Goal: Task Accomplishment & Management: Manage account settings

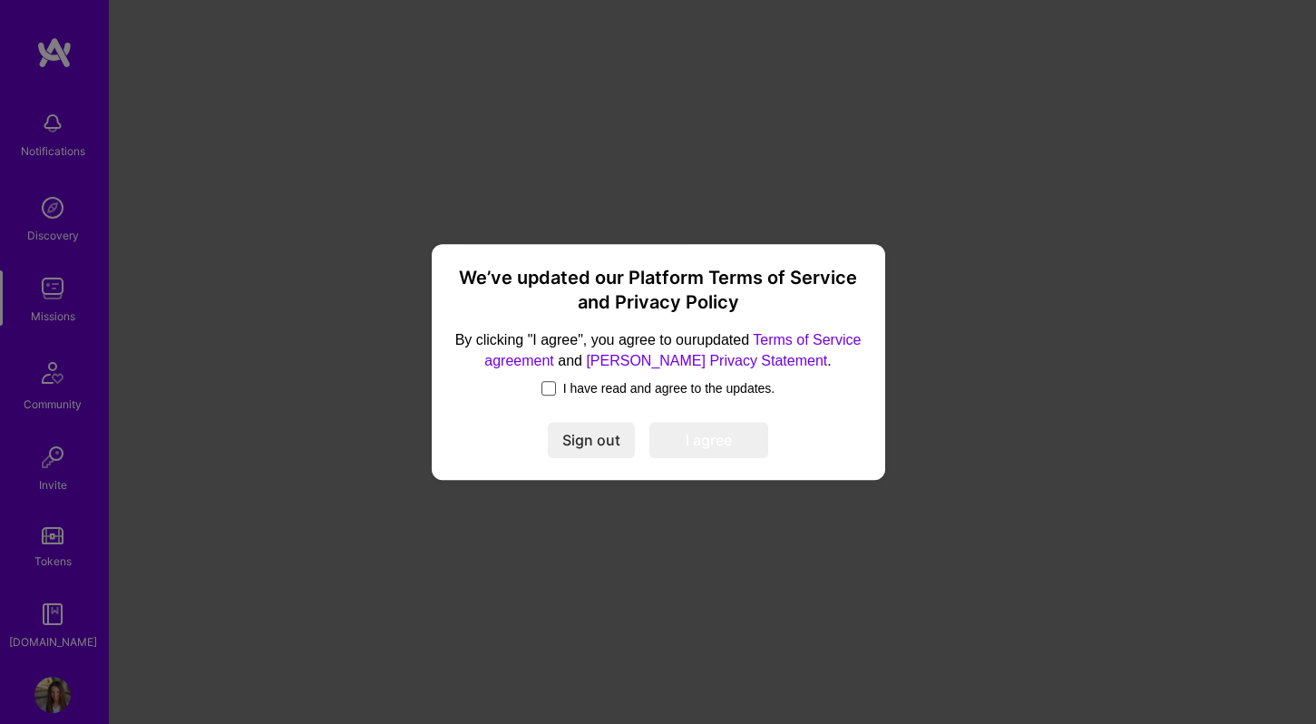
click at [545, 390] on span at bounding box center [549, 388] width 15 height 15
click at [0, 0] on input "I have read and agree to the updates." at bounding box center [0, 0] width 0 height 0
click at [695, 441] on button "I agree" at bounding box center [709, 440] width 119 height 36
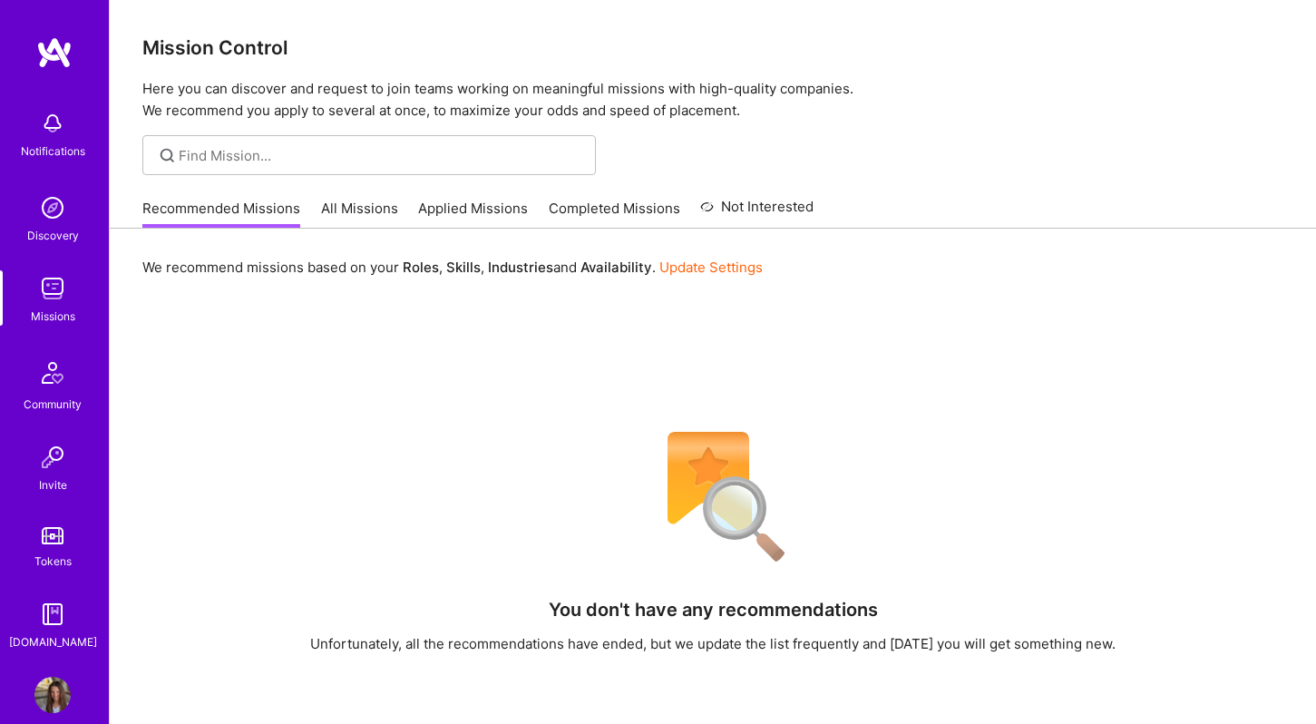
click at [57, 690] on img at bounding box center [52, 695] width 36 height 36
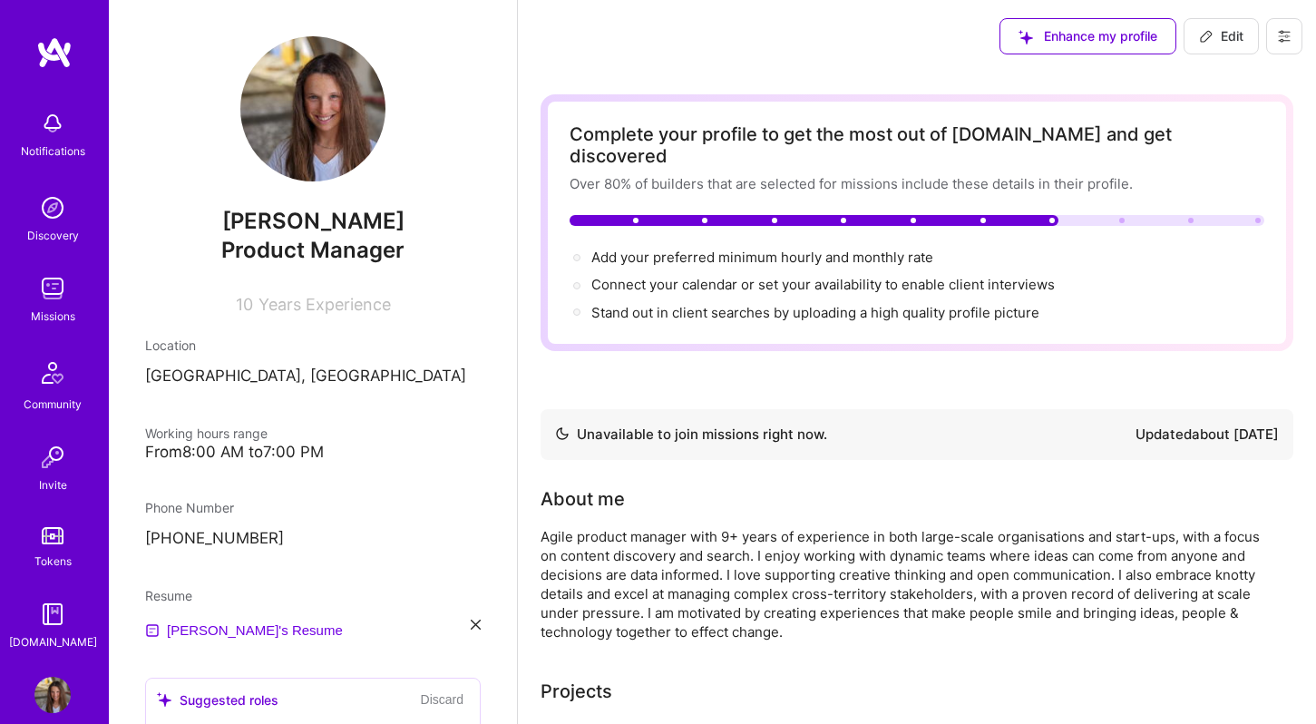
scroll to position [128, 0]
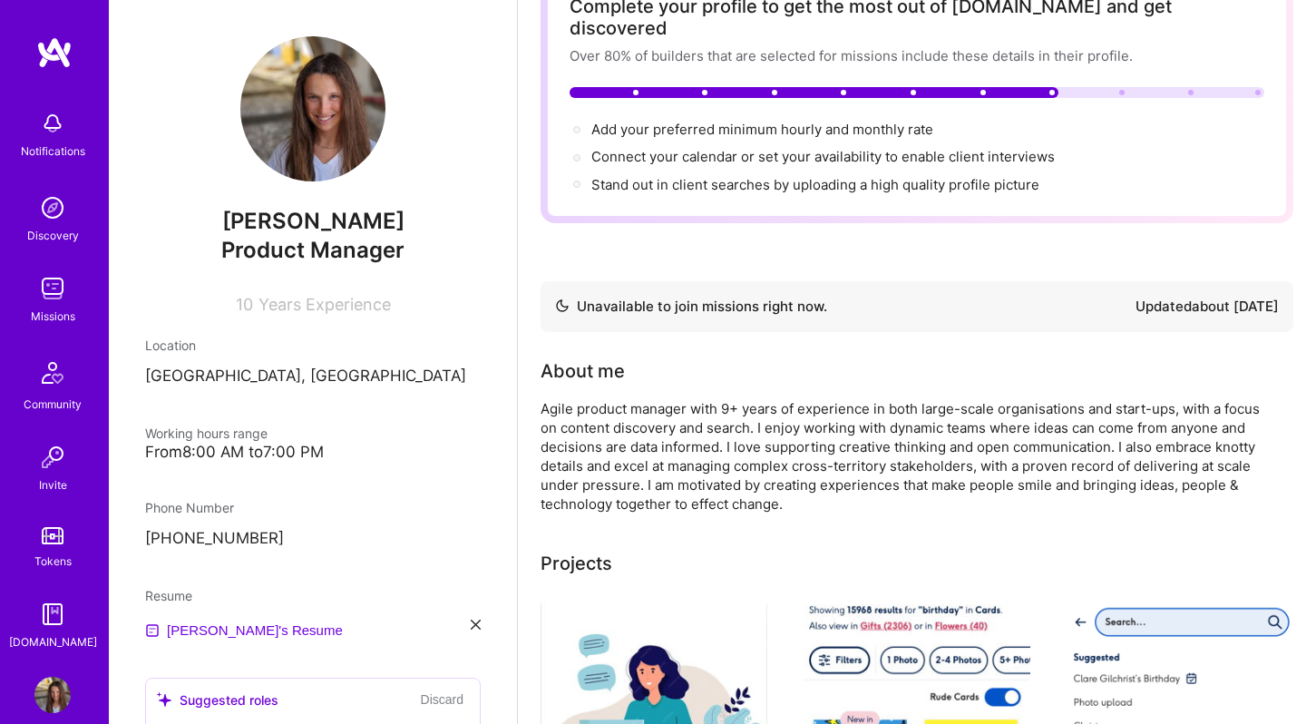
click at [1065, 406] on div "Agile product manager with 9+ years of experience in both large-scale organisat…" at bounding box center [904, 456] width 726 height 114
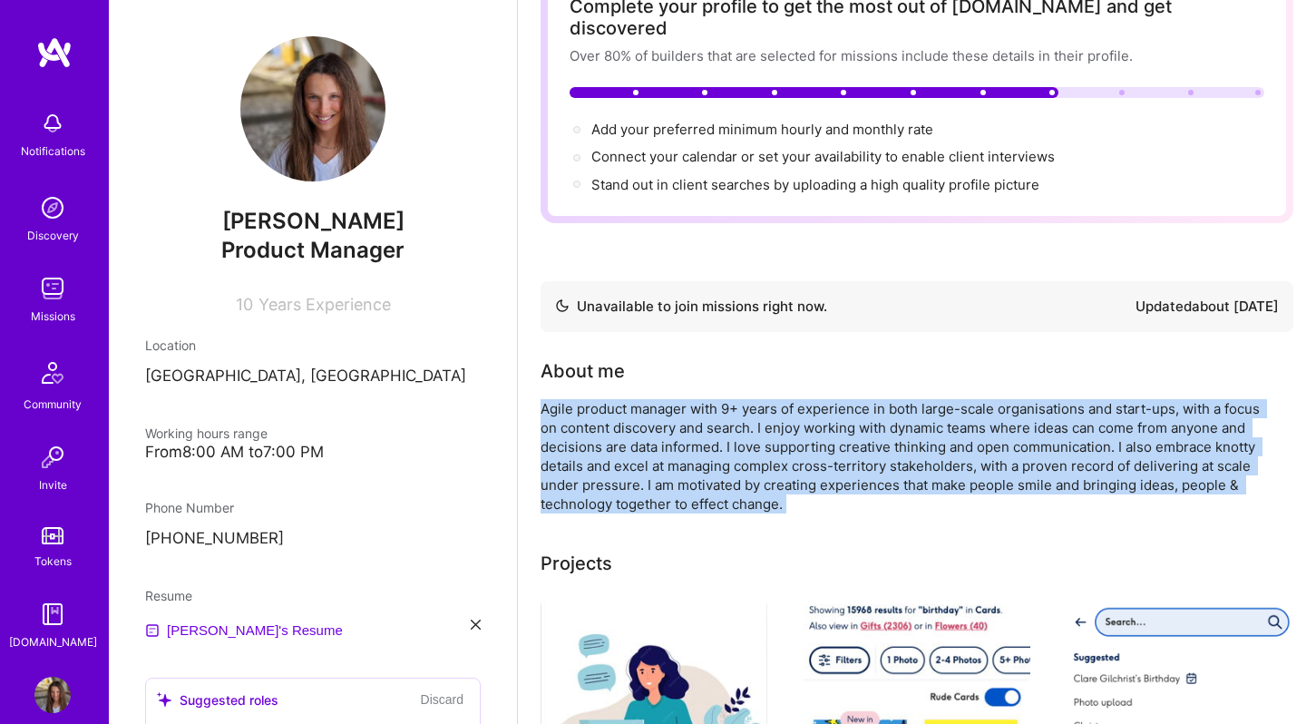
click at [1065, 406] on div "Agile product manager with 9+ years of experience in both large-scale organisat…" at bounding box center [904, 456] width 726 height 114
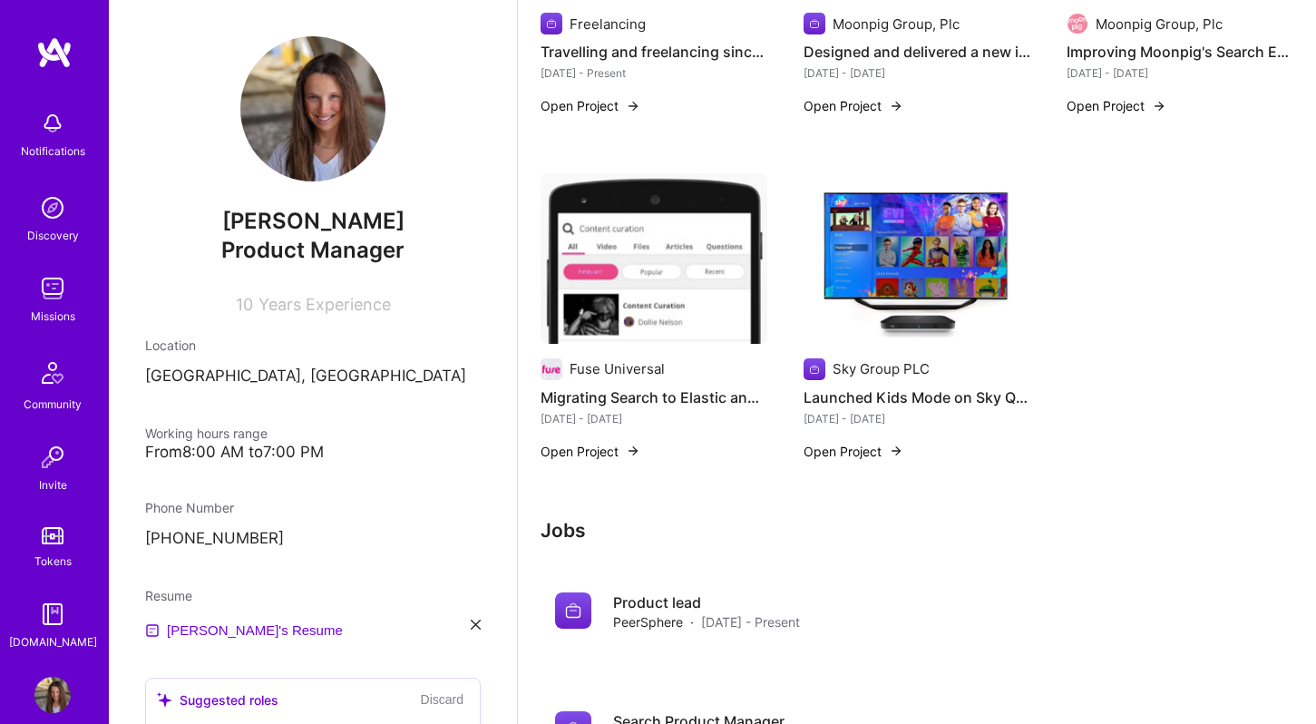
scroll to position [0, 0]
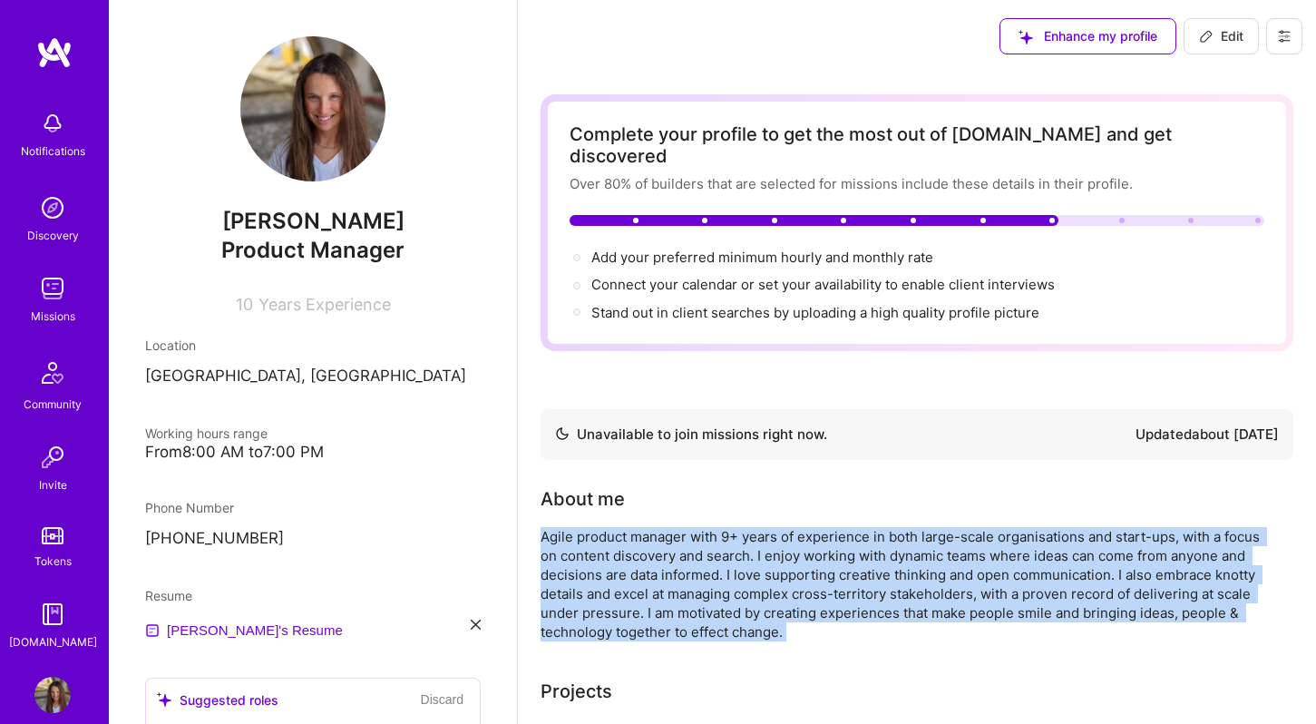
click at [1213, 53] on button "Edit" at bounding box center [1221, 36] width 75 height 36
select select "GB"
select select "Not Available"
select select "1 Month"
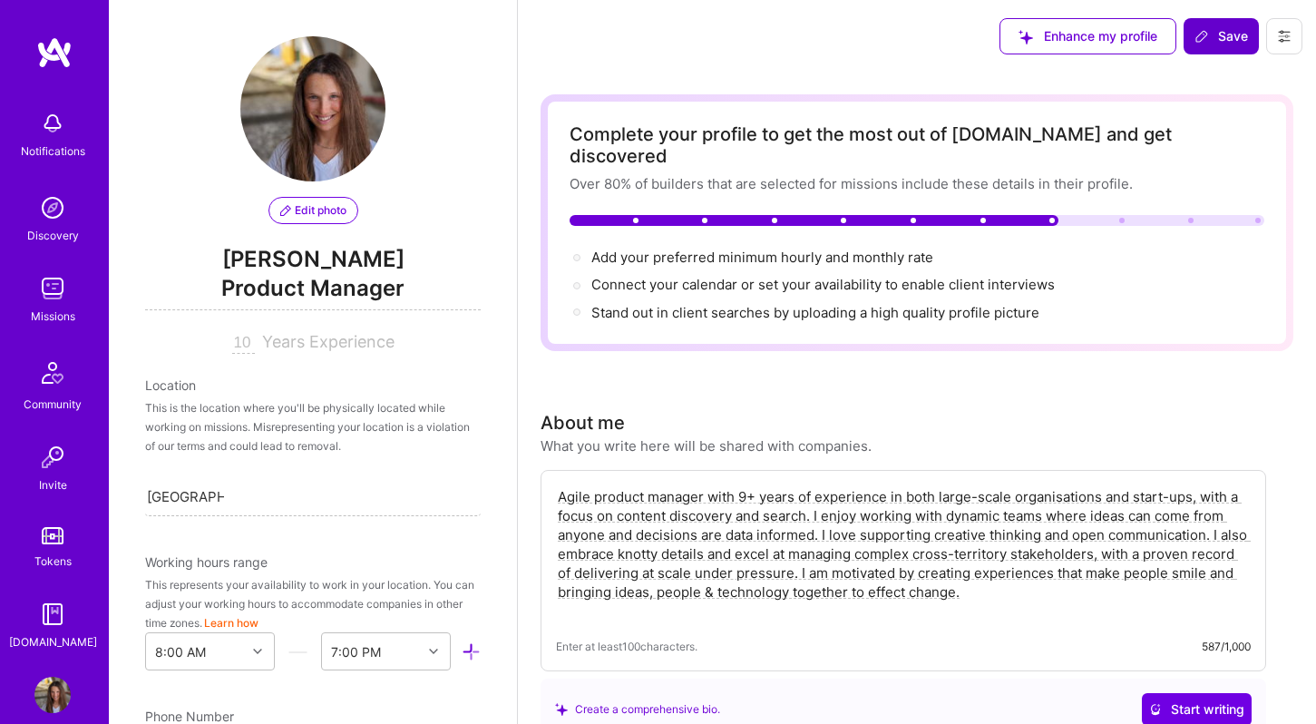
scroll to position [680, 0]
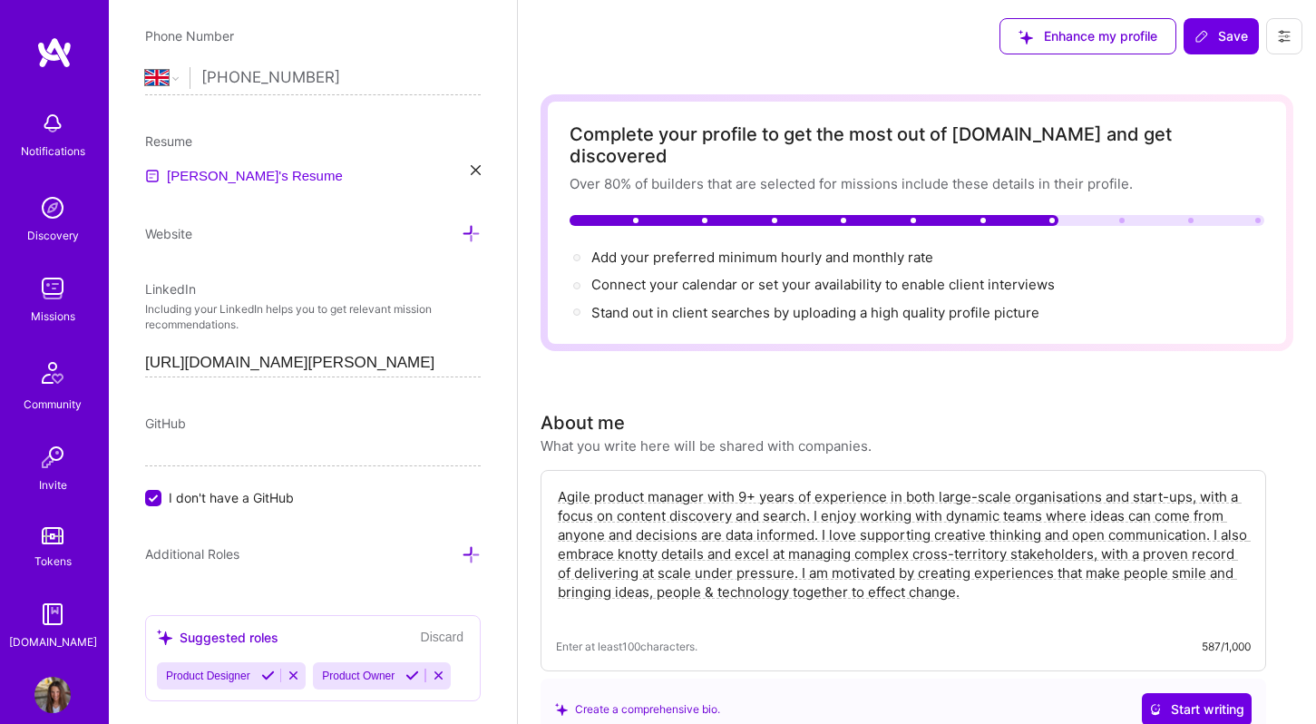
click at [975, 547] on textarea "Agile product manager with 9+ years of experience in both large-scale organisat…" at bounding box center [903, 553] width 695 height 137
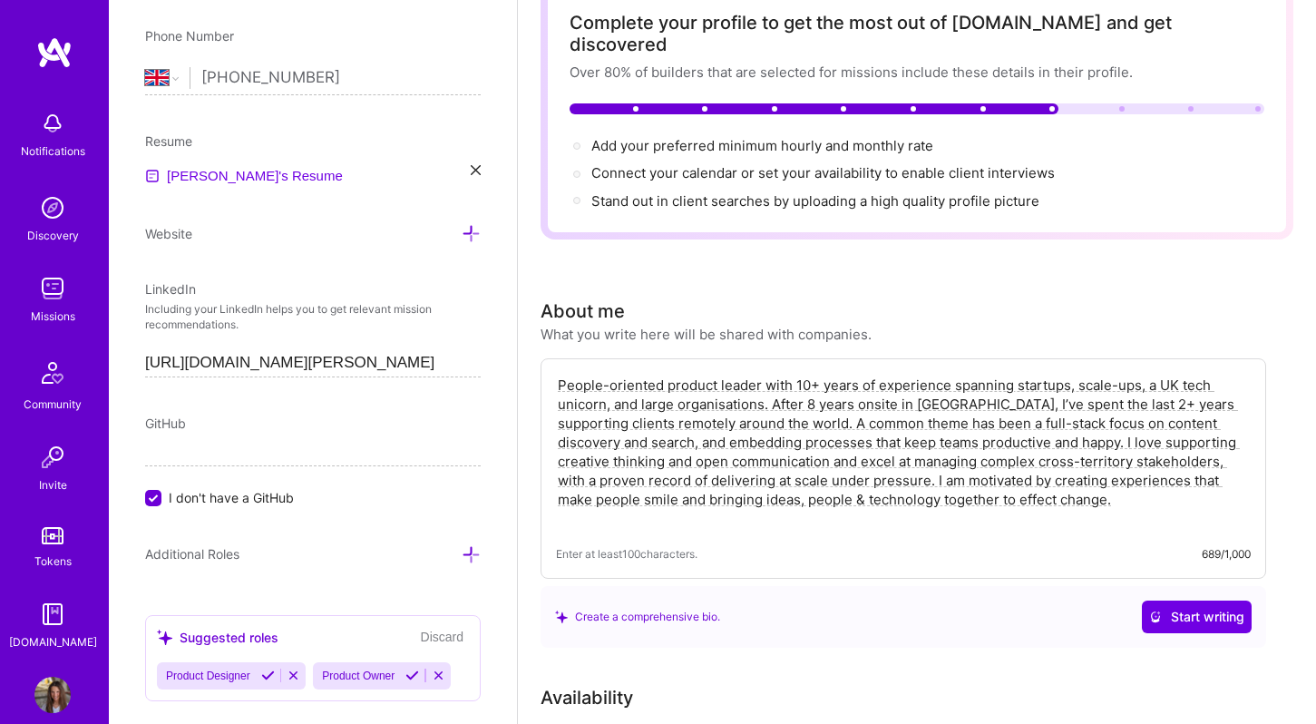
scroll to position [117, 0]
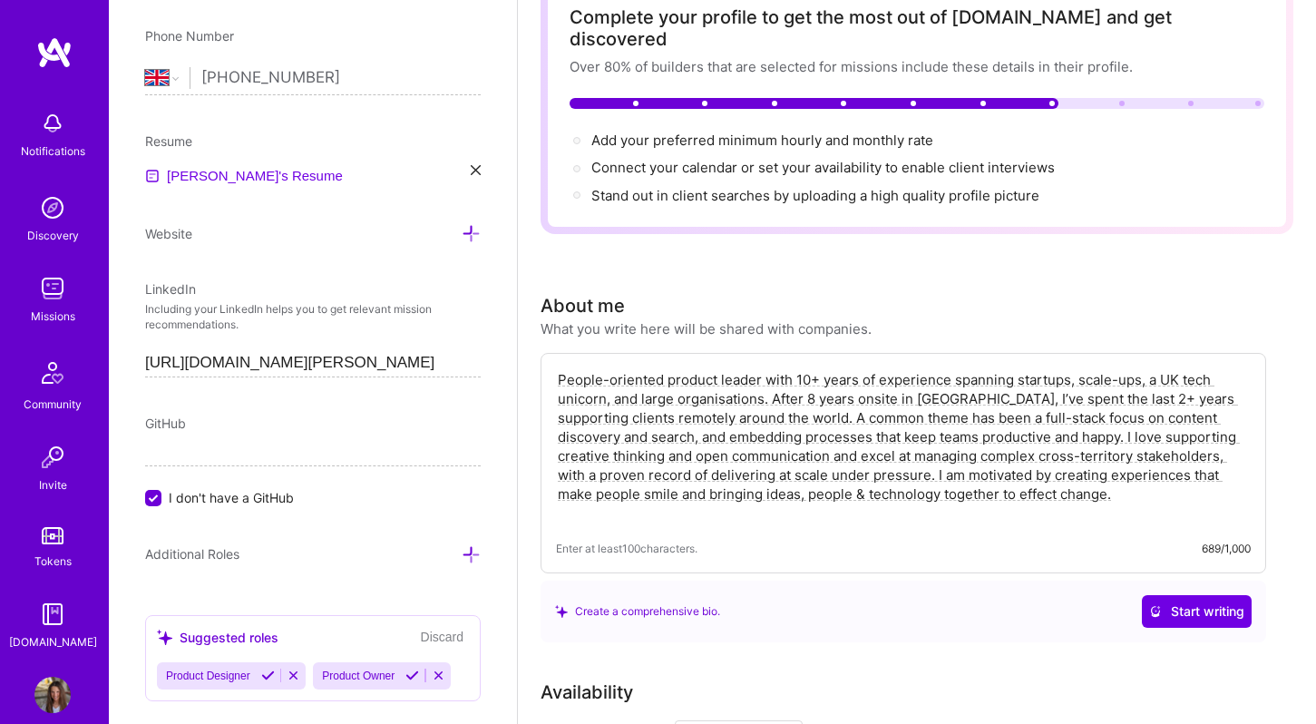
type textarea "People-oriented product leader with 10+ years of experience spanning startups, …"
click at [1060, 617] on div "Create a comprehensive bio. Start writing" at bounding box center [904, 612] width 726 height 62
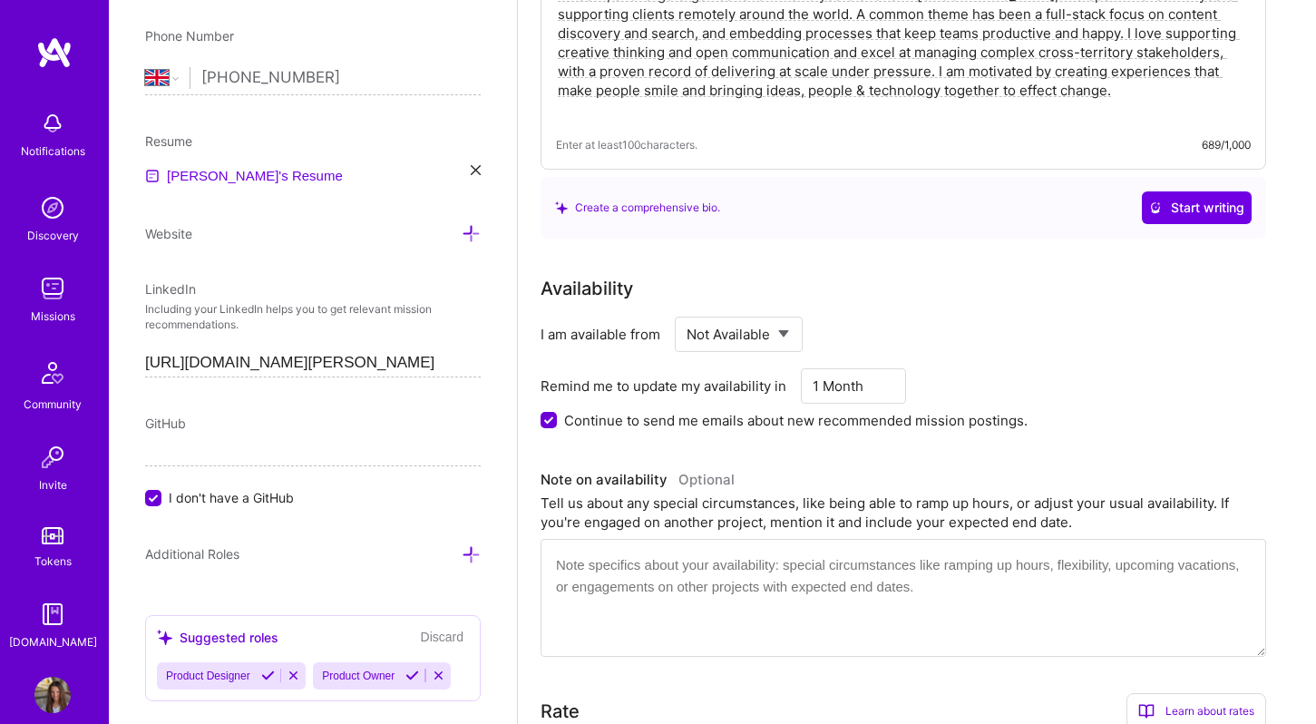
scroll to position [522, 0]
click at [758, 320] on select "Select... Right Now Future Date Not Available" at bounding box center [739, 333] width 104 height 46
select select "Right Now"
click at [687, 310] on select "Select... Right Now Future Date Not Available" at bounding box center [739, 333] width 104 height 46
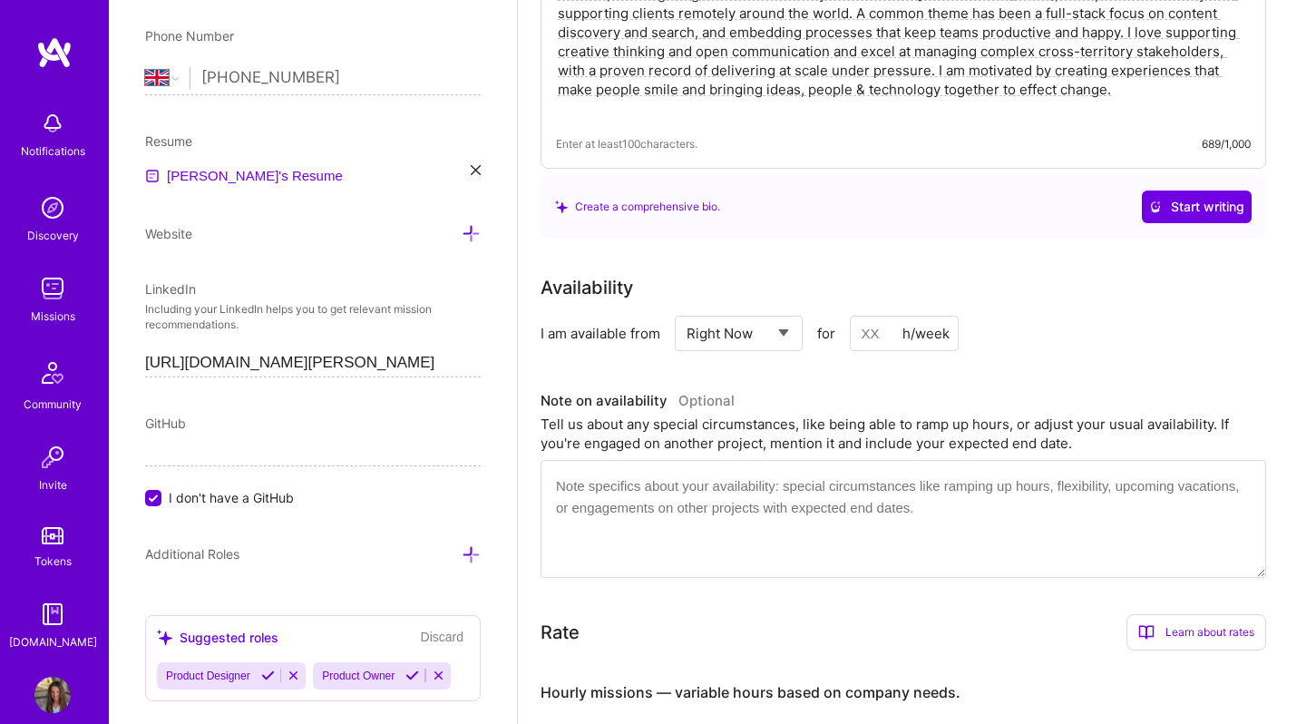
click at [894, 325] on input at bounding box center [904, 333] width 109 height 35
type input "20"
click at [848, 415] on div "Tell us about any special circumstances, like being able to ramp up hours, or a…" at bounding box center [904, 434] width 726 height 38
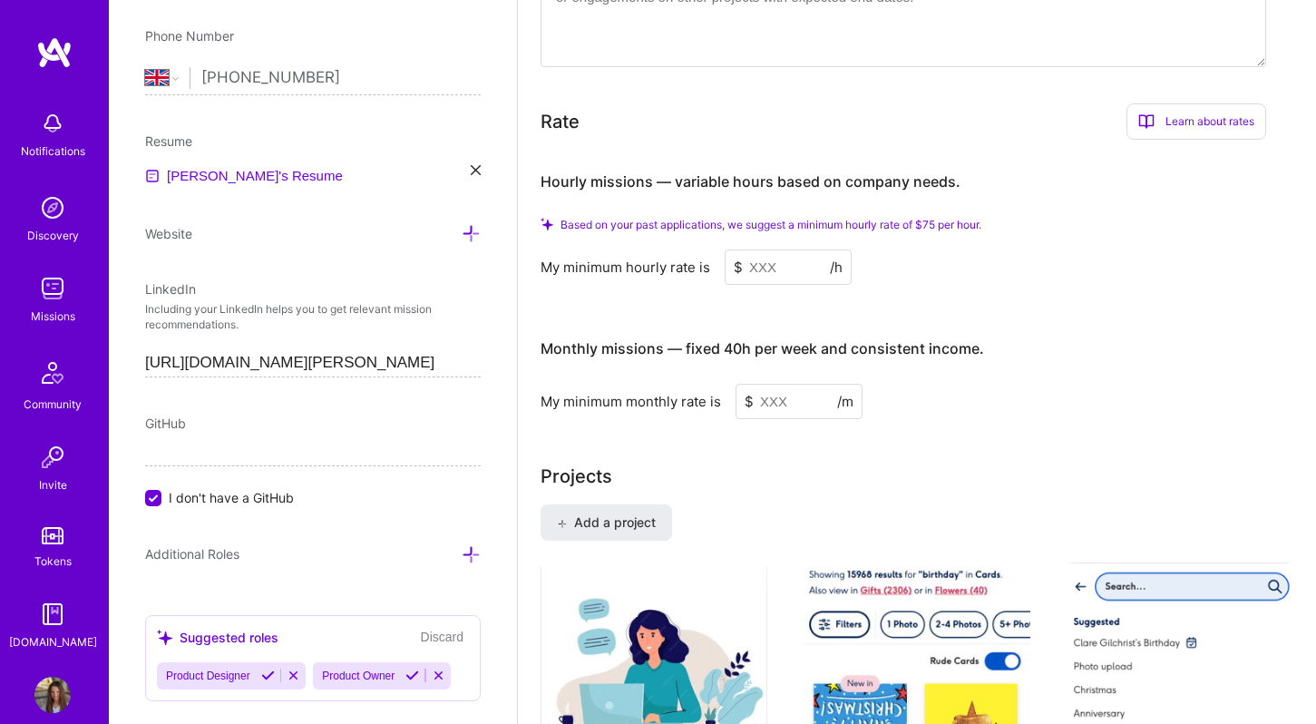
scroll to position [1035, 0]
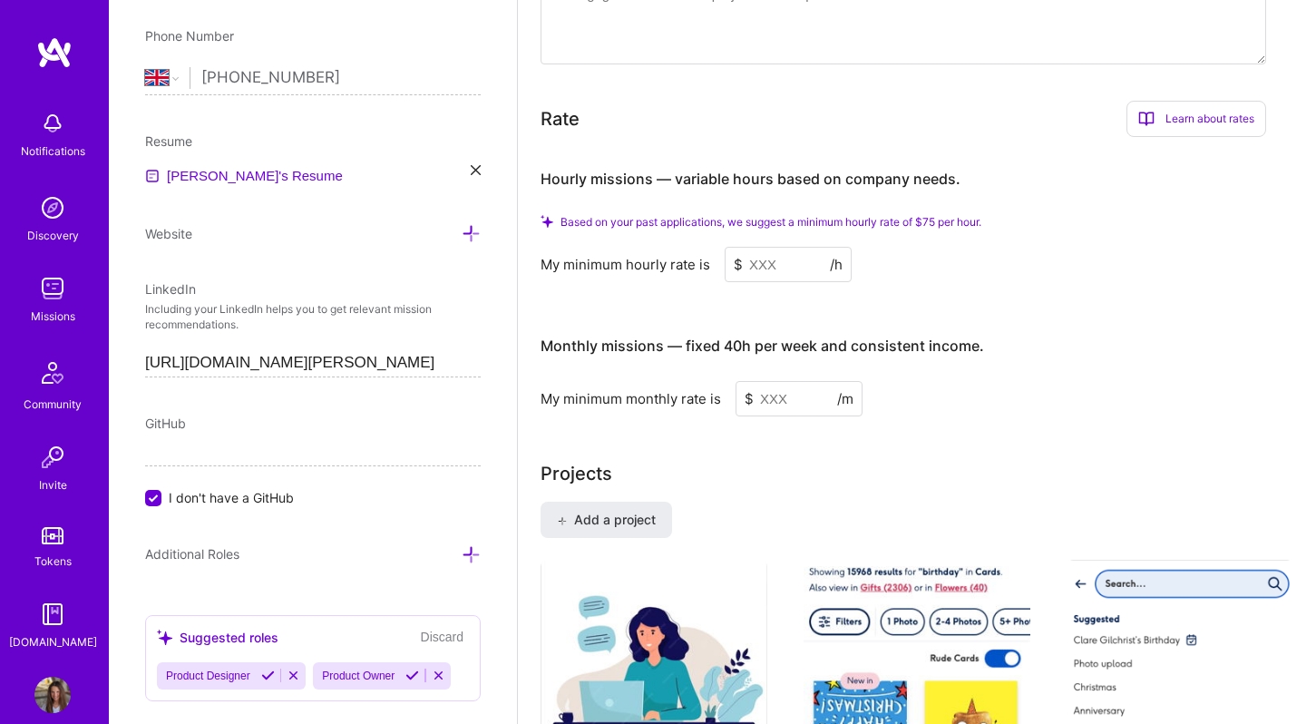
click at [784, 247] on input at bounding box center [788, 264] width 127 height 35
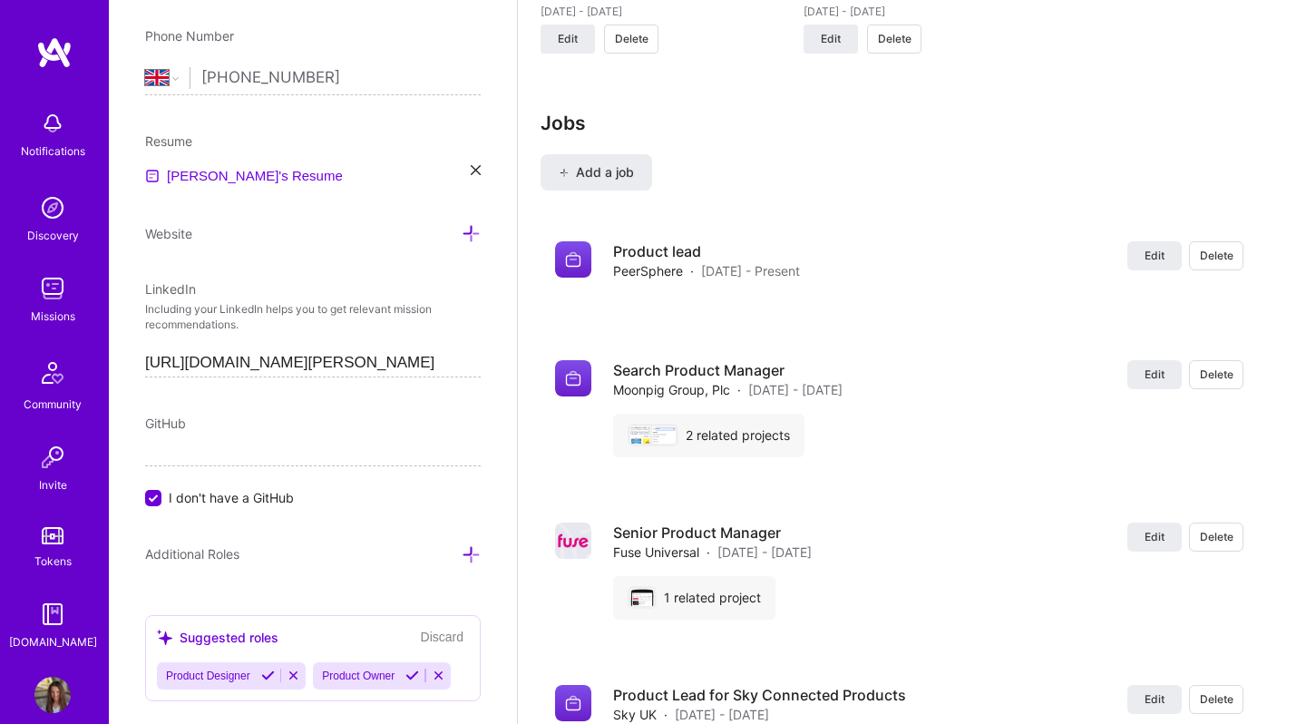
scroll to position [2206, 0]
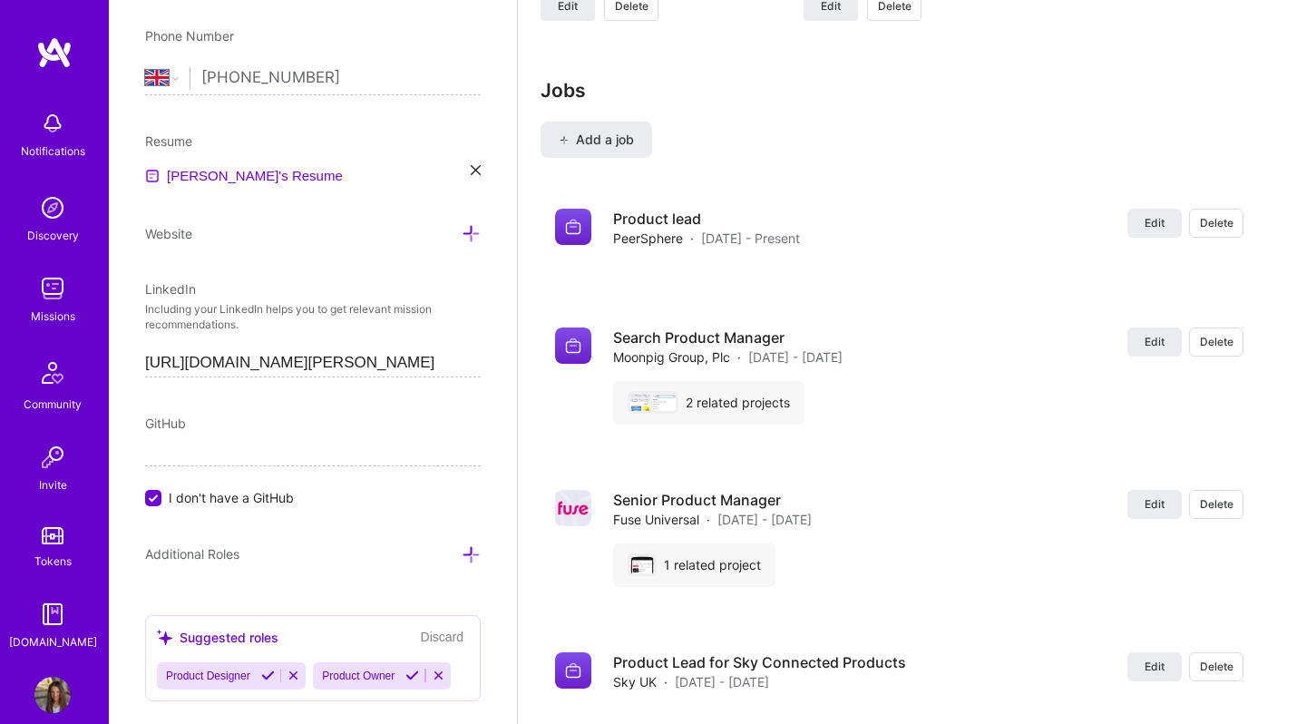
type input "90"
click at [296, 675] on icon at bounding box center [294, 676] width 14 height 14
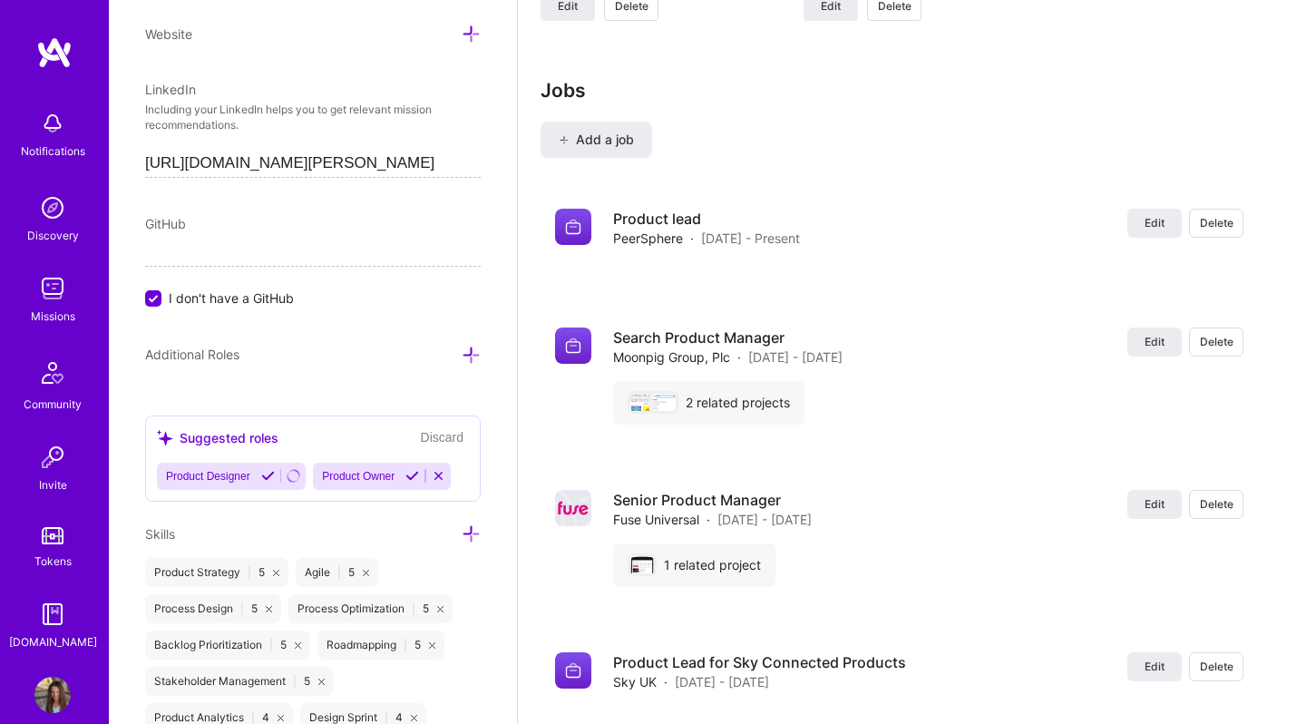
scroll to position [881, 0]
click at [596, 131] on span "Add a job" at bounding box center [596, 140] width 75 height 18
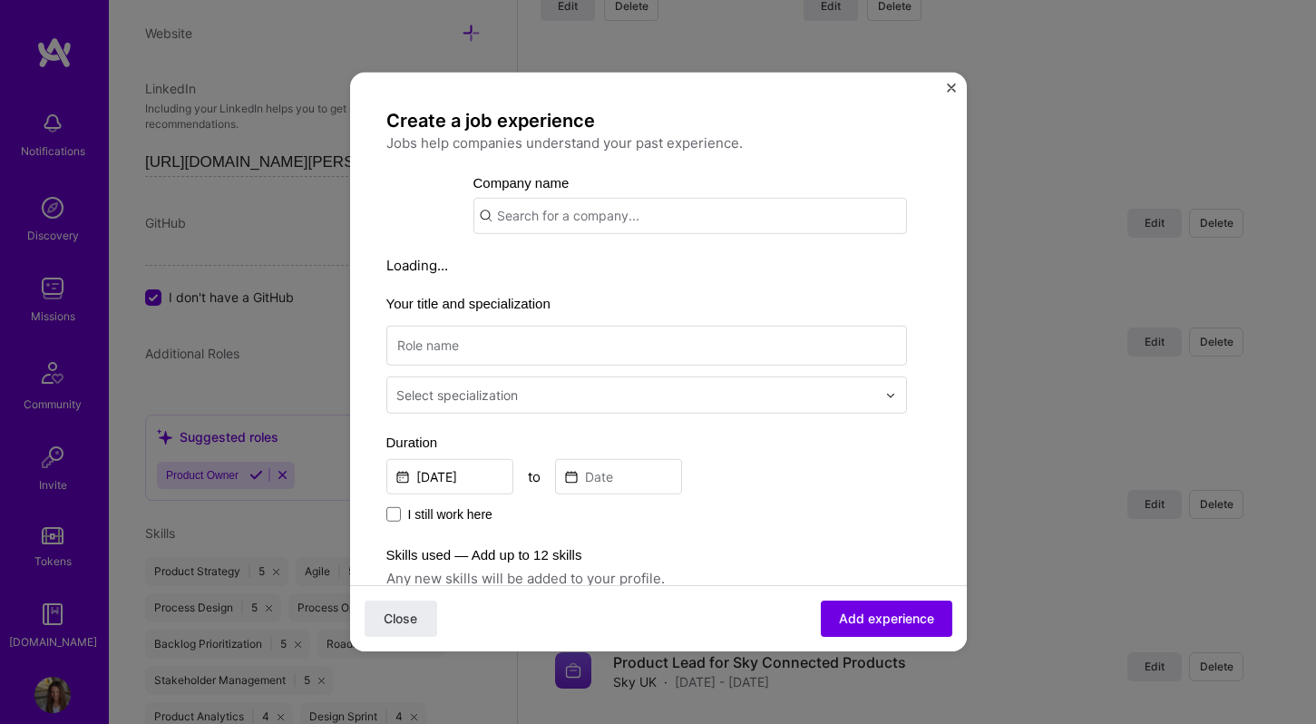
click at [587, 219] on input "text" at bounding box center [691, 216] width 434 height 36
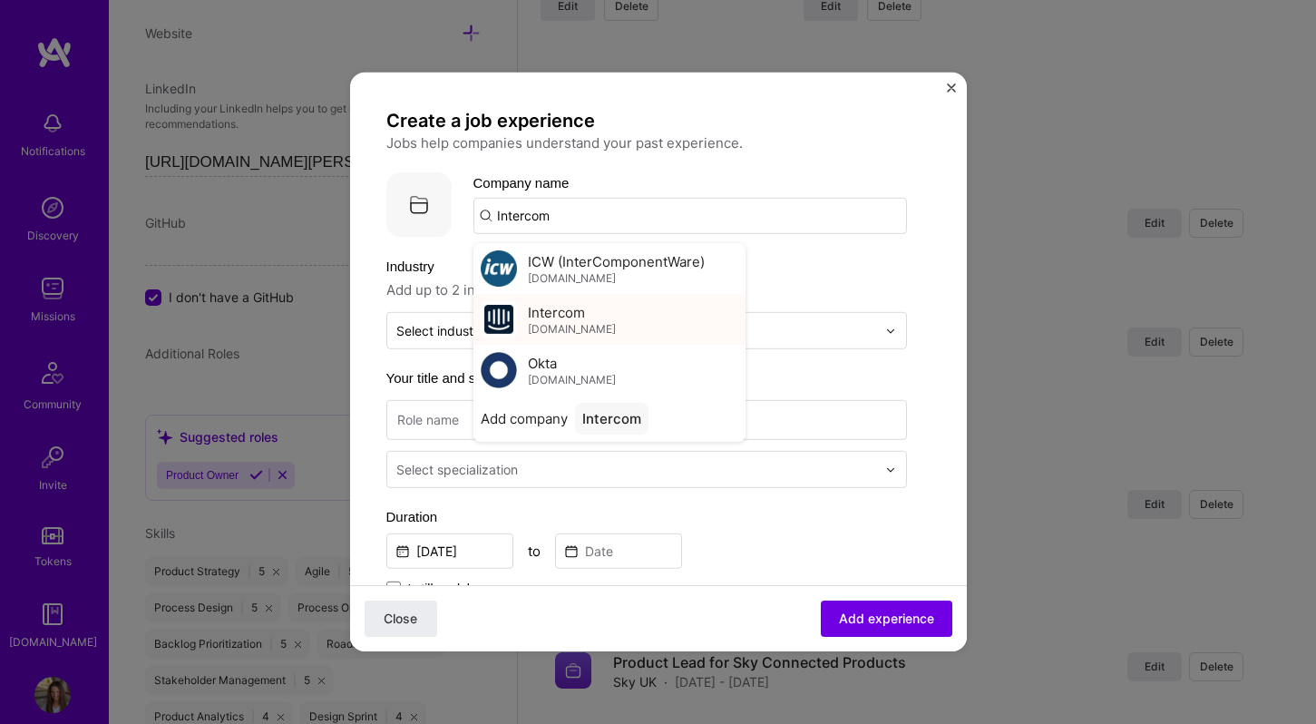
type input "Intercom"
click at [628, 331] on div "Intercom [DOMAIN_NAME]" at bounding box center [610, 319] width 272 height 51
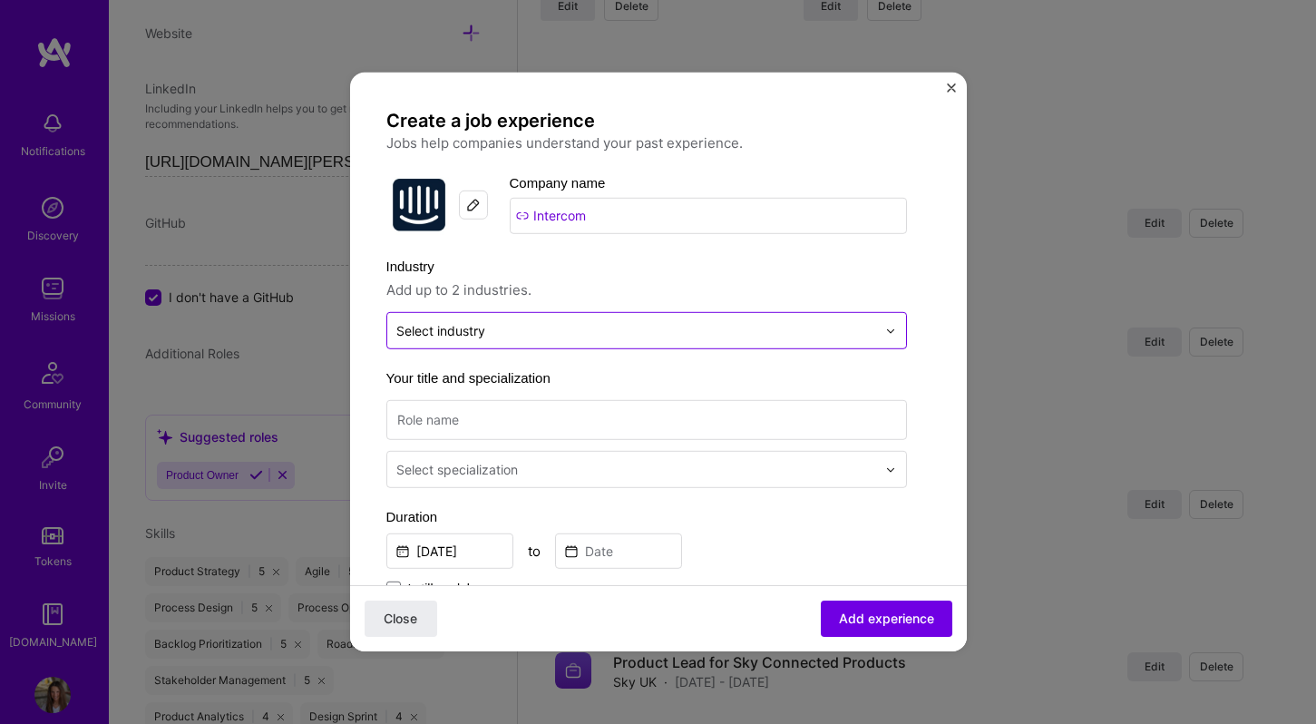
click at [608, 323] on input "text" at bounding box center [636, 330] width 480 height 19
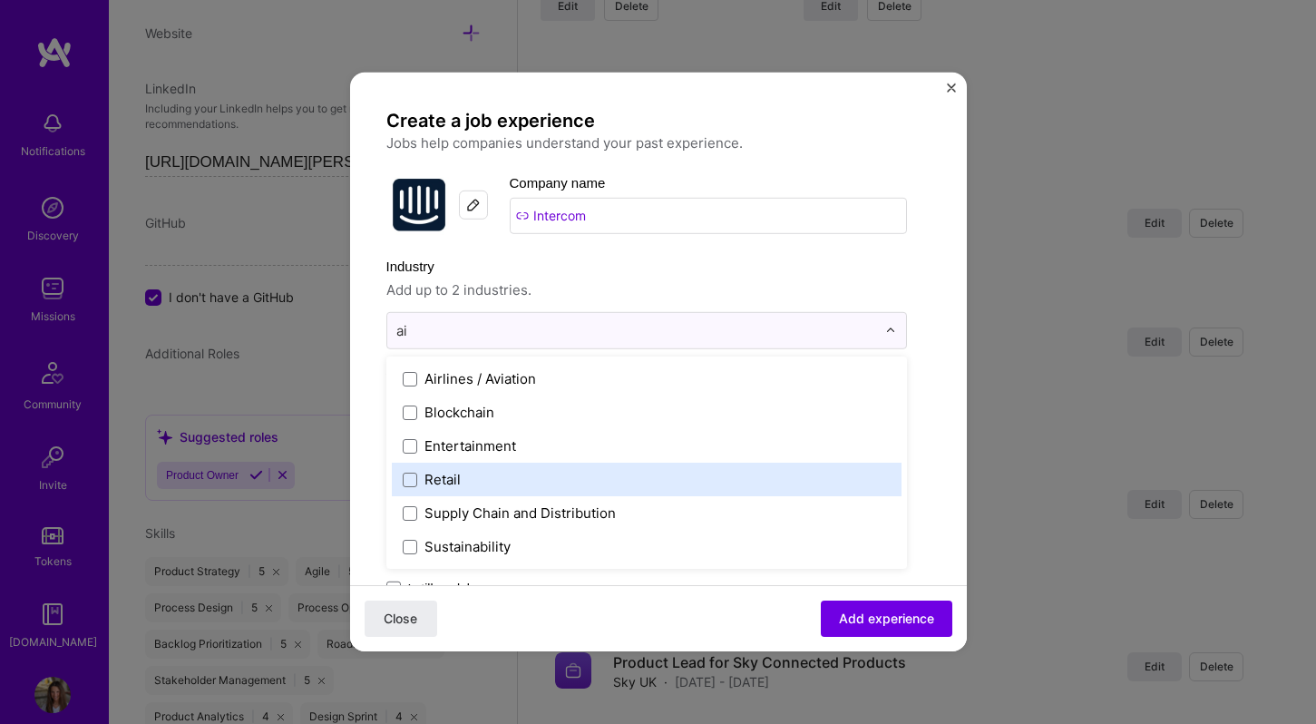
type input "a"
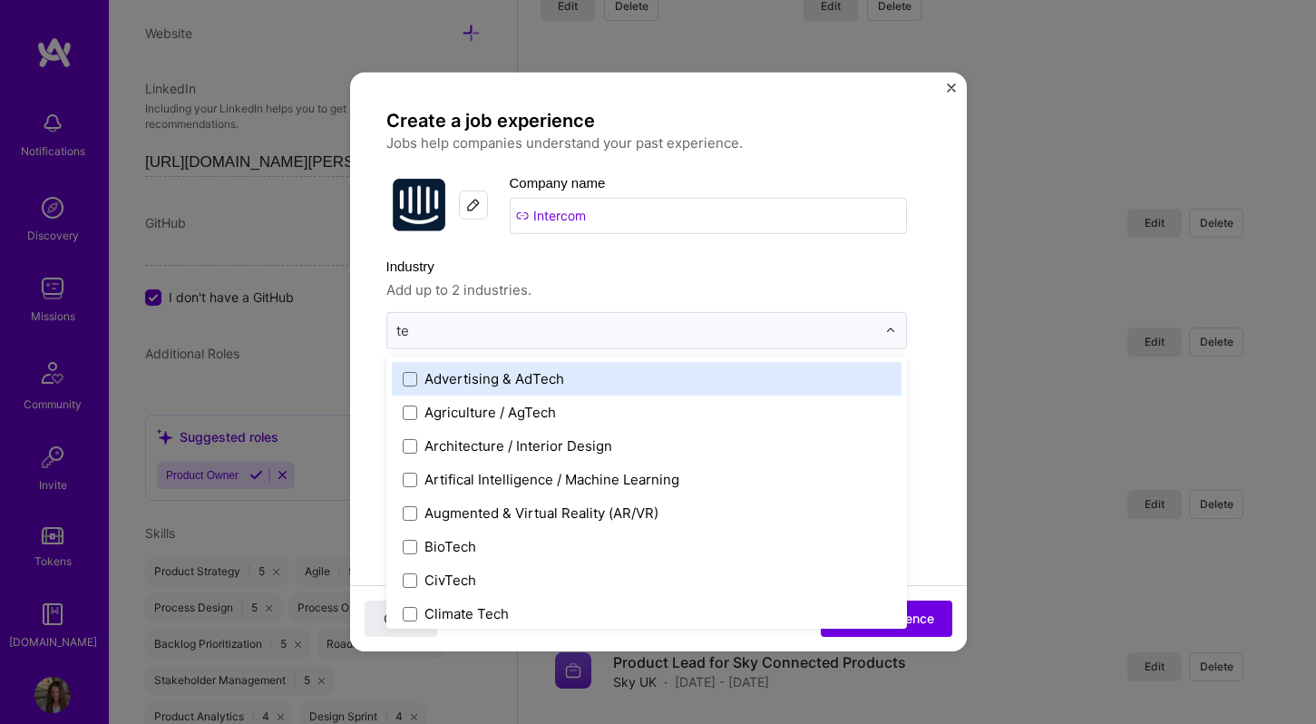
type input "t"
type input "SA"
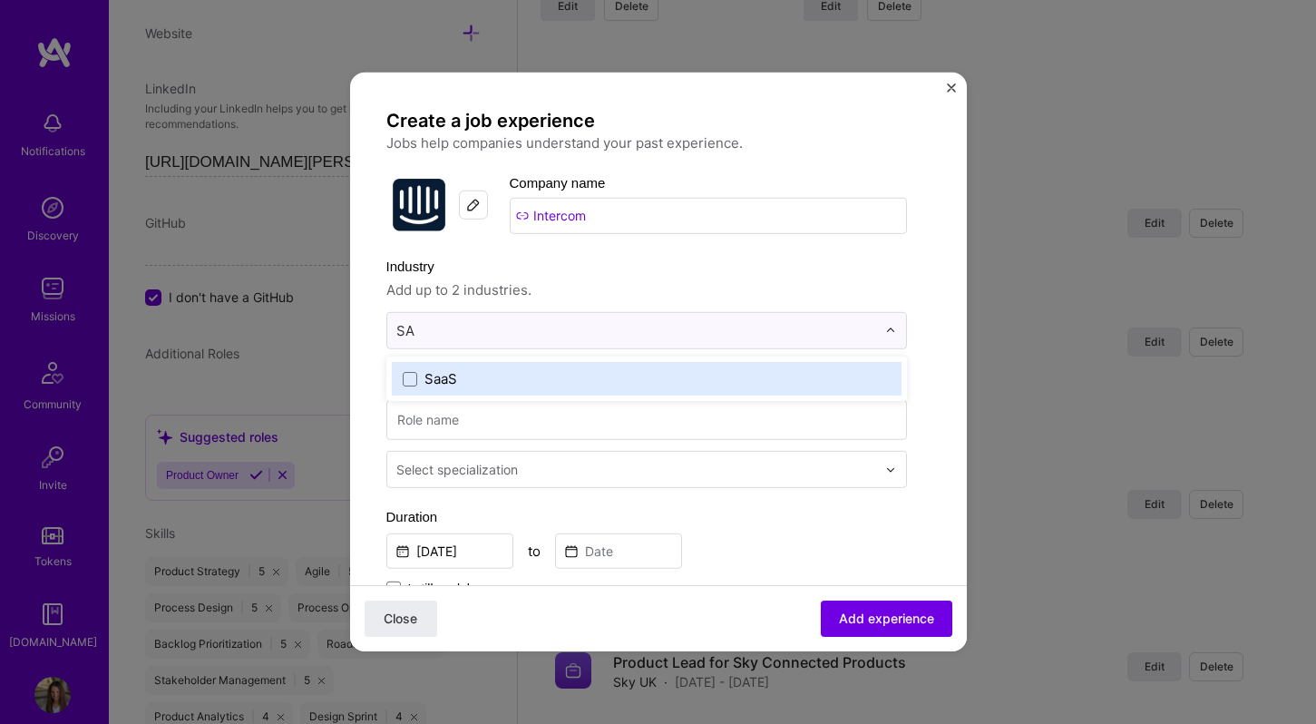
click at [466, 376] on label "SaaS" at bounding box center [647, 378] width 488 height 19
type input "custom"
click at [498, 372] on div "Customer Success" at bounding box center [486, 378] width 122 height 19
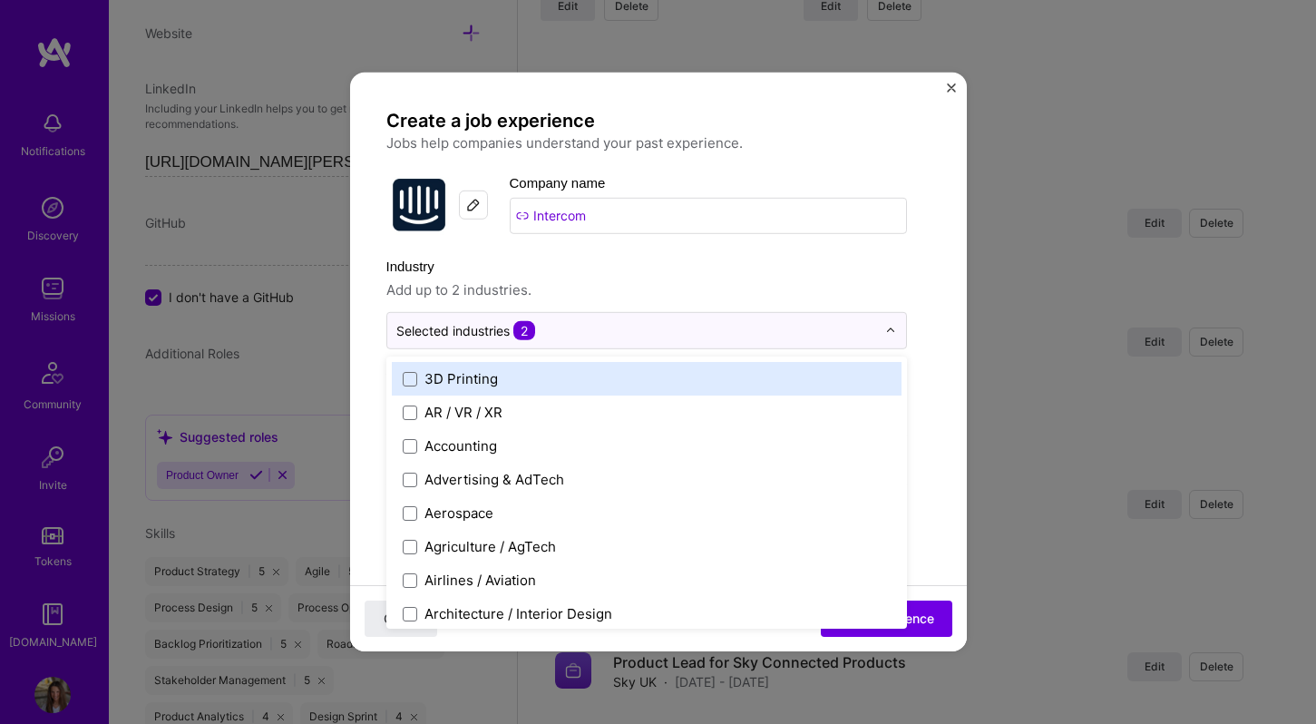
click at [377, 356] on form "Create a job experience Jobs help companies understand your past experience. Co…" at bounding box center [658, 706] width 617 height 1195
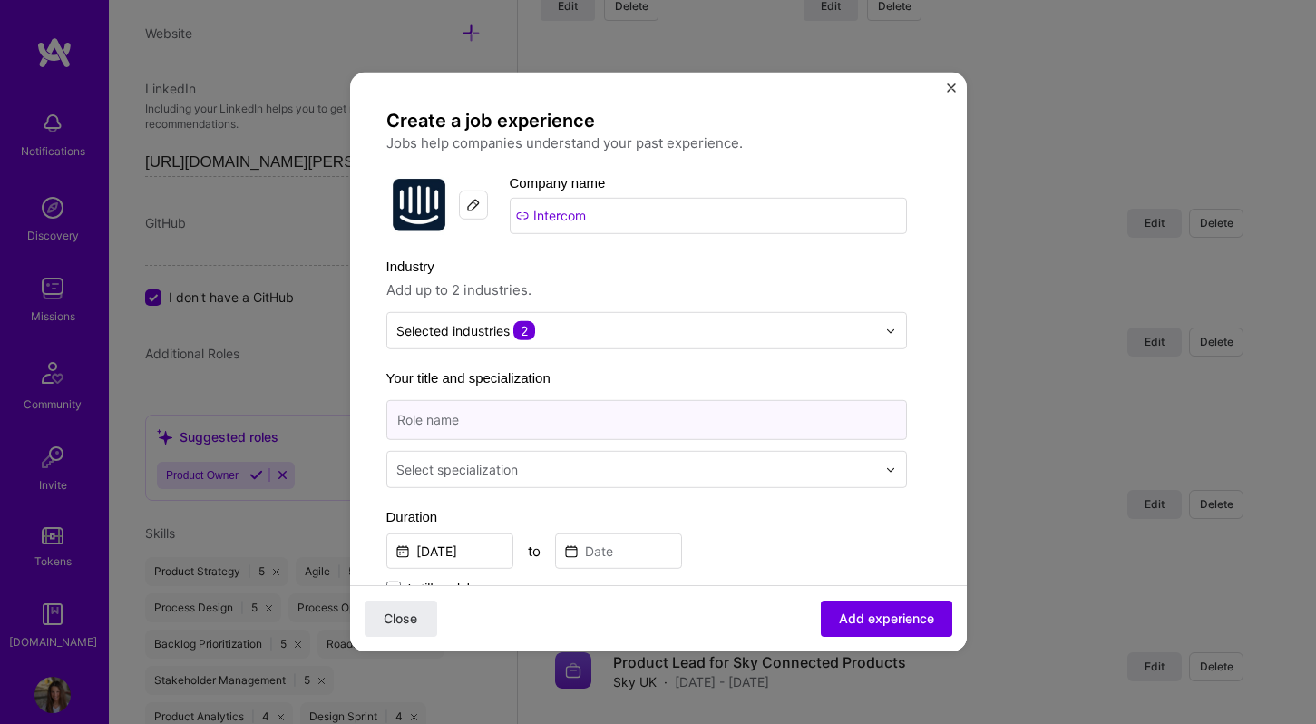
click at [410, 422] on input at bounding box center [646, 420] width 521 height 40
type input "Product Manager"
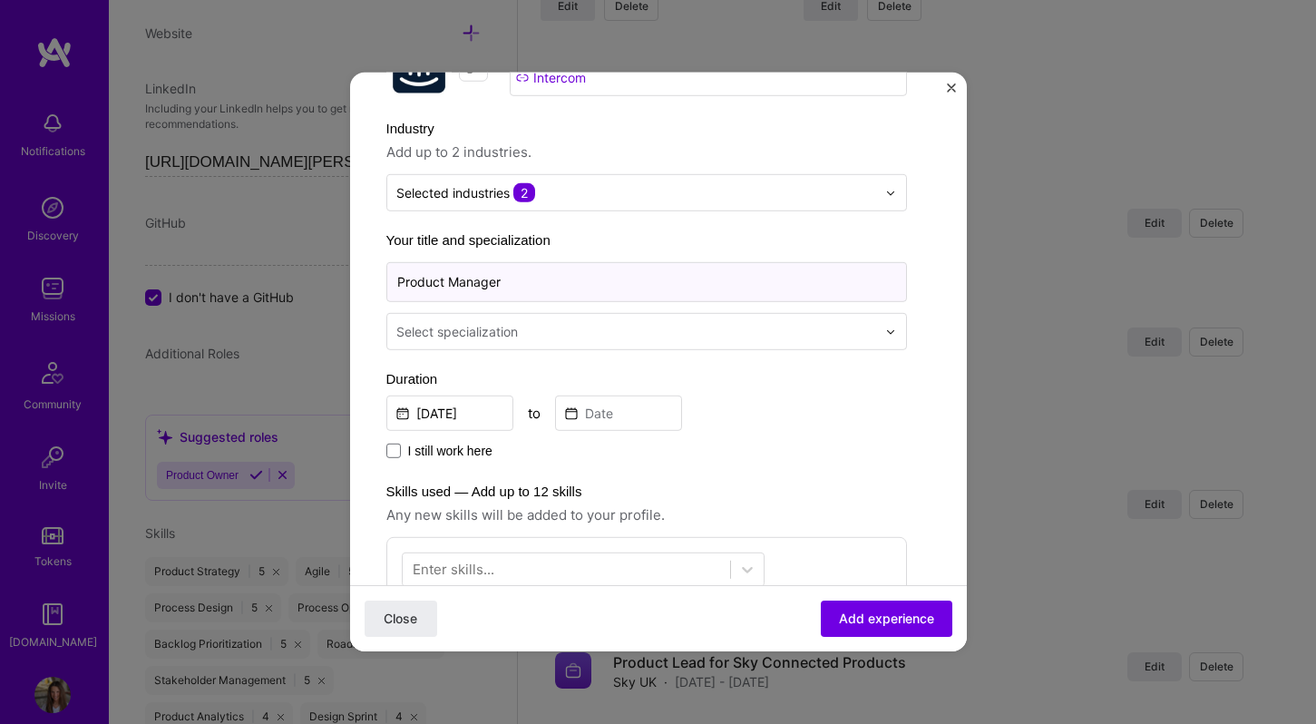
scroll to position [171, 0]
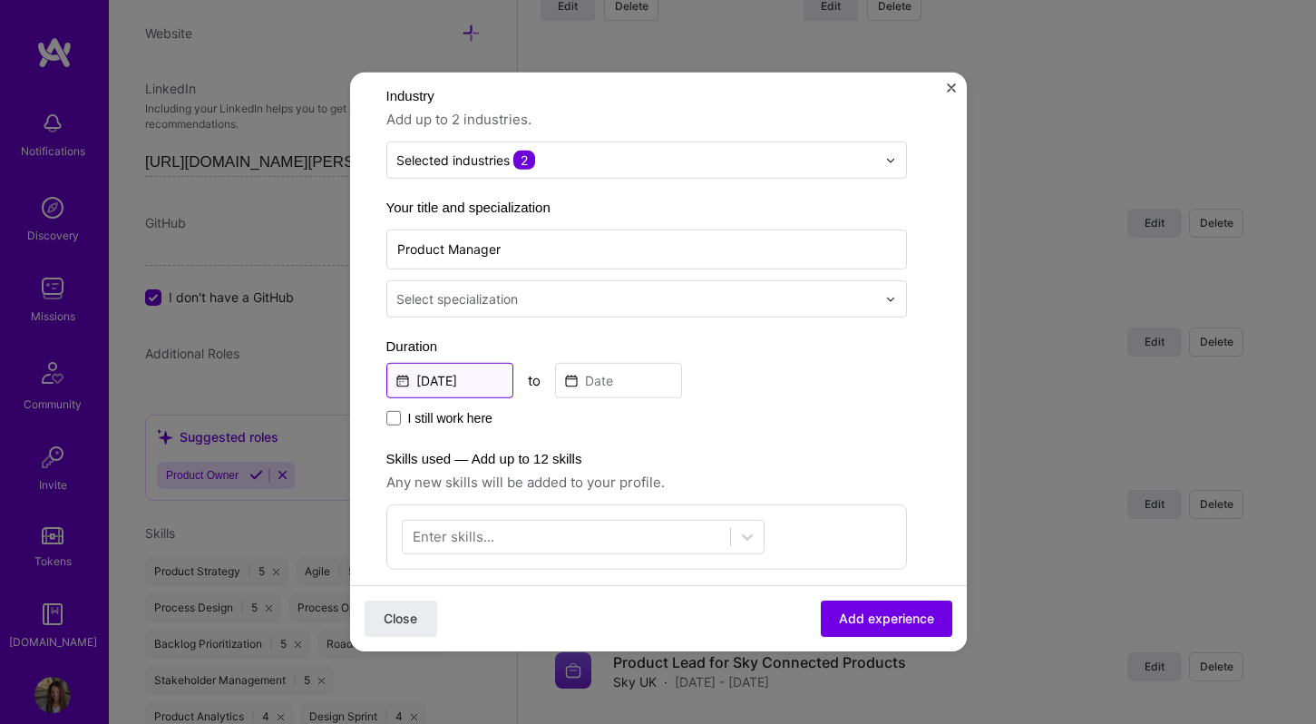
click at [431, 373] on input "[DATE]" at bounding box center [449, 380] width 127 height 35
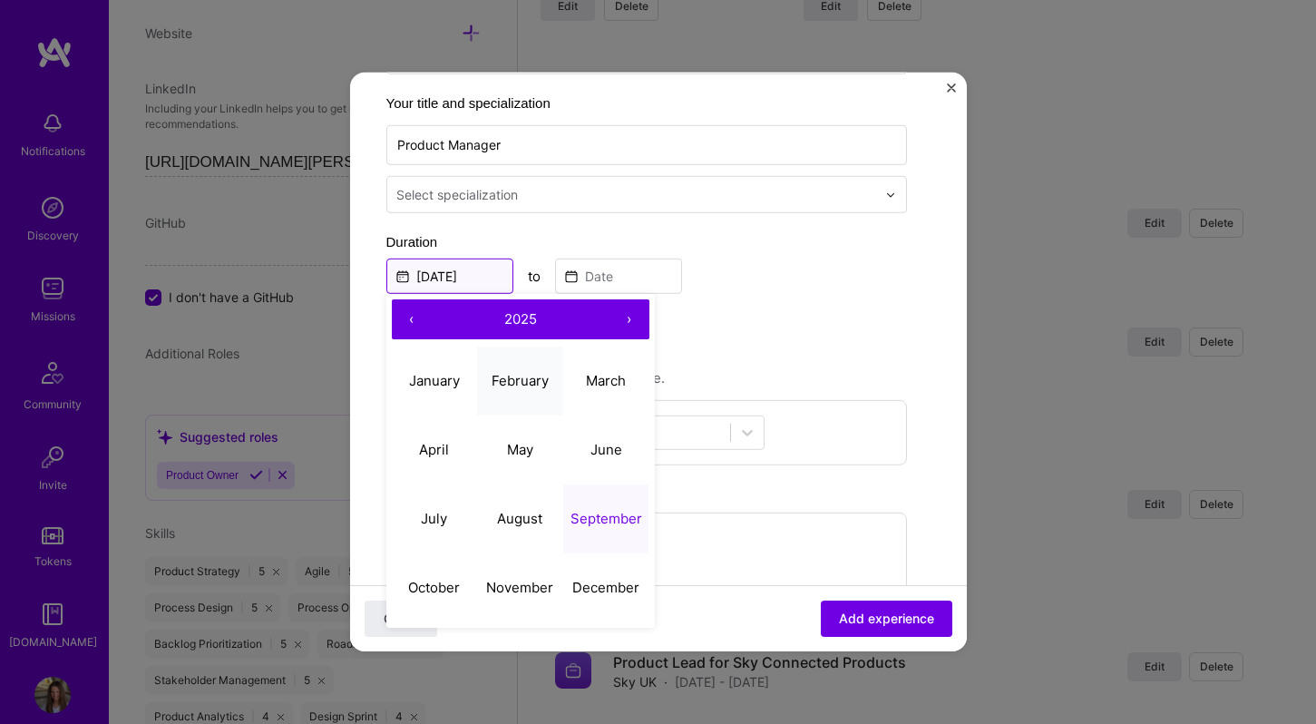
scroll to position [289, 0]
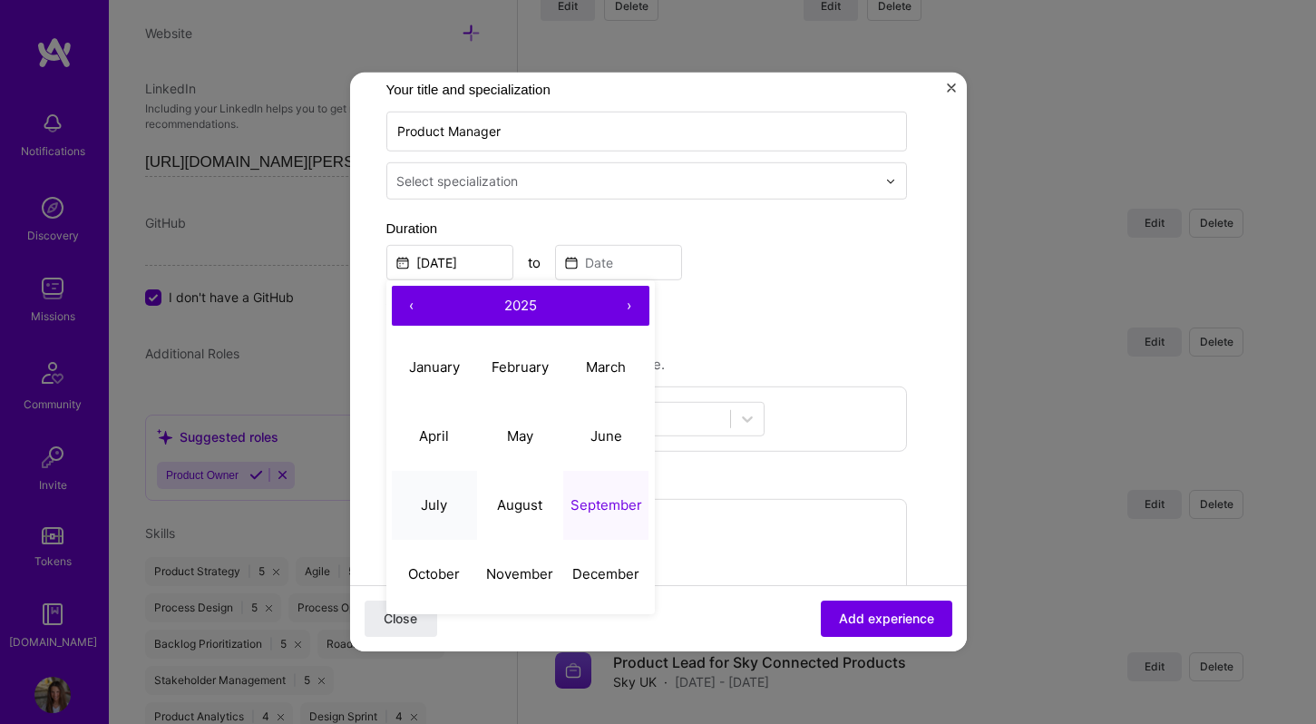
click at [440, 504] on abbr "July" at bounding box center [434, 503] width 26 height 17
type input "[DATE]"
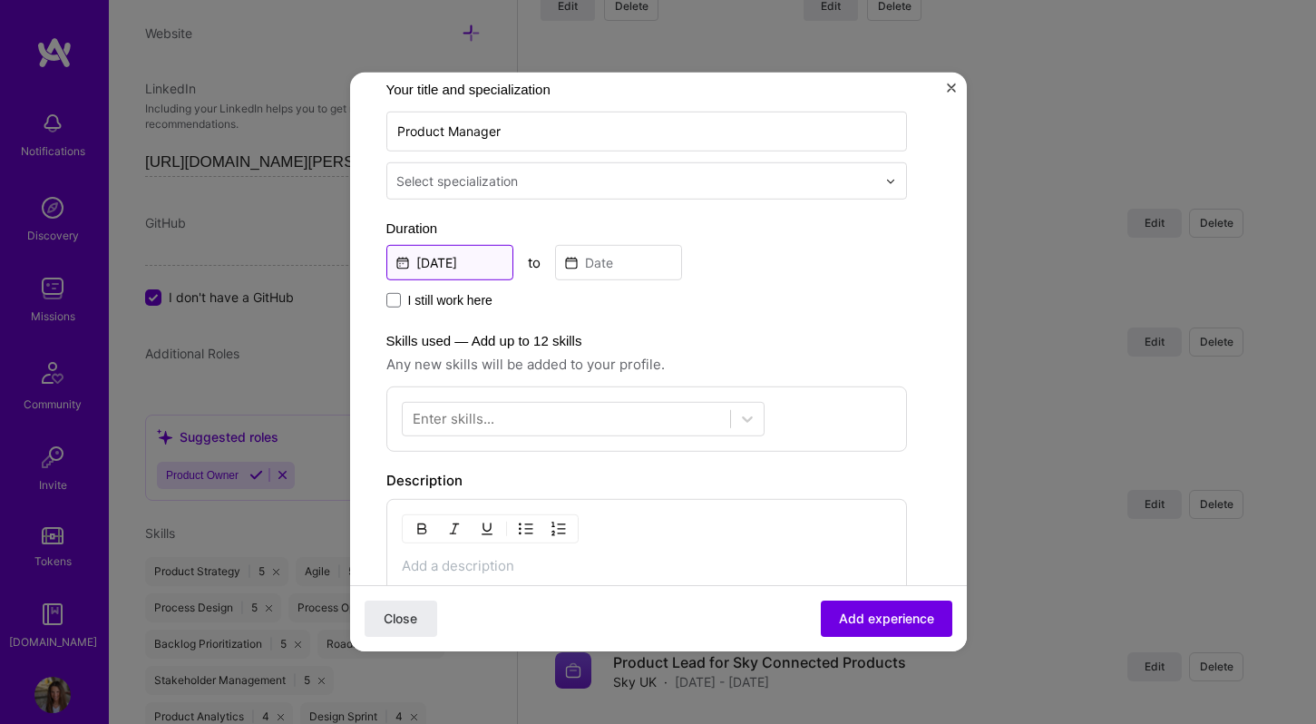
click at [460, 250] on input "[DATE]" at bounding box center [449, 262] width 127 height 35
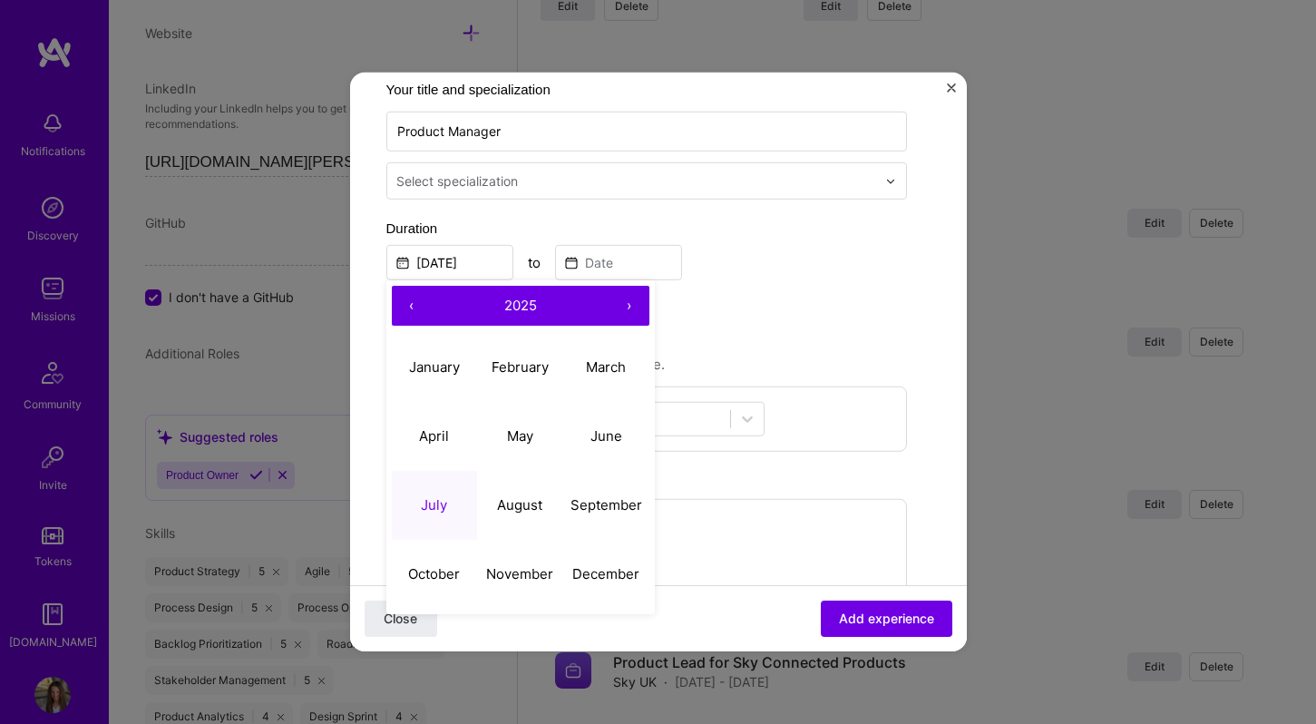
click at [435, 311] on button "2025" at bounding box center [521, 306] width 178 height 40
click at [443, 426] on button "2024" at bounding box center [435, 435] width 86 height 69
click at [631, 258] on input at bounding box center [618, 262] width 127 height 35
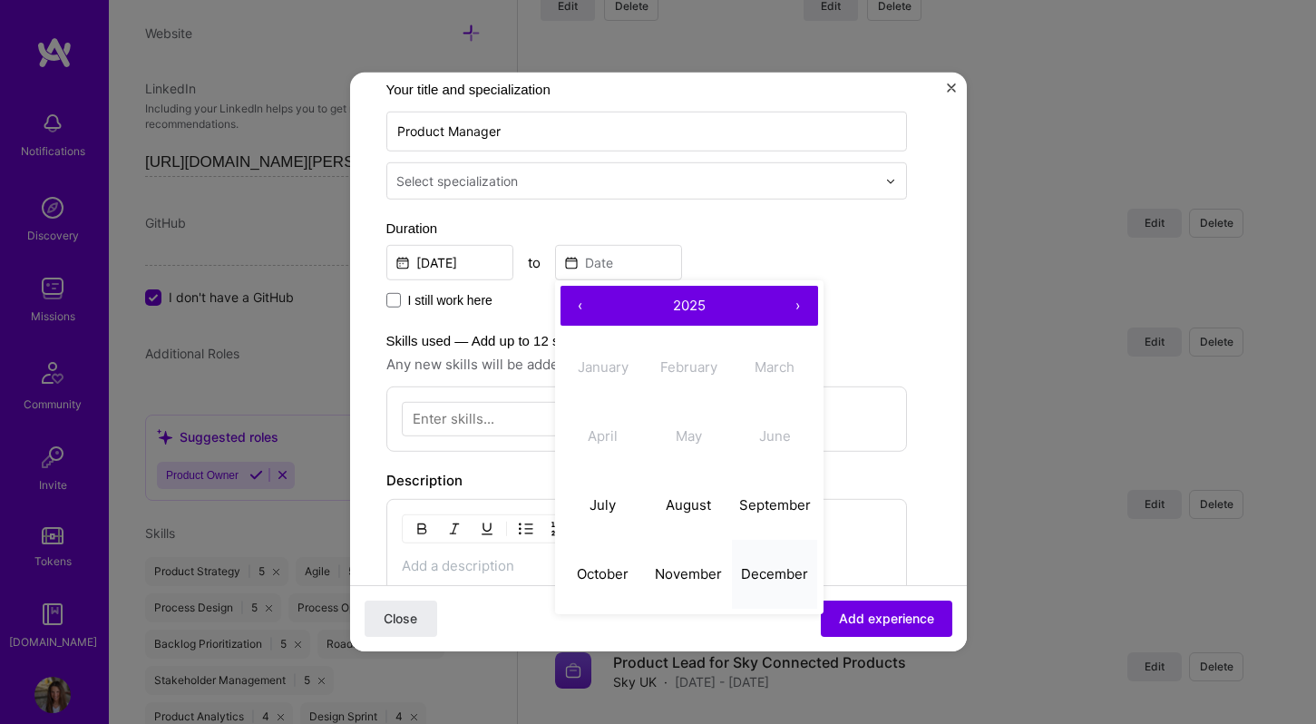
click at [753, 563] on button "December" at bounding box center [775, 573] width 86 height 69
type input "[DATE]"
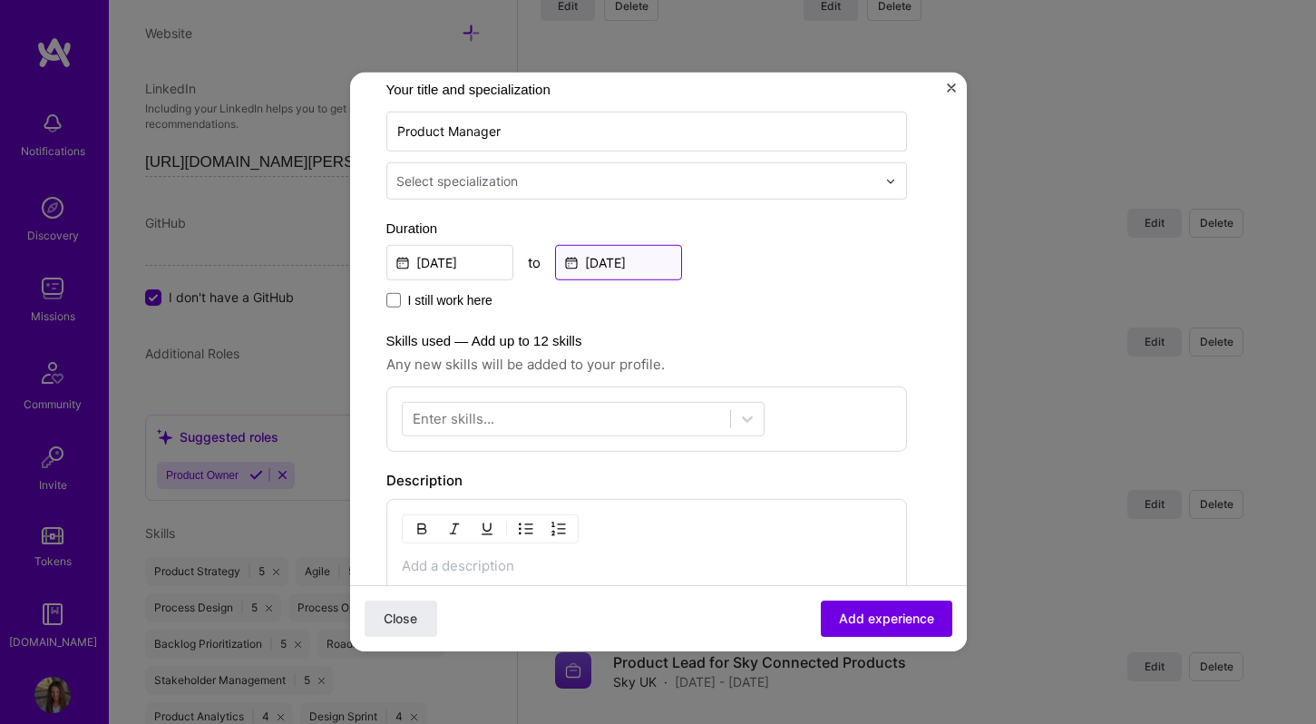
click at [651, 261] on input "[DATE]" at bounding box center [618, 262] width 127 height 35
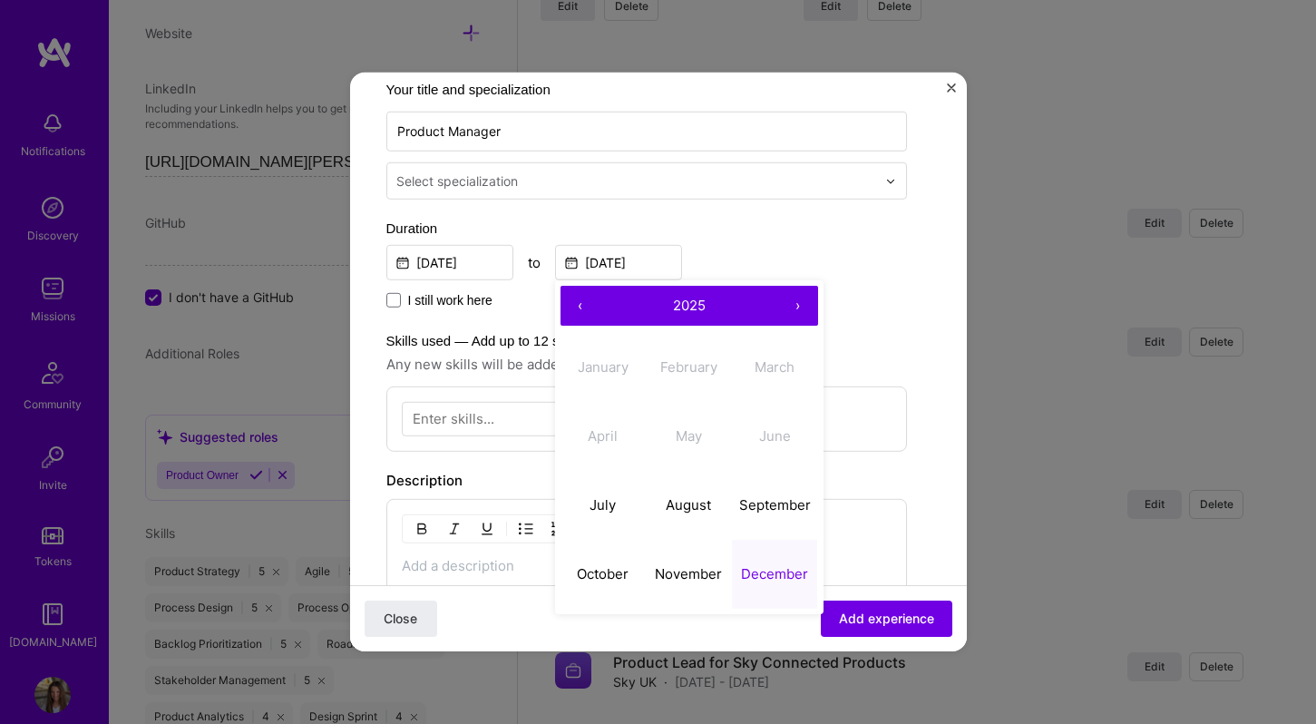
click at [687, 311] on span "2025" at bounding box center [689, 304] width 33 height 17
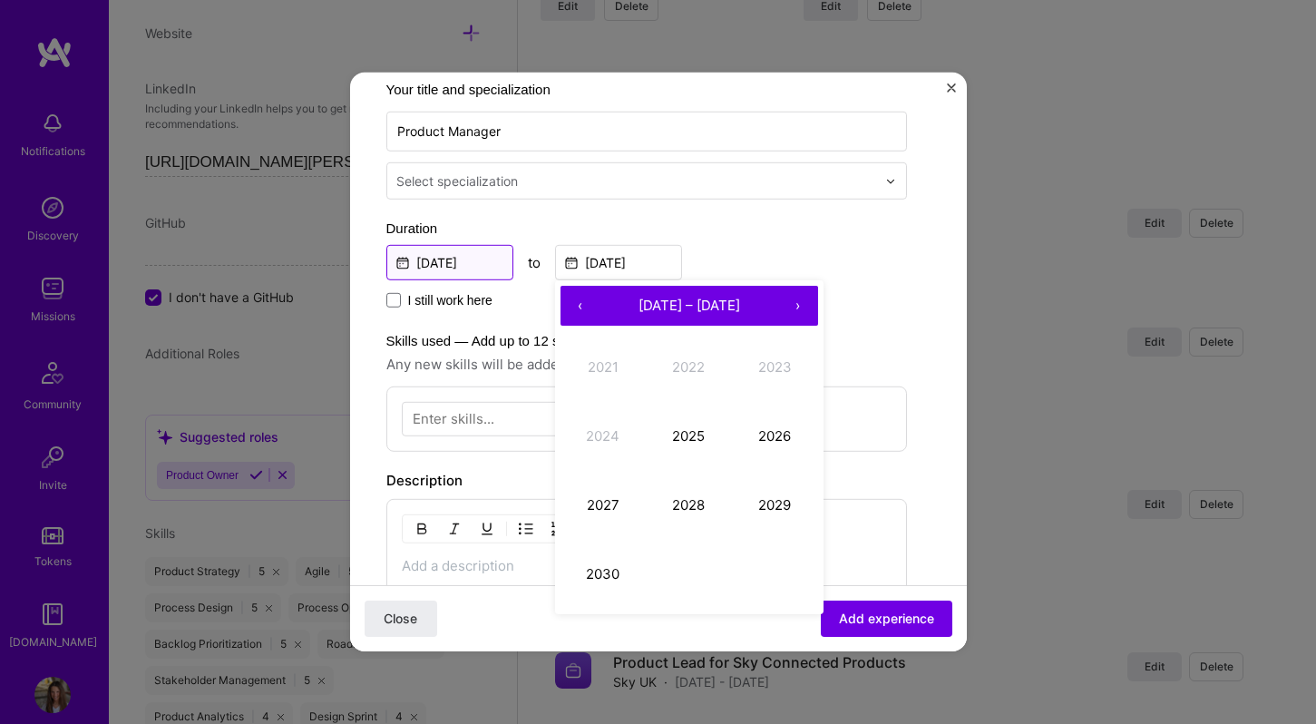
click at [433, 260] on input "[DATE]" at bounding box center [449, 262] width 127 height 35
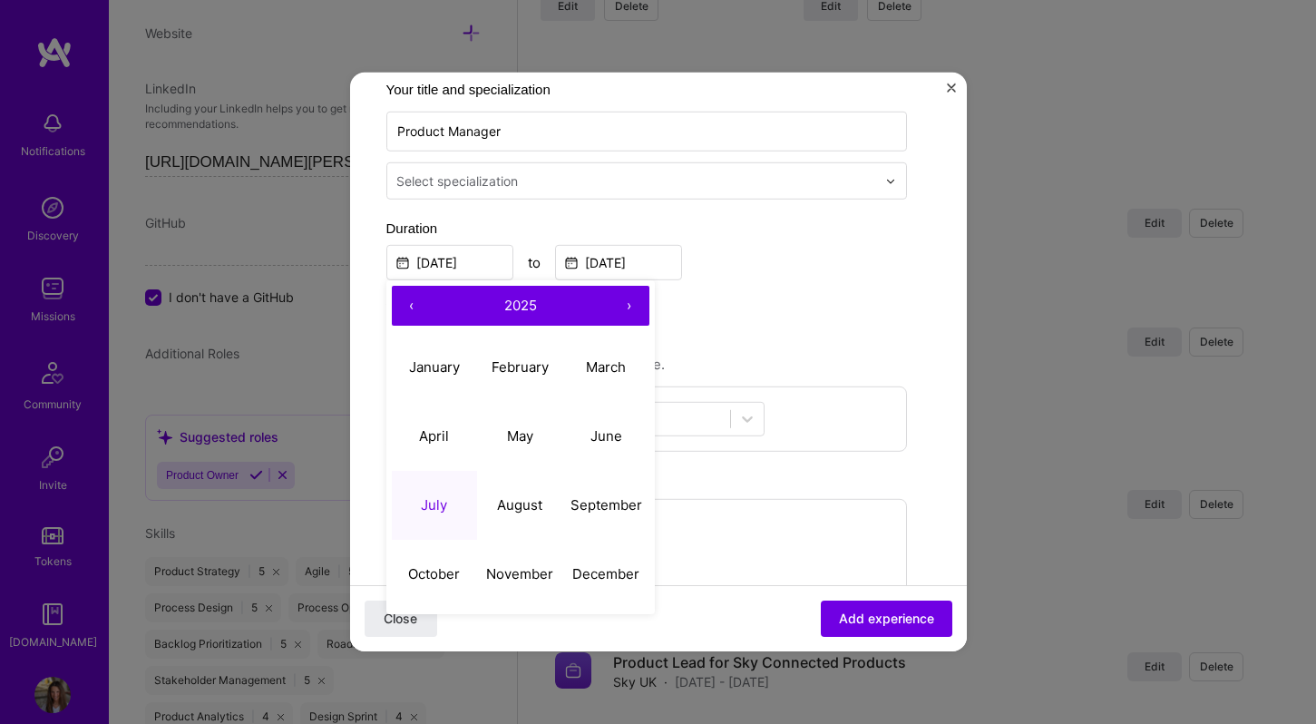
click at [517, 306] on span "2025" at bounding box center [520, 304] width 33 height 17
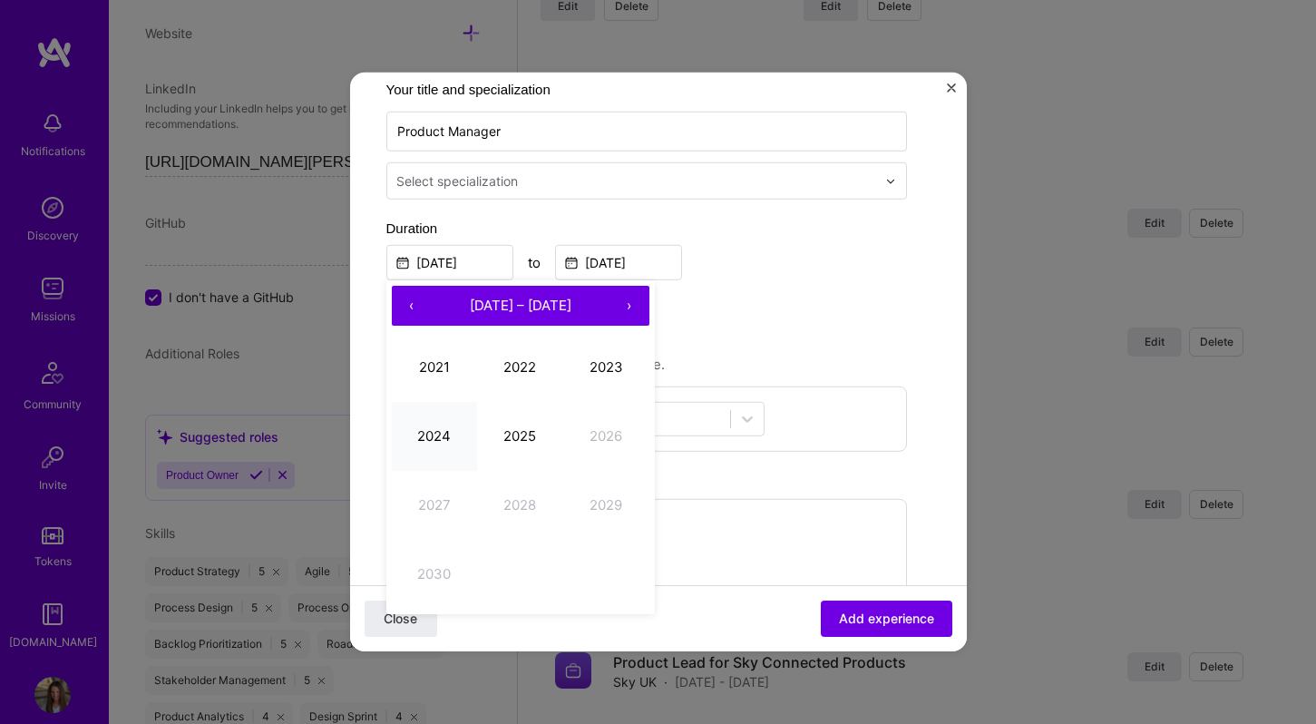
click at [440, 419] on button "2024" at bounding box center [435, 435] width 86 height 69
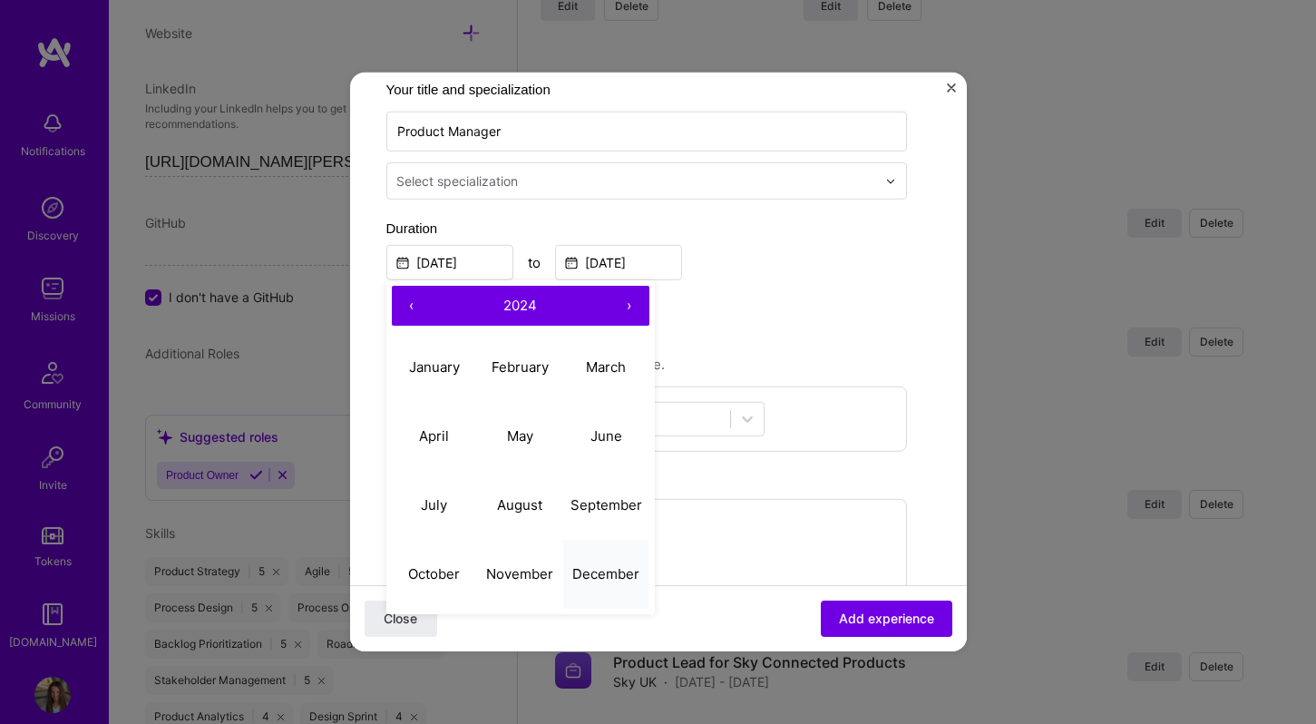
click at [590, 582] on button "December" at bounding box center [606, 573] width 86 height 69
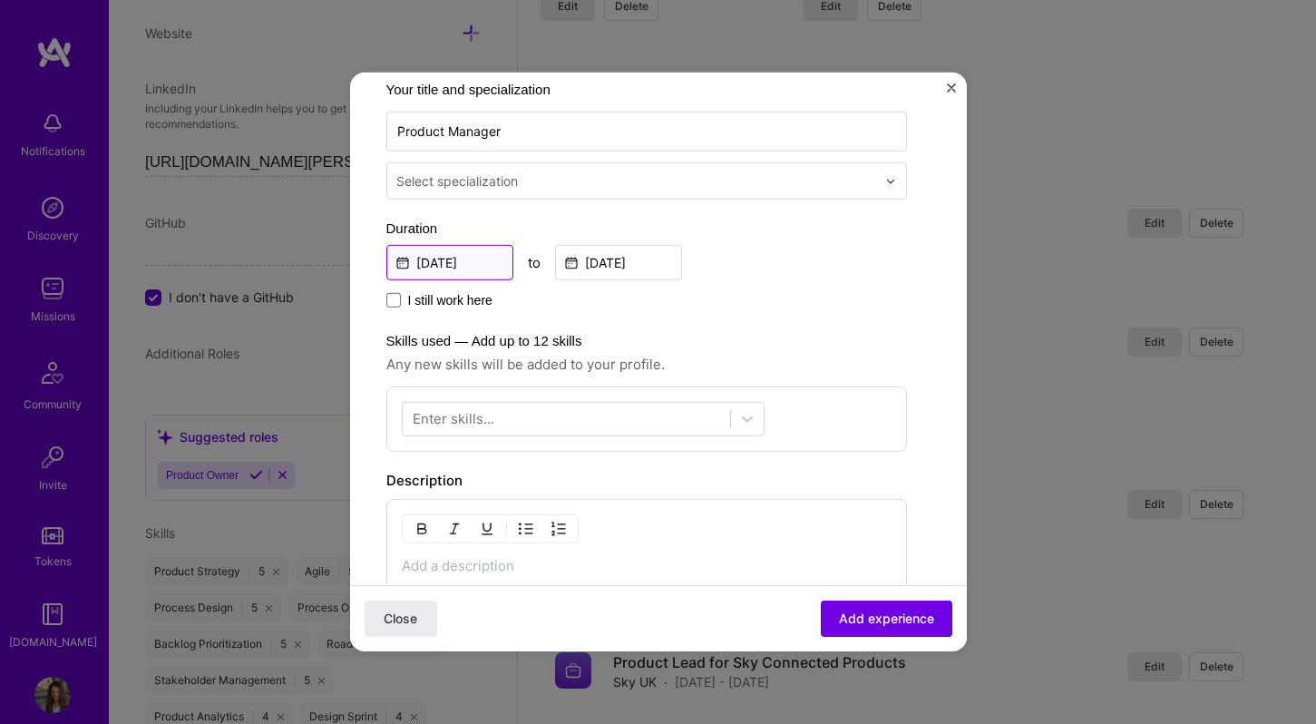
click at [455, 274] on input "[DATE]" at bounding box center [449, 262] width 127 height 35
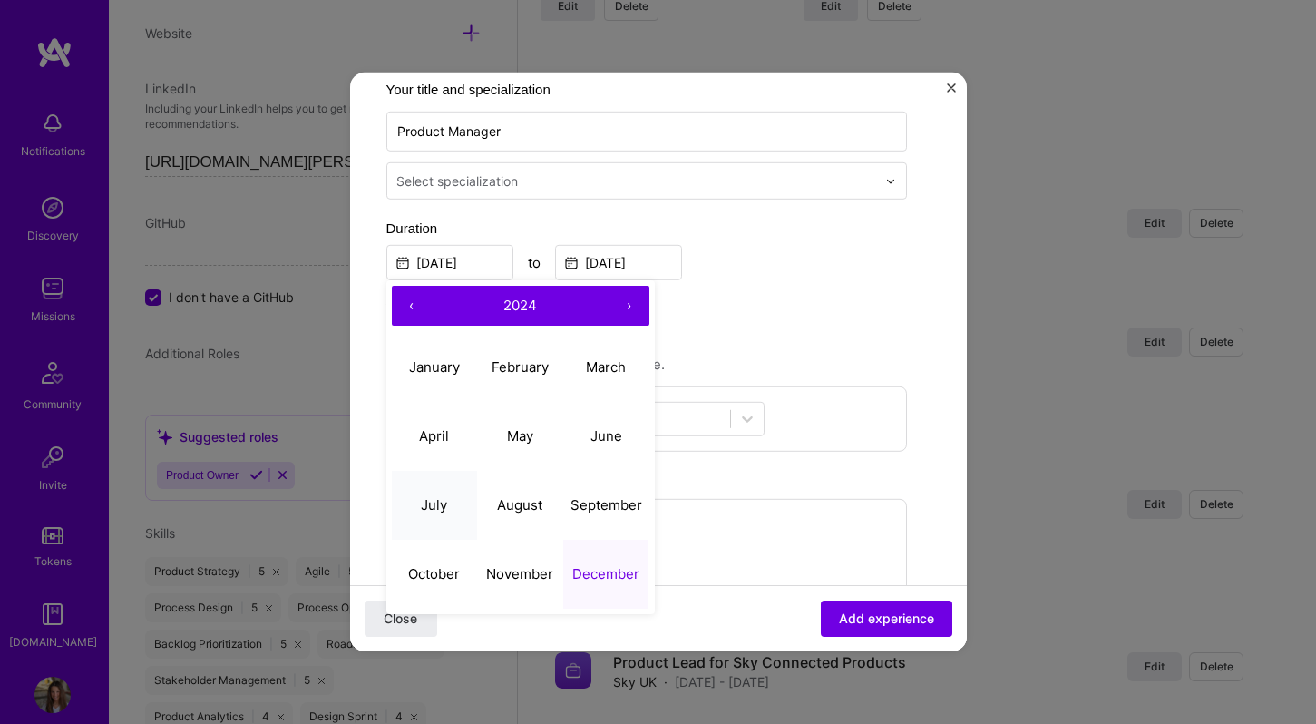
click at [444, 500] on abbr "July" at bounding box center [434, 503] width 26 height 17
type input "[DATE]"
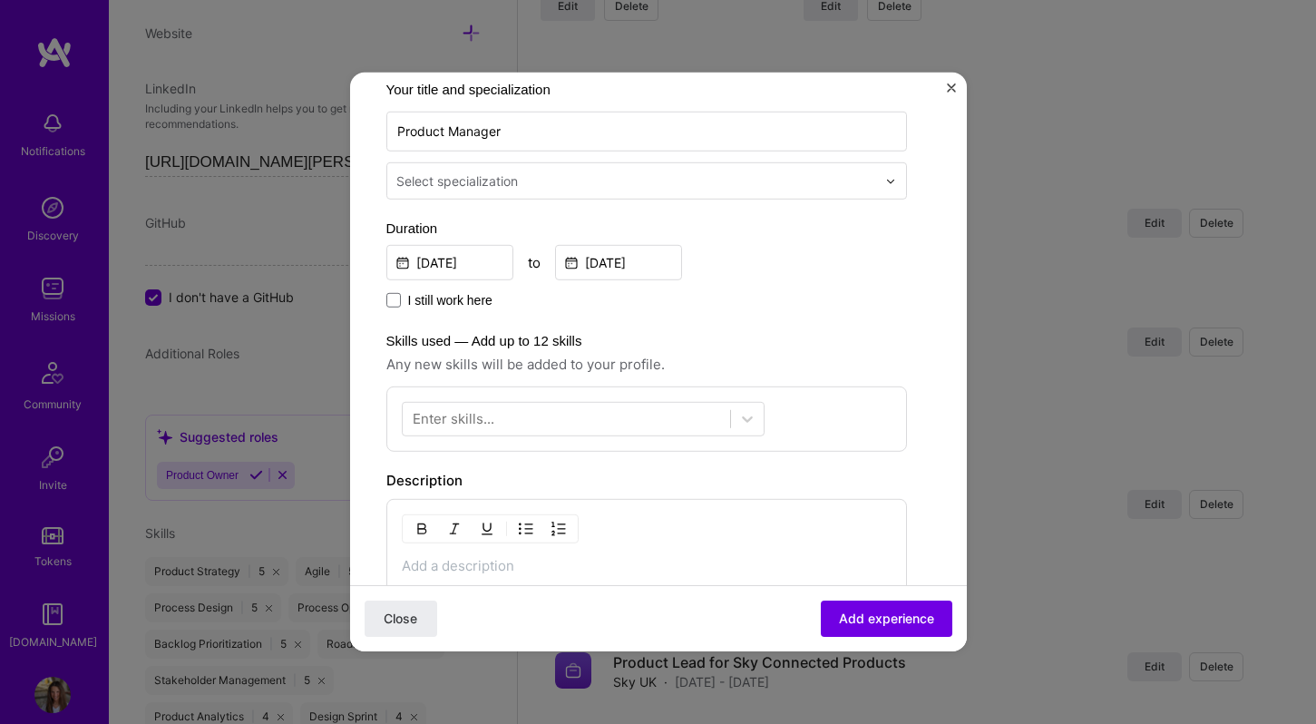
click at [726, 261] on div "[DATE] to [DATE]" at bounding box center [646, 260] width 521 height 39
click at [637, 261] on input "[DATE]" at bounding box center [618, 262] width 127 height 35
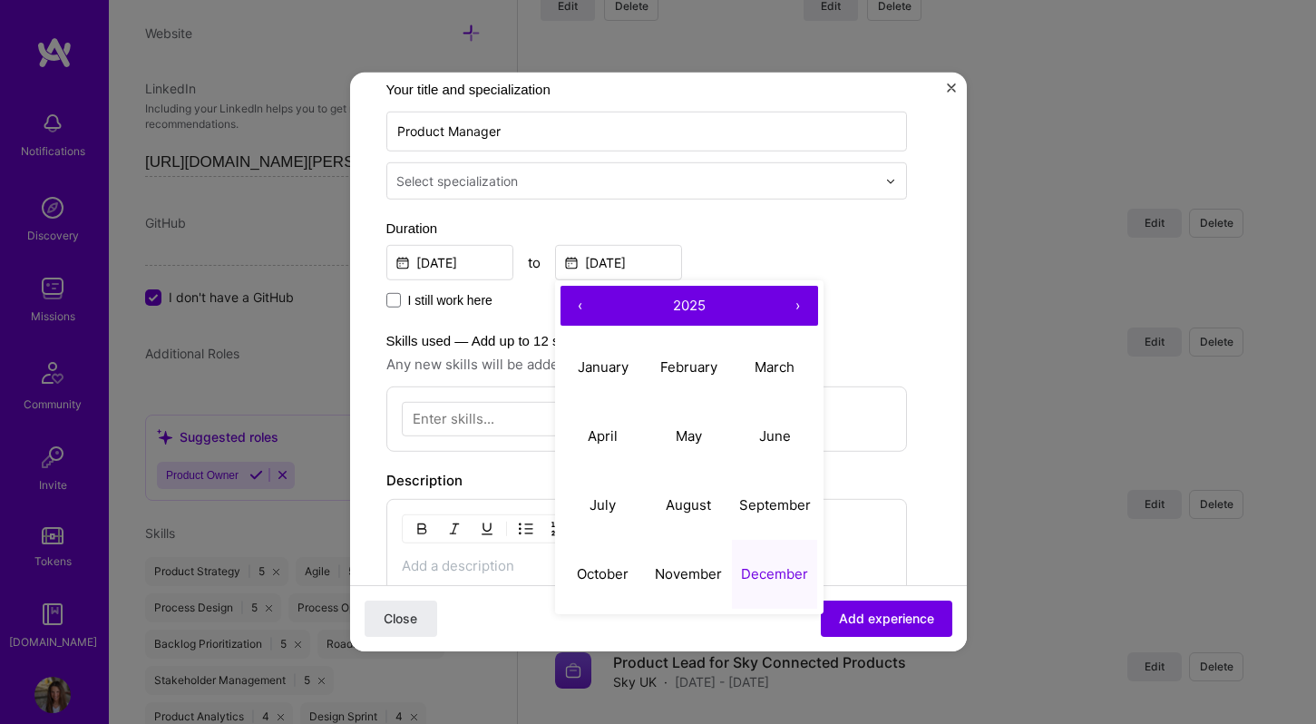
click at [578, 301] on button "‹" at bounding box center [581, 306] width 40 height 40
click at [755, 580] on abbr "December" at bounding box center [774, 572] width 67 height 17
type input "[DATE]"
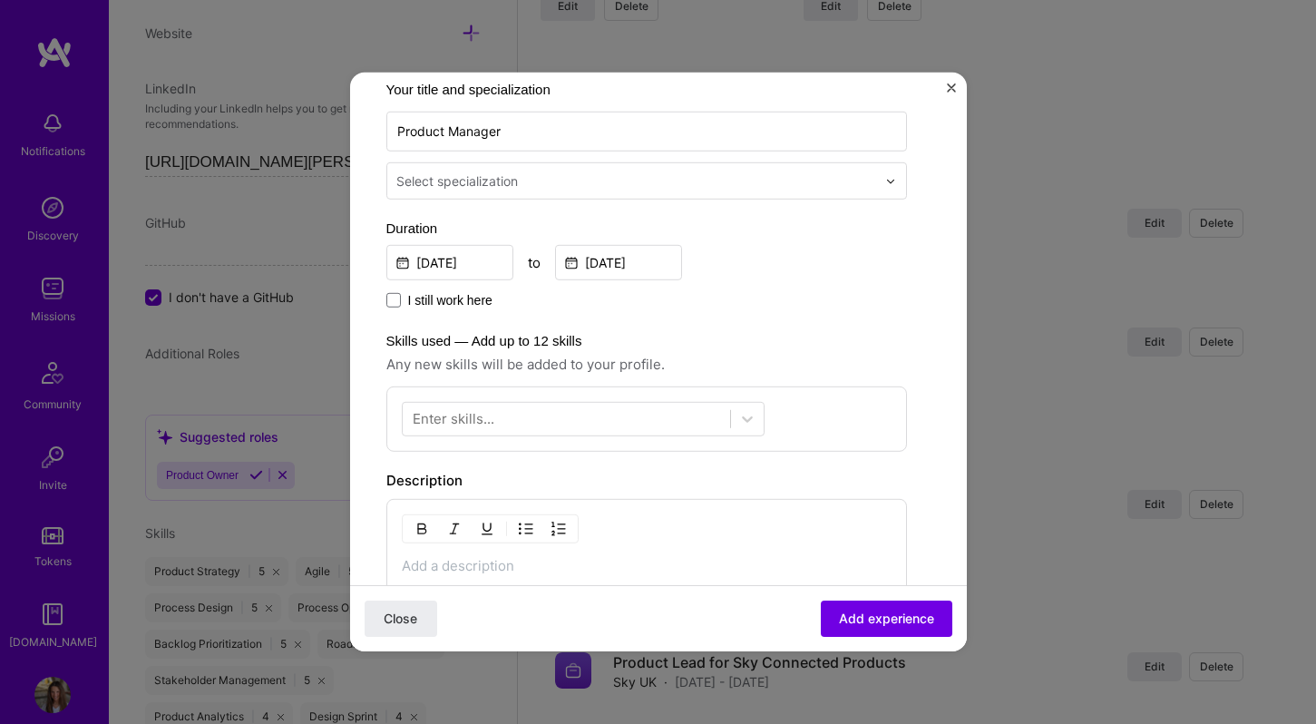
click at [800, 307] on div "I still work here" at bounding box center [646, 301] width 521 height 21
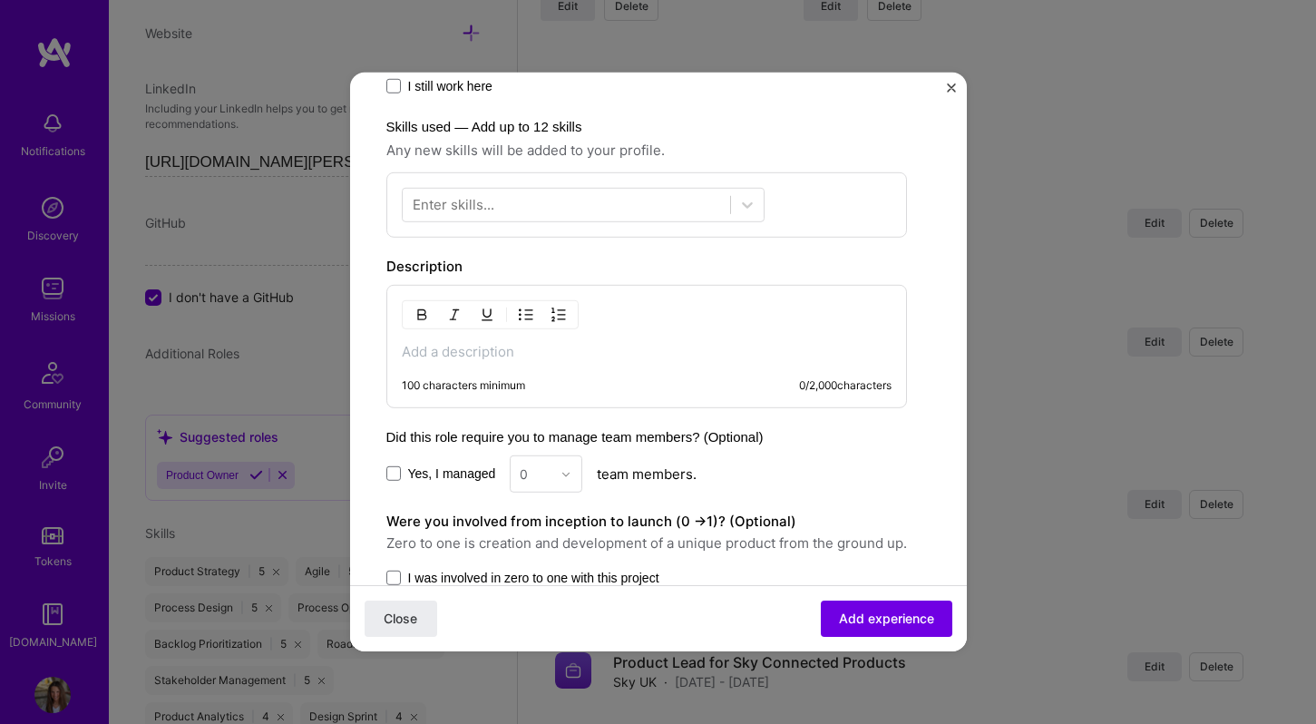
scroll to position [402, 0]
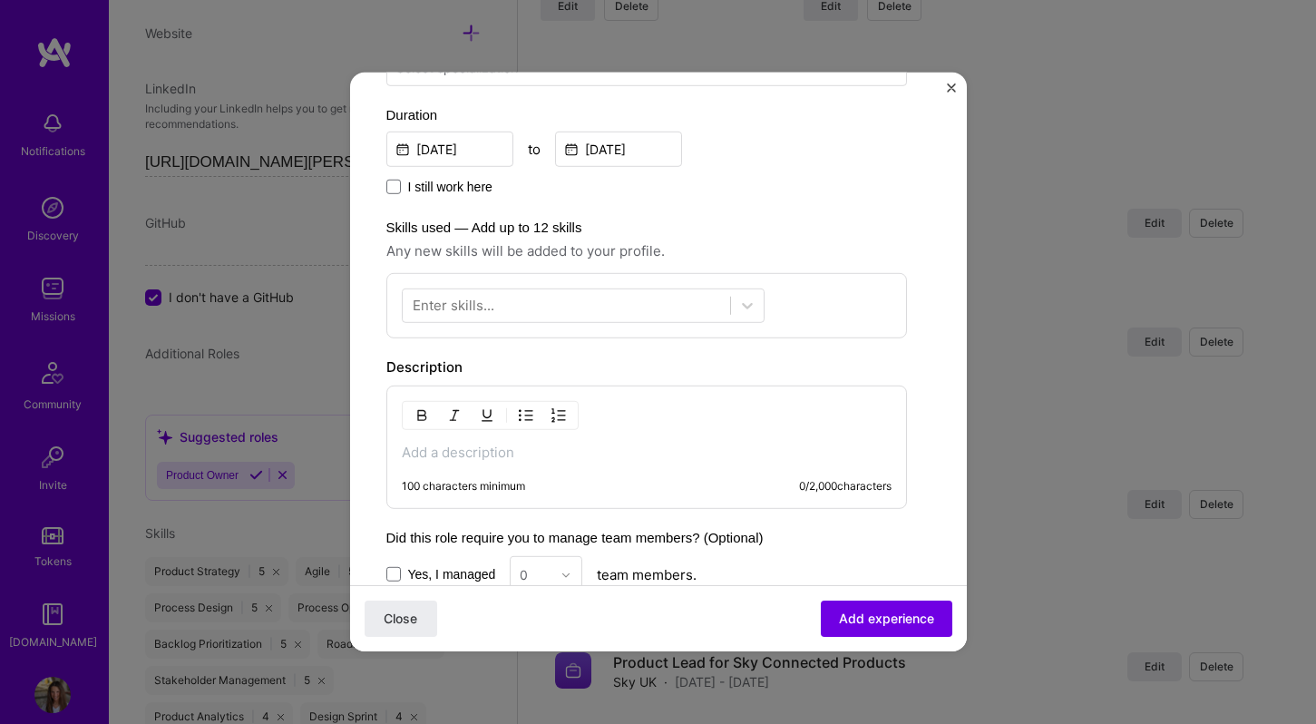
click at [635, 449] on p at bounding box center [647, 453] width 490 height 18
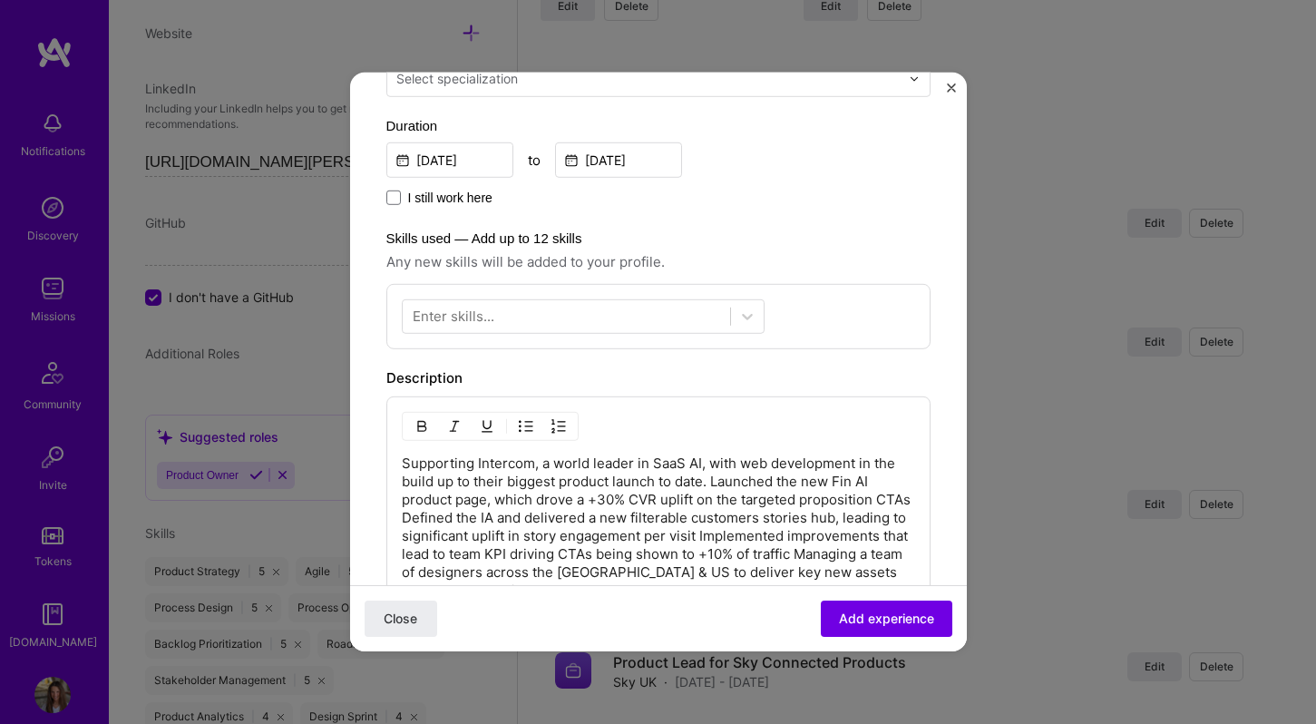
scroll to position [480, 0]
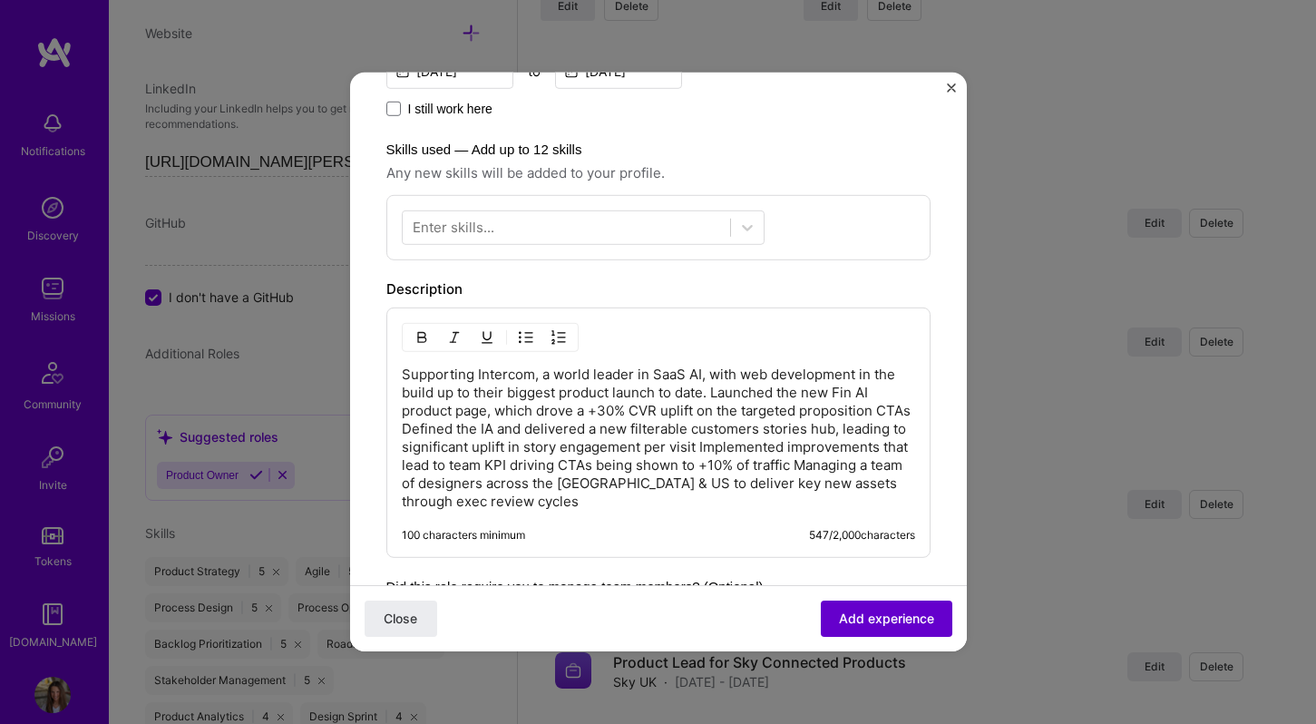
click at [873, 620] on span "Add experience" at bounding box center [886, 619] width 95 height 18
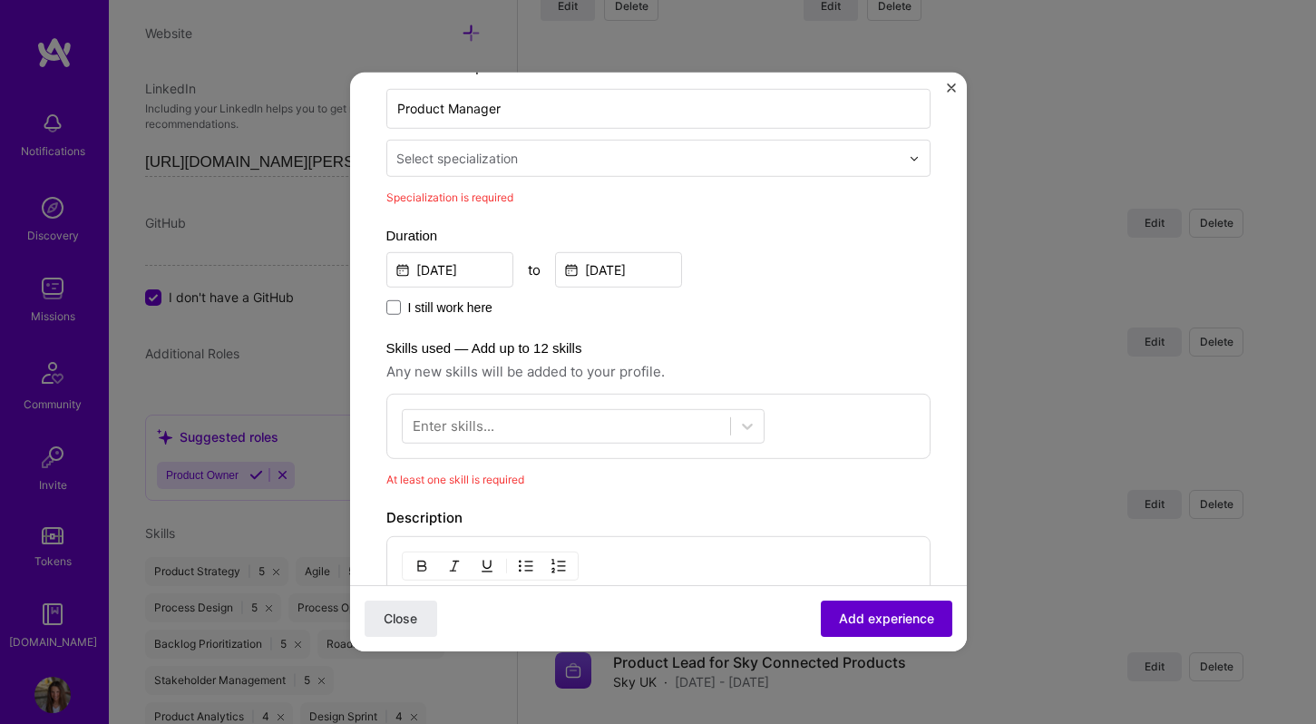
scroll to position [295, 0]
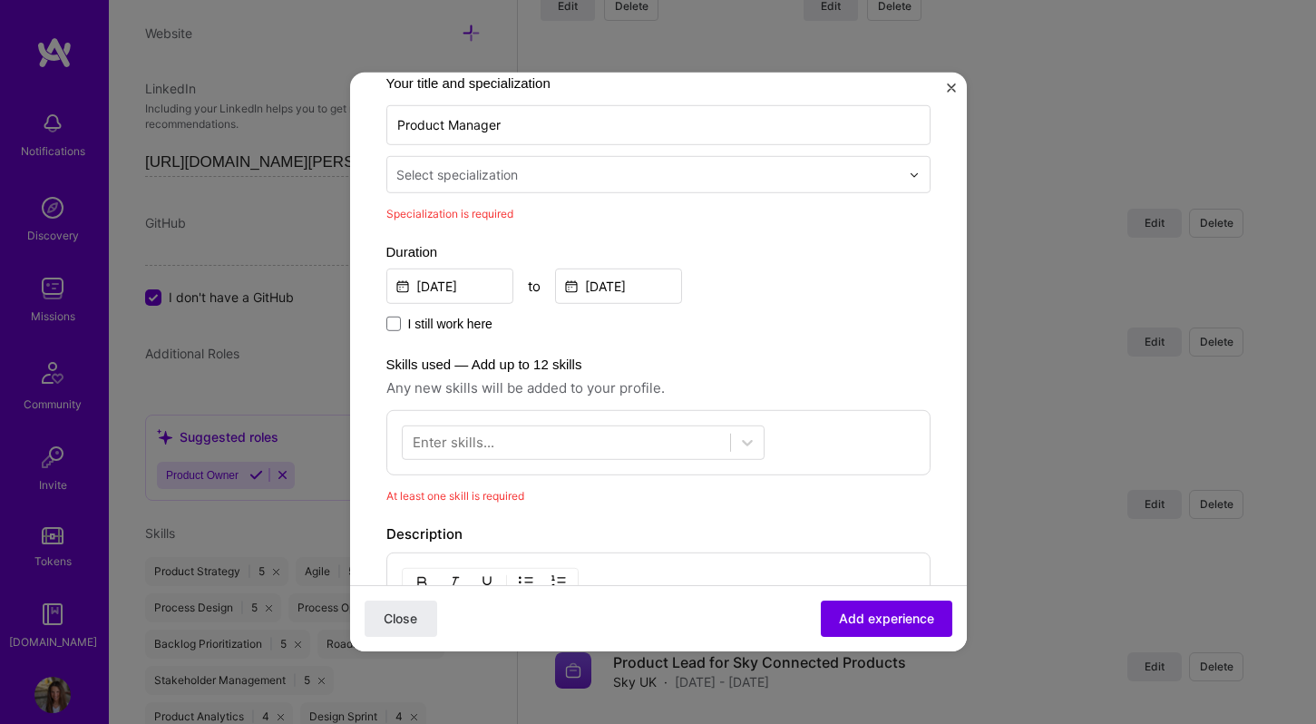
click at [470, 180] on div "Select specialization" at bounding box center [457, 174] width 122 height 19
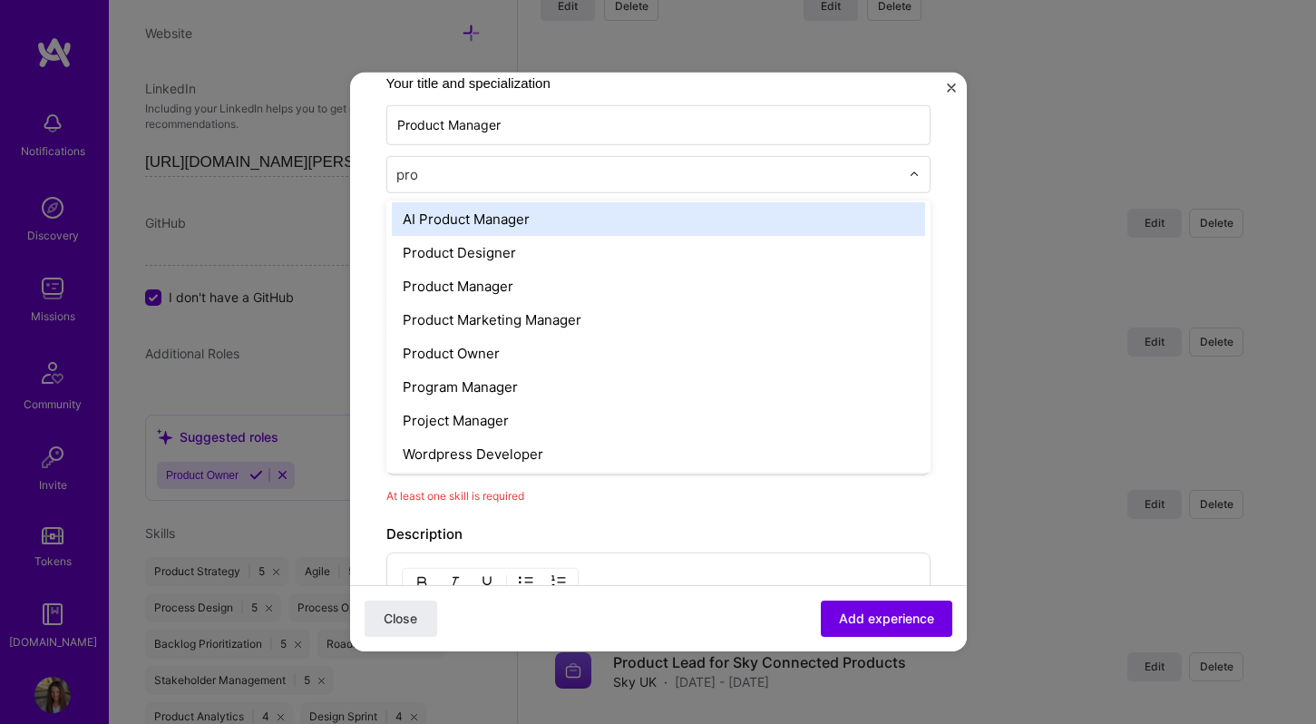
scroll to position [0, 0]
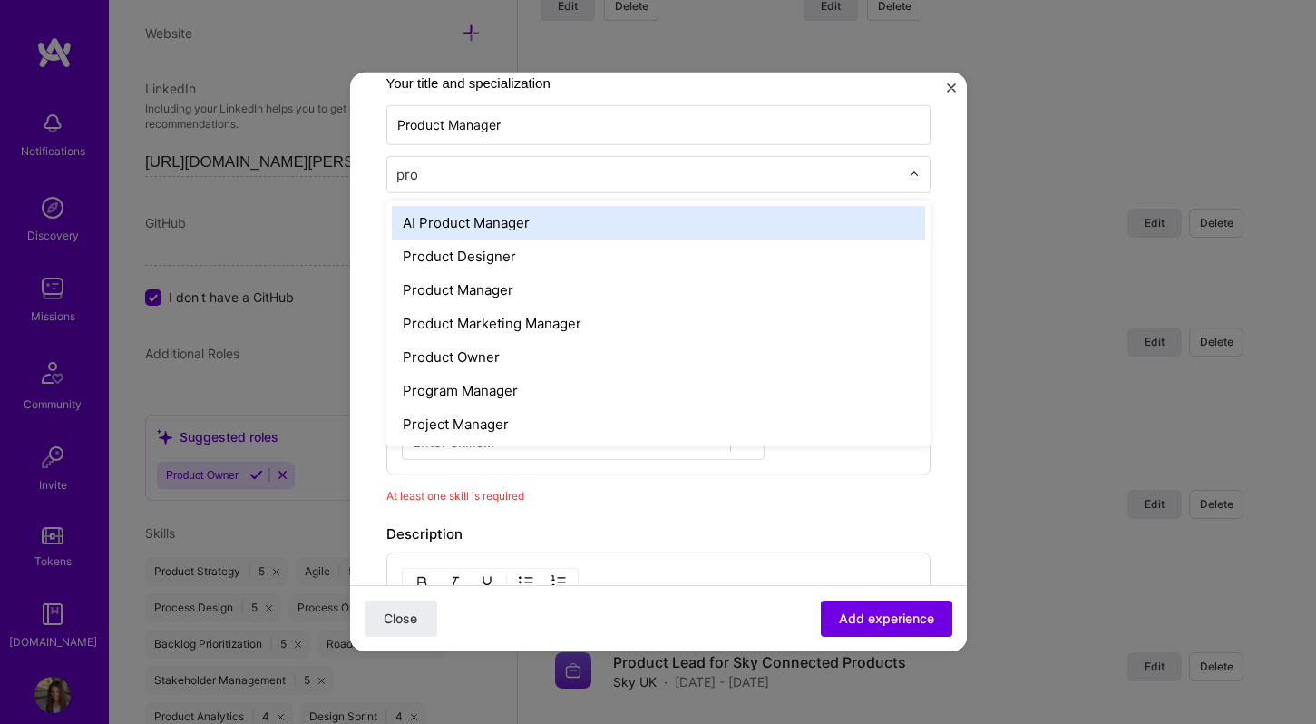
type input "prod"
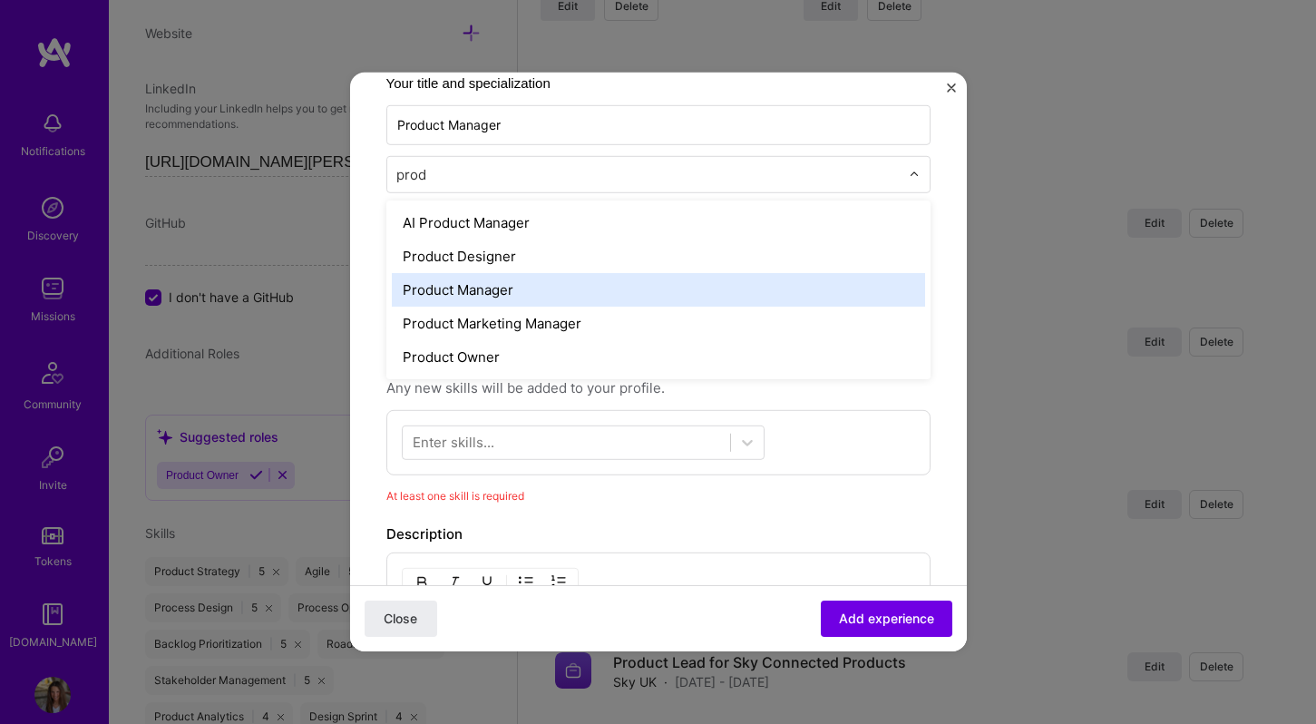
click at [480, 291] on div "Product Manager" at bounding box center [658, 290] width 533 height 34
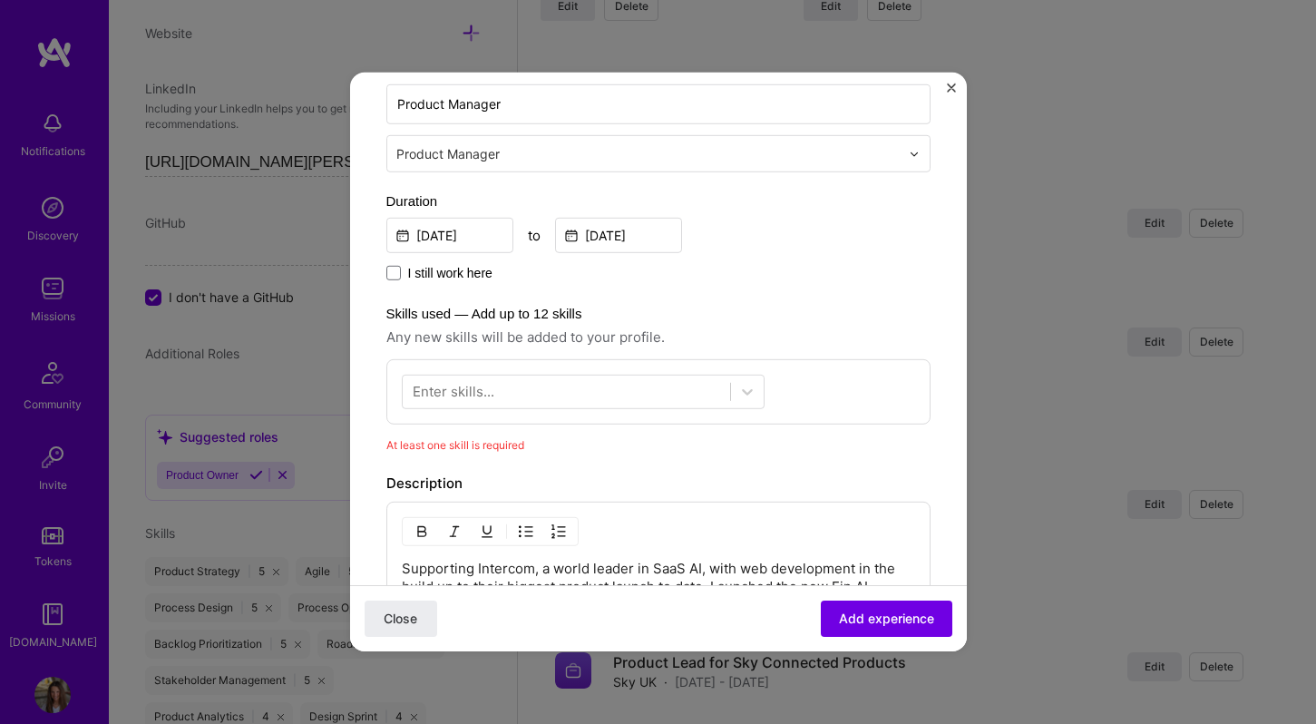
scroll to position [320, 0]
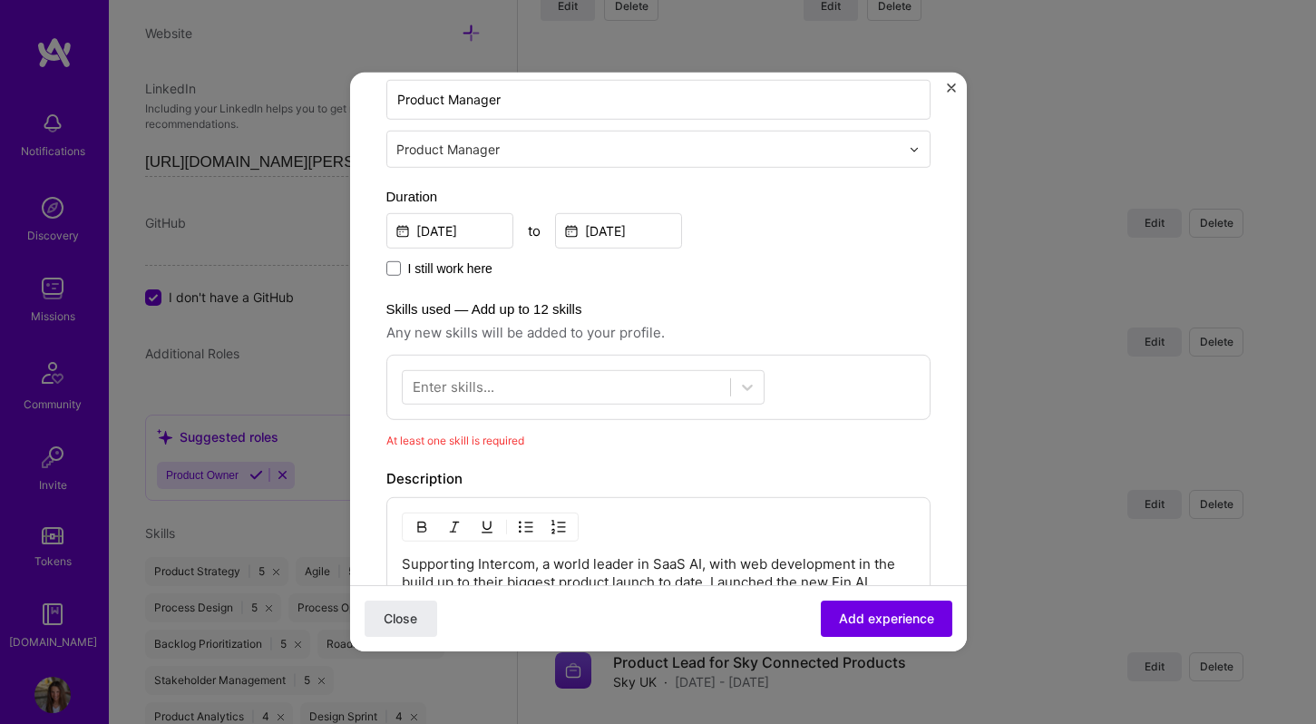
click at [602, 361] on div "Enter skills..." at bounding box center [658, 387] width 544 height 65
click at [586, 380] on div at bounding box center [567, 387] width 328 height 30
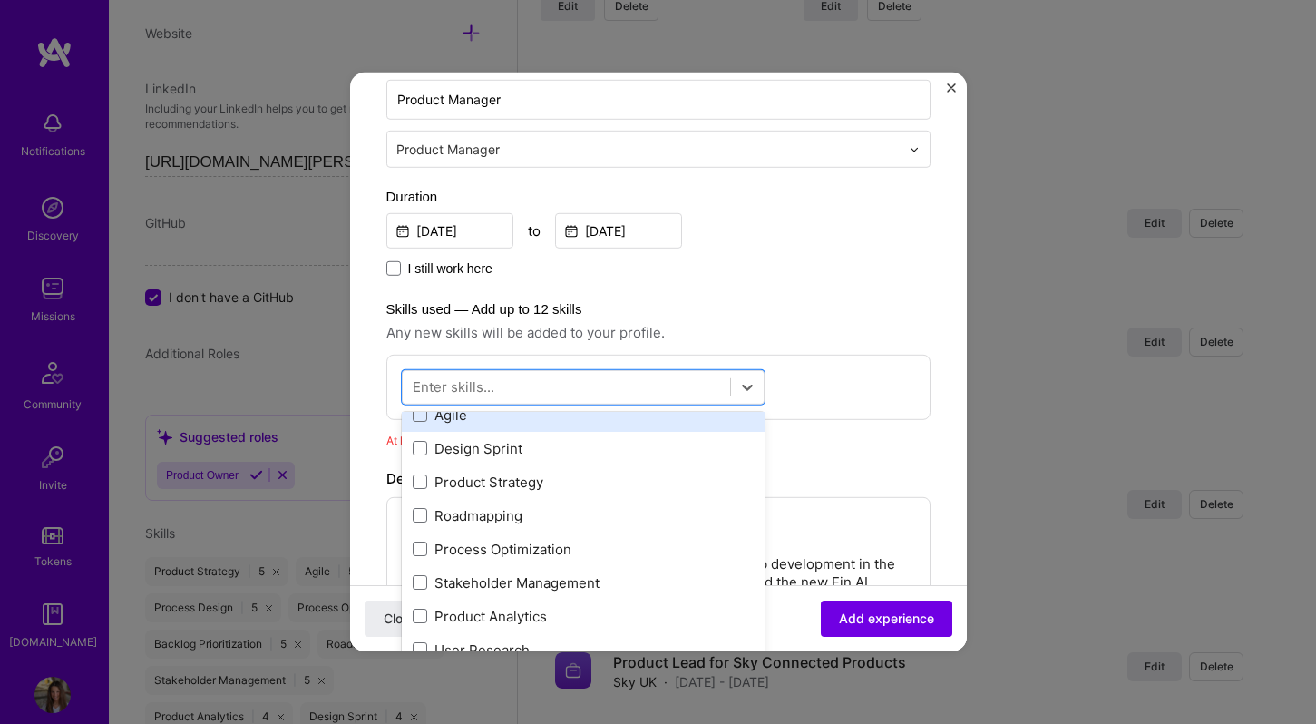
scroll to position [47, 0]
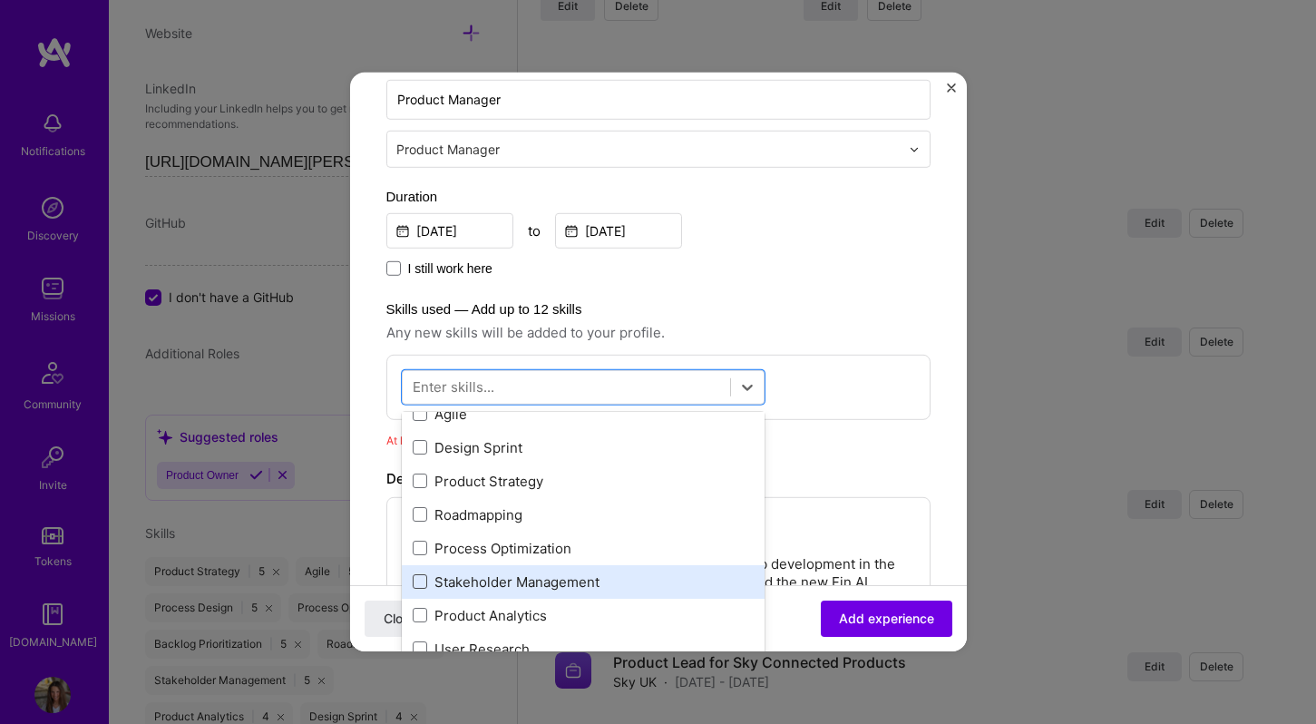
click at [418, 584] on span at bounding box center [420, 581] width 15 height 15
click at [0, 0] on input "checkbox" at bounding box center [0, 0] width 0 height 0
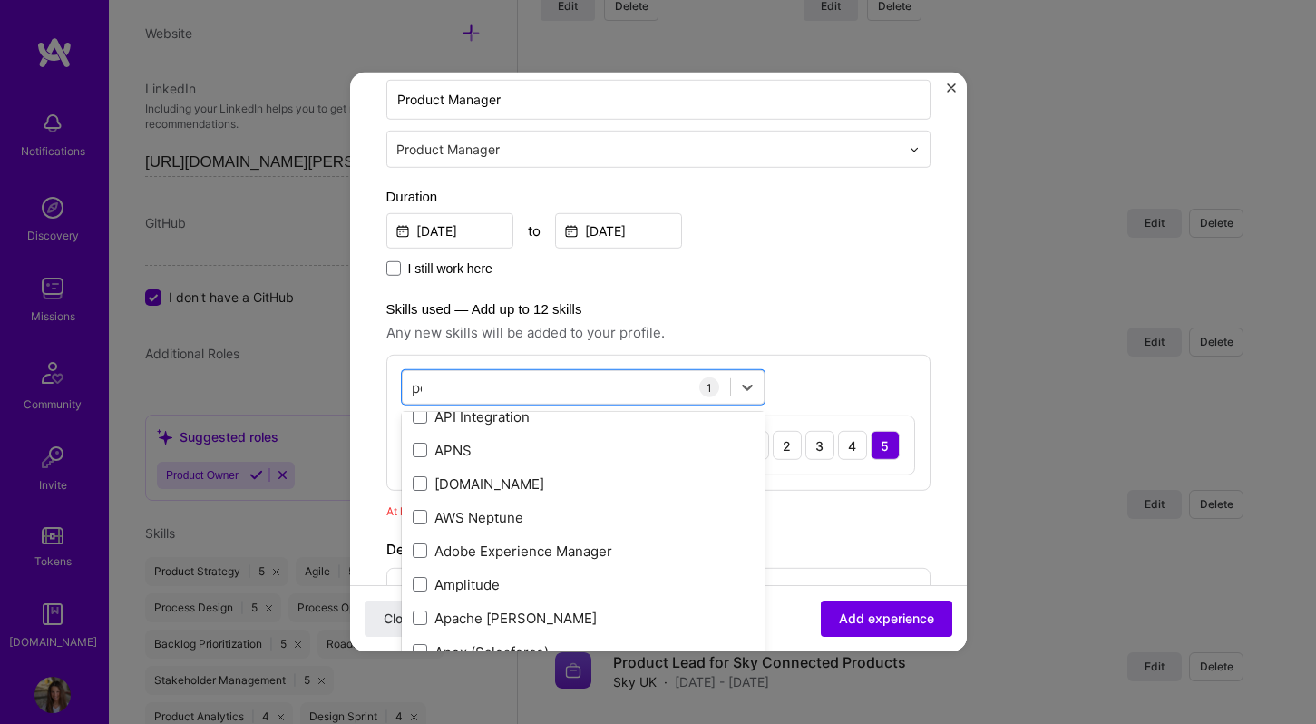
scroll to position [0, 0]
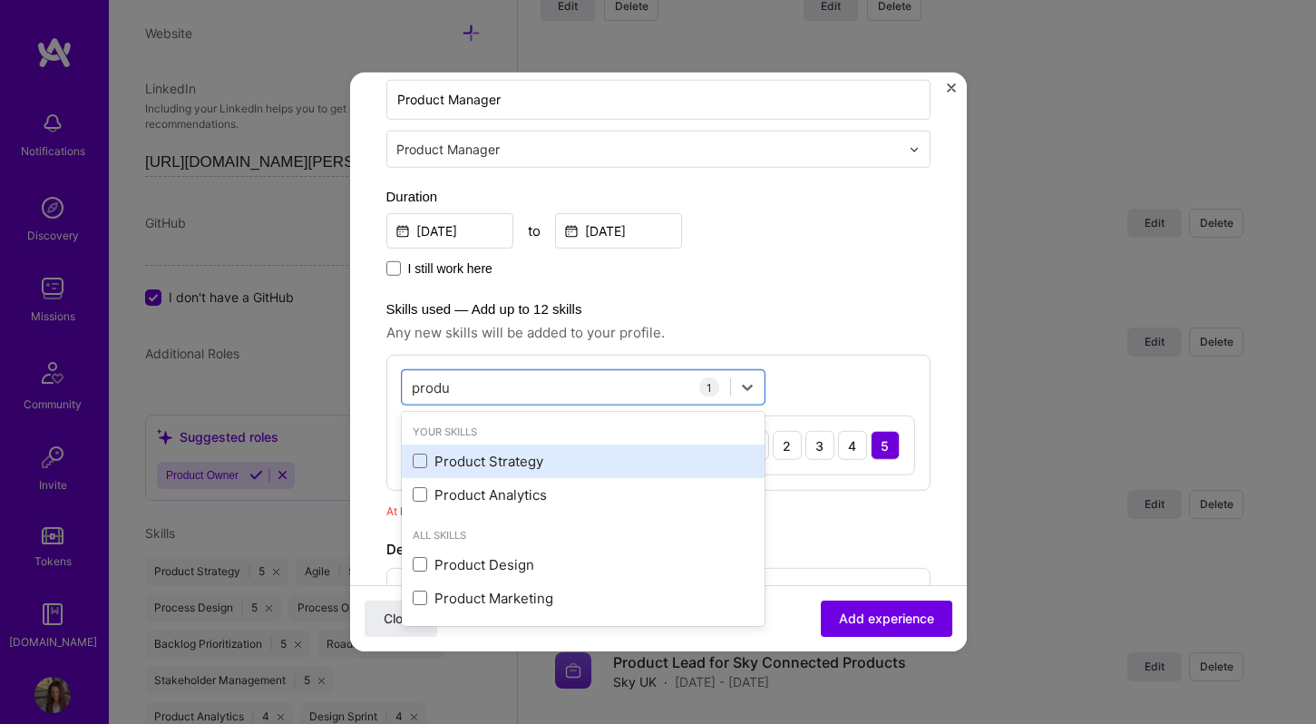
click at [499, 470] on div "Product Strategy" at bounding box center [583, 461] width 341 height 19
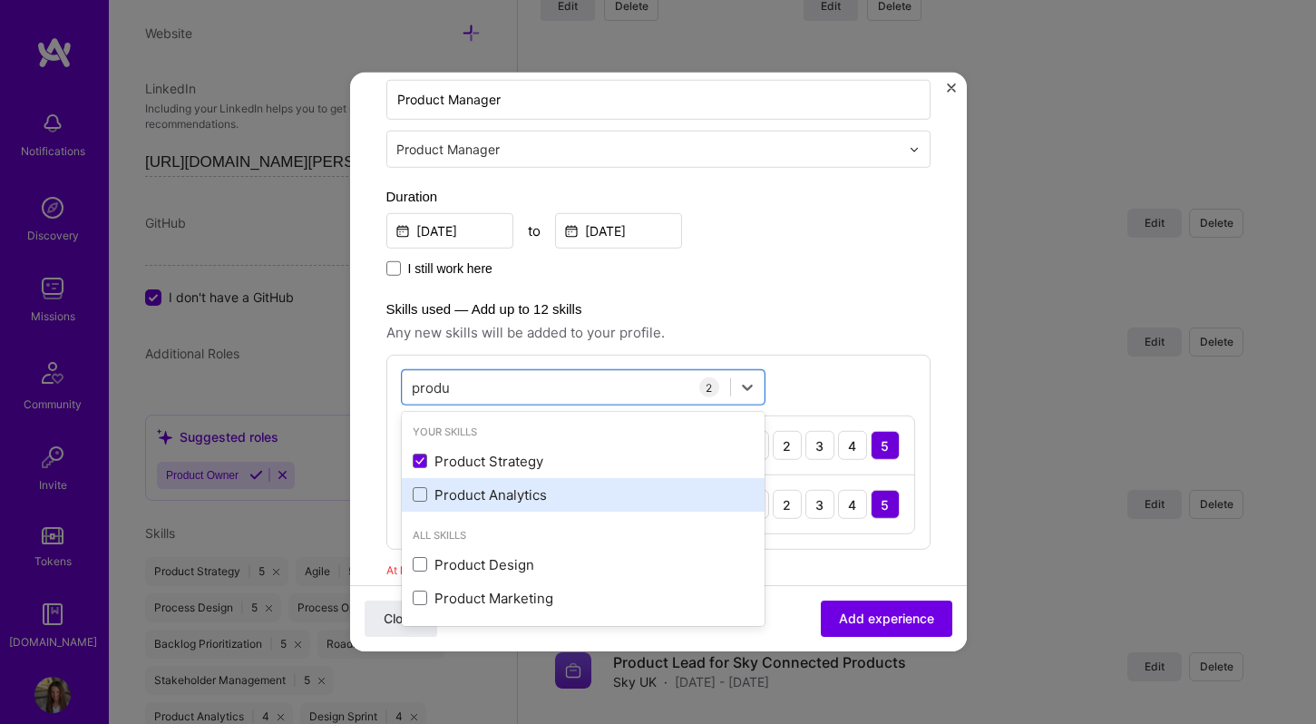
click at [519, 495] on div "Product Analytics" at bounding box center [583, 494] width 341 height 19
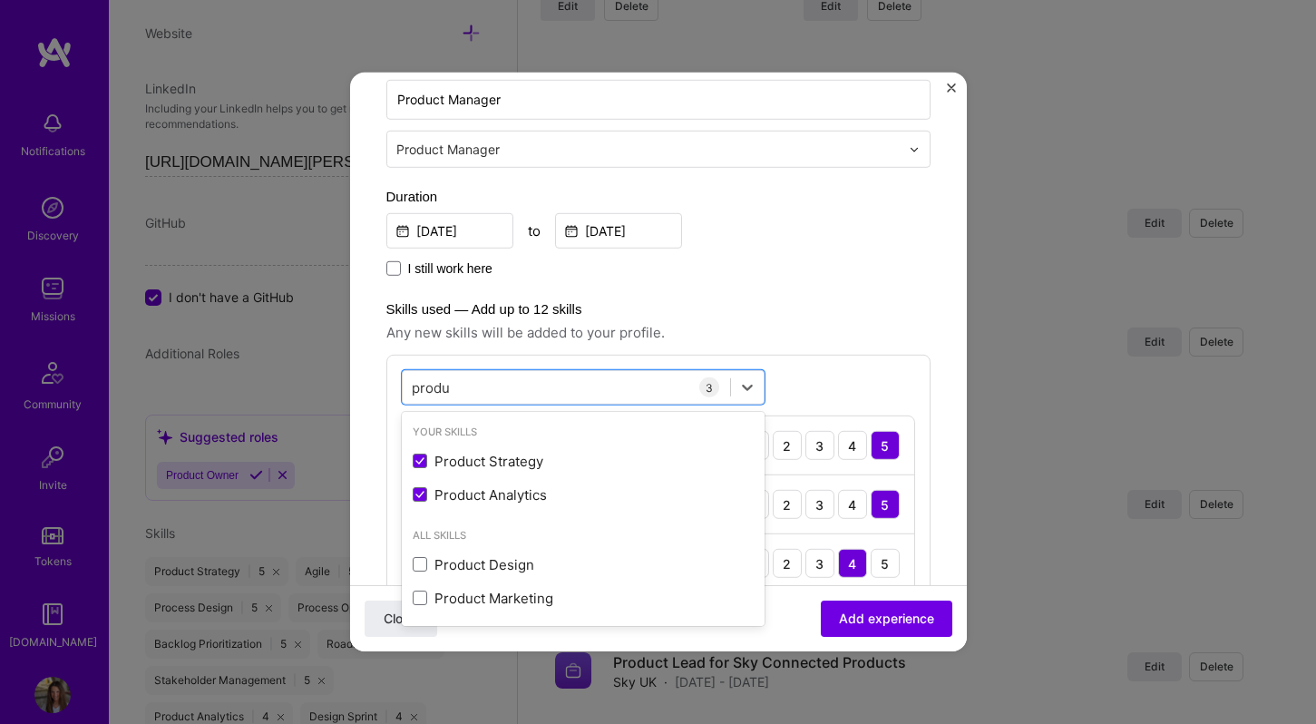
type input "produ"
click at [801, 318] on label "Skills used — Add up to 12 skills" at bounding box center [658, 309] width 544 height 22
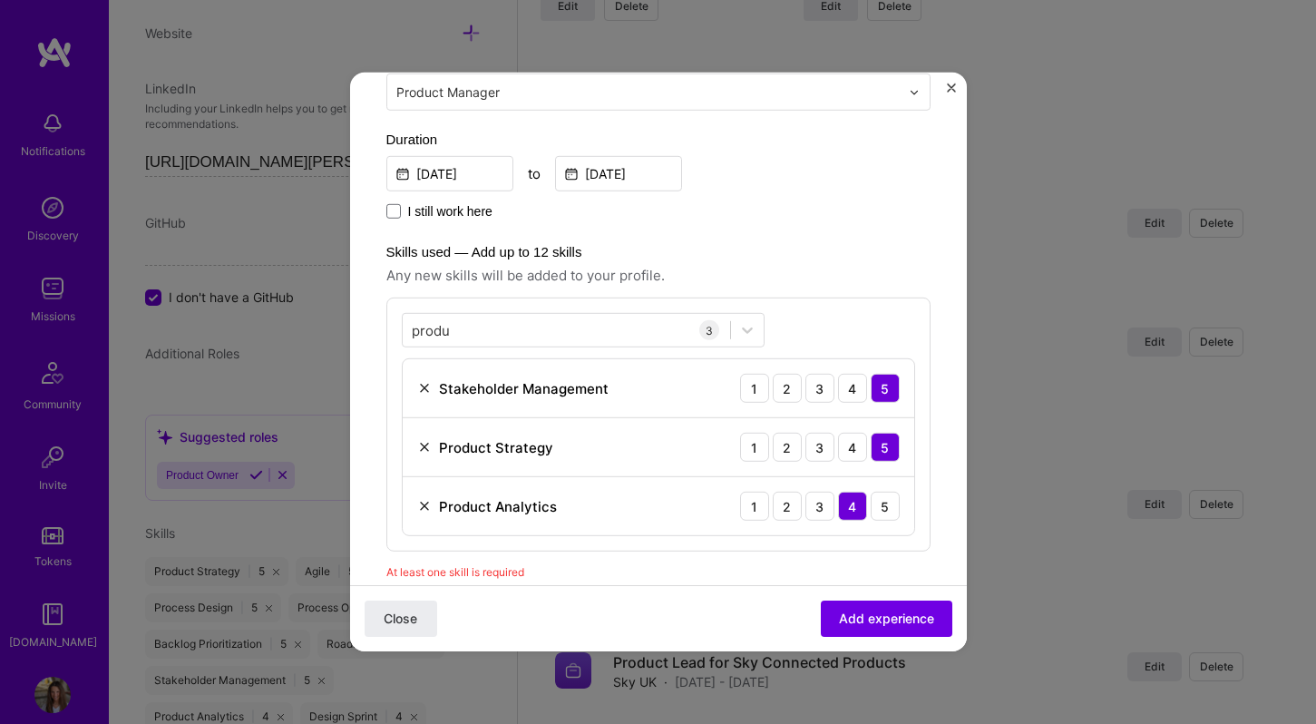
scroll to position [389, 0]
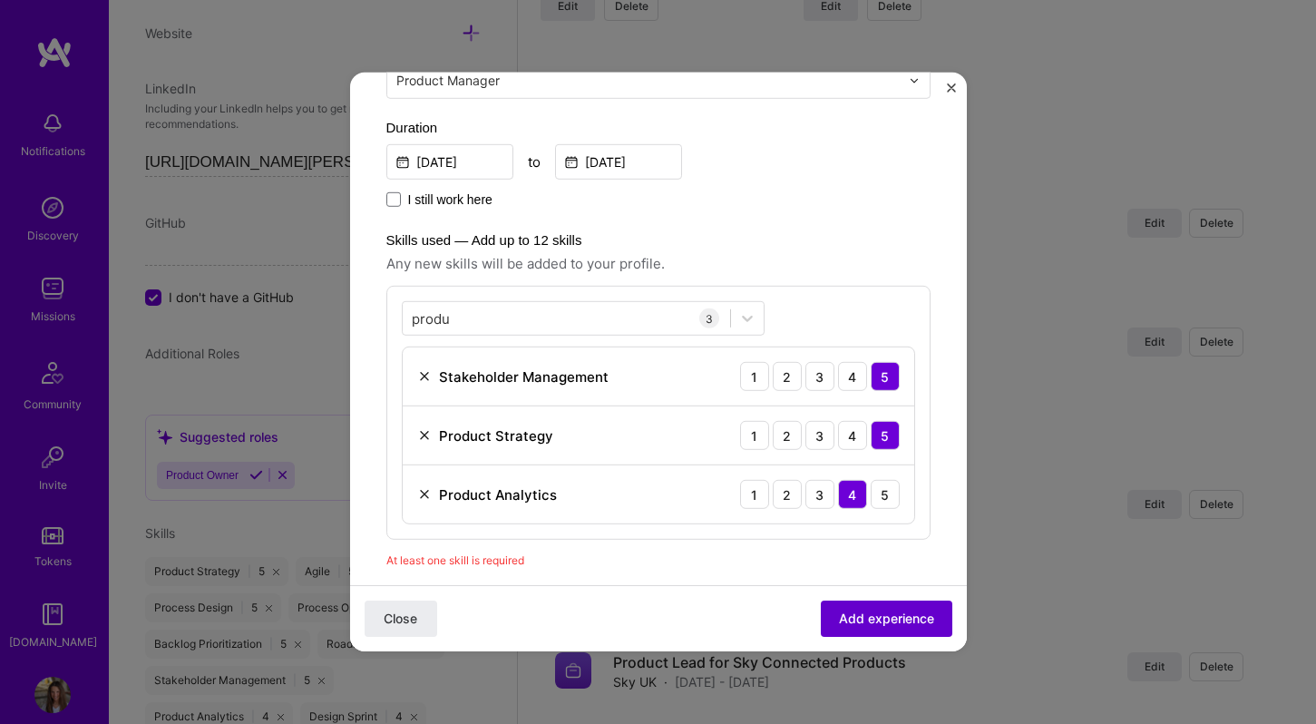
click at [909, 613] on span "Add experience" at bounding box center [886, 619] width 95 height 18
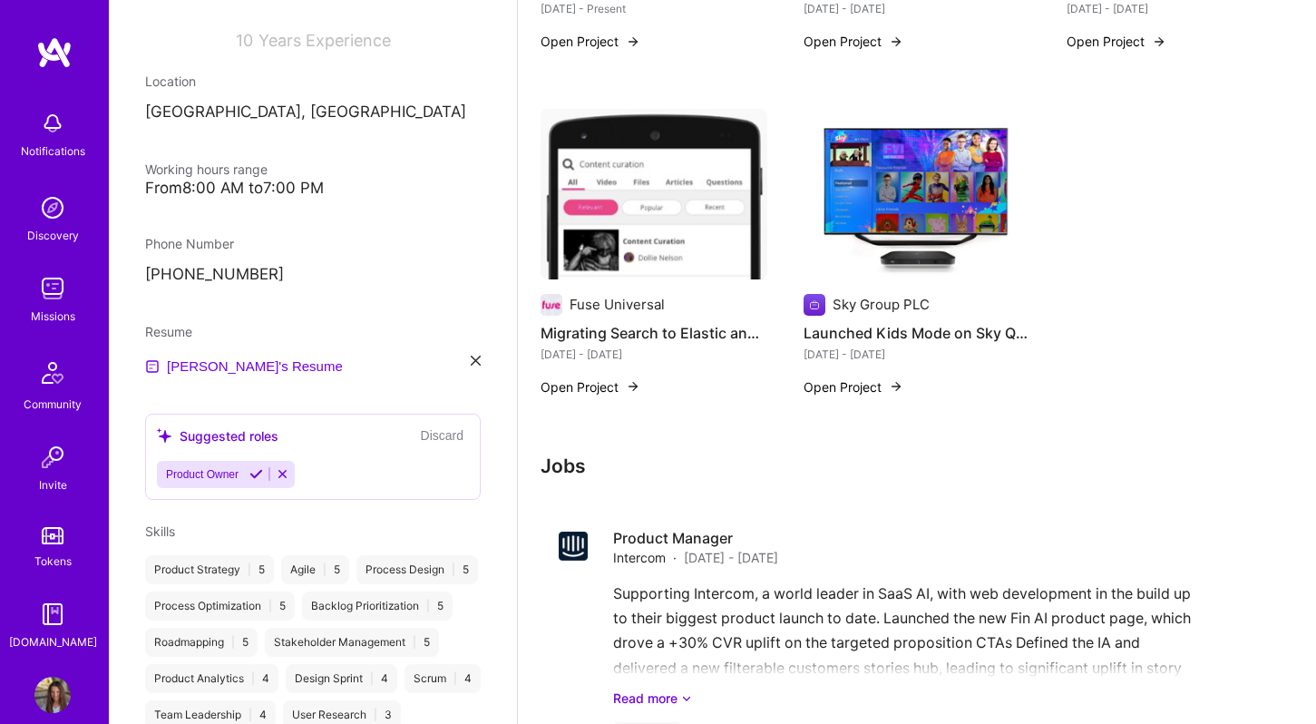
scroll to position [1376, 0]
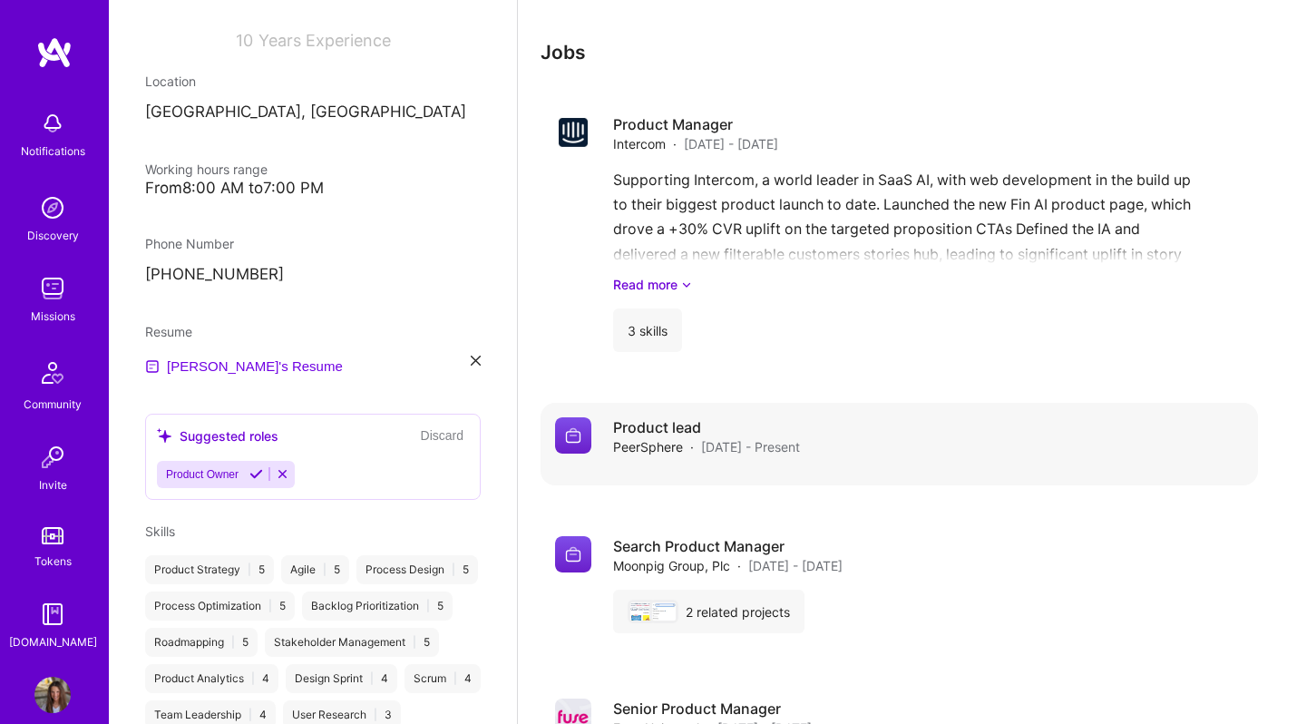
click at [856, 422] on div "Product lead PeerSphere · [DATE] - Present" at bounding box center [928, 436] width 631 height 39
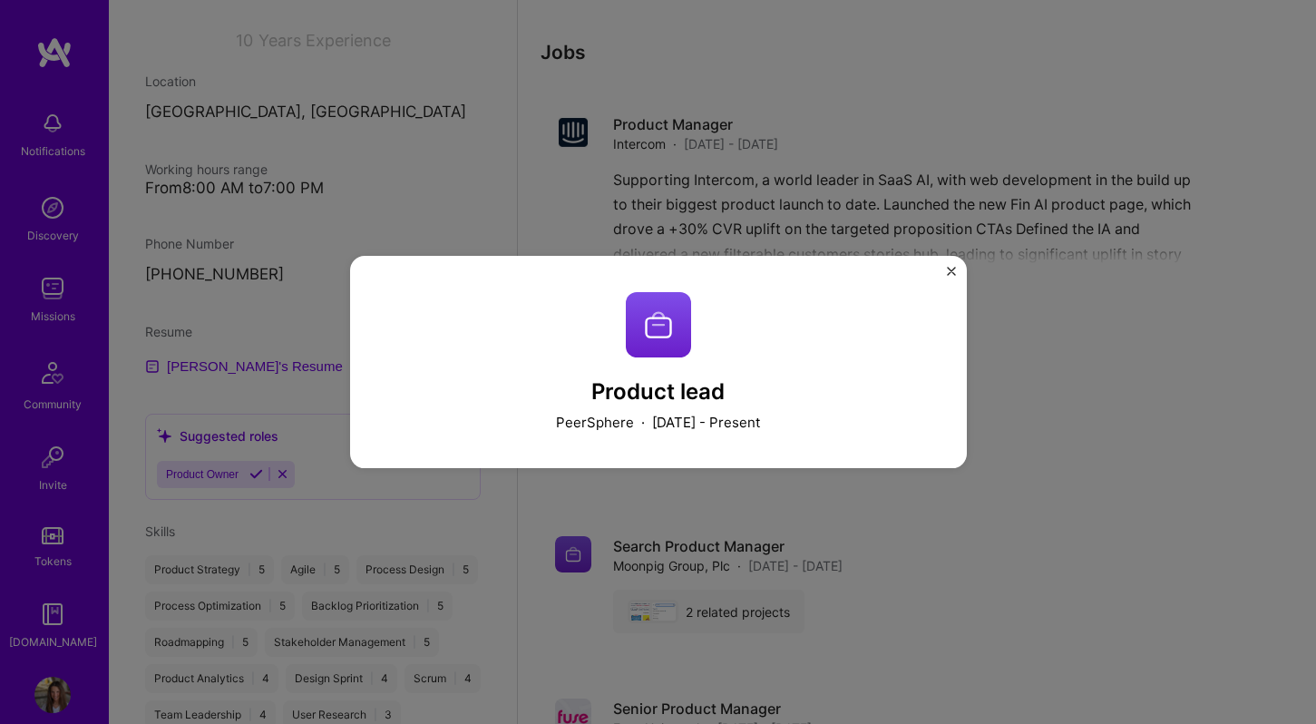
click at [945, 260] on div "Product lead PeerSphere · [DATE] - Present" at bounding box center [658, 362] width 617 height 212
click at [950, 272] on img "Close" at bounding box center [951, 271] width 9 height 9
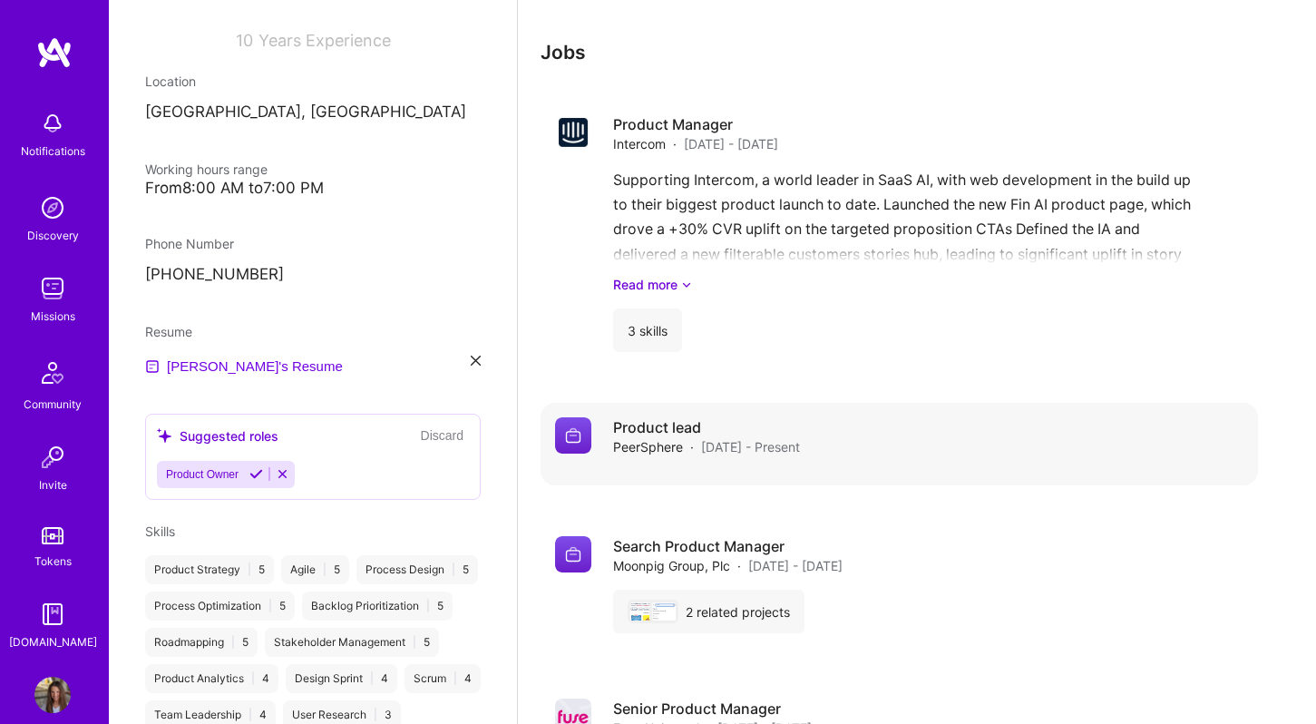
click at [653, 417] on h4 "Product lead" at bounding box center [706, 427] width 187 height 20
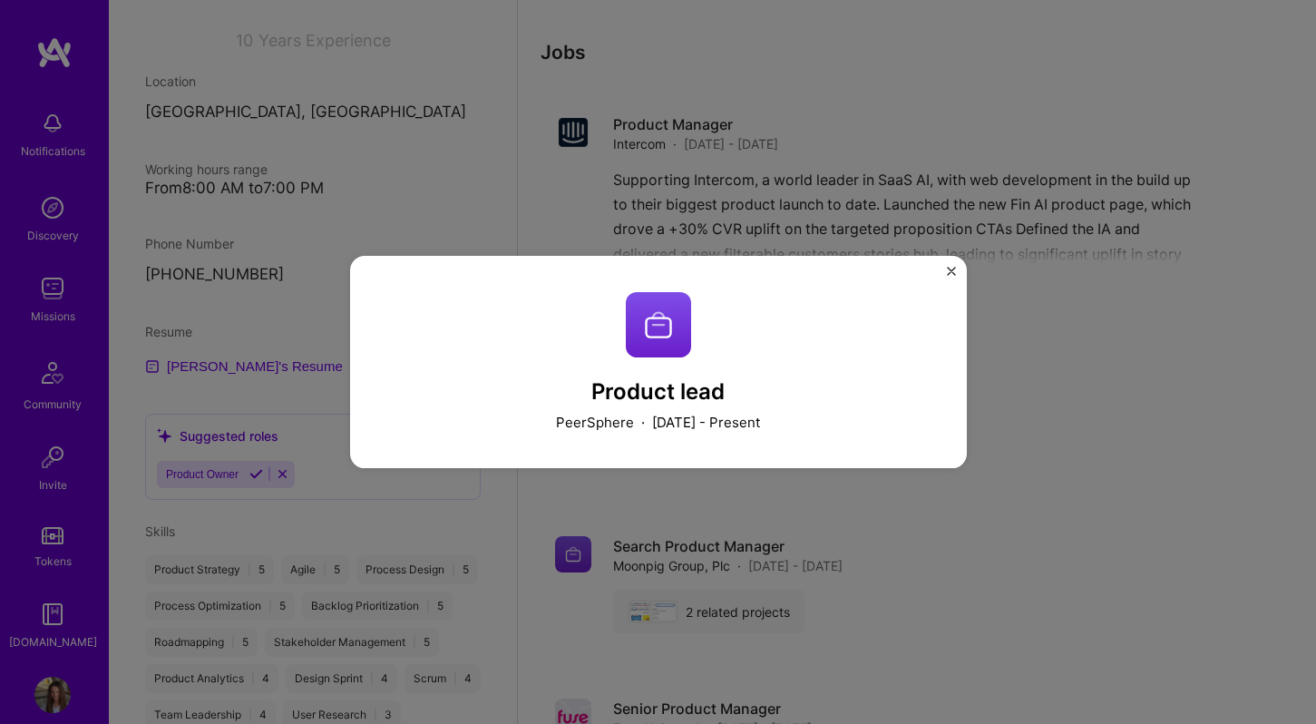
click at [947, 269] on img "Close" at bounding box center [951, 271] width 9 height 9
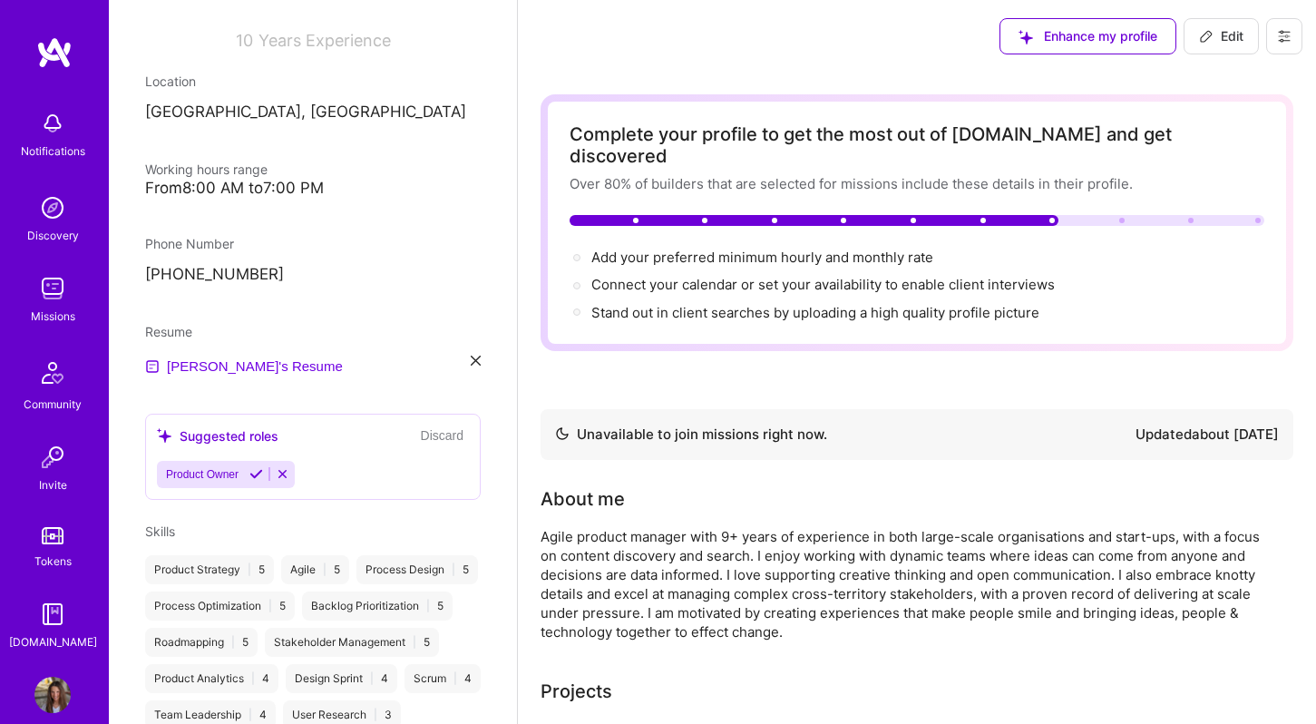
click at [1224, 29] on span "Edit" at bounding box center [1221, 36] width 44 height 18
select select "GB"
select select "Not Available"
select select "1 Month"
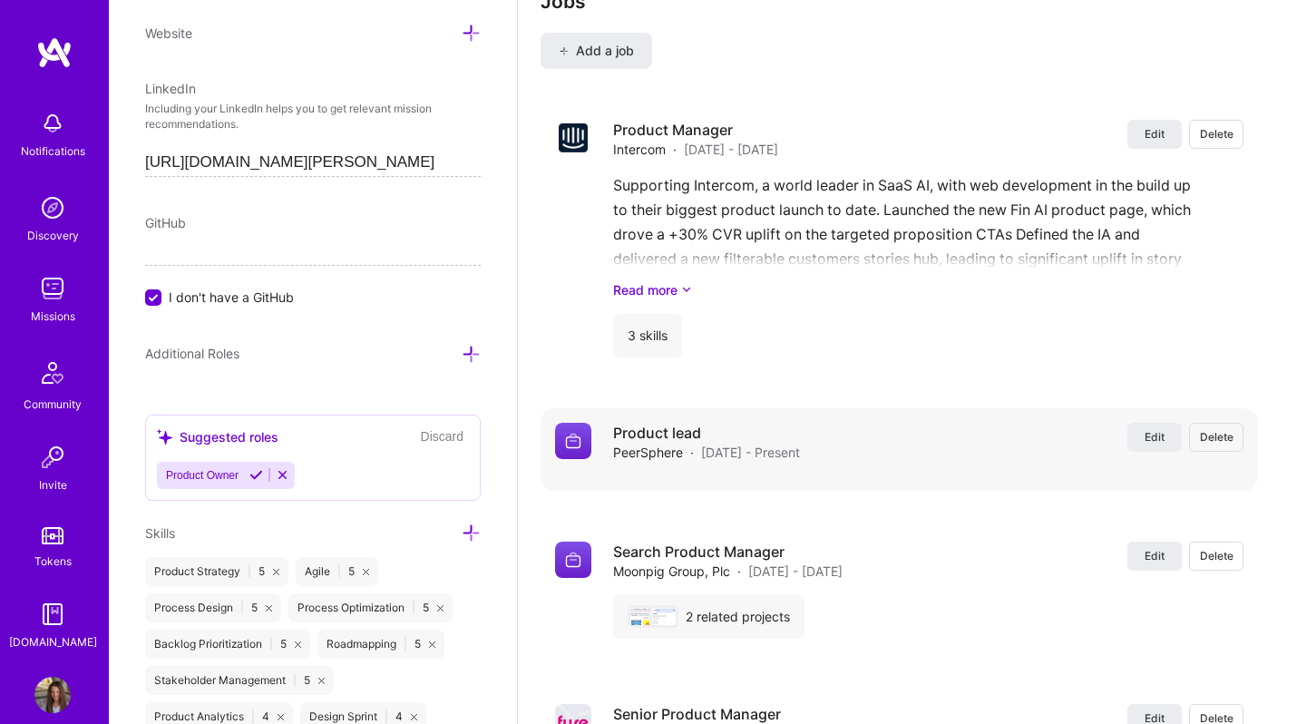
scroll to position [2374, 0]
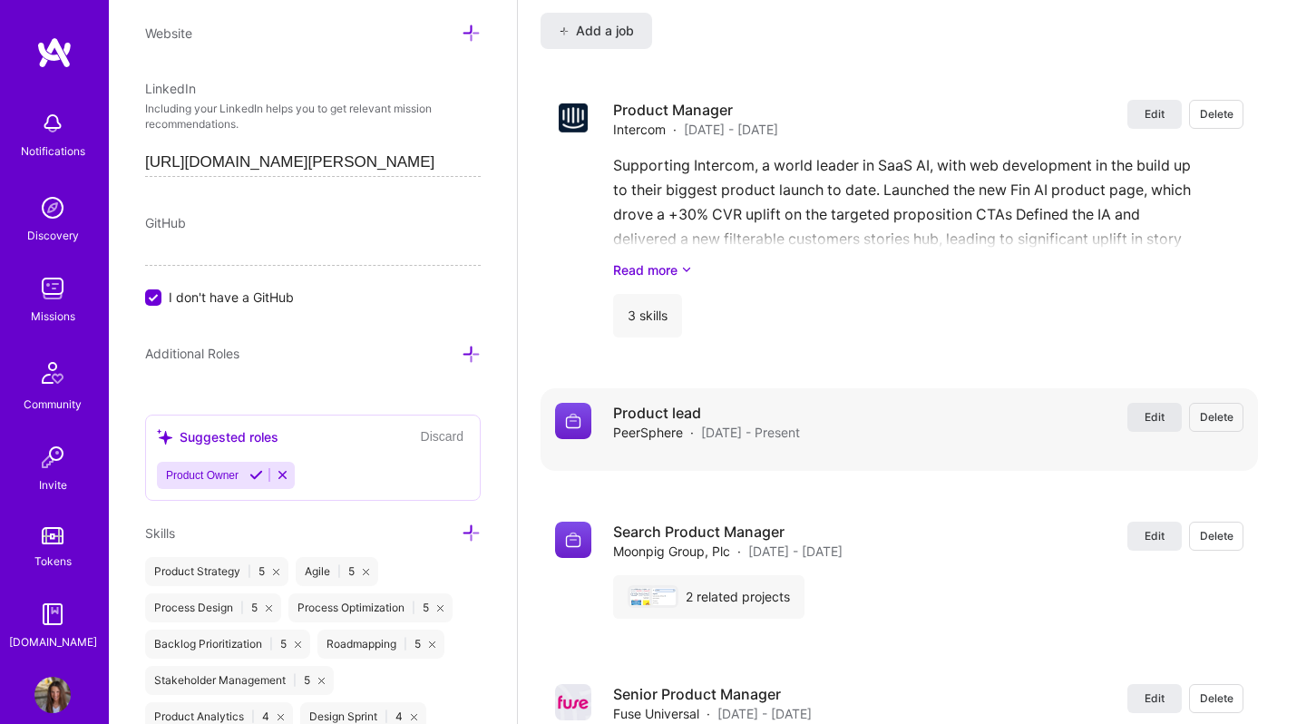
click at [1152, 409] on span "Edit" at bounding box center [1155, 416] width 20 height 15
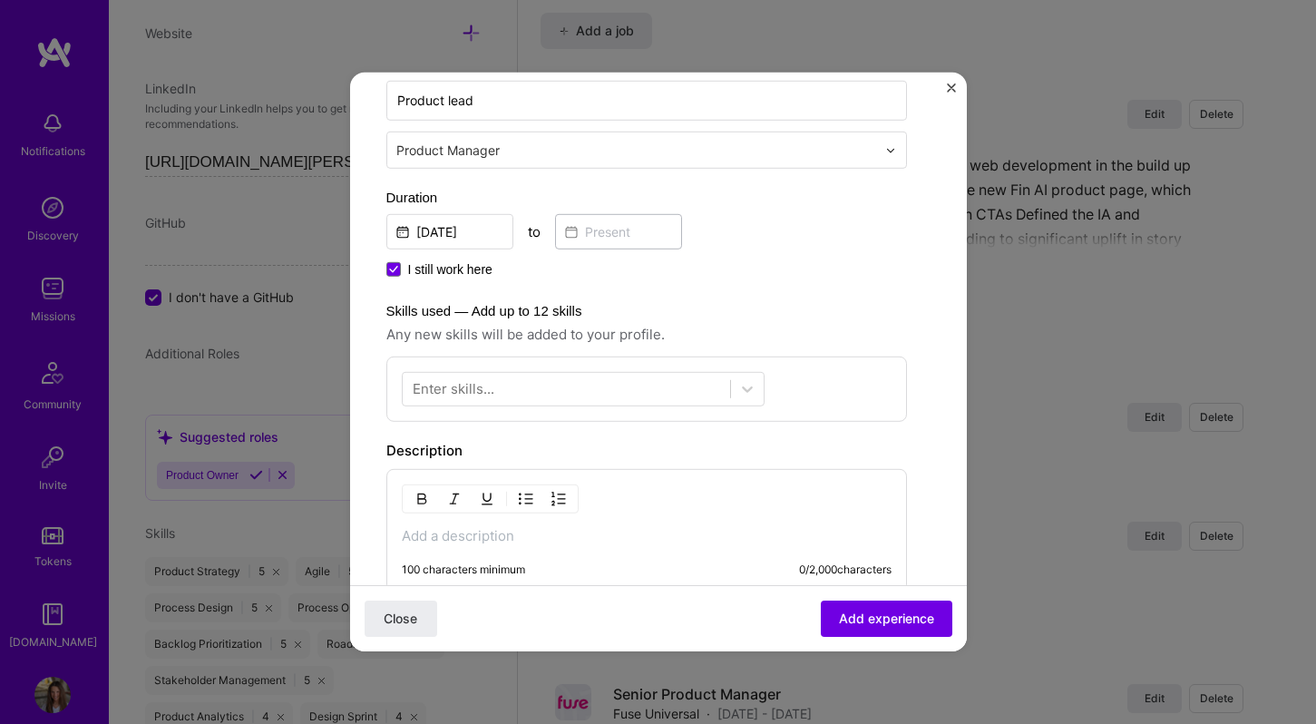
scroll to position [504, 0]
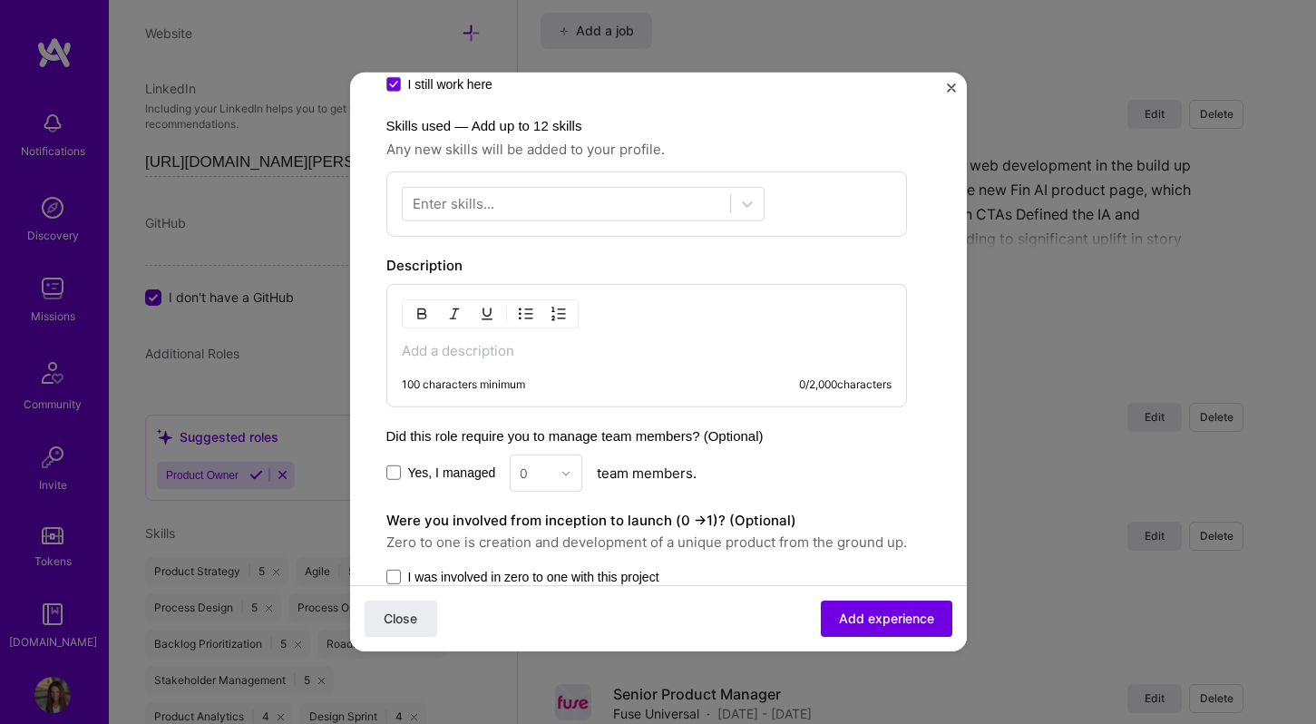
click at [670, 327] on div "100 characters minimum 0 / 2,000 characters" at bounding box center [646, 345] width 521 height 123
click at [659, 350] on p at bounding box center [647, 351] width 490 height 18
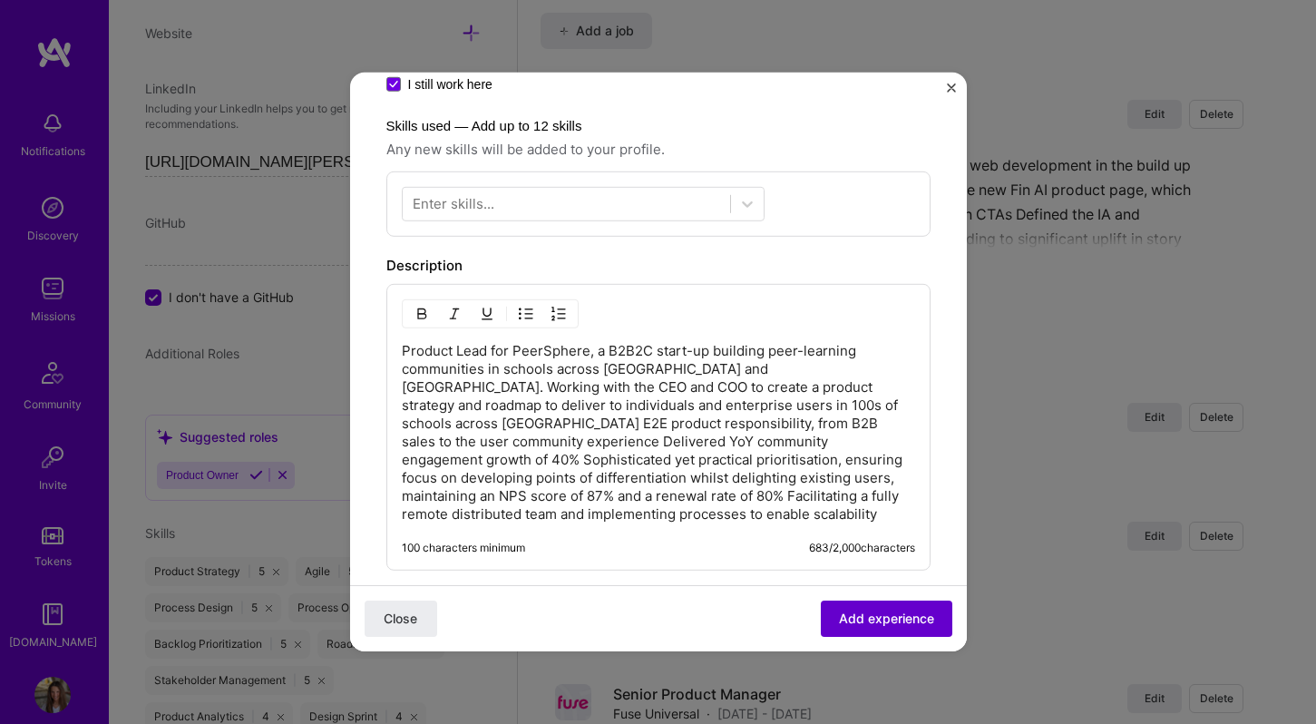
click at [900, 620] on span "Add experience" at bounding box center [886, 619] width 95 height 18
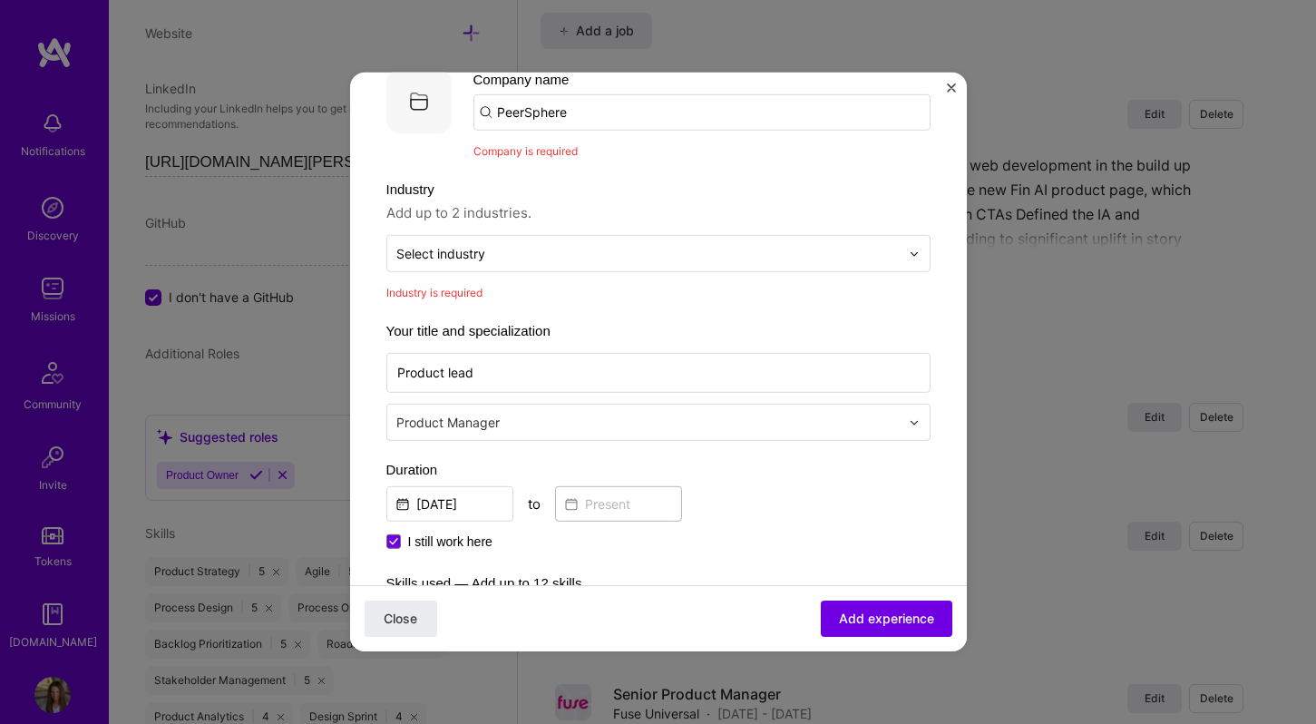
scroll to position [100, 0]
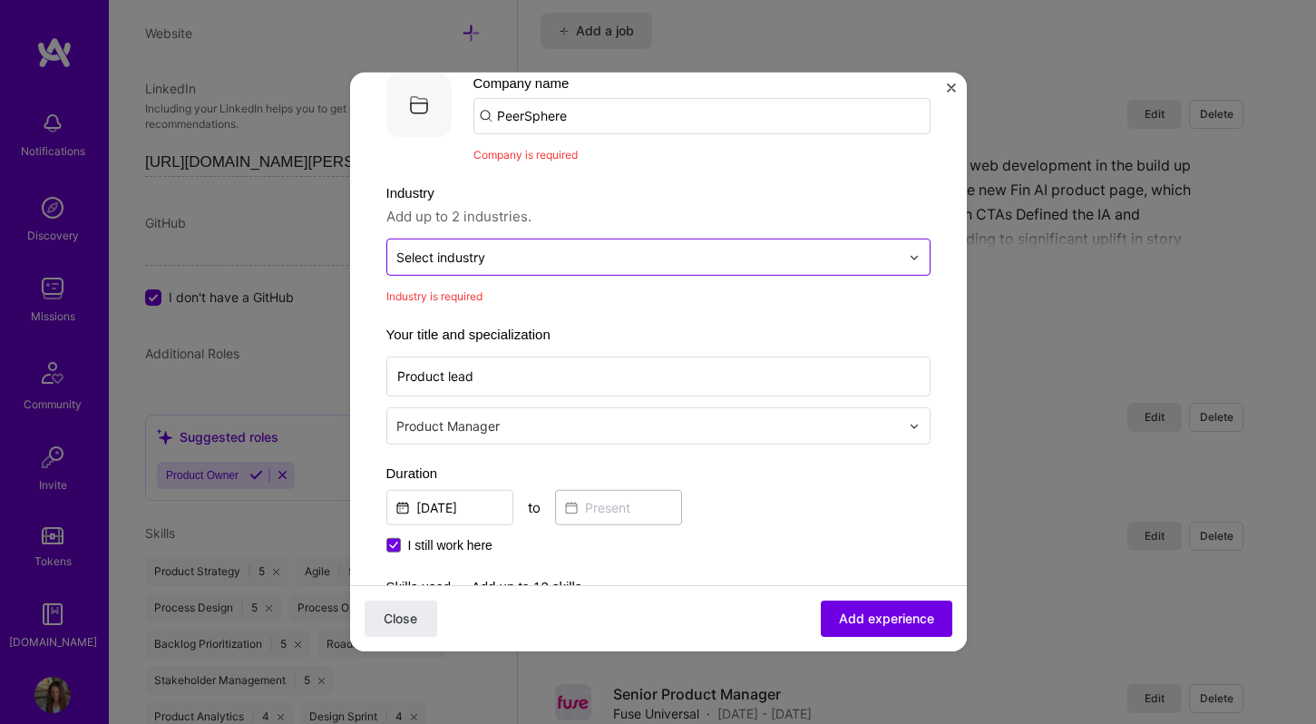
click at [552, 253] on input "text" at bounding box center [648, 257] width 504 height 19
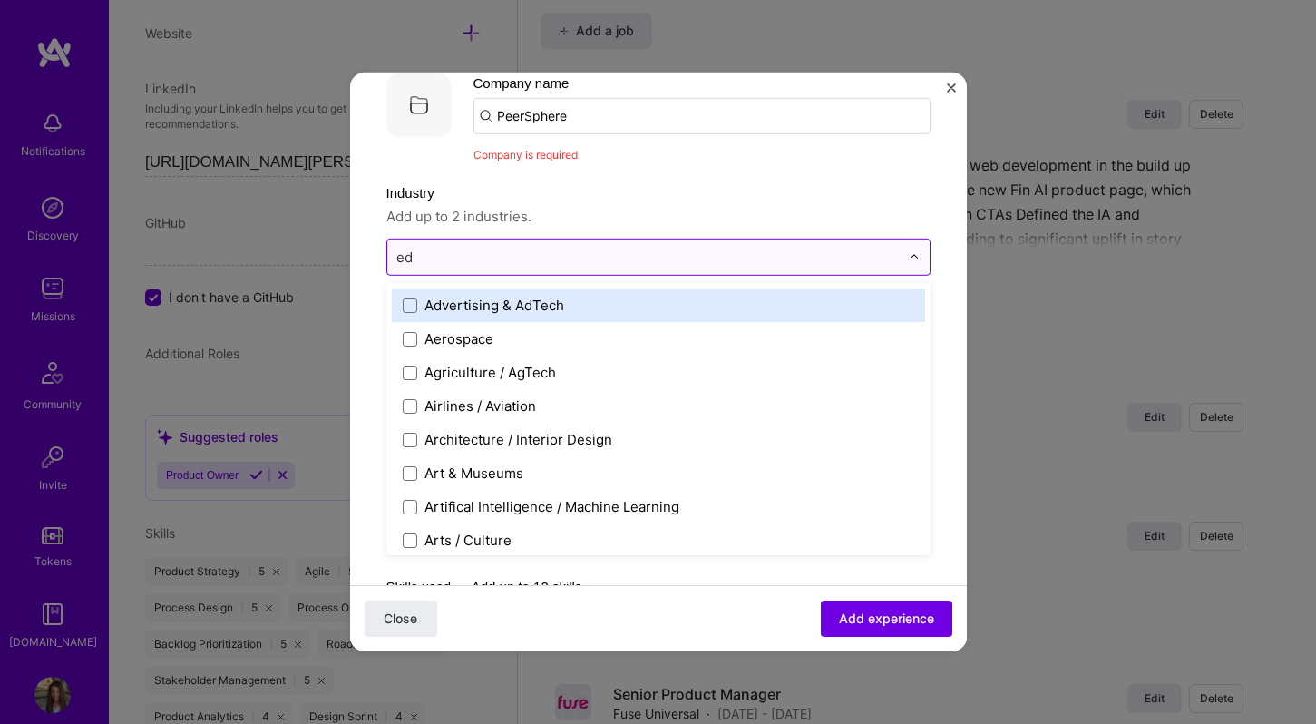
type input "edu"
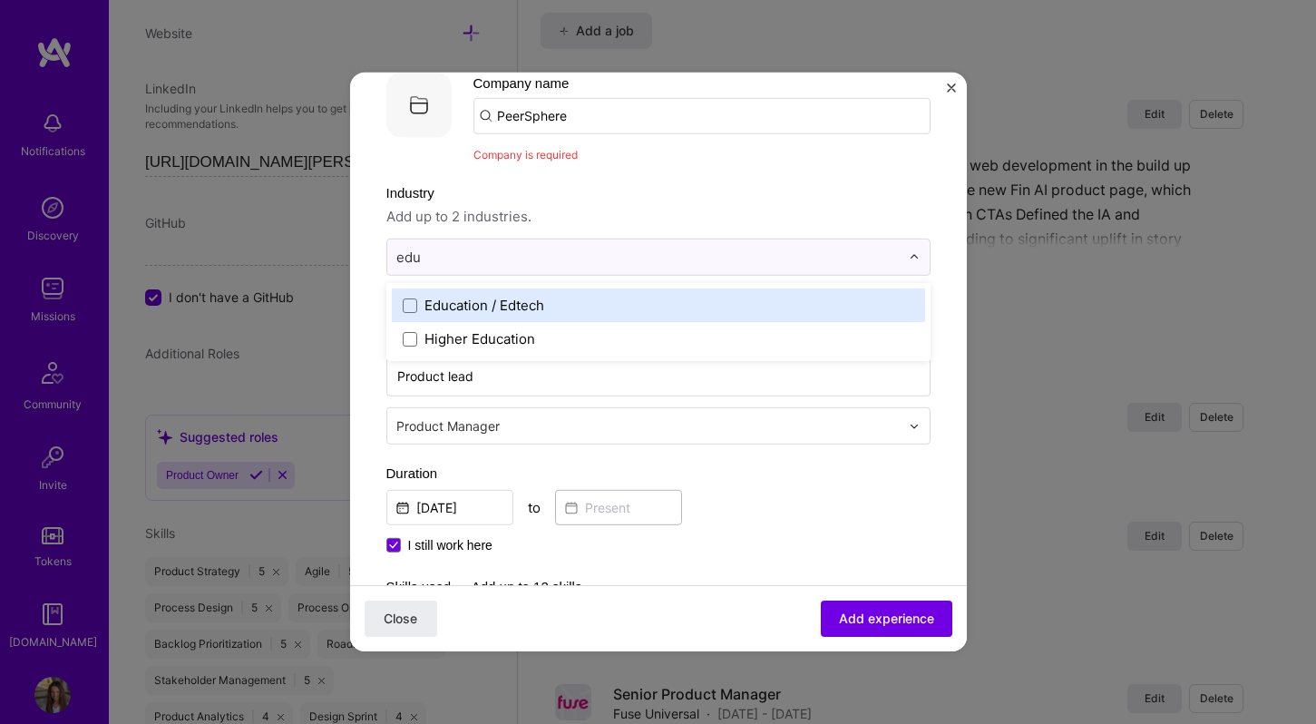
click at [520, 302] on div "Education / Edtech" at bounding box center [485, 305] width 120 height 19
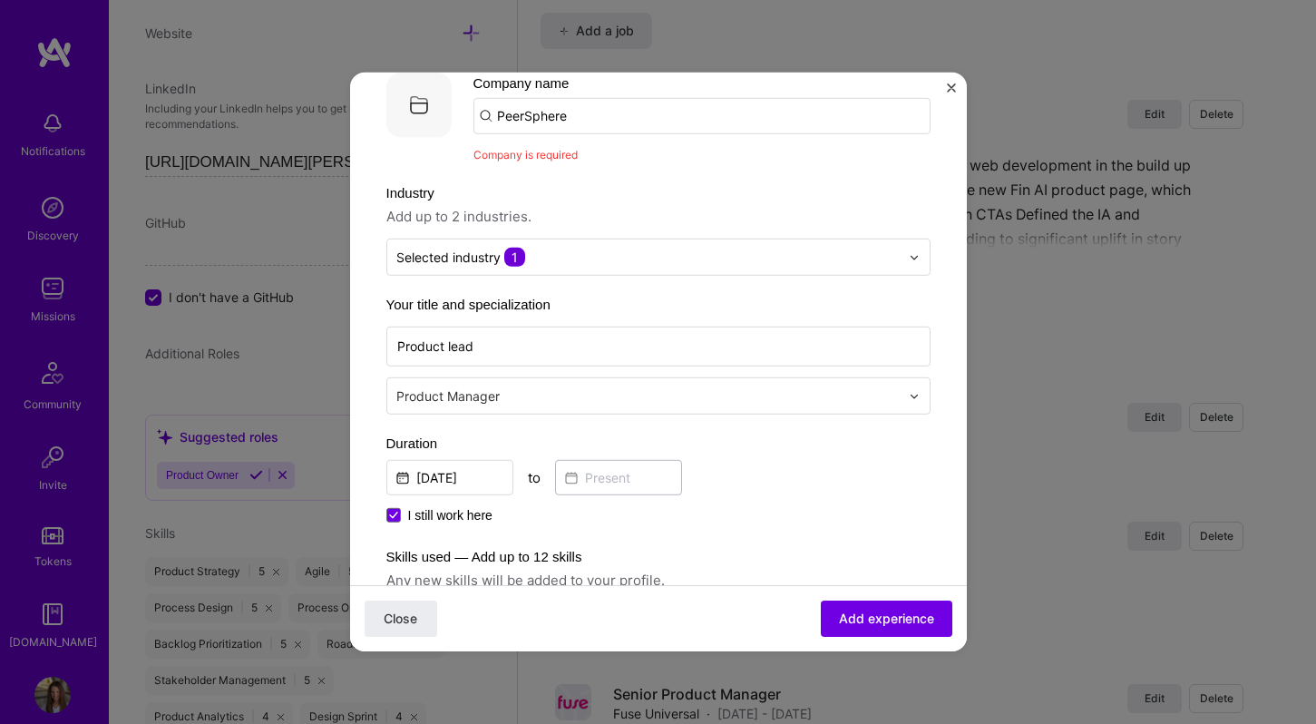
click at [664, 188] on label "Industry" at bounding box center [658, 193] width 544 height 22
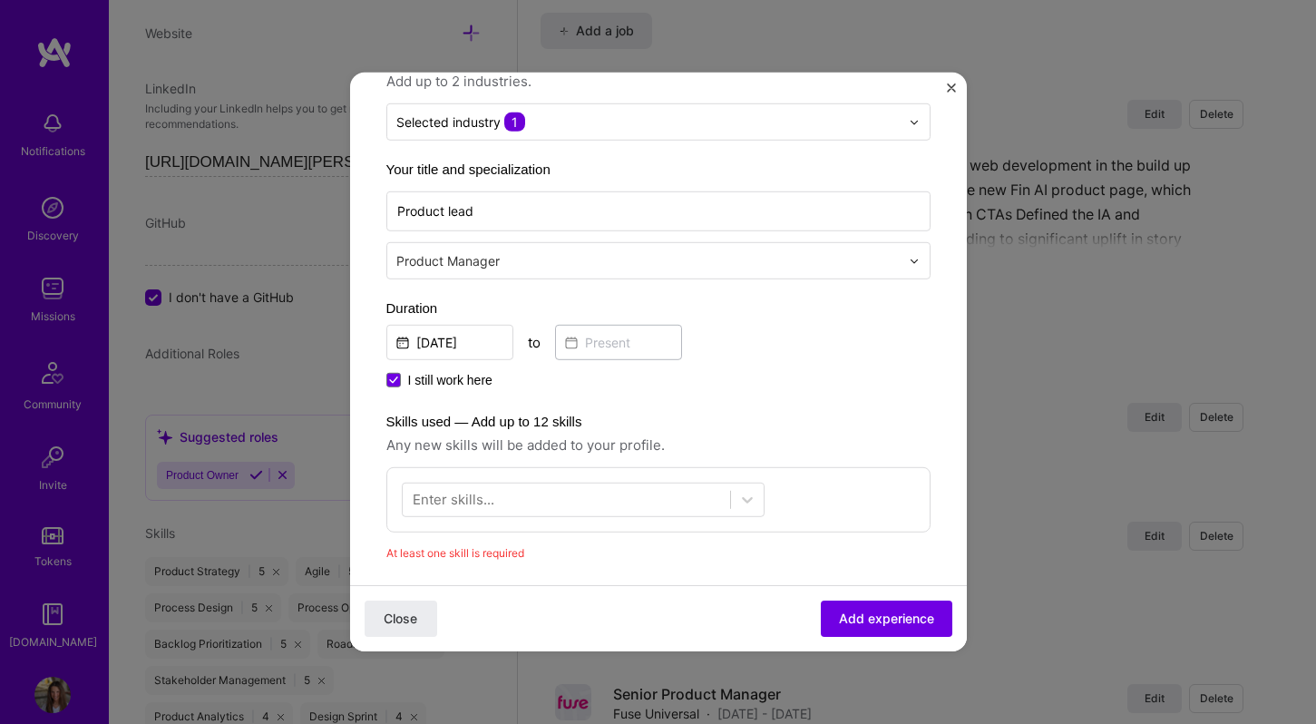
scroll to position [238, 0]
click at [605, 495] on div at bounding box center [567, 497] width 328 height 30
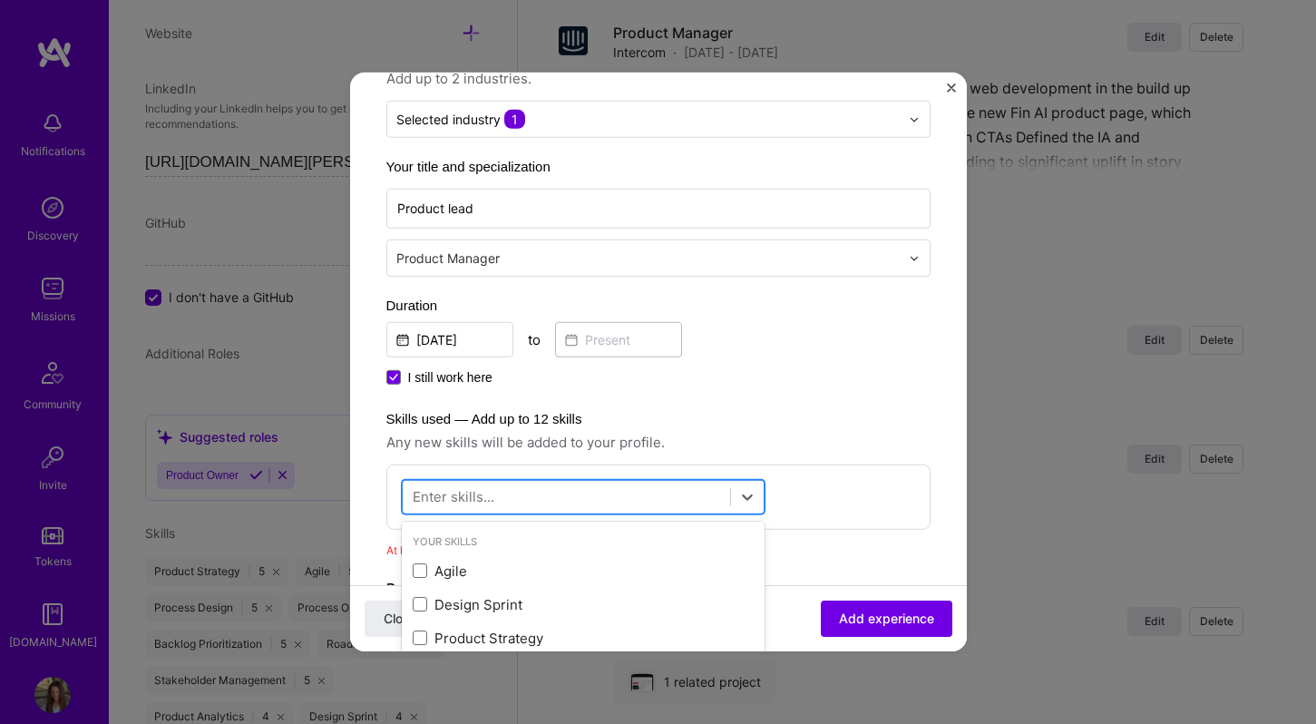
scroll to position [340, 0]
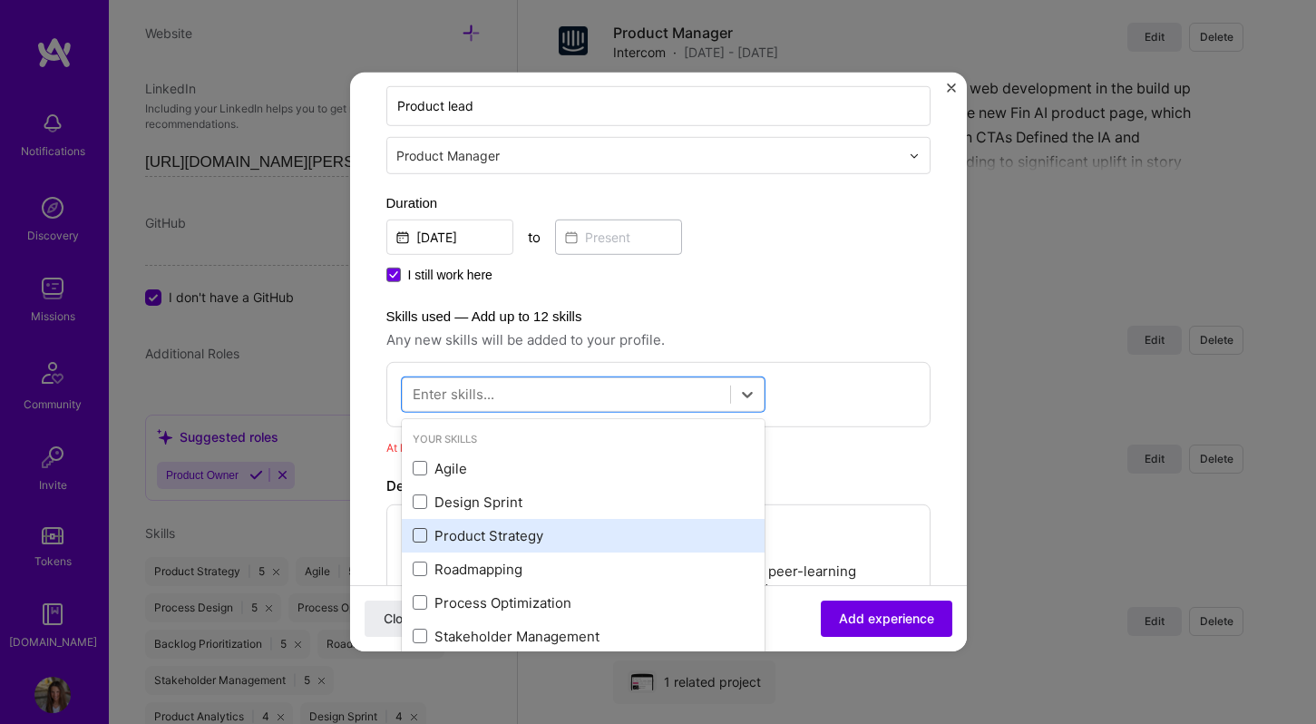
click at [418, 532] on span at bounding box center [420, 535] width 15 height 15
click at [0, 0] on input "checkbox" at bounding box center [0, 0] width 0 height 0
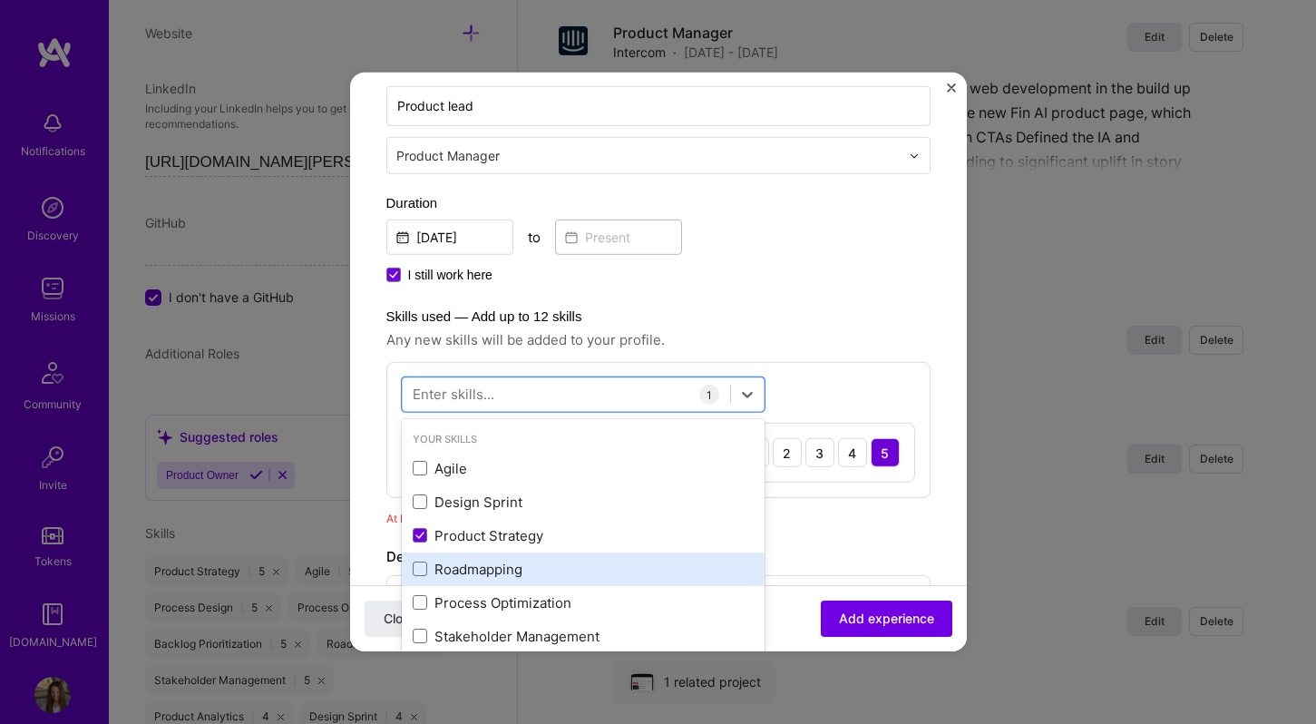
click at [418, 576] on div "Roadmapping" at bounding box center [583, 569] width 341 height 19
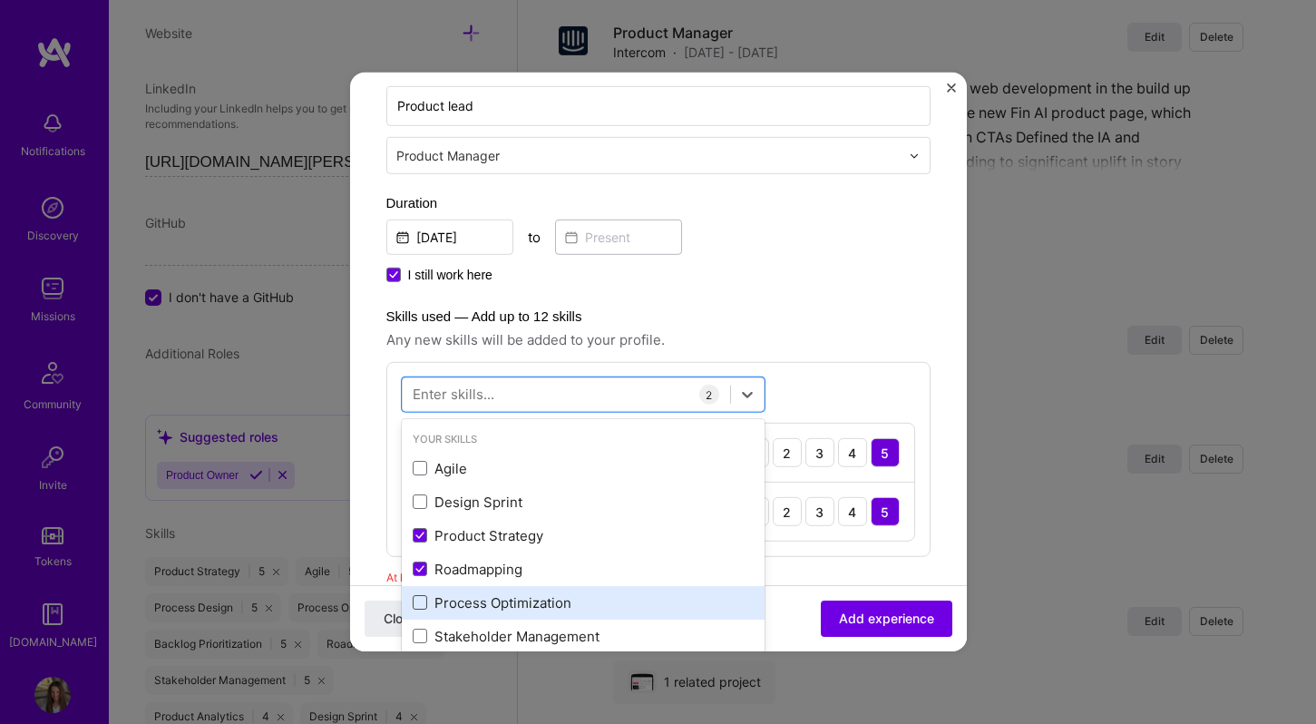
click at [418, 597] on span at bounding box center [420, 602] width 15 height 15
click at [0, 0] on input "checkbox" at bounding box center [0, 0] width 0 height 0
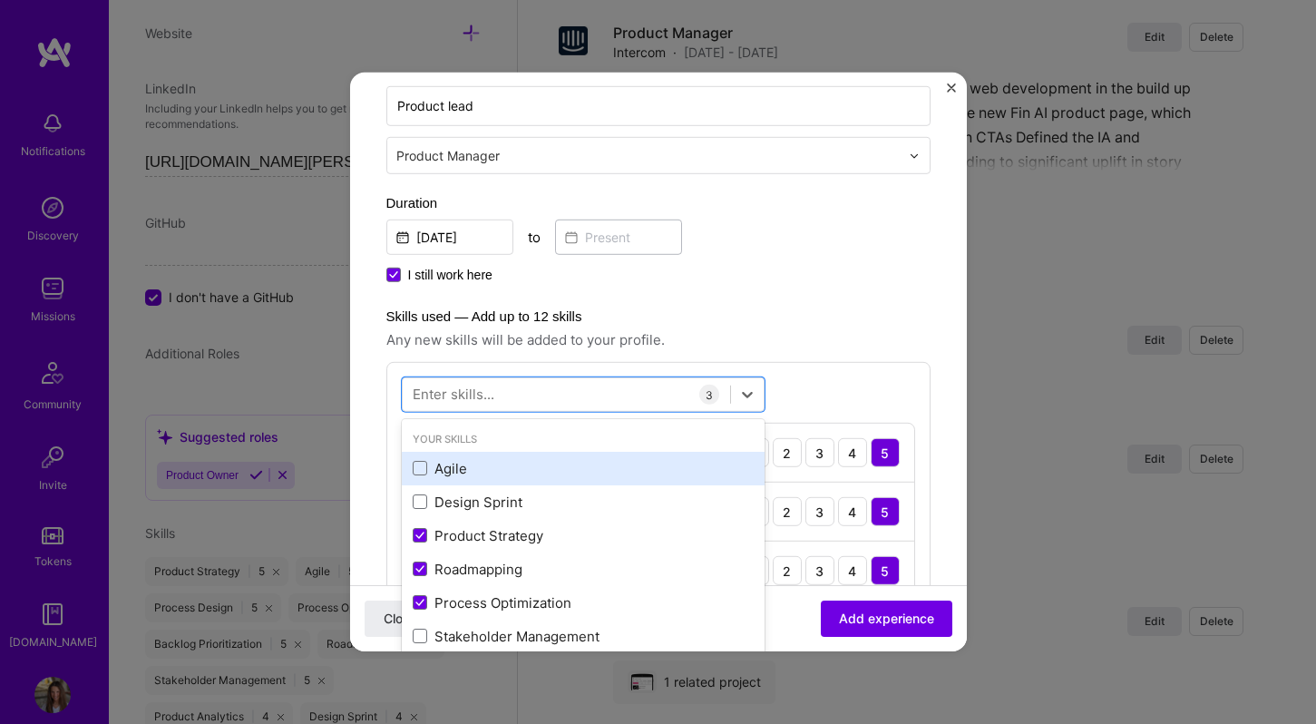
click at [415, 454] on div "Agile" at bounding box center [583, 469] width 363 height 34
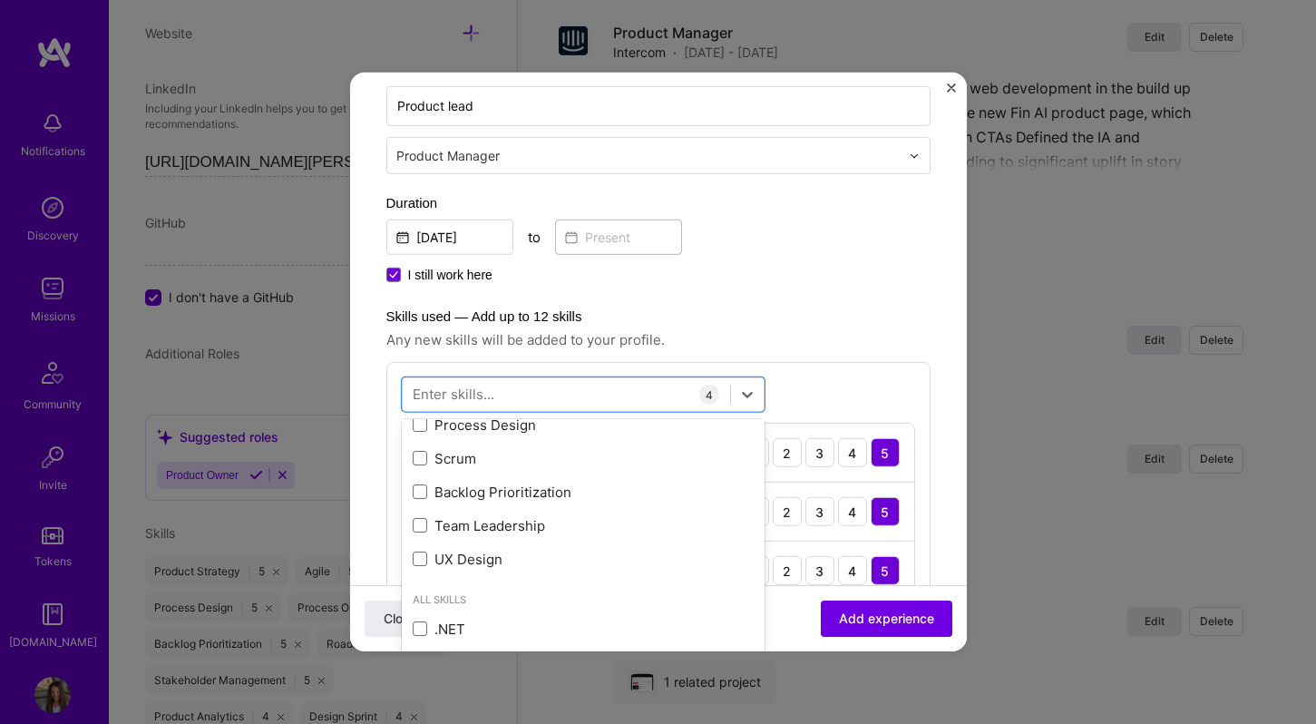
scroll to position [314, 0]
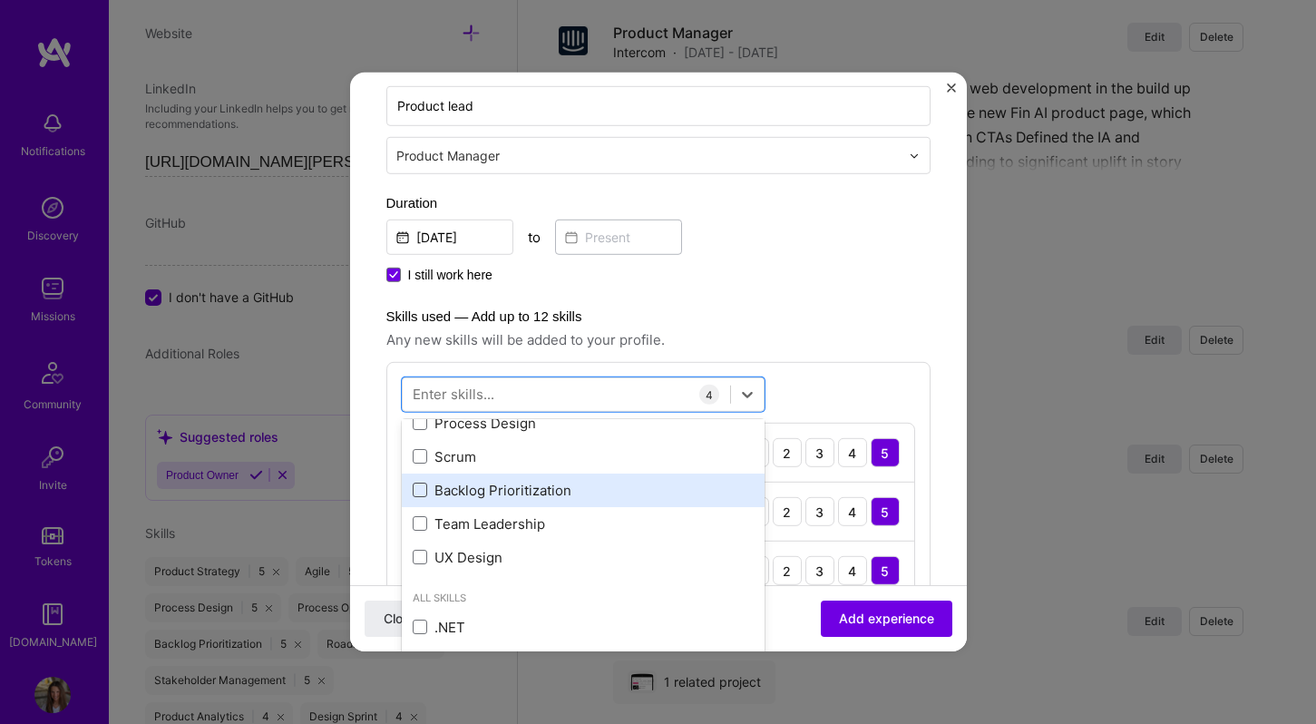
click at [415, 488] on span at bounding box center [420, 490] width 15 height 15
click at [0, 0] on input "checkbox" at bounding box center [0, 0] width 0 height 0
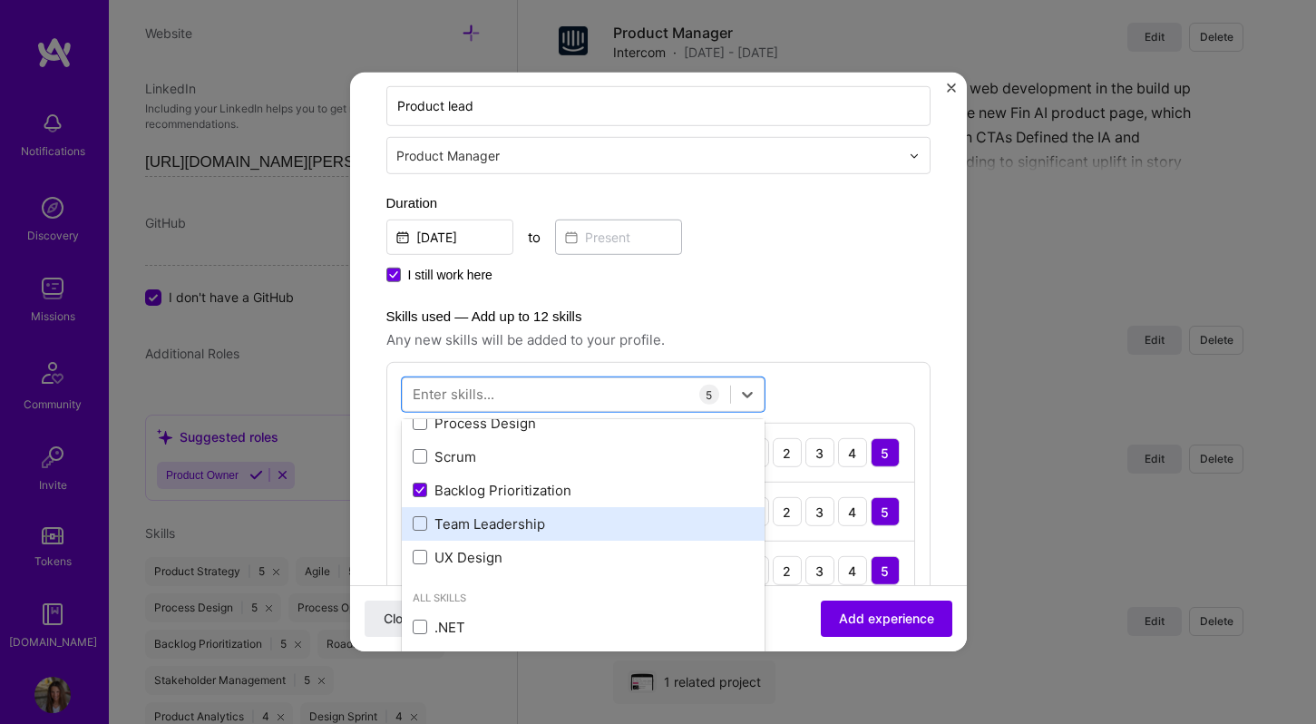
click at [415, 516] on label at bounding box center [420, 523] width 15 height 15
click at [0, 0] on input "checkbox" at bounding box center [0, 0] width 0 height 0
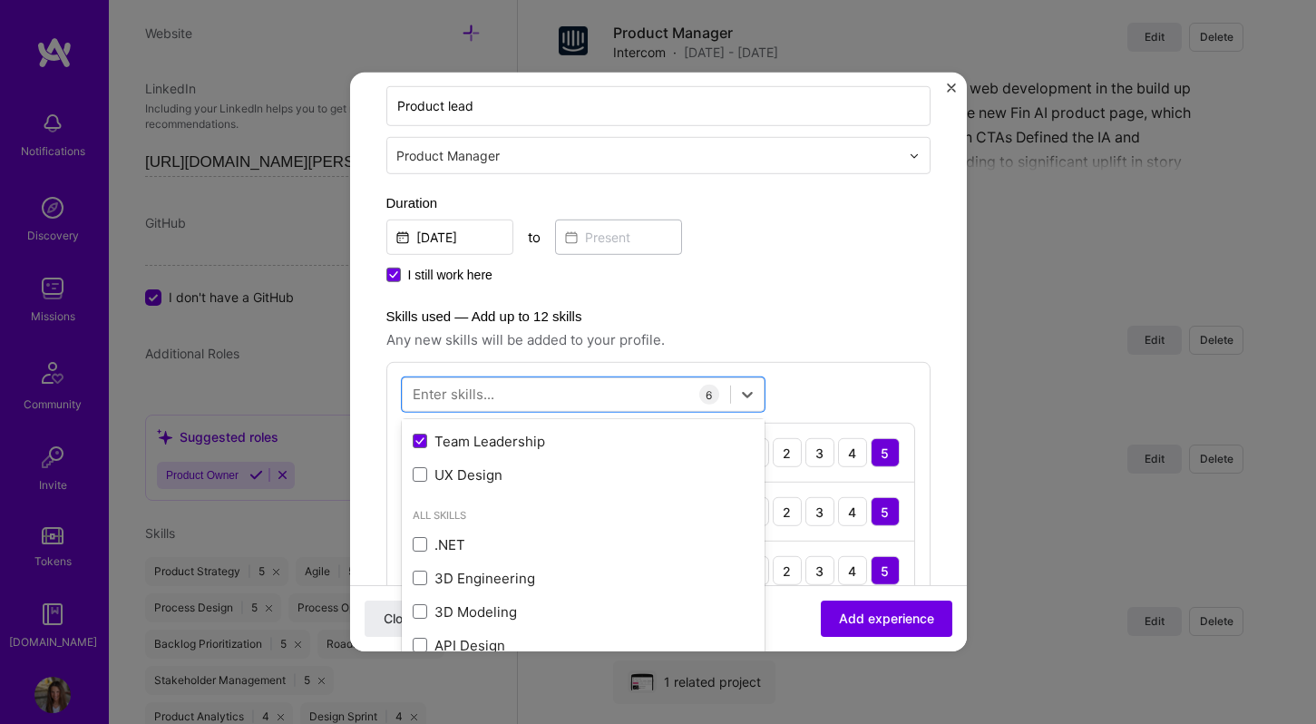
scroll to position [398, 0]
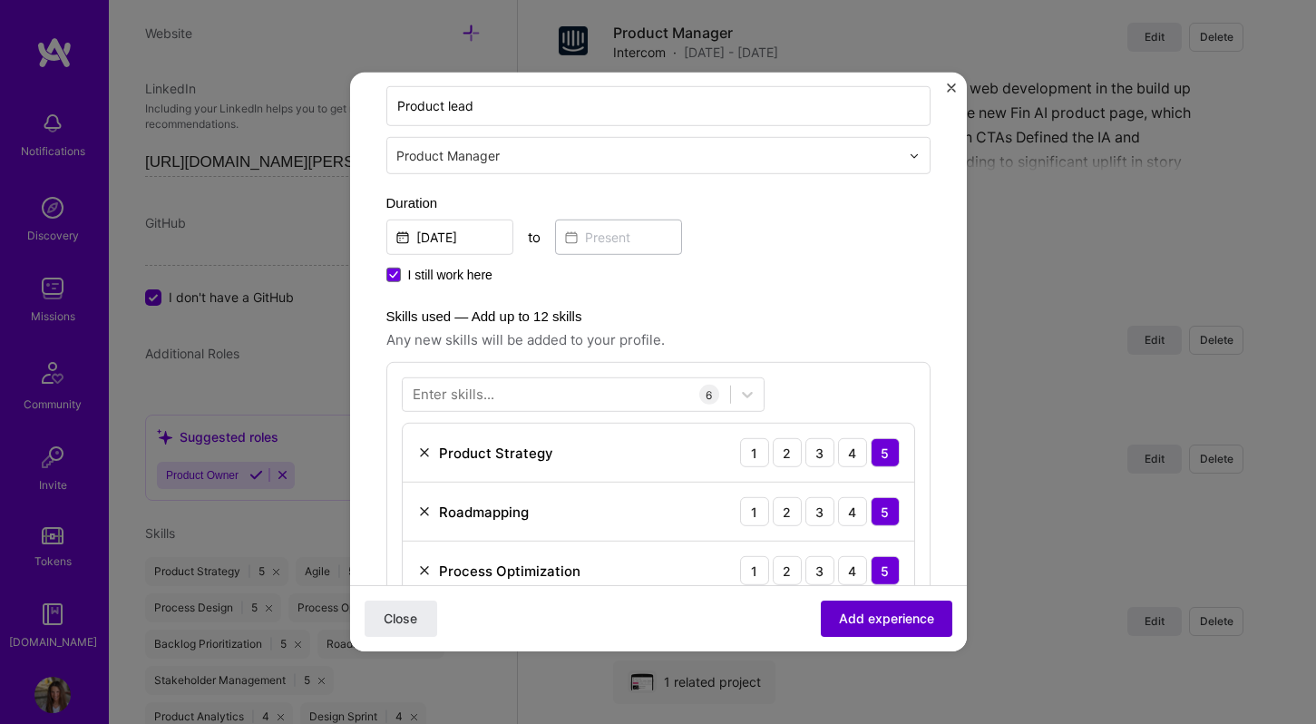
click at [882, 629] on button "Add experience" at bounding box center [887, 619] width 132 height 36
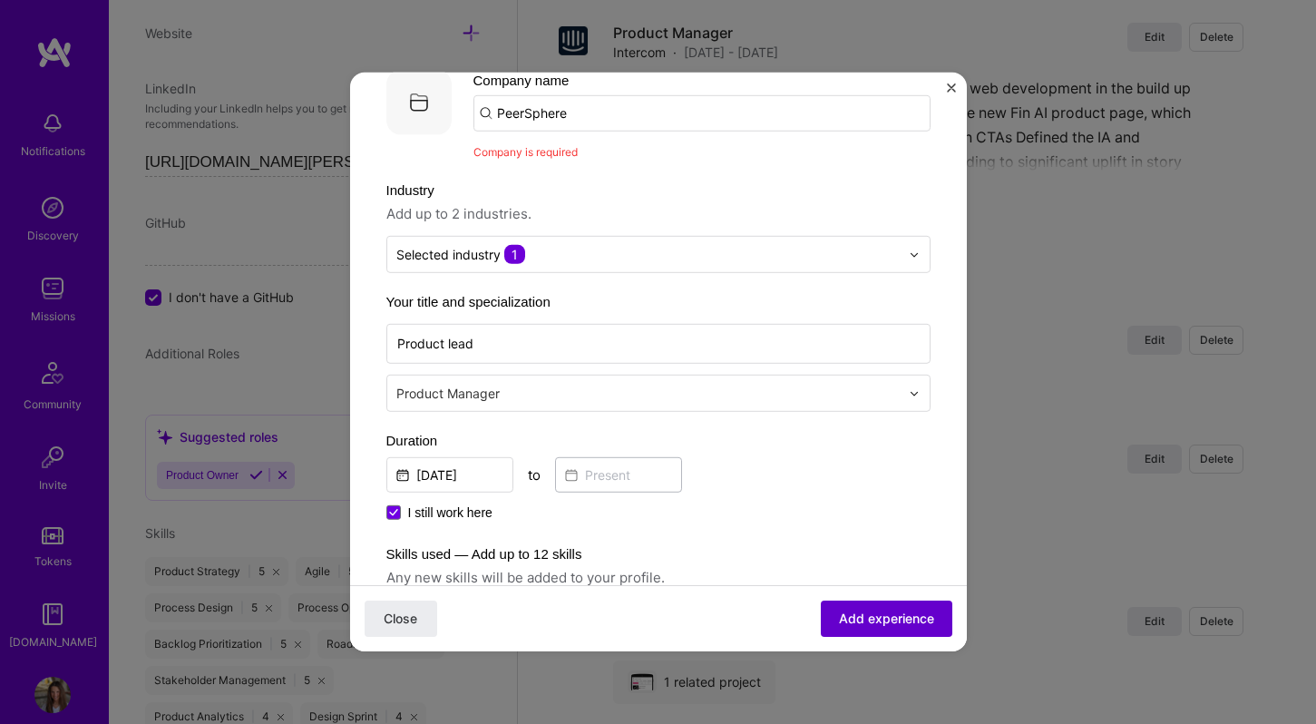
scroll to position [100, 0]
click at [713, 126] on input "PeerSphere" at bounding box center [702, 116] width 457 height 36
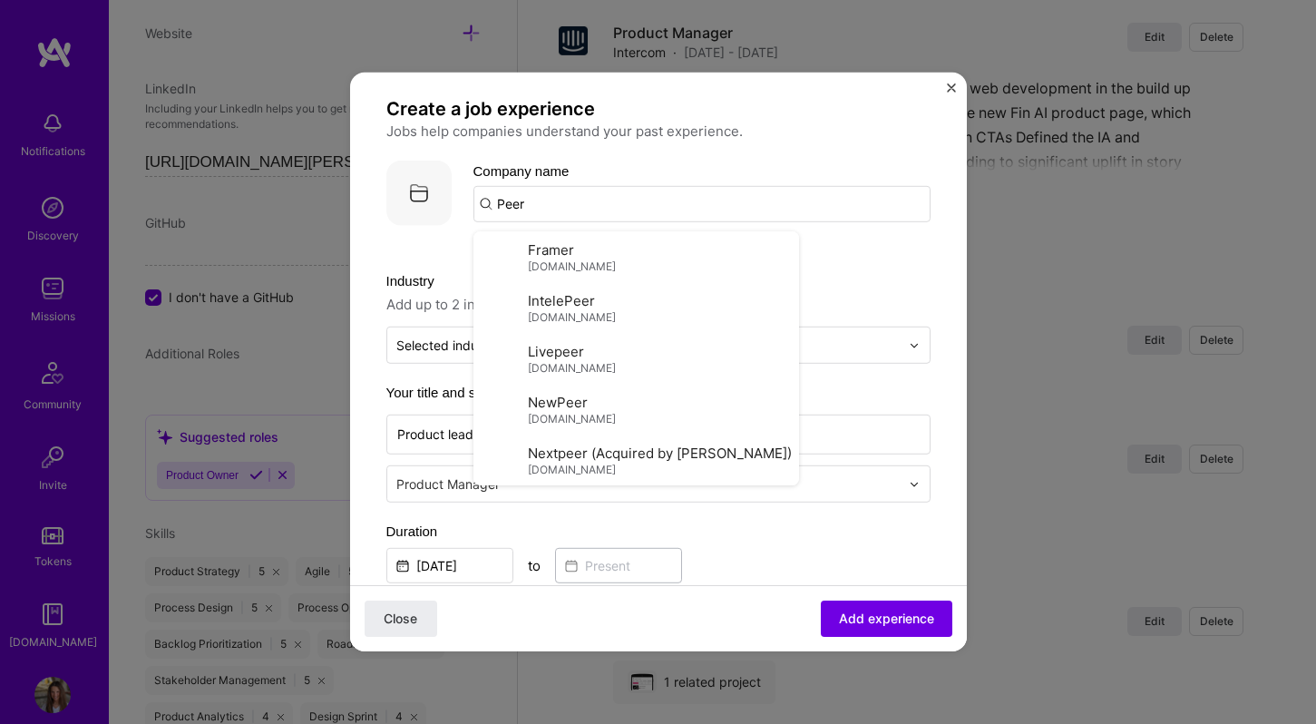
scroll to position [0, 0]
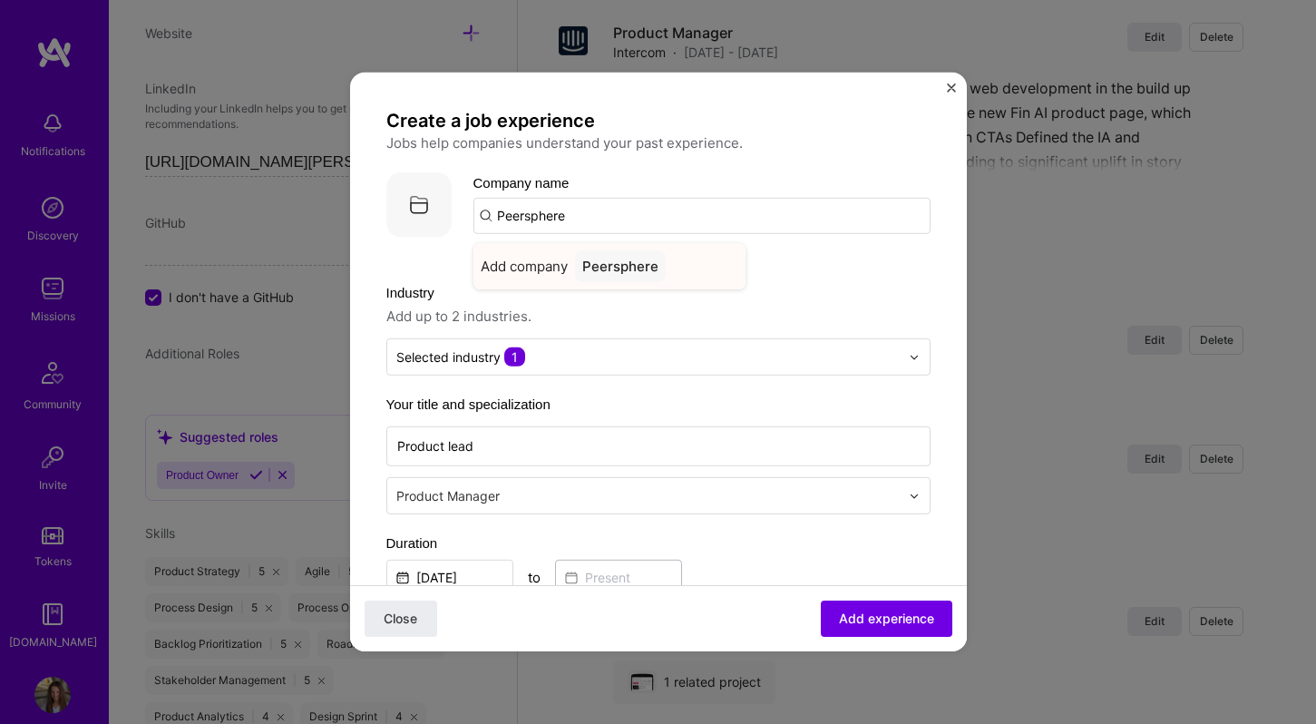
type input "Peersphere"
click at [604, 267] on div "Peersphere" at bounding box center [620, 266] width 91 height 32
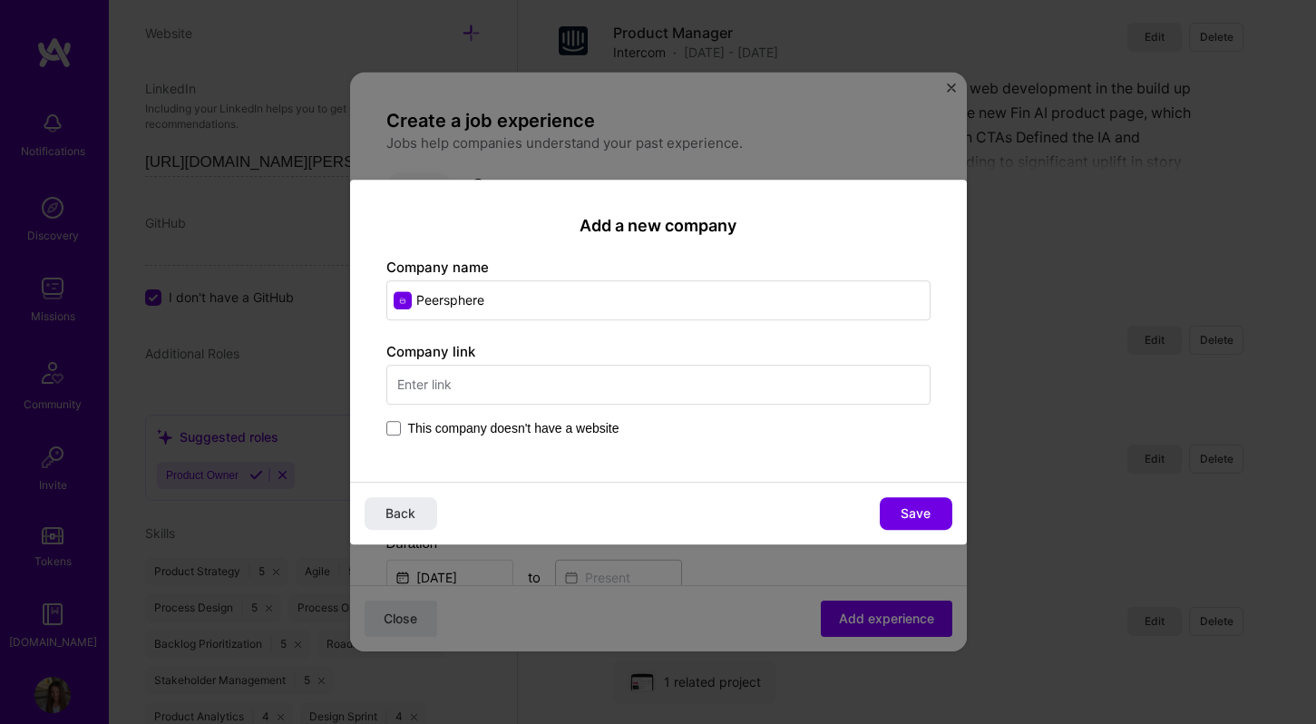
click at [450, 299] on input "Peersphere" at bounding box center [658, 300] width 544 height 40
type input "PeerSphere"
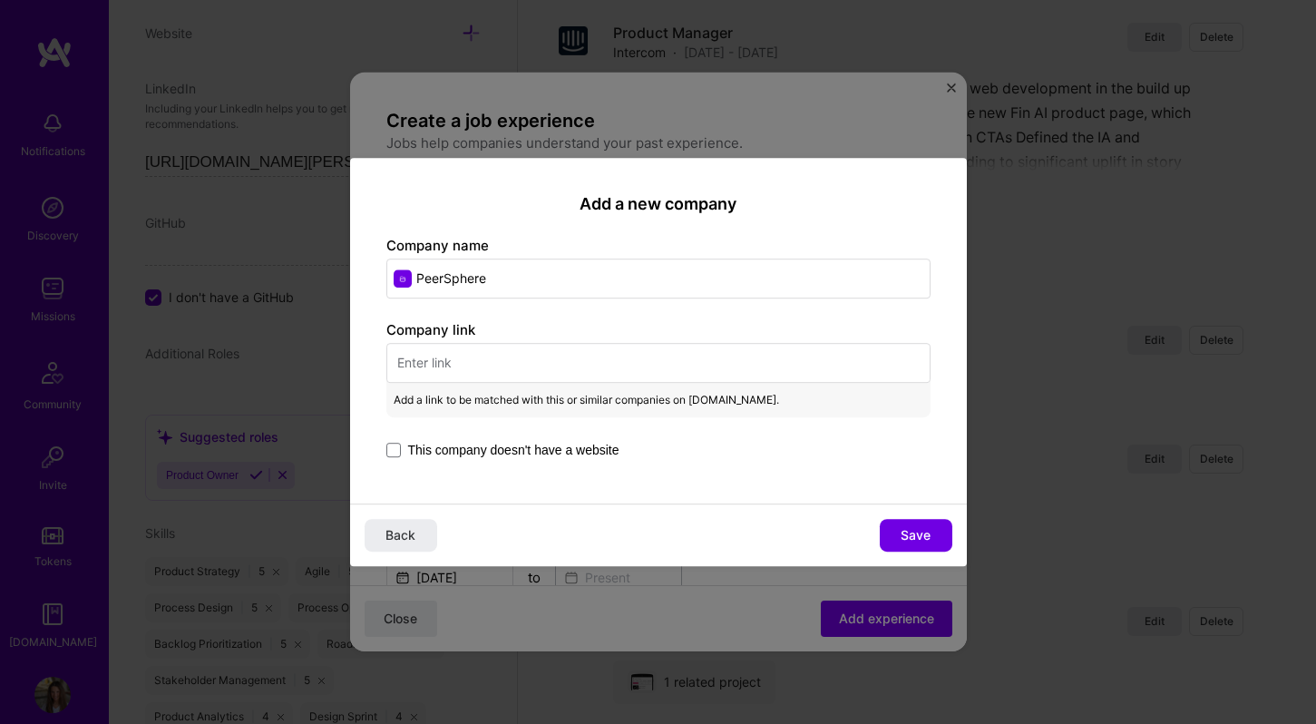
click at [558, 361] on input "text" at bounding box center [658, 363] width 544 height 40
paste input "[URL][DOMAIN_NAME]"
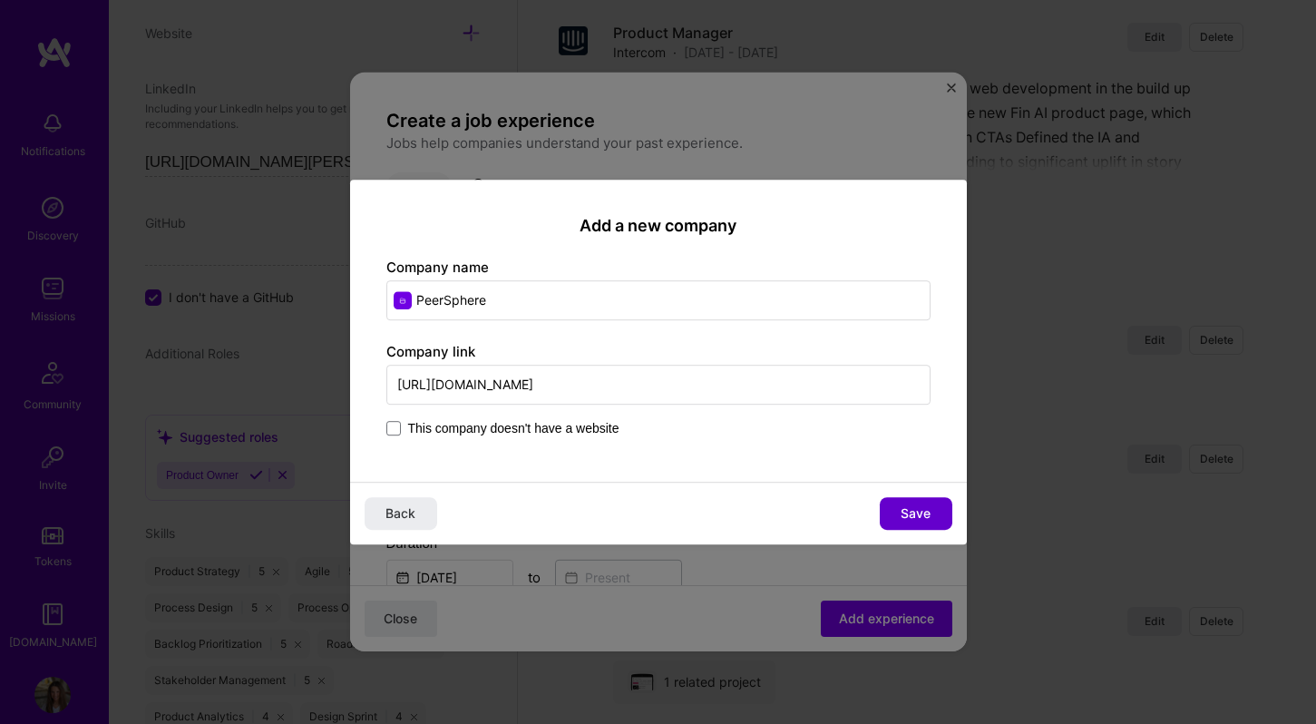
type input "[URL][DOMAIN_NAME]"
click at [916, 502] on button "Save" at bounding box center [916, 513] width 73 height 33
type input "PeerSphere"
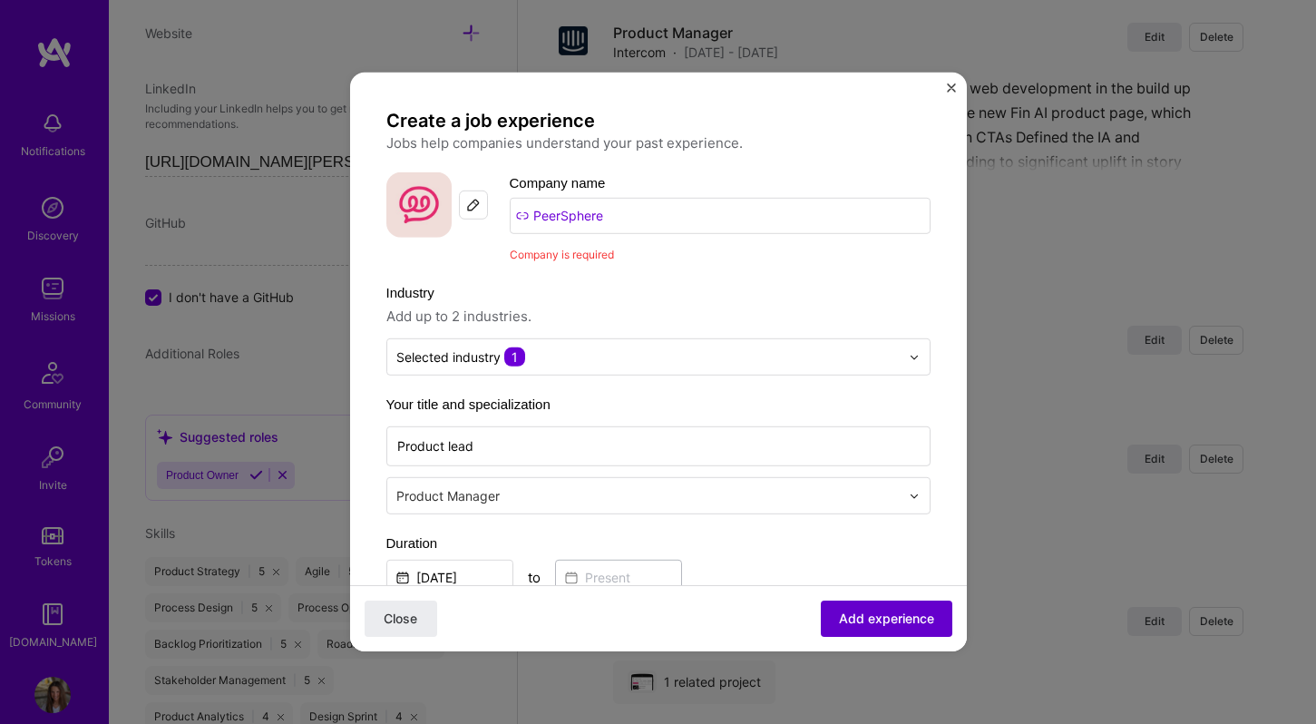
click at [878, 622] on span "Add experience" at bounding box center [886, 619] width 95 height 18
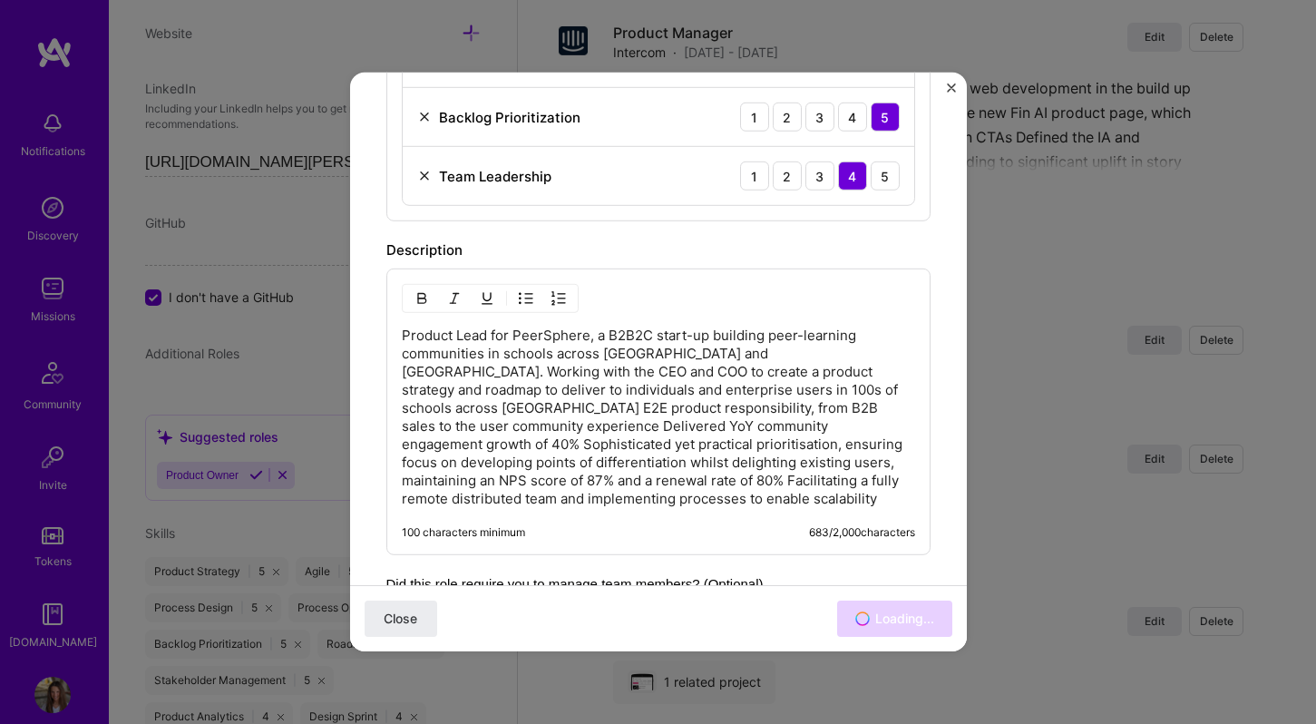
scroll to position [1181, 0]
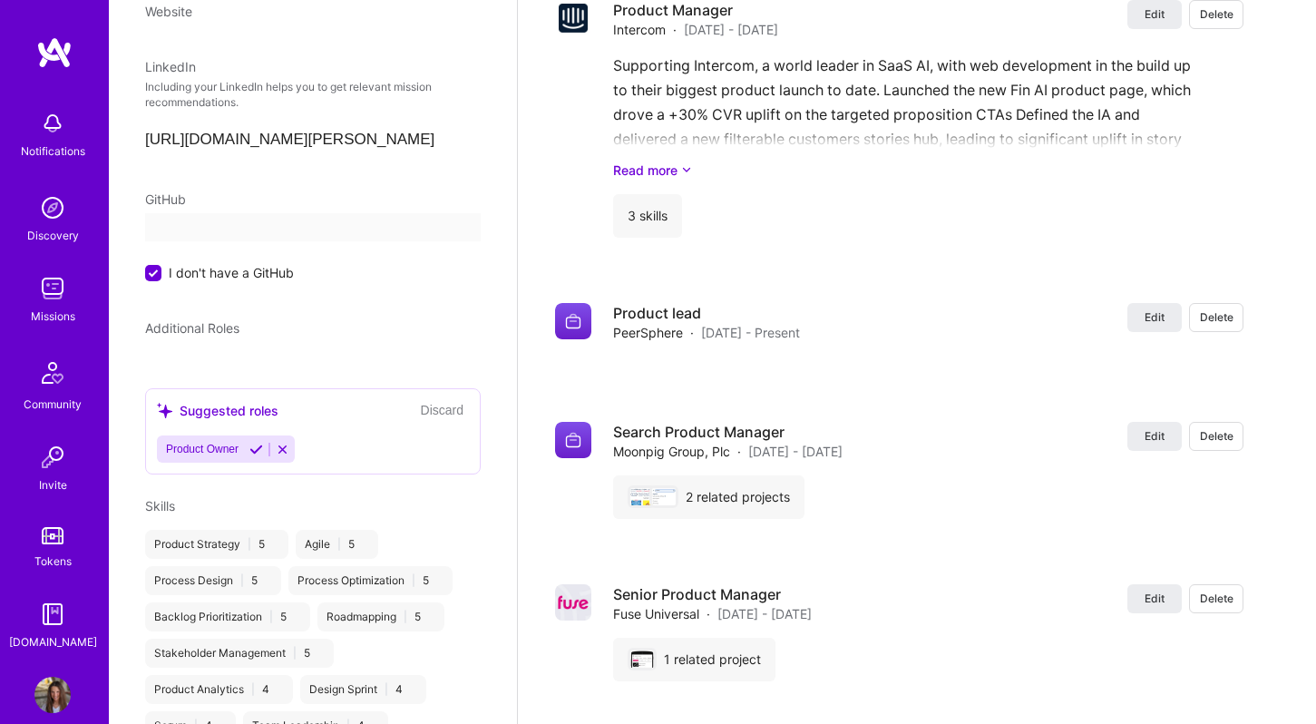
select select "GB"
select select "Not Available"
select select "1 Month"
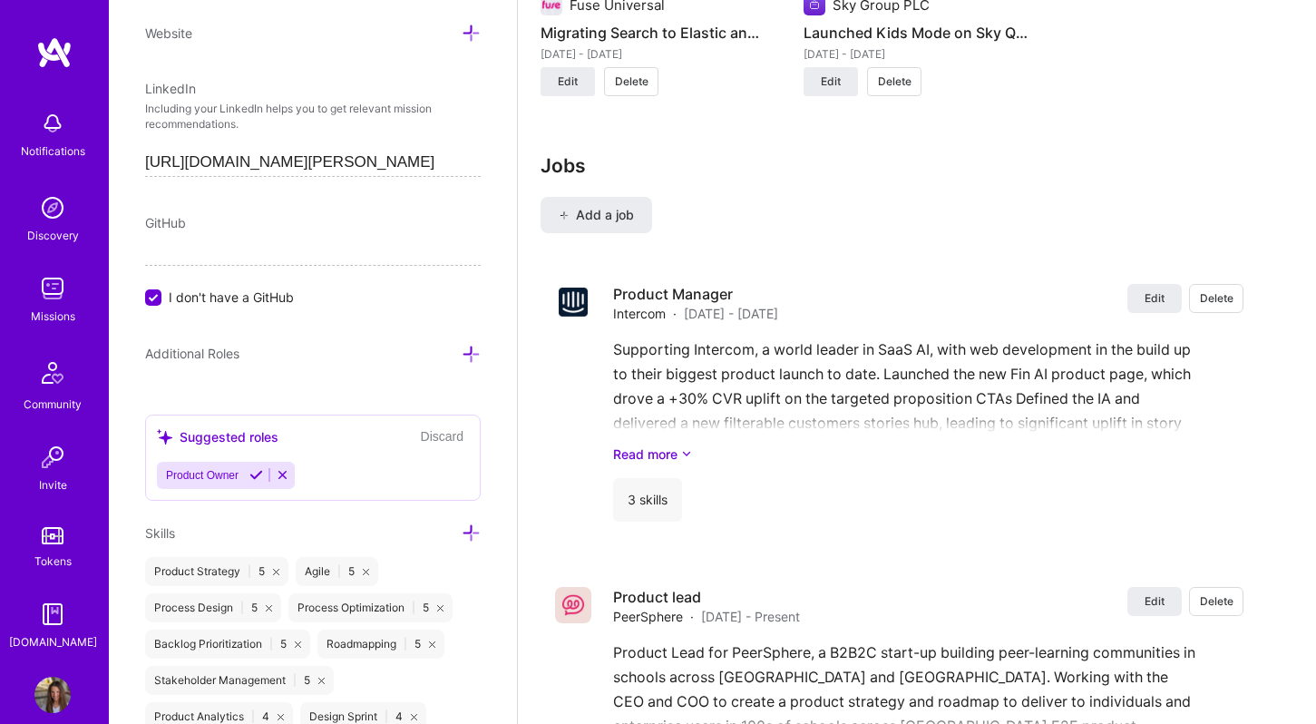
scroll to position [2203, 0]
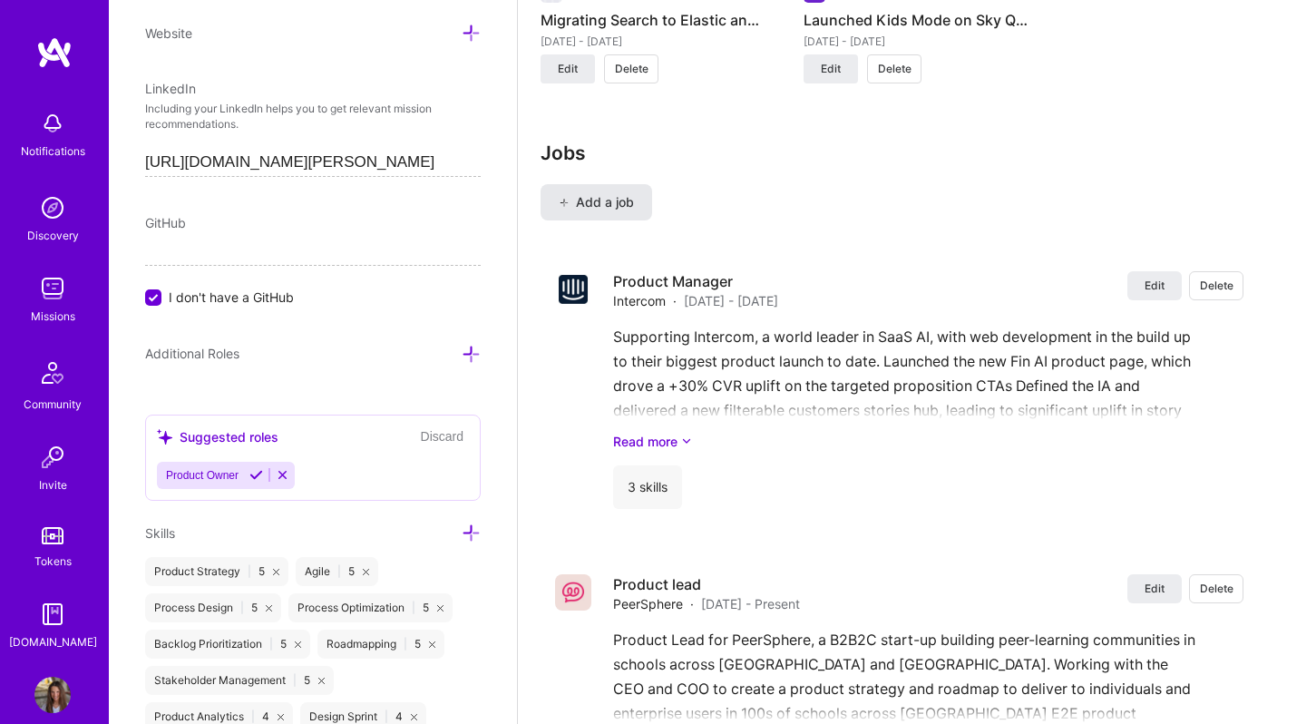
click at [583, 193] on span "Add a job" at bounding box center [596, 202] width 75 height 18
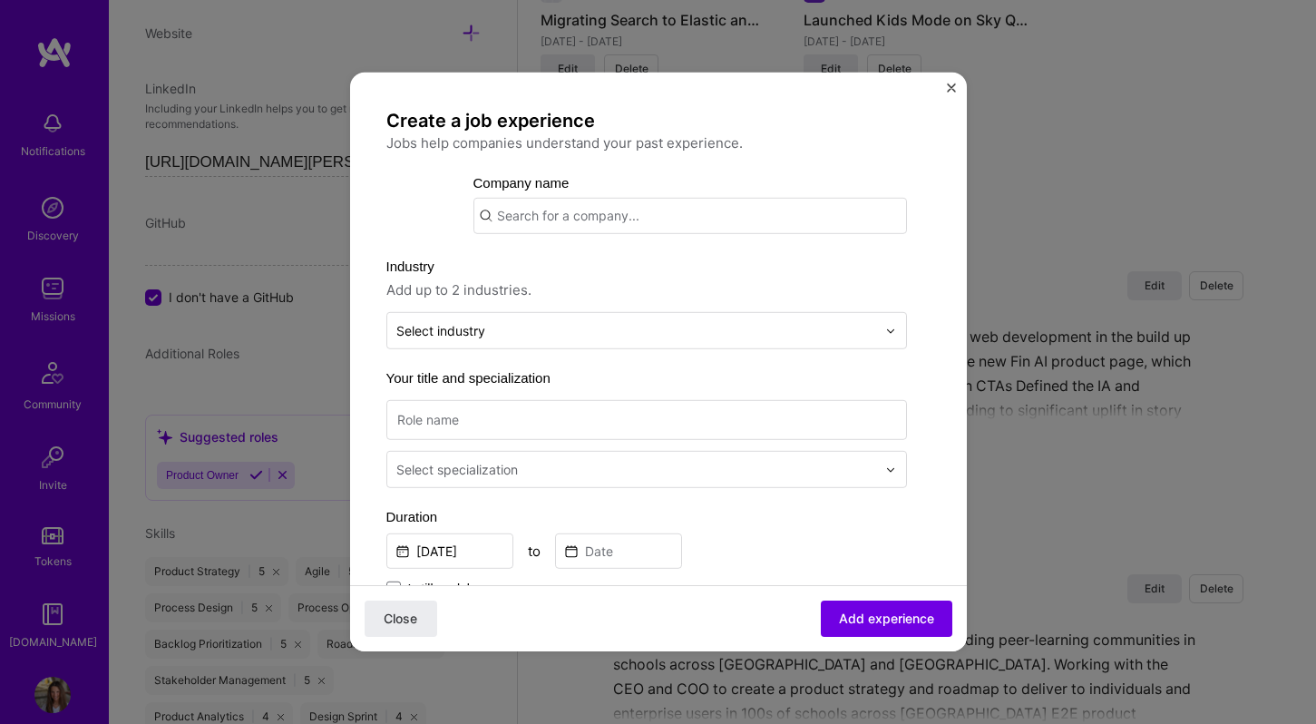
click at [562, 210] on input "text" at bounding box center [691, 216] width 434 height 36
type input "My Art Broker"
click at [639, 268] on div "My Art Broker" at bounding box center [627, 266] width 105 height 32
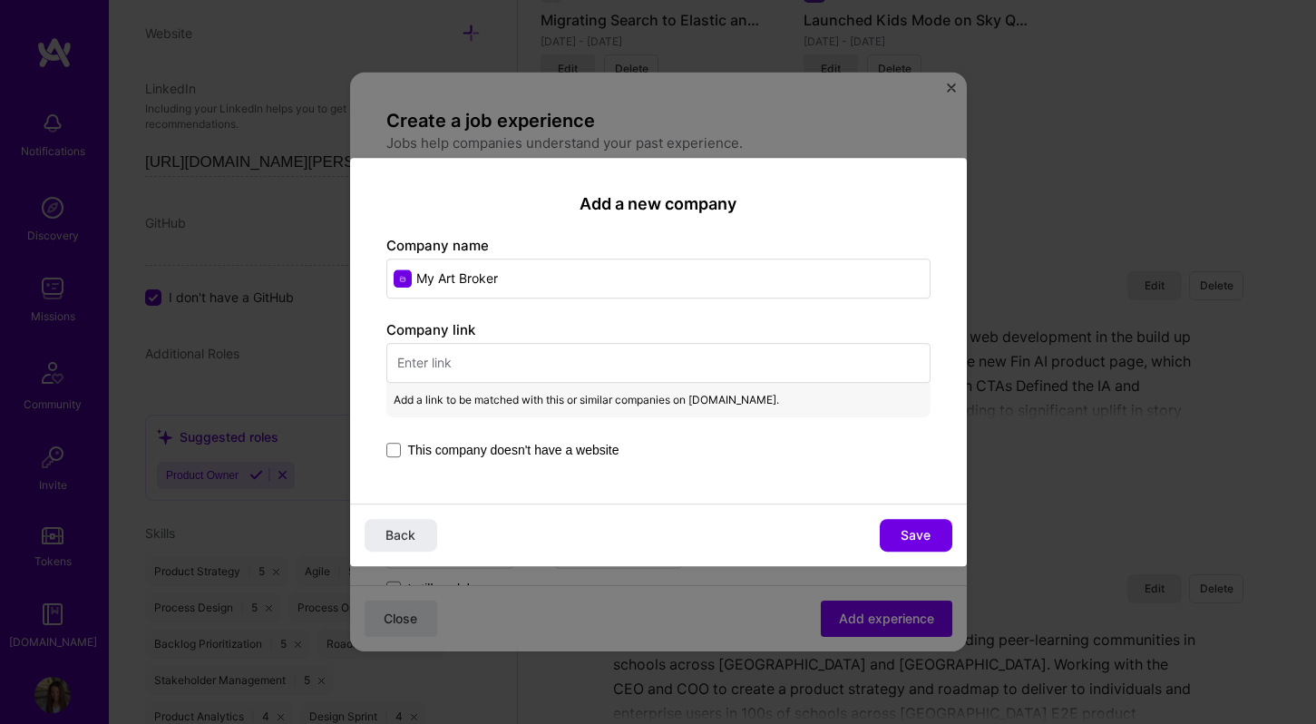
click at [558, 369] on input "text" at bounding box center [658, 363] width 544 height 40
paste input "[URL][DOMAIN_NAME]"
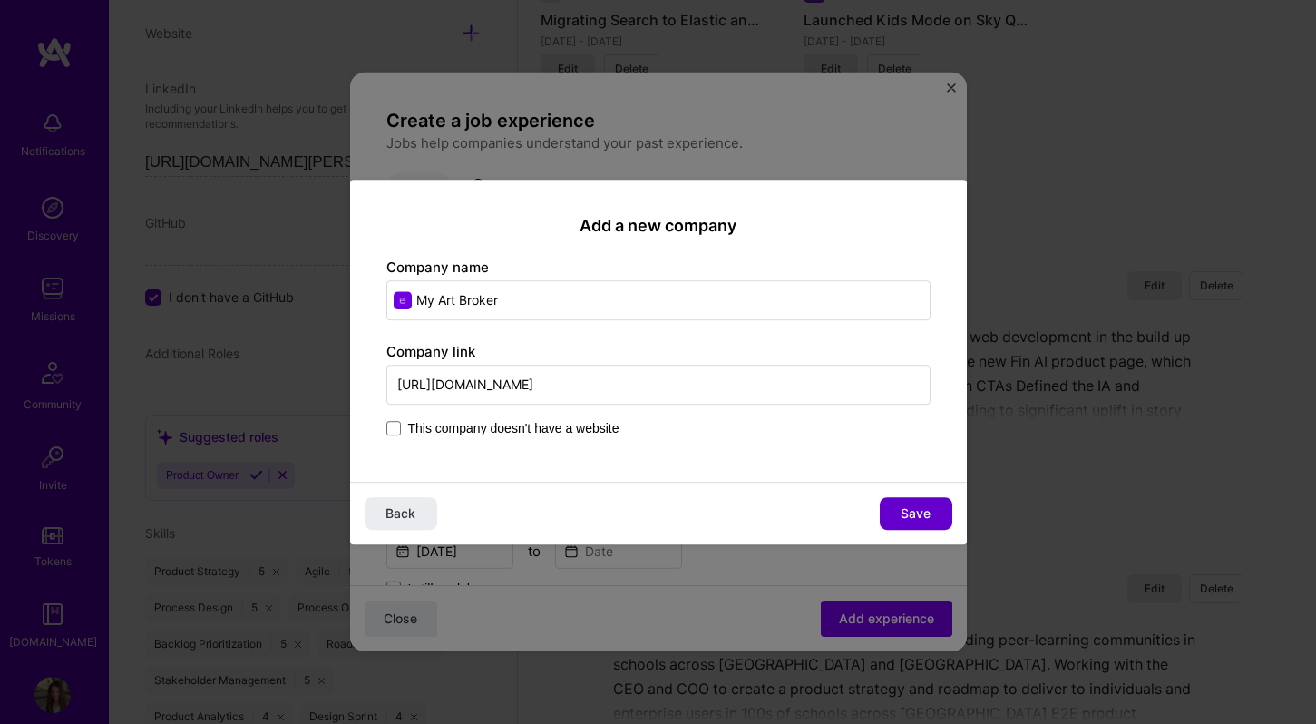
type input "[URL][DOMAIN_NAME]"
click at [885, 511] on button "Save" at bounding box center [916, 513] width 73 height 33
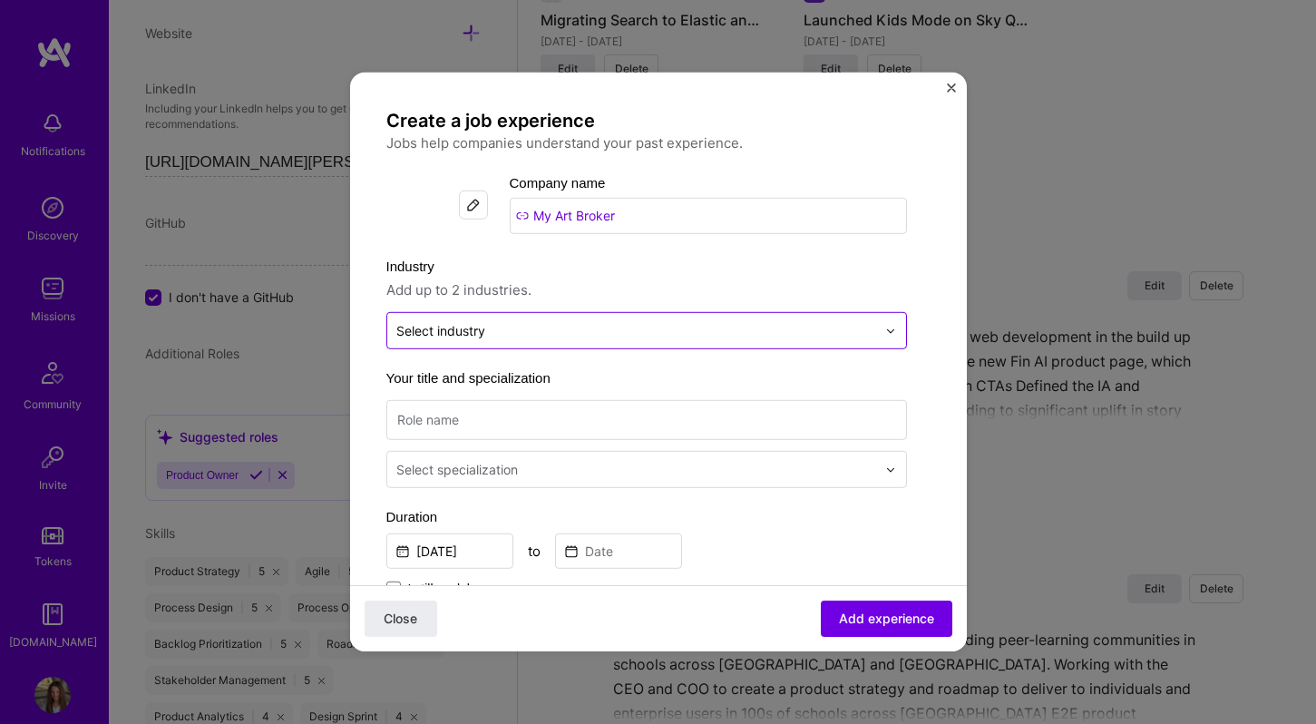
click at [543, 321] on input "text" at bounding box center [636, 330] width 480 height 19
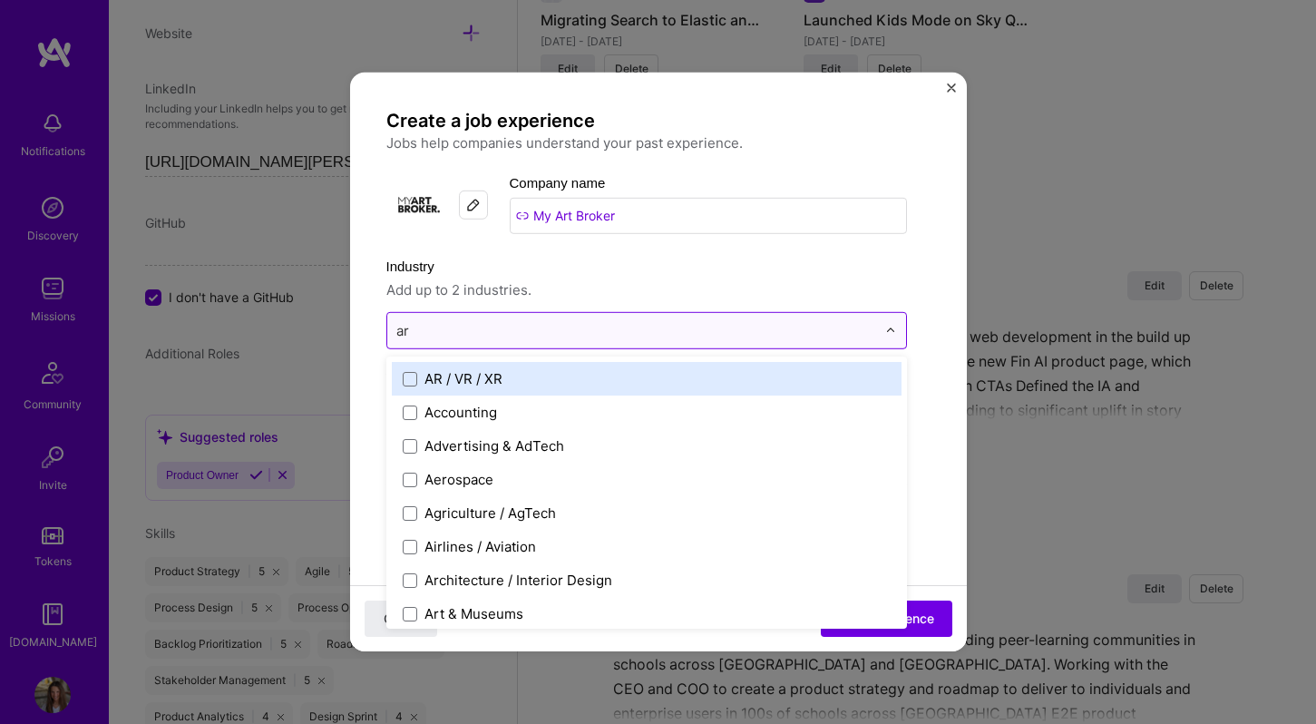
type input "art"
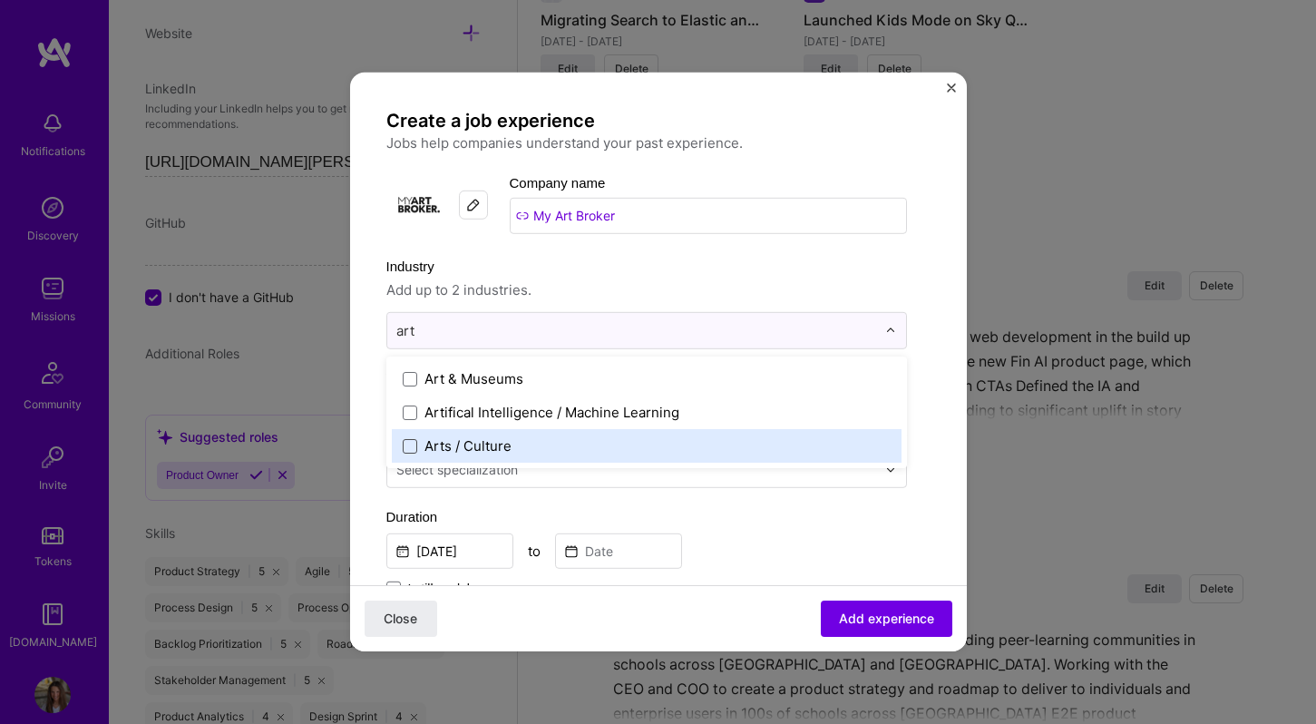
click at [407, 444] on span at bounding box center [410, 445] width 15 height 15
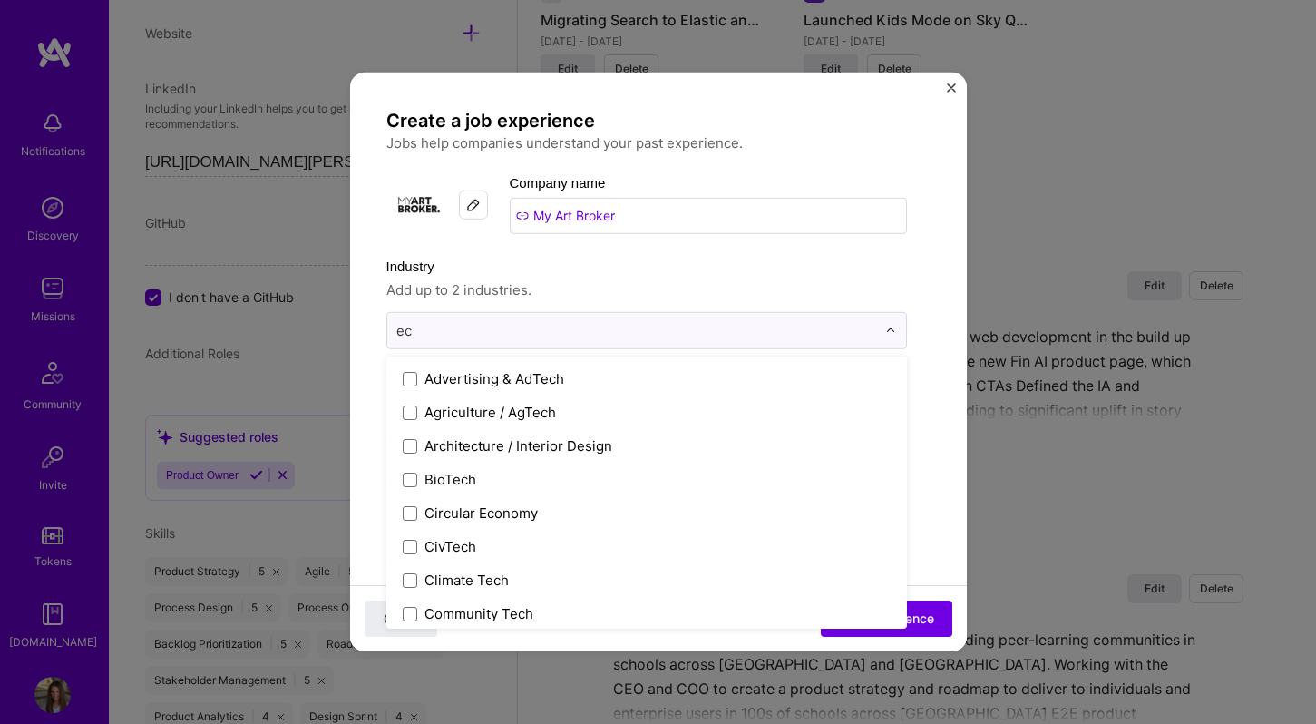
type input "e"
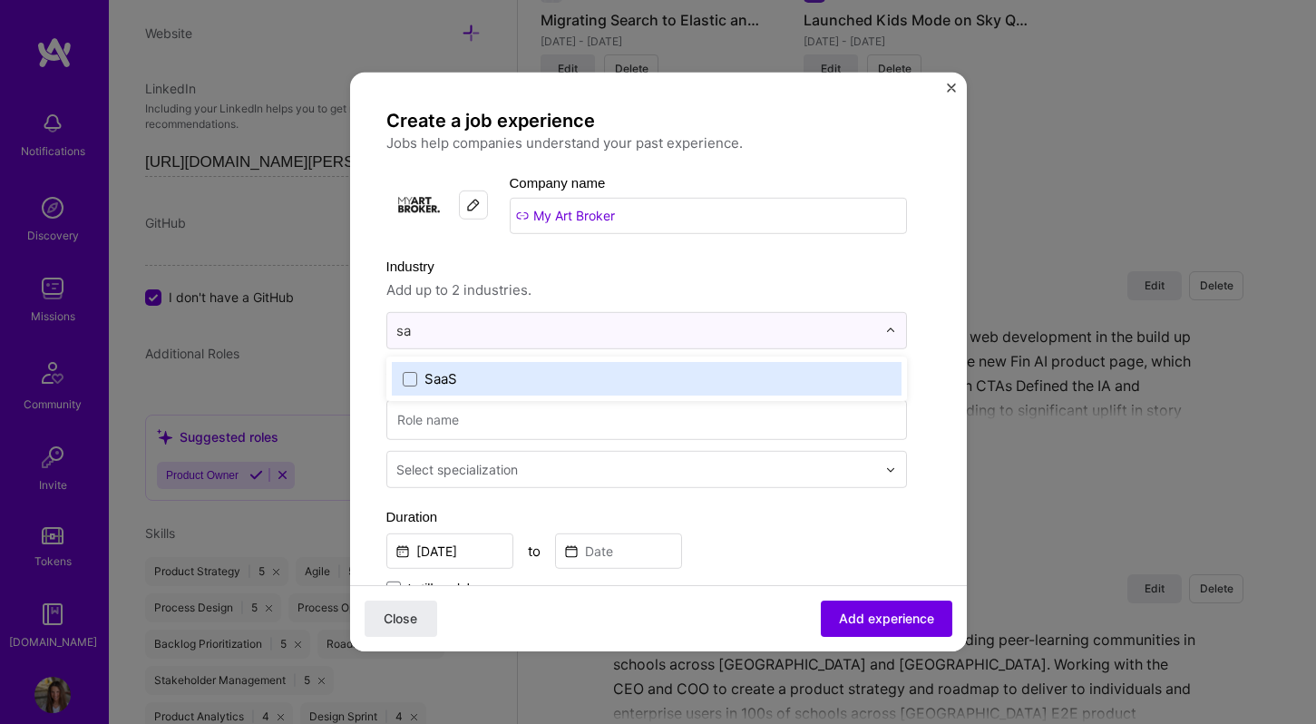
type input "s"
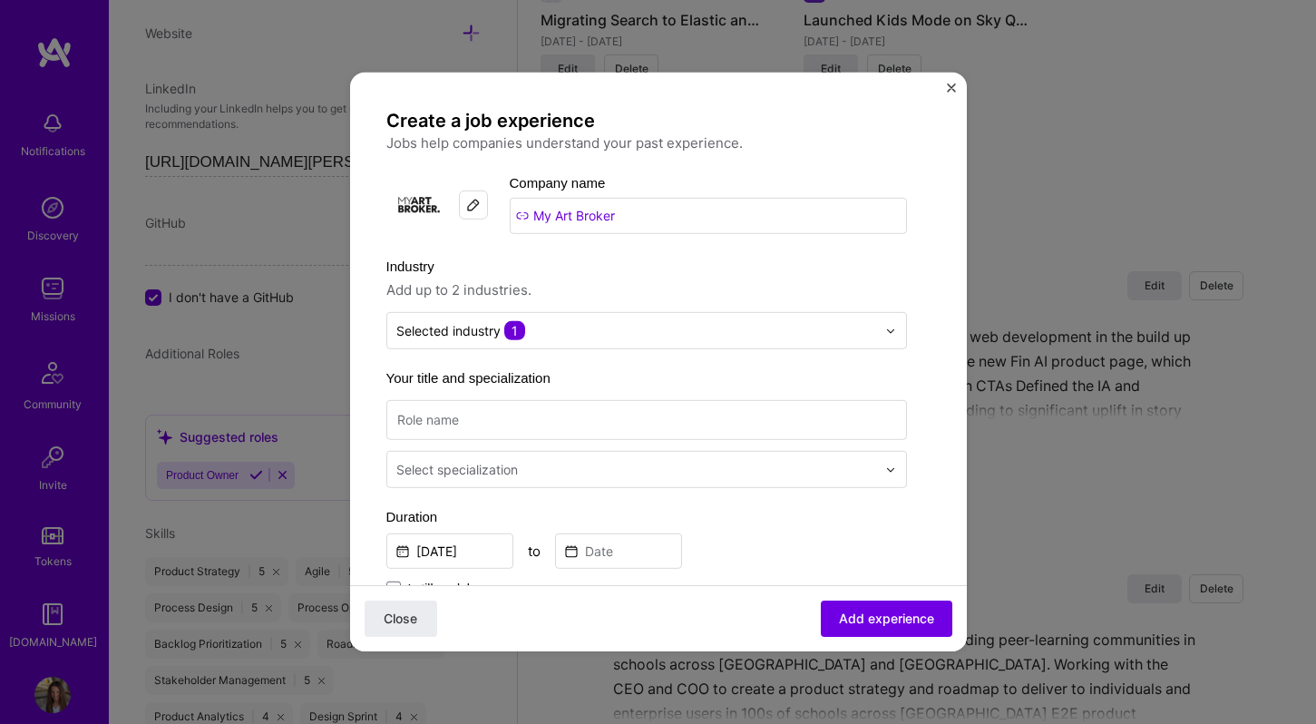
click at [780, 260] on label "Industry" at bounding box center [646, 267] width 521 height 22
click at [562, 406] on input at bounding box center [646, 420] width 521 height 40
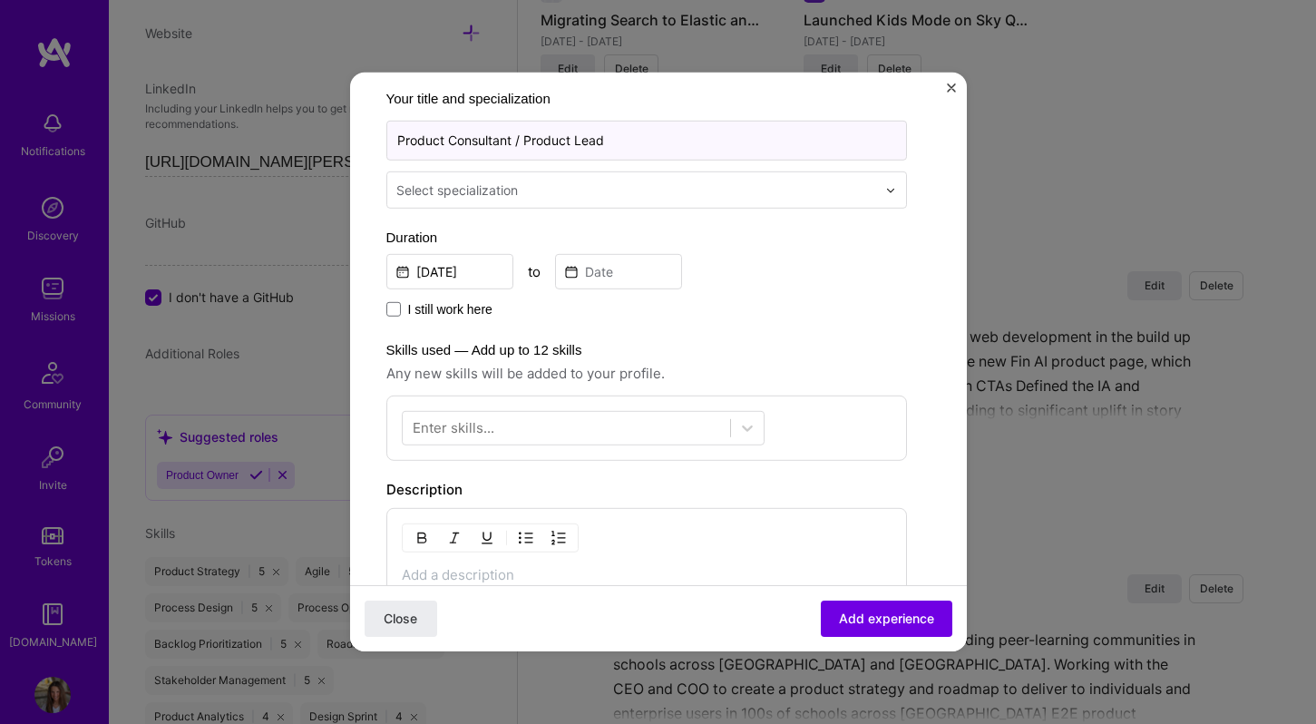
type input "Product Consultant / Product Lead"
click at [467, 271] on input "[DATE]" at bounding box center [449, 271] width 127 height 35
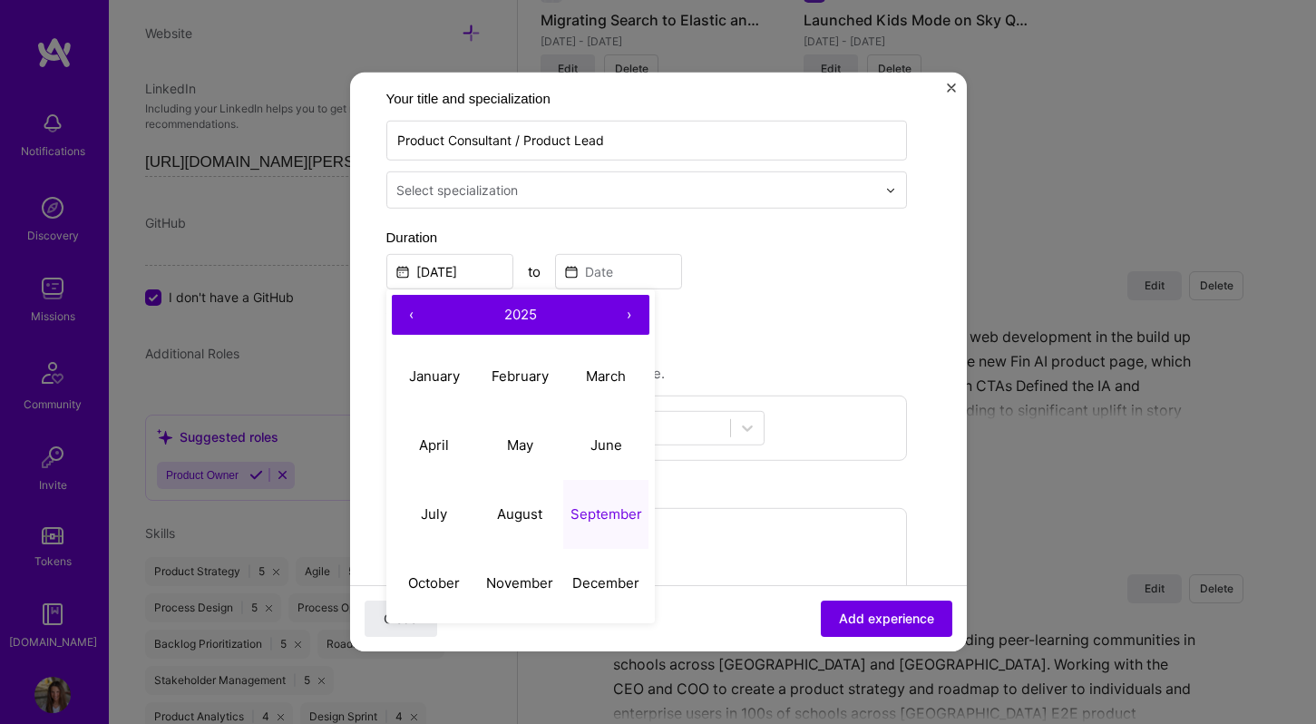
click at [517, 316] on span "2025" at bounding box center [520, 313] width 33 height 17
click at [438, 435] on button "2024" at bounding box center [435, 444] width 86 height 69
click at [615, 590] on abbr "December" at bounding box center [605, 581] width 67 height 17
type input "[DATE]"
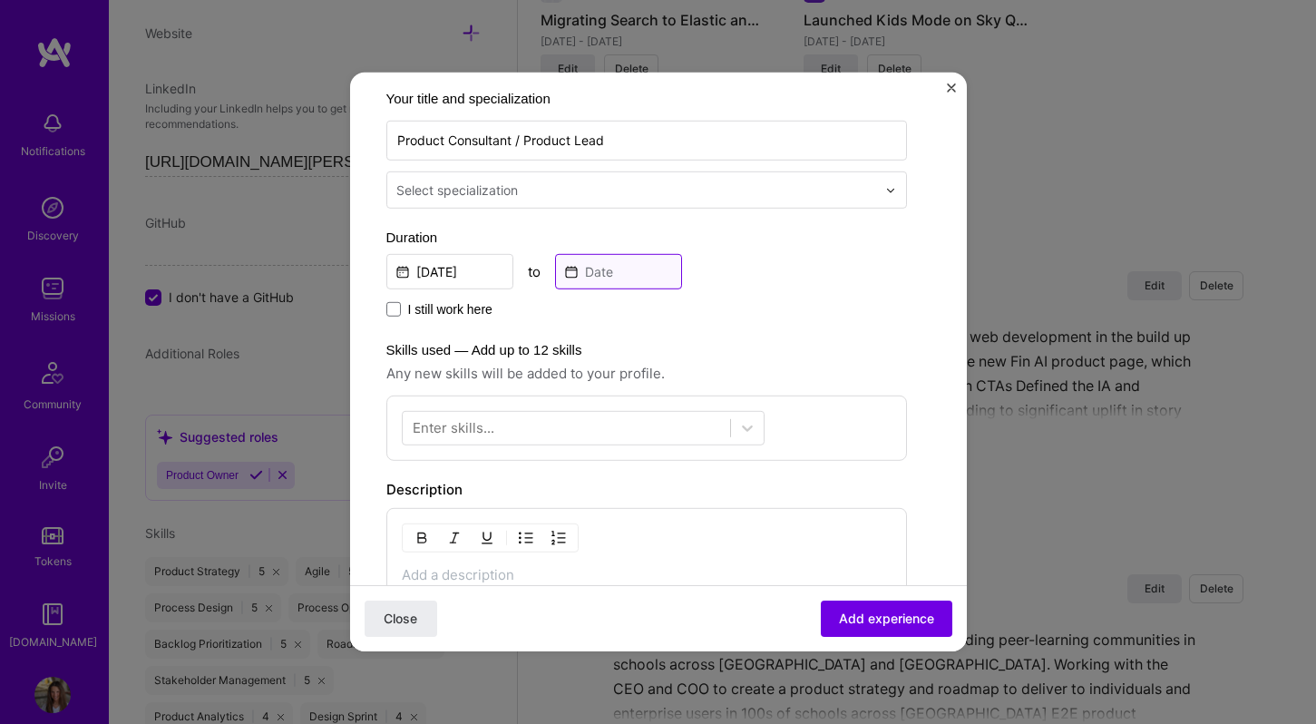
click at [585, 272] on input at bounding box center [618, 271] width 127 height 35
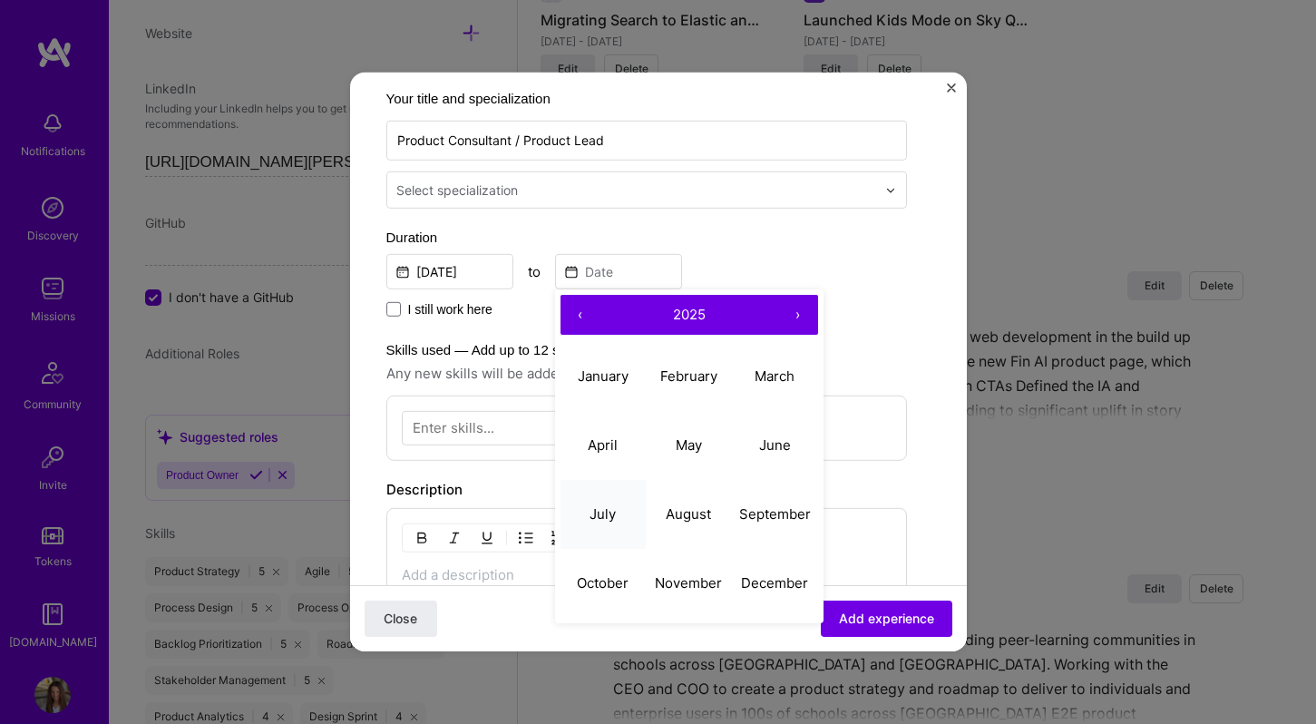
click at [617, 521] on button "July" at bounding box center [604, 513] width 86 height 69
type input "[DATE]"
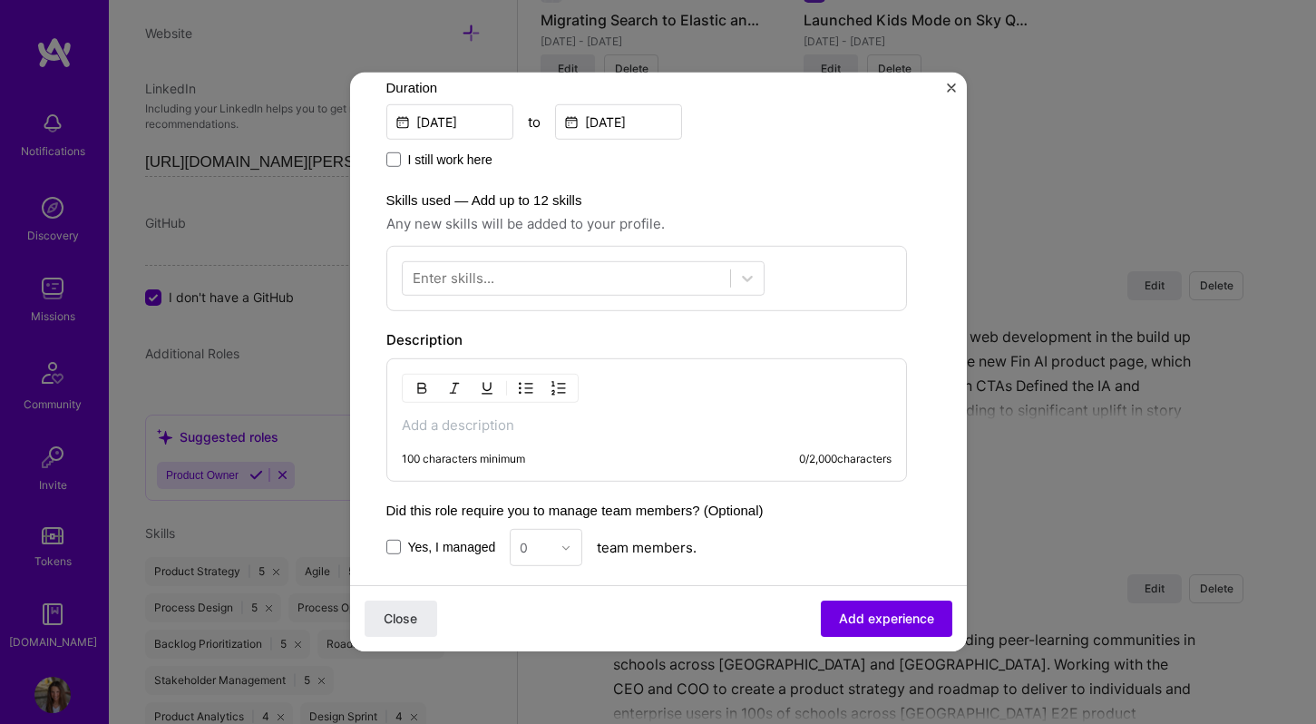
scroll to position [455, 0]
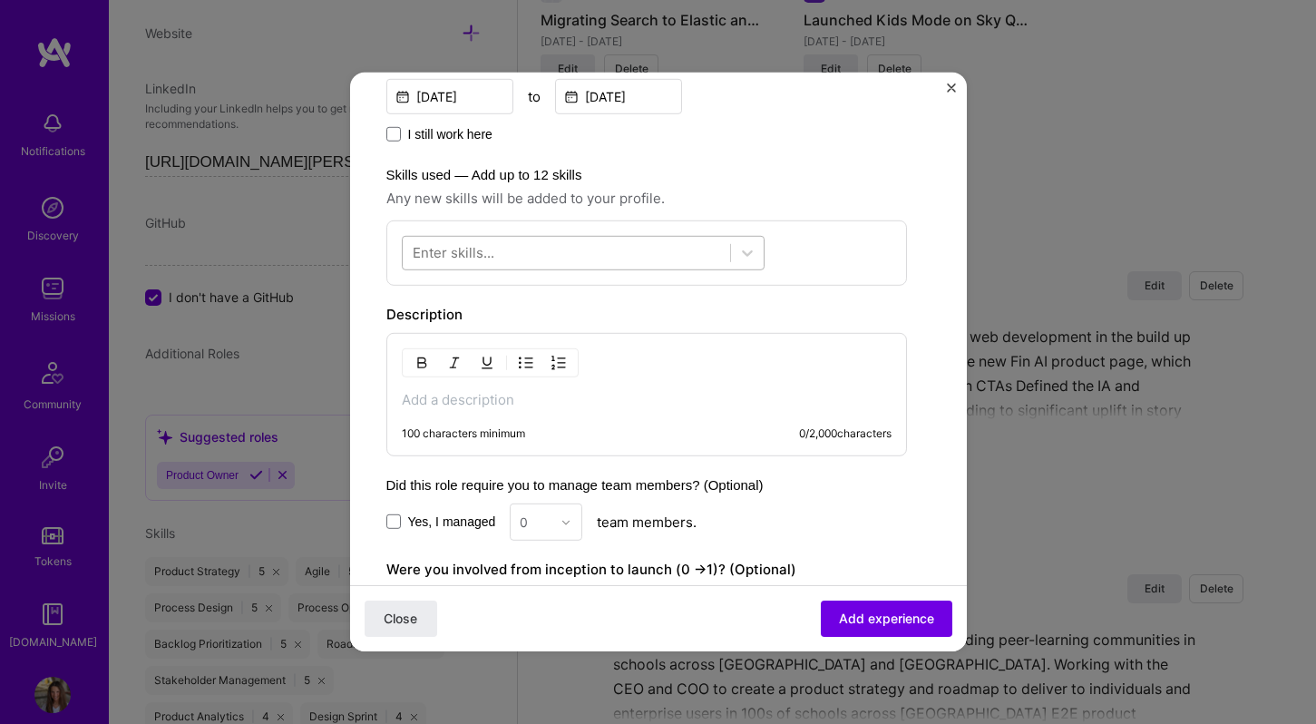
click at [633, 254] on div at bounding box center [567, 253] width 328 height 30
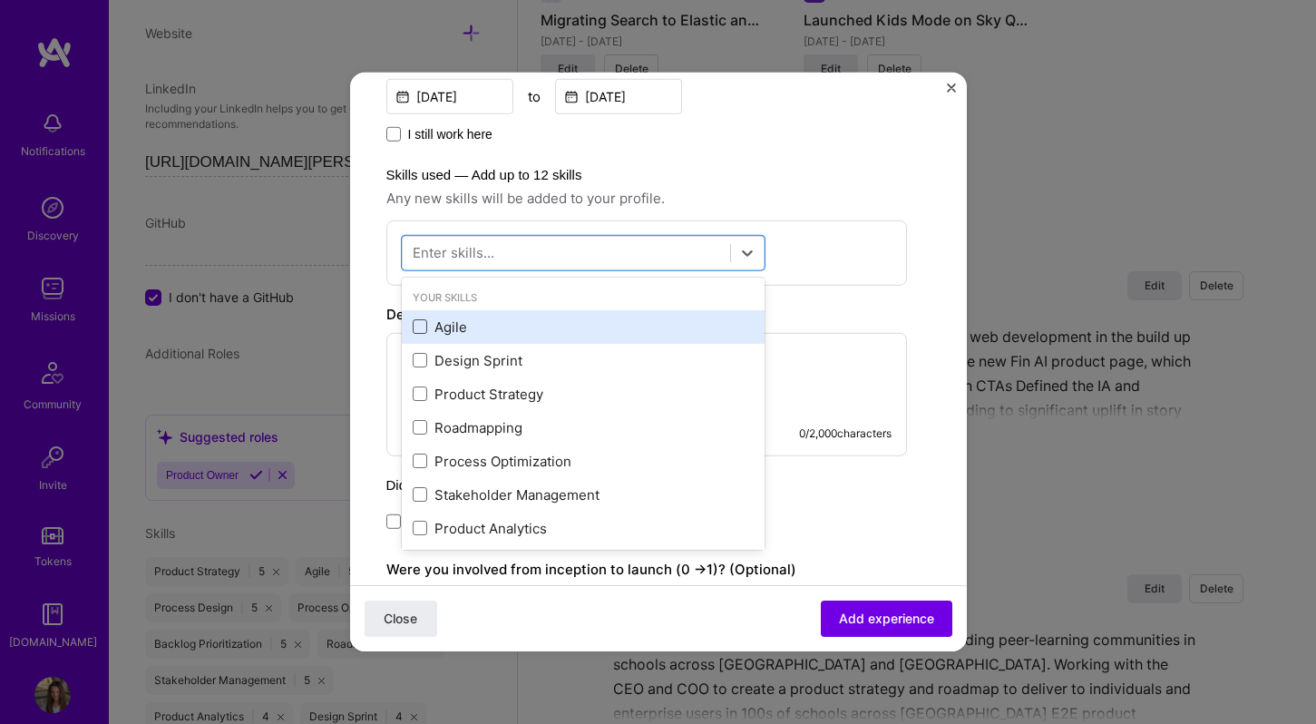
click at [416, 328] on span at bounding box center [420, 326] width 15 height 15
click at [0, 0] on input "checkbox" at bounding box center [0, 0] width 0 height 0
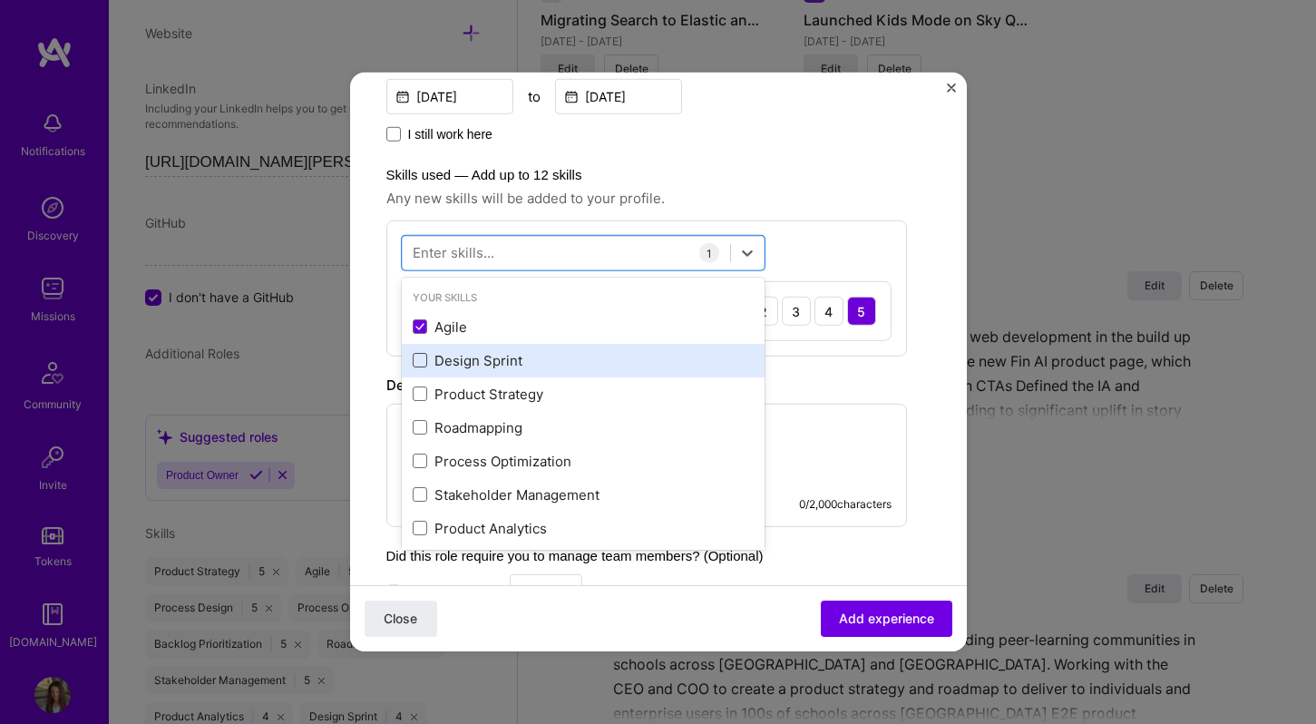
click at [420, 361] on span at bounding box center [420, 360] width 15 height 15
click at [0, 0] on input "checkbox" at bounding box center [0, 0] width 0 height 0
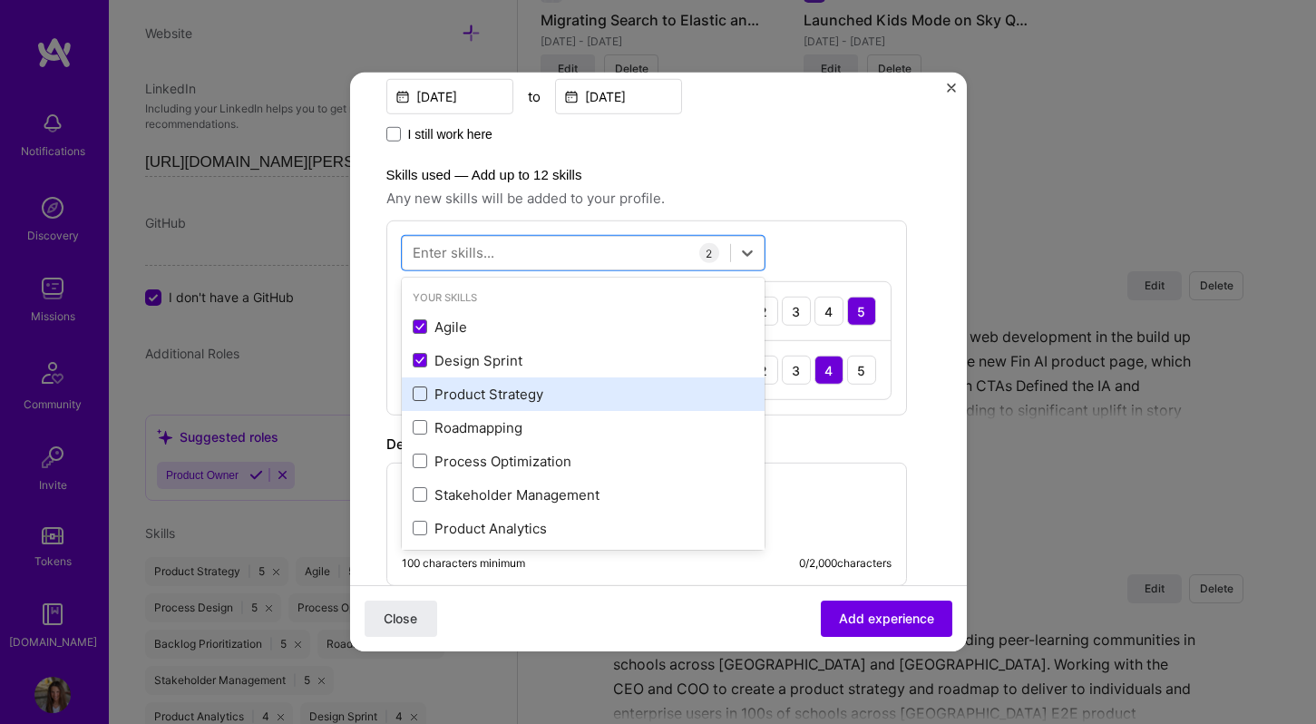
click at [420, 392] on span at bounding box center [420, 393] width 15 height 15
click at [0, 0] on input "checkbox" at bounding box center [0, 0] width 0 height 0
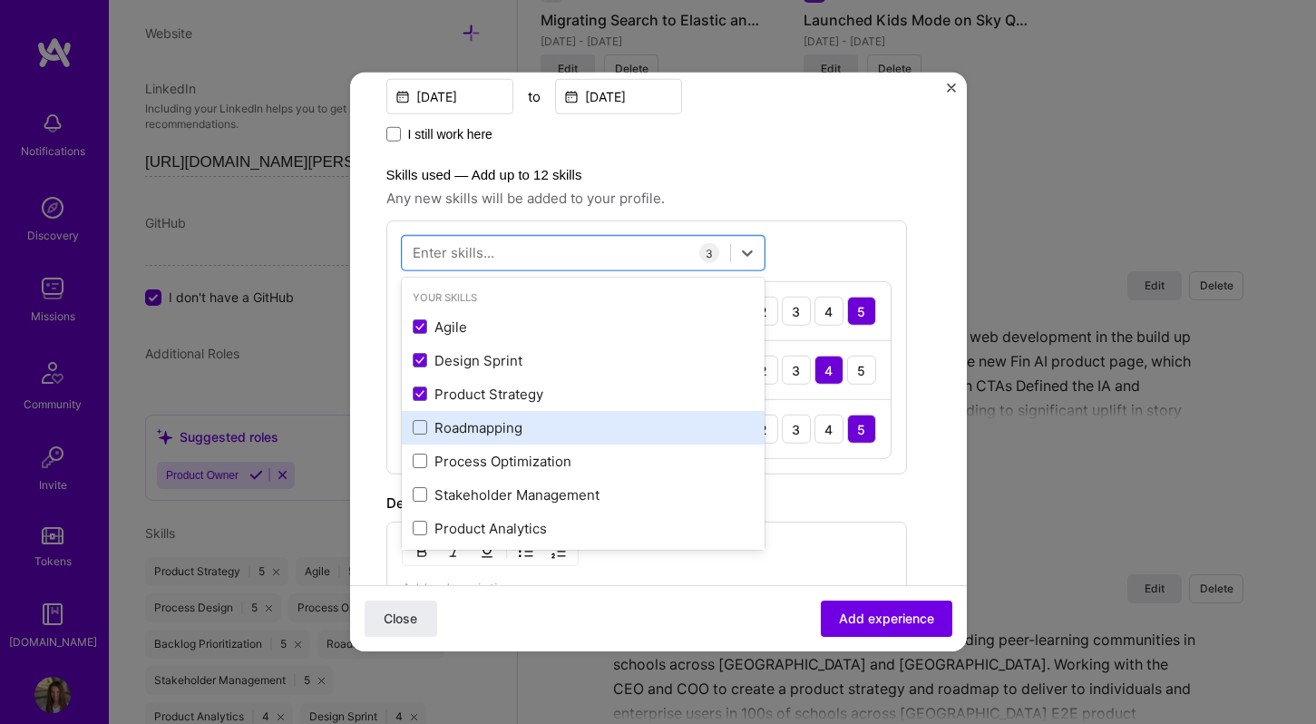
click at [420, 416] on div "Roadmapping" at bounding box center [583, 428] width 363 height 34
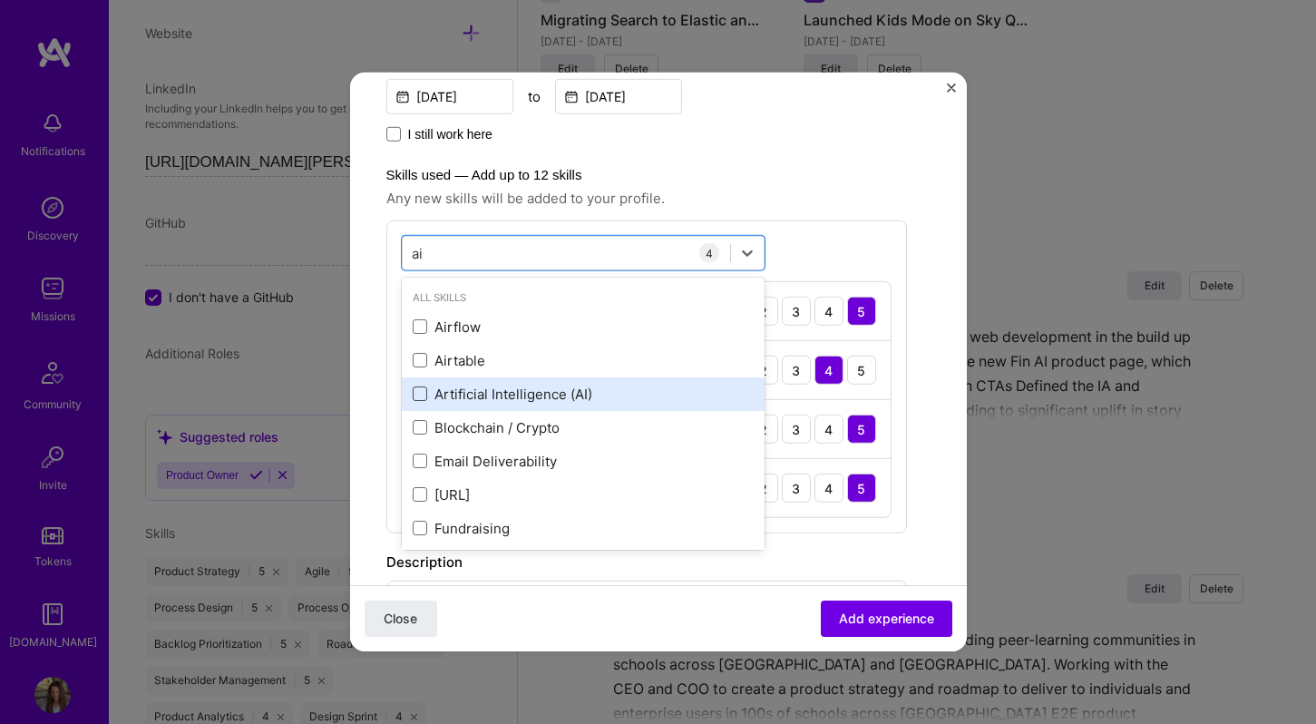
click at [417, 387] on span at bounding box center [420, 393] width 15 height 15
click at [0, 0] on input "checkbox" at bounding box center [0, 0] width 0 height 0
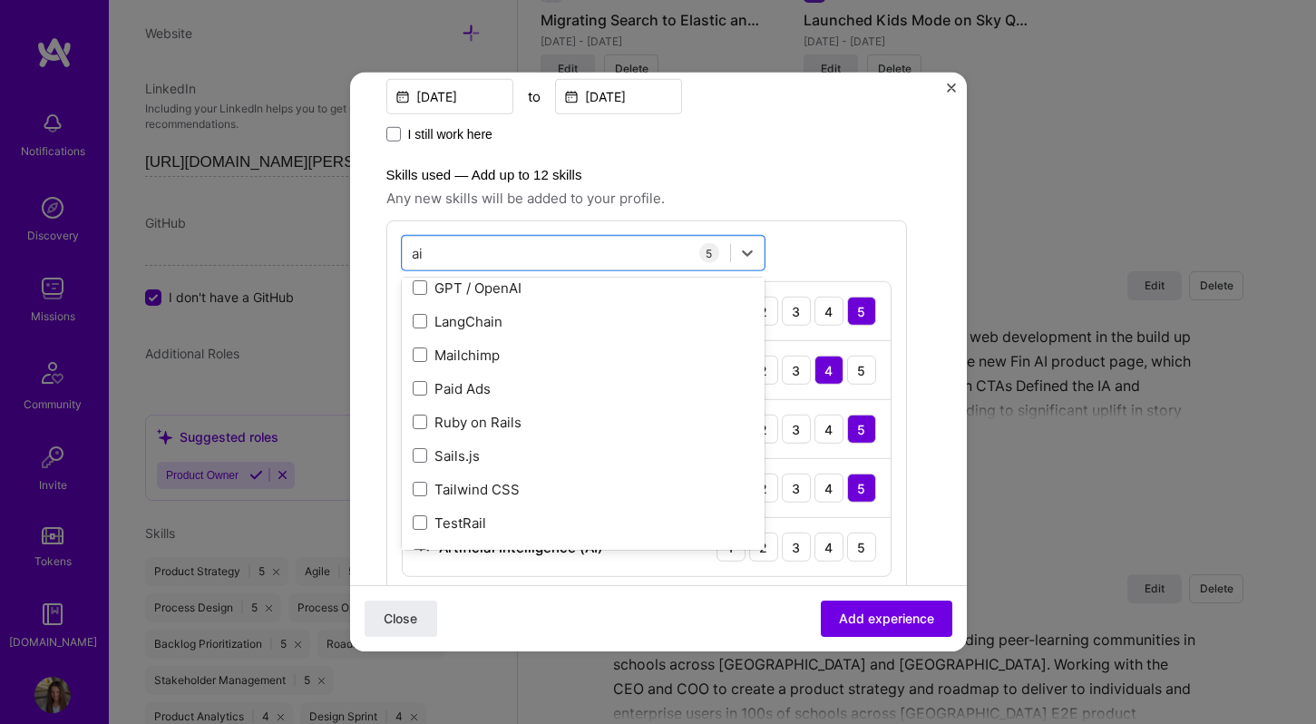
scroll to position [308, 0]
type input "a"
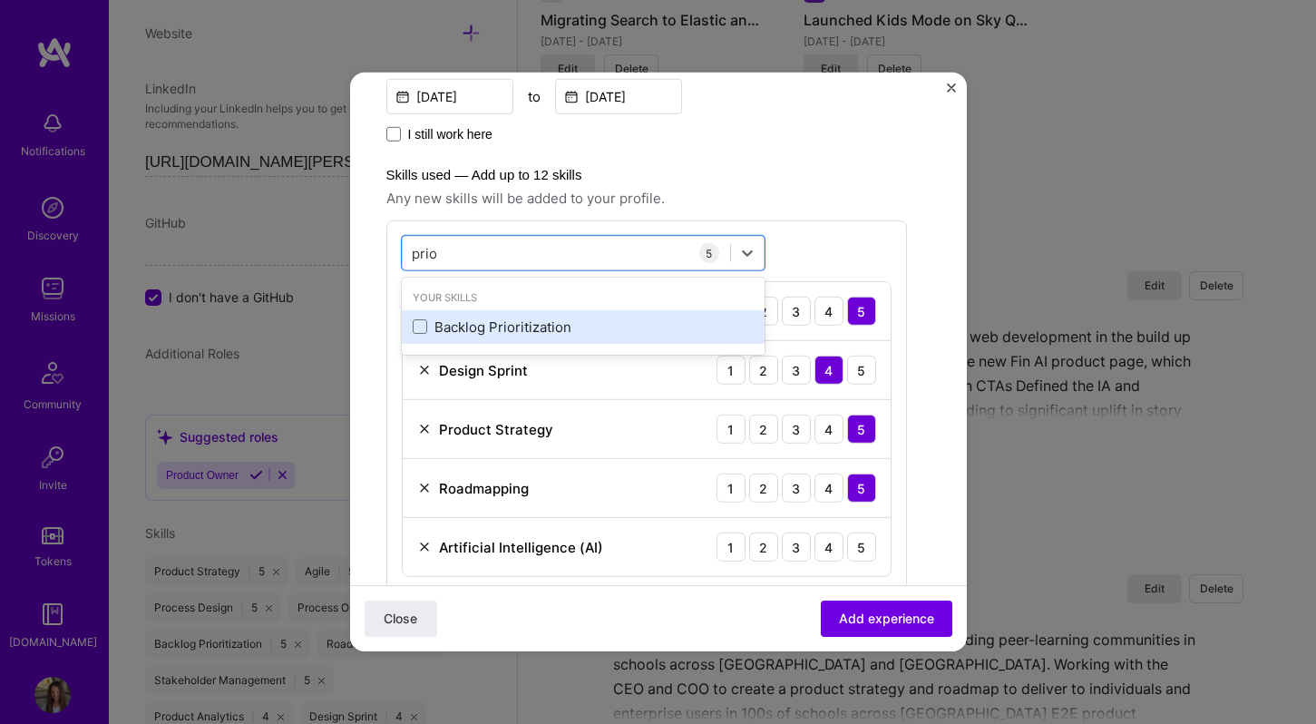
click at [504, 323] on div "Backlog Prioritization" at bounding box center [583, 327] width 341 height 19
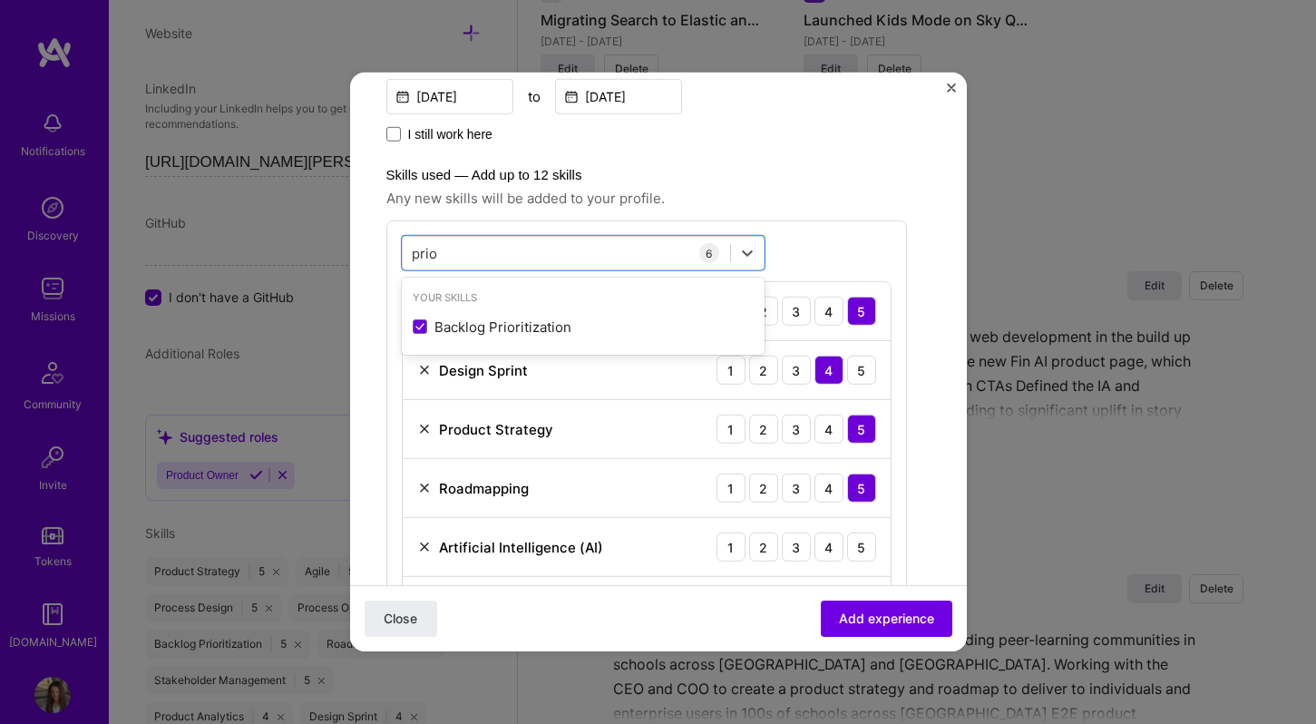
type input "prio"
click at [823, 209] on span "Any new skills will be added to your profile." at bounding box center [646, 199] width 521 height 22
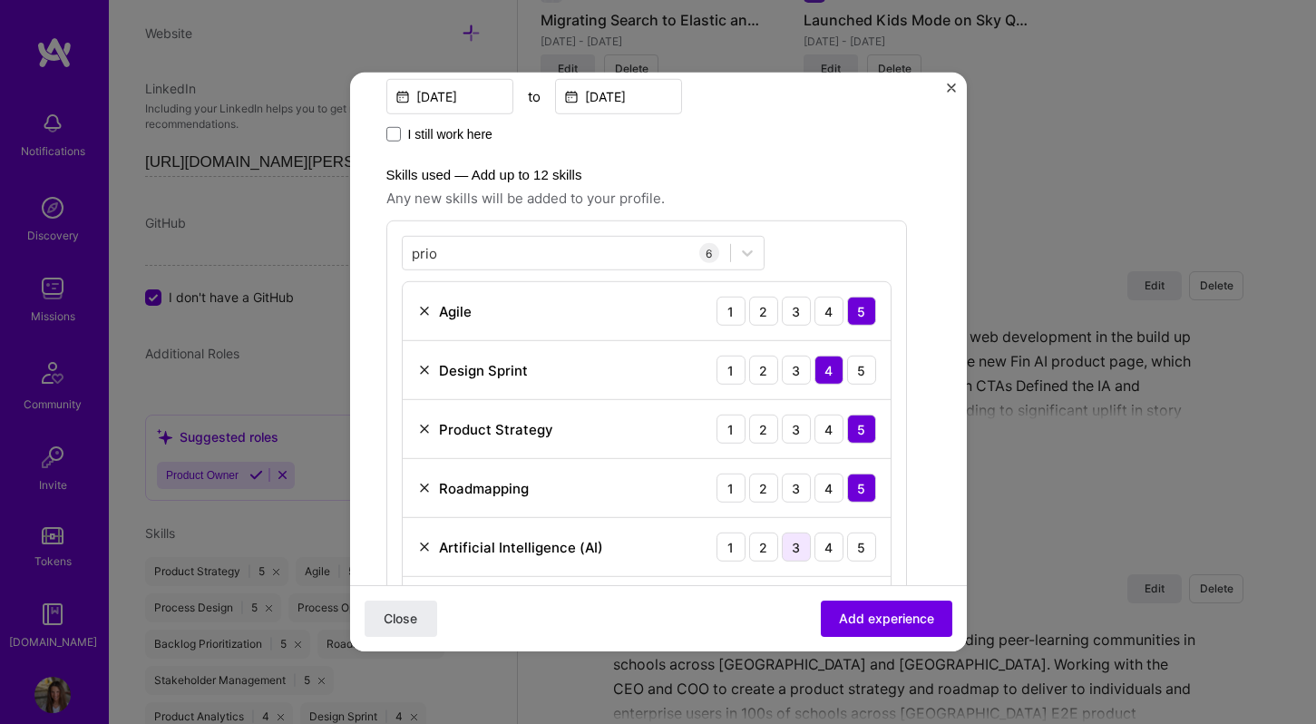
click at [807, 545] on div "3" at bounding box center [796, 547] width 29 height 29
click at [868, 606] on button "Add experience" at bounding box center [887, 619] width 132 height 36
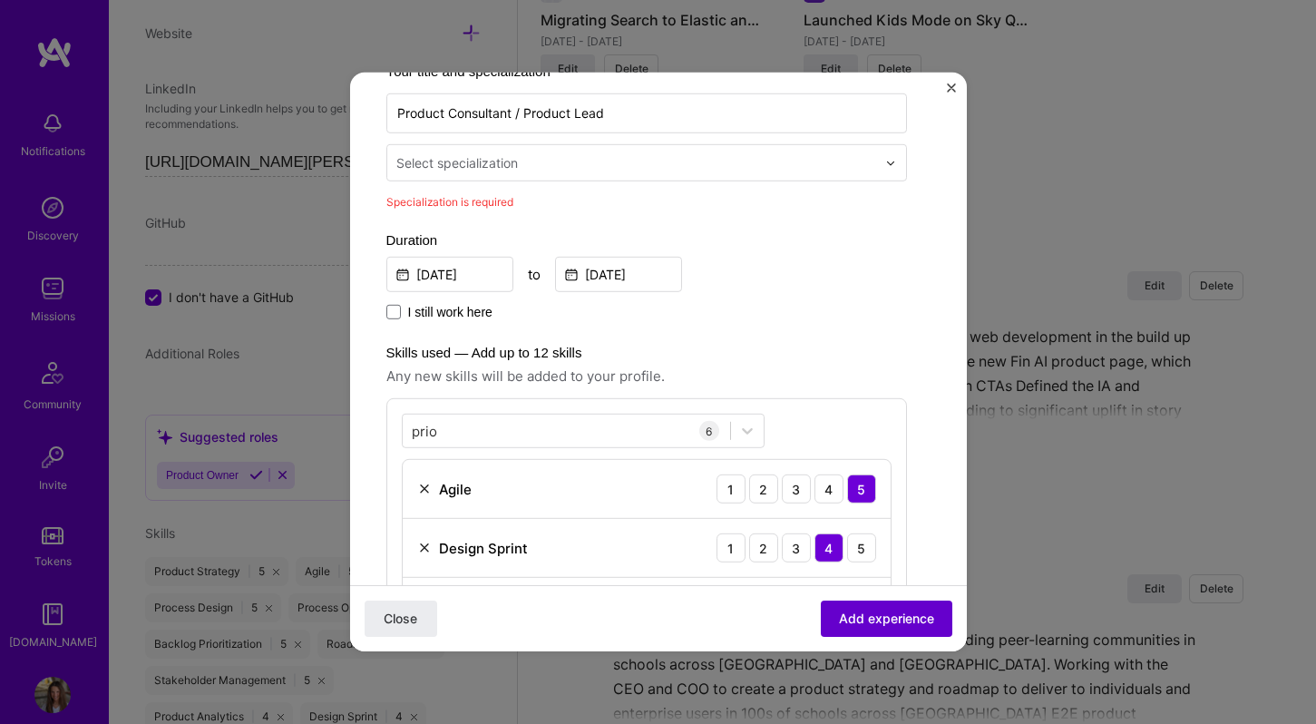
scroll to position [295, 0]
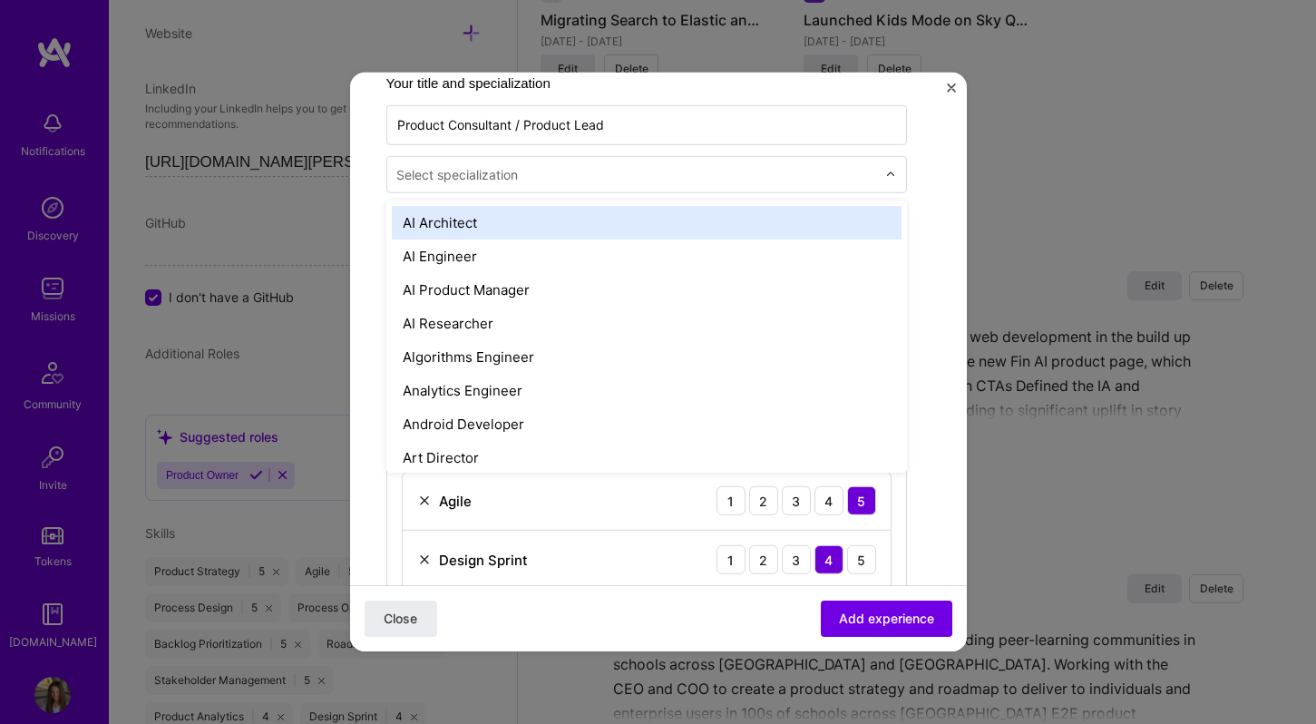
click at [456, 177] on div "Select specialization" at bounding box center [457, 174] width 122 height 19
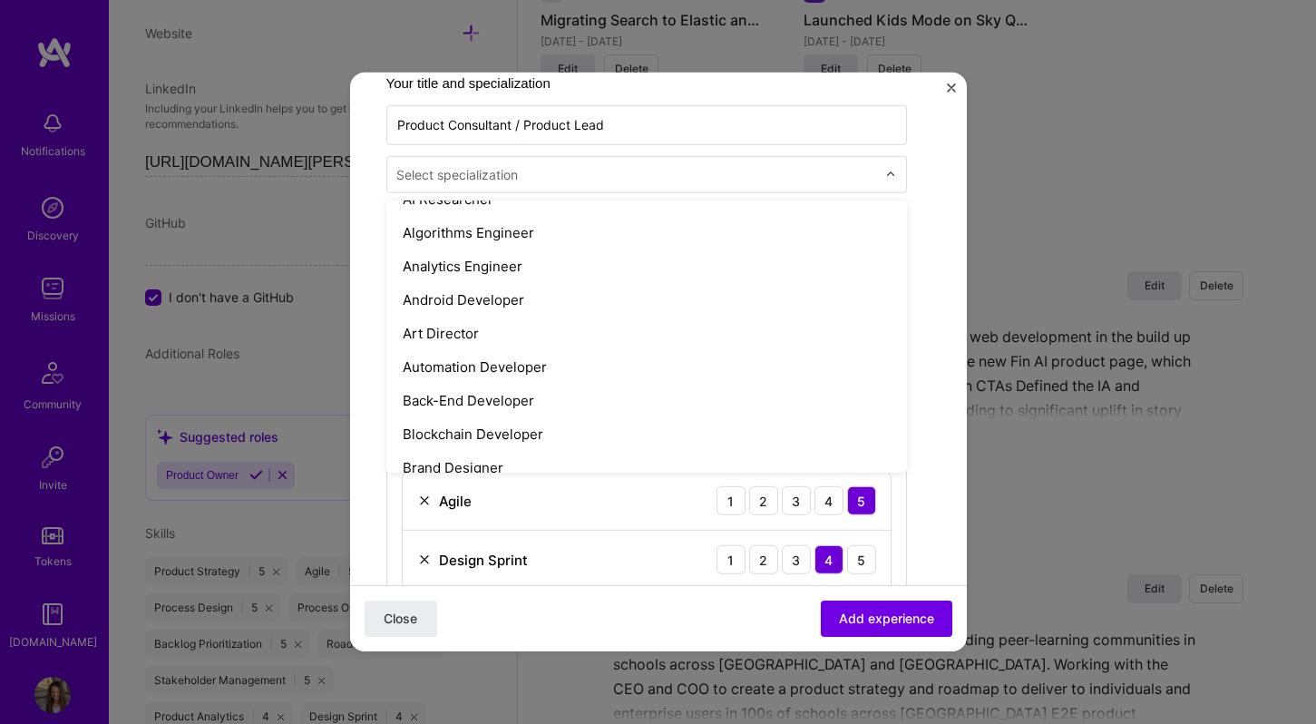
scroll to position [0, 0]
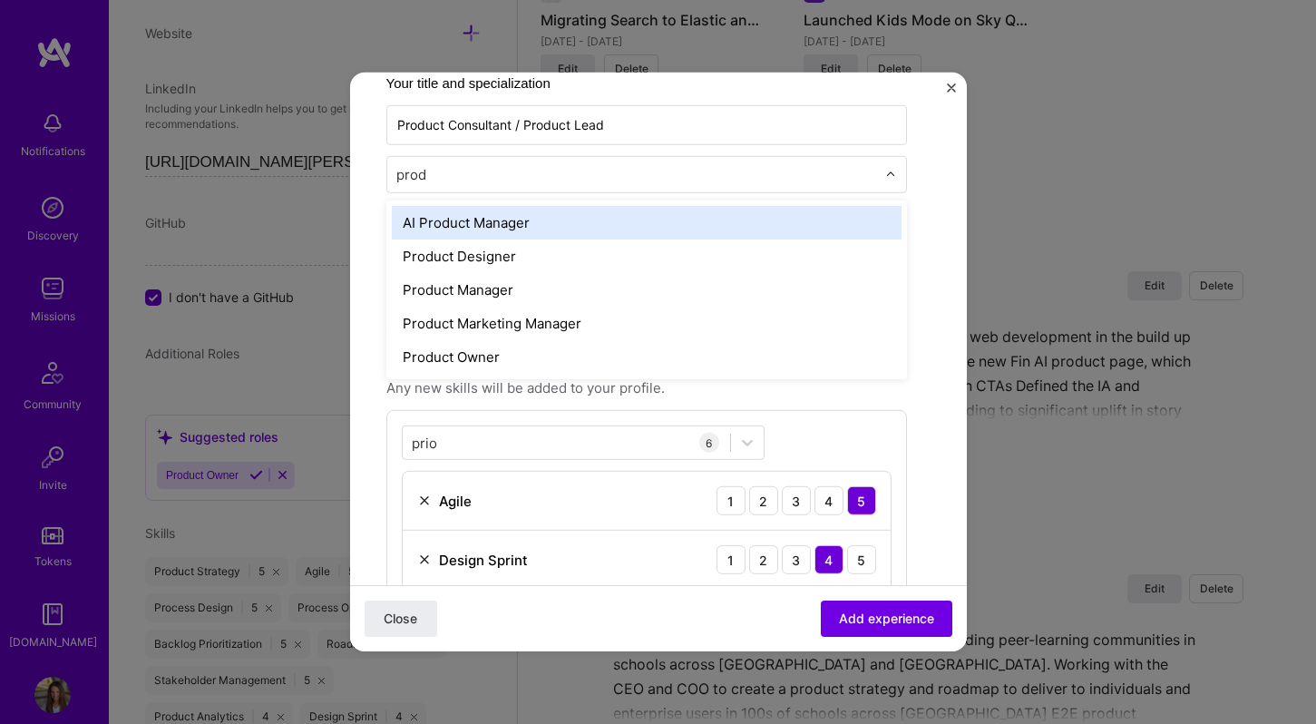
type input "produ"
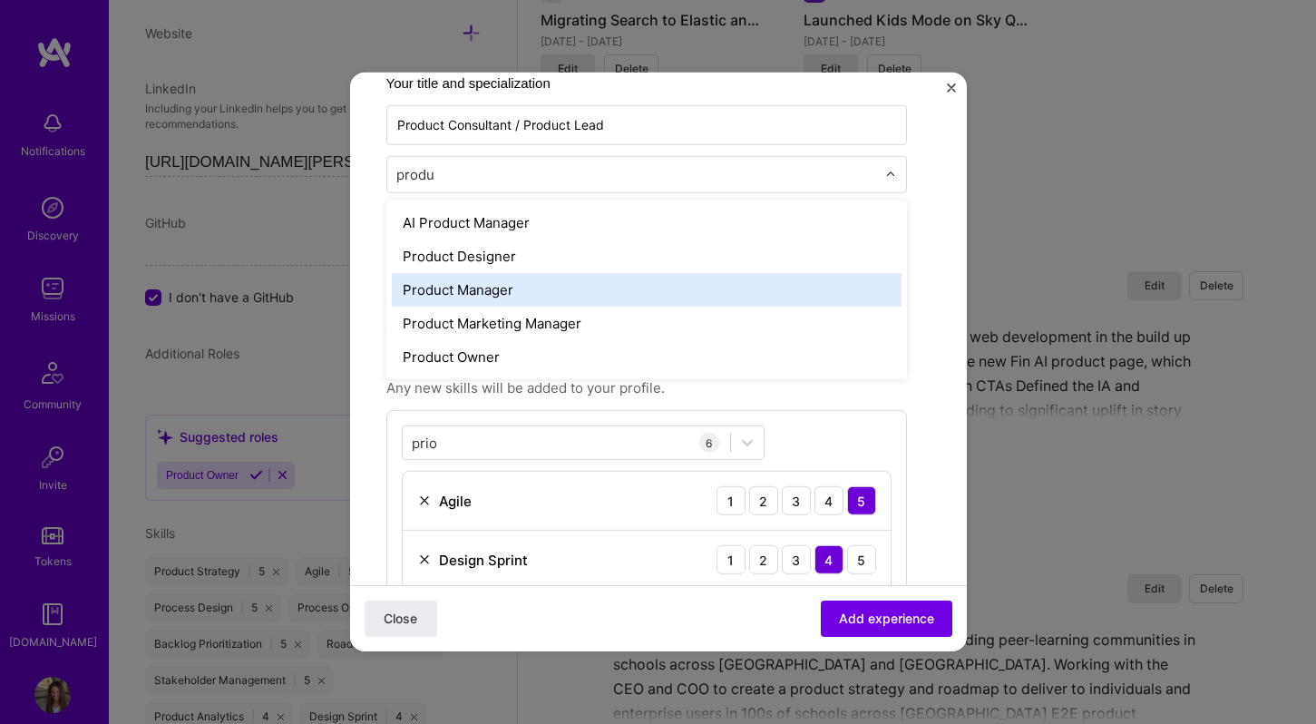
click at [477, 291] on div "Product Manager" at bounding box center [647, 290] width 510 height 34
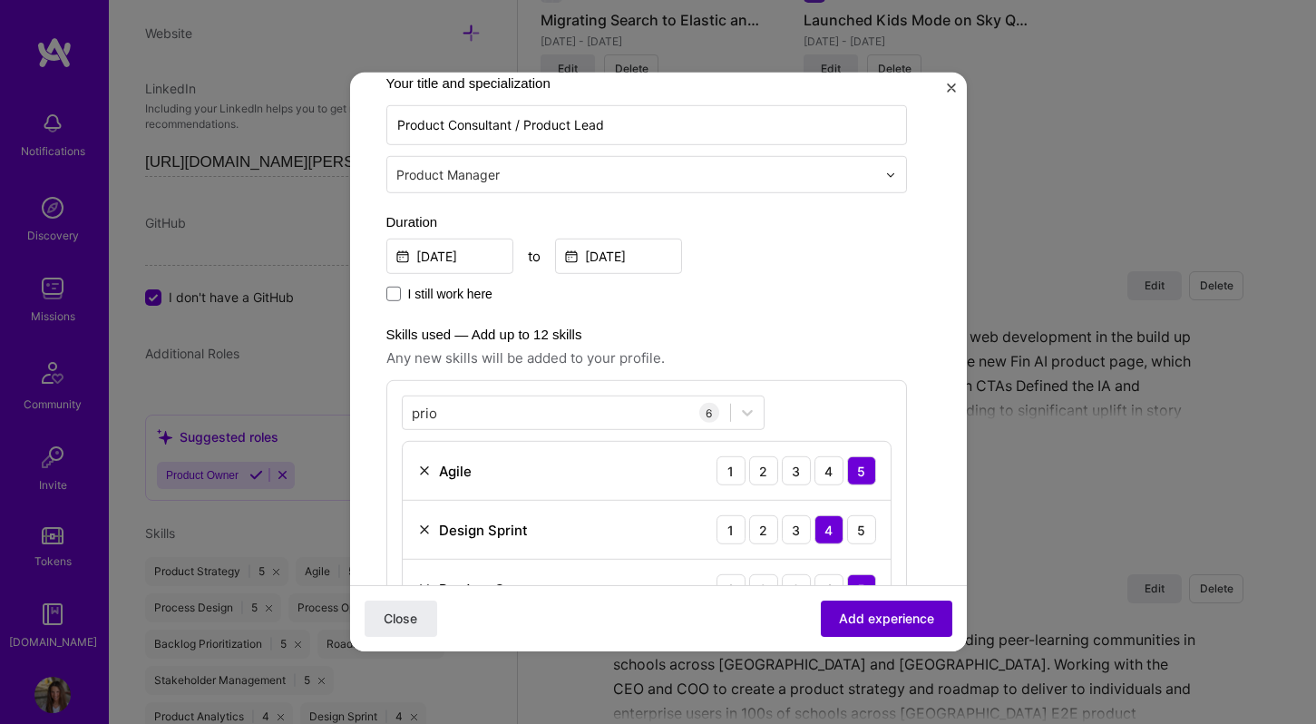
click at [905, 622] on span "Add experience" at bounding box center [886, 619] width 95 height 18
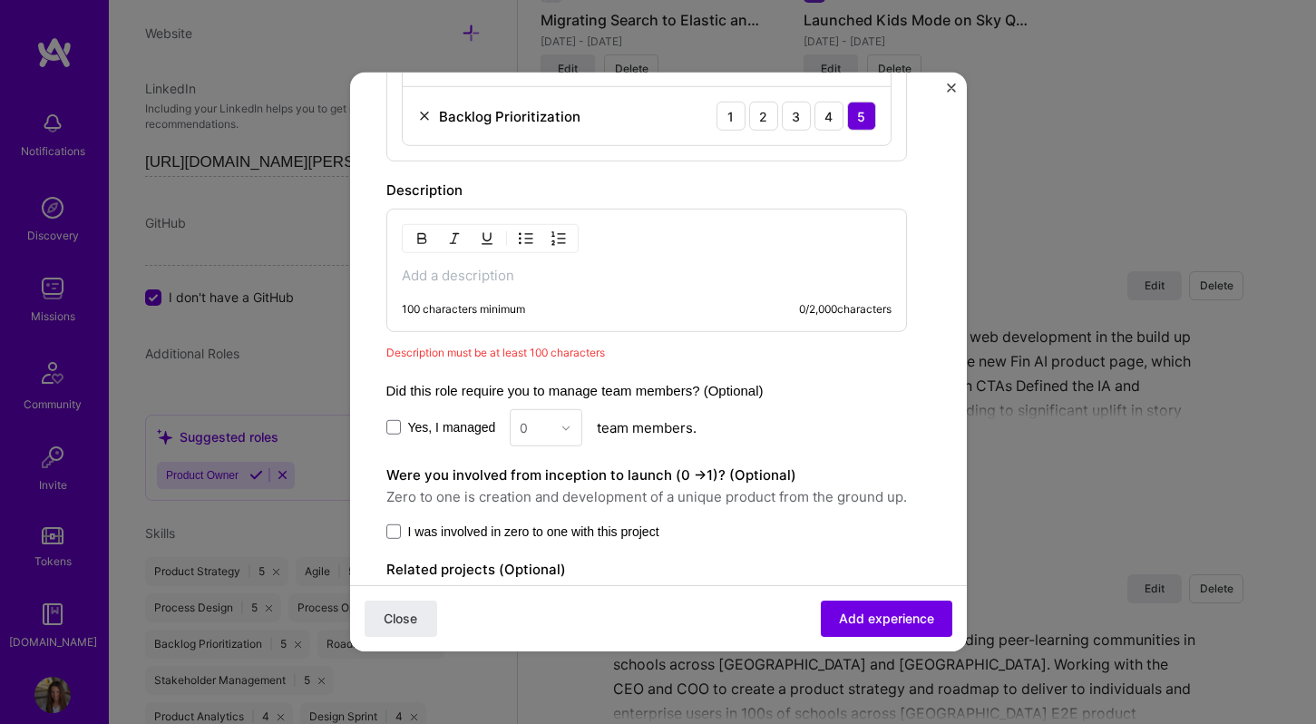
scroll to position [936, 0]
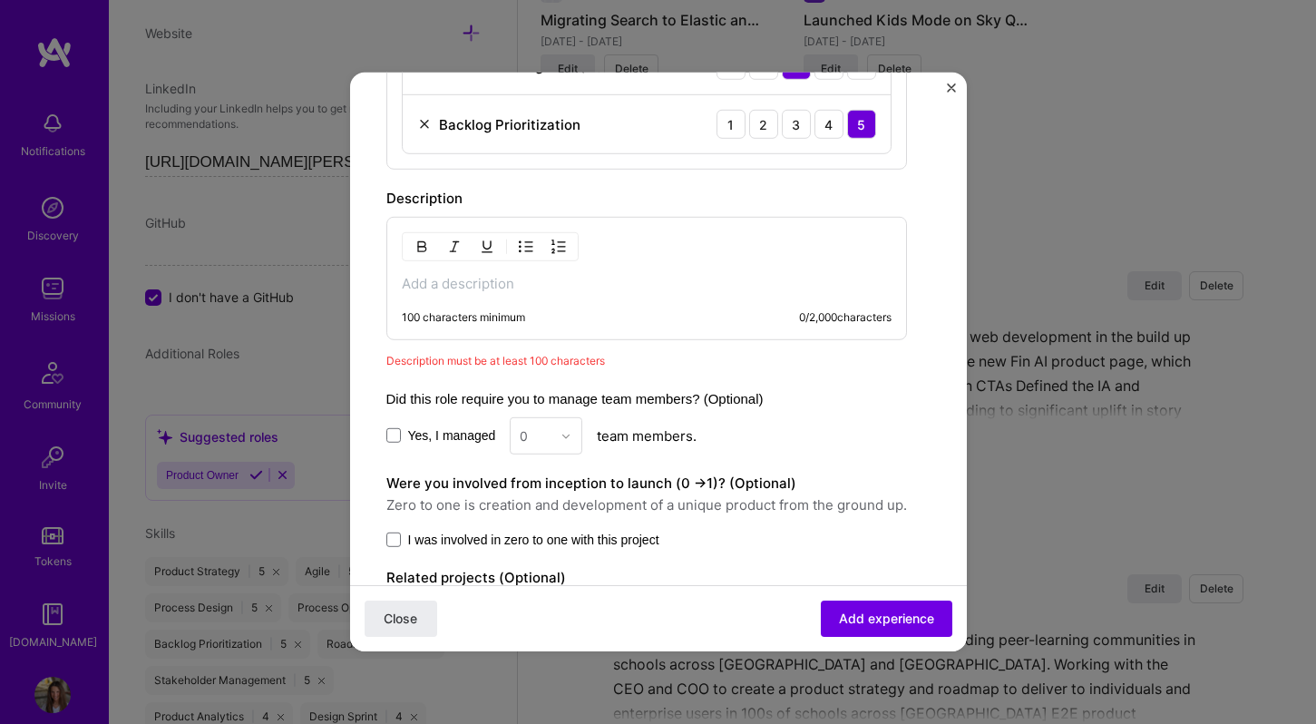
click at [568, 292] on div "100 characters minimum 0 / 2,000 characters" at bounding box center [646, 278] width 521 height 123
click at [568, 282] on p at bounding box center [647, 284] width 490 height 18
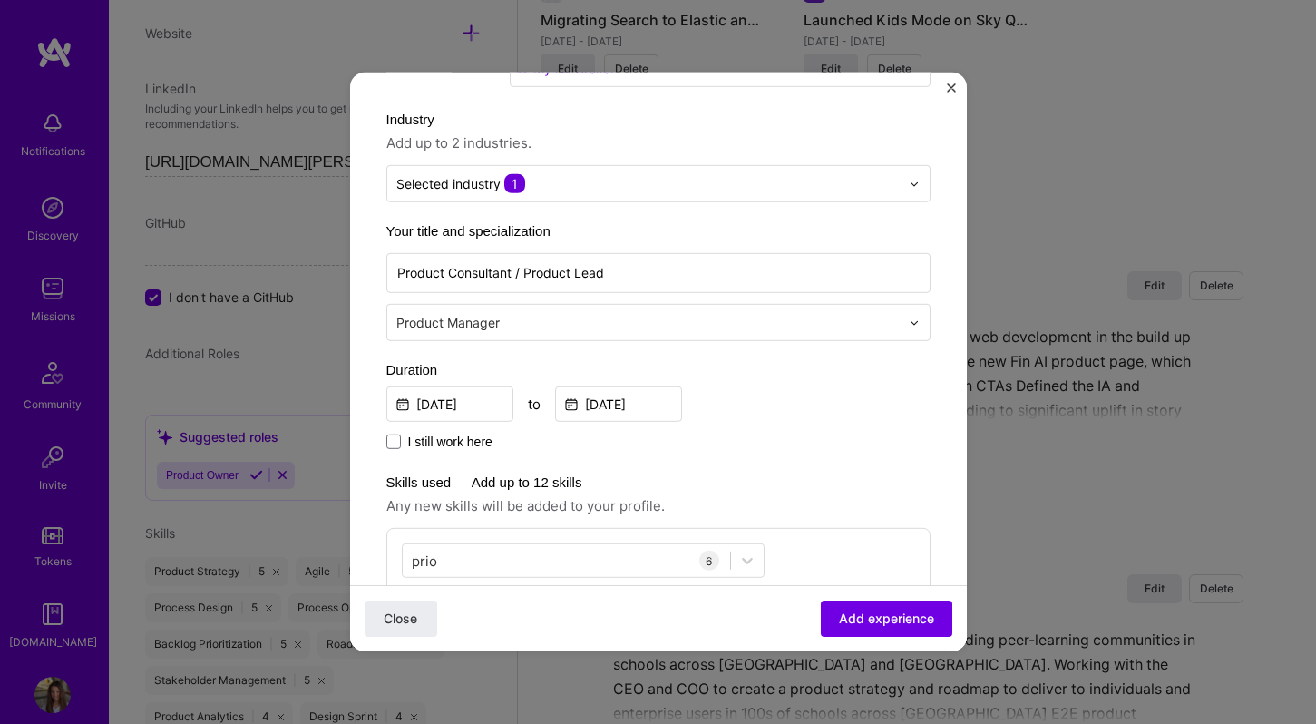
scroll to position [168, 0]
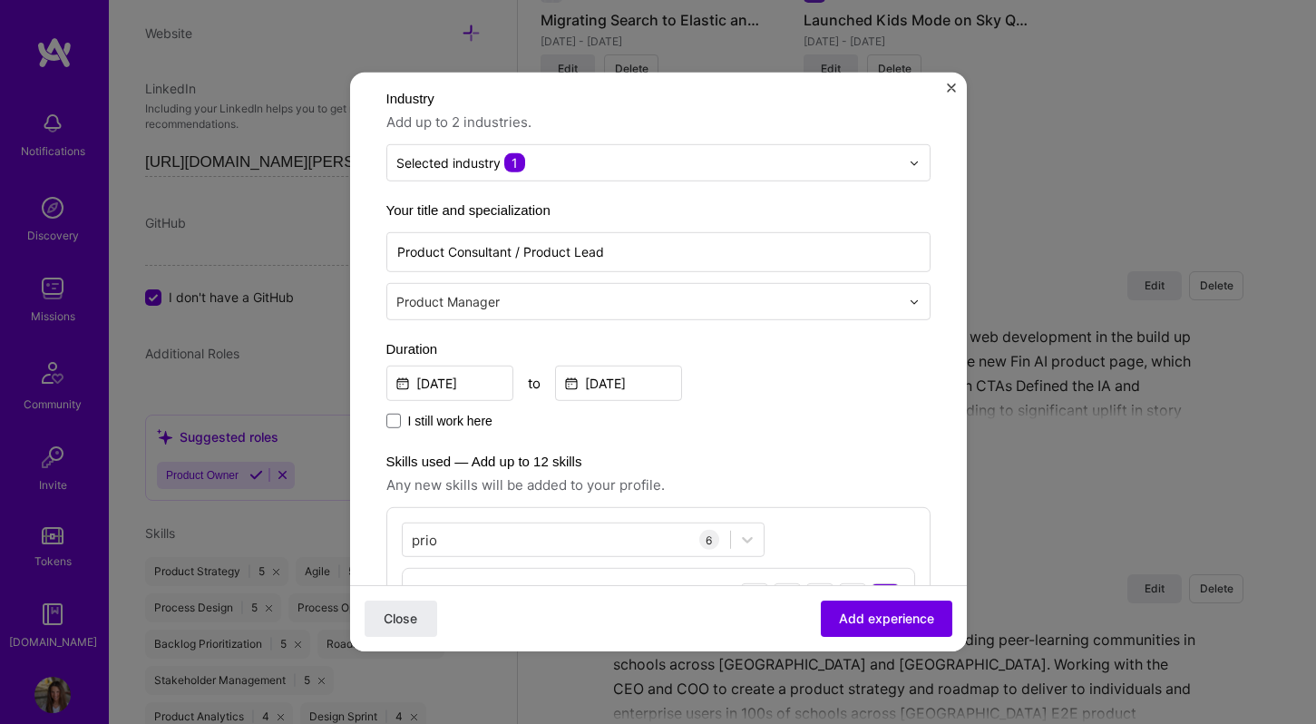
click at [517, 299] on input "text" at bounding box center [649, 301] width 507 height 19
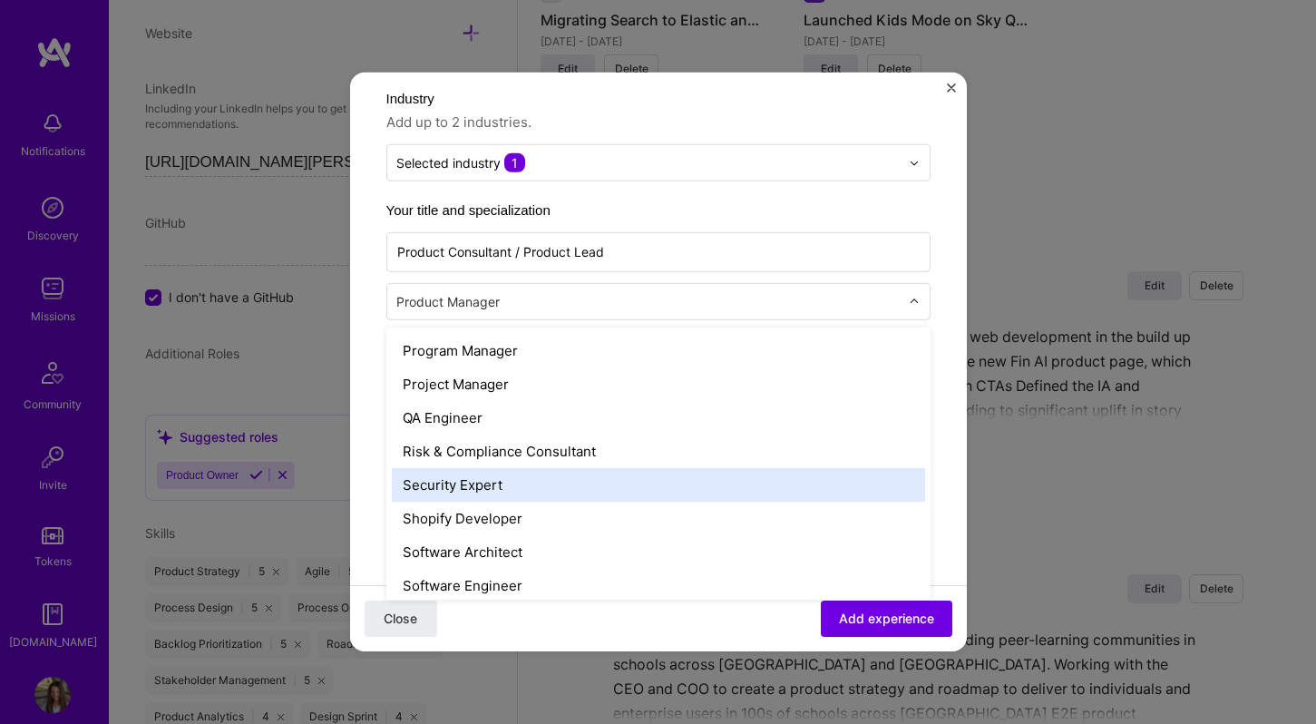
scroll to position [2055, 0]
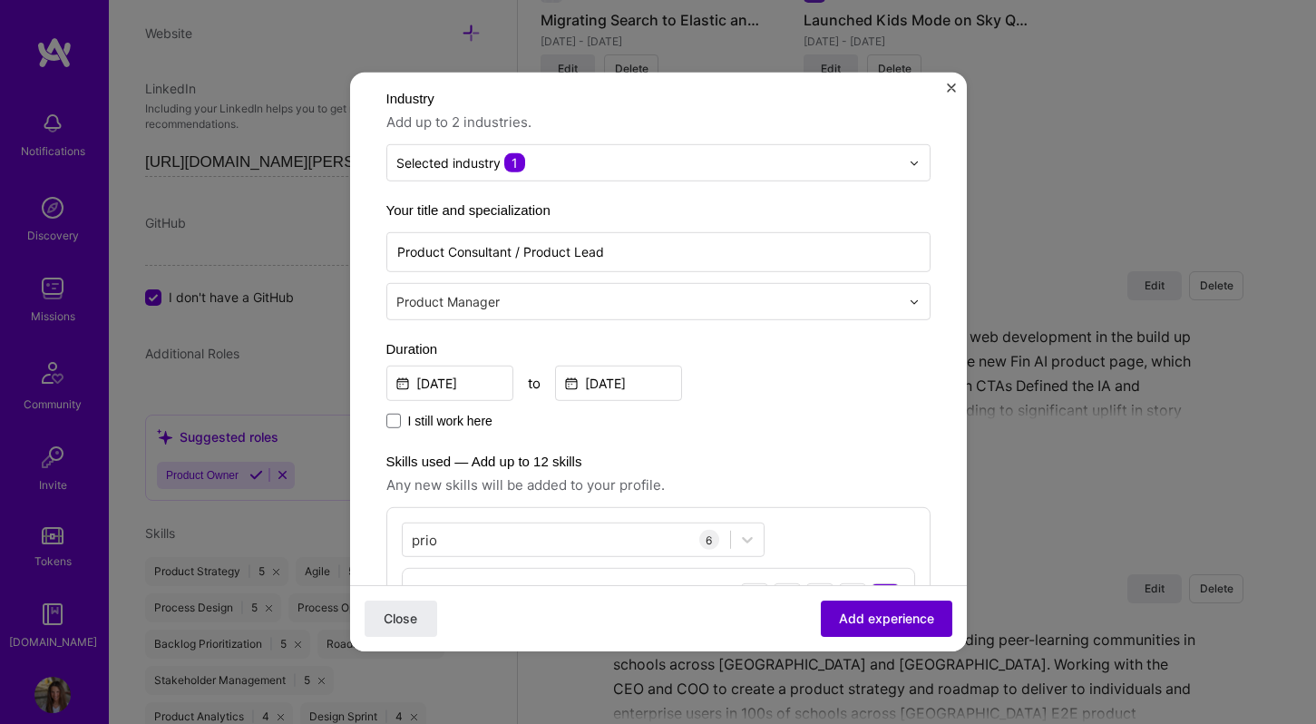
click at [924, 618] on span "Add experience" at bounding box center [886, 619] width 95 height 18
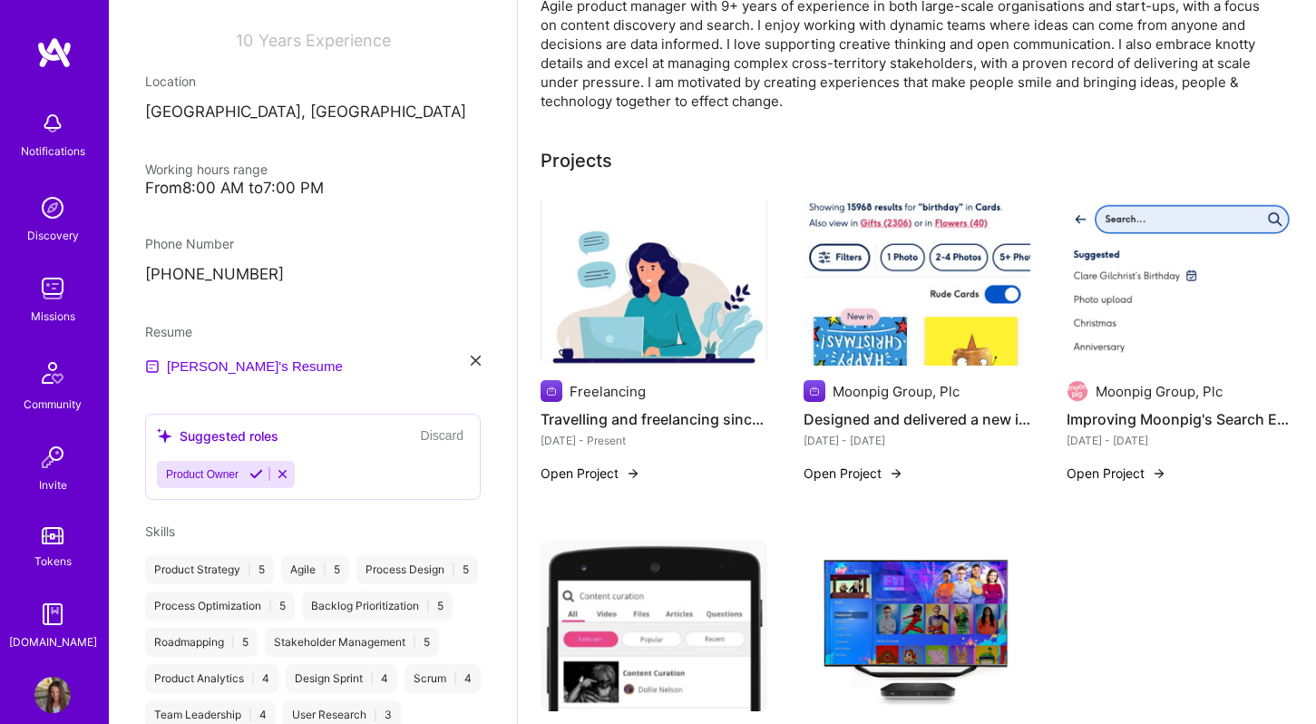
scroll to position [0, 0]
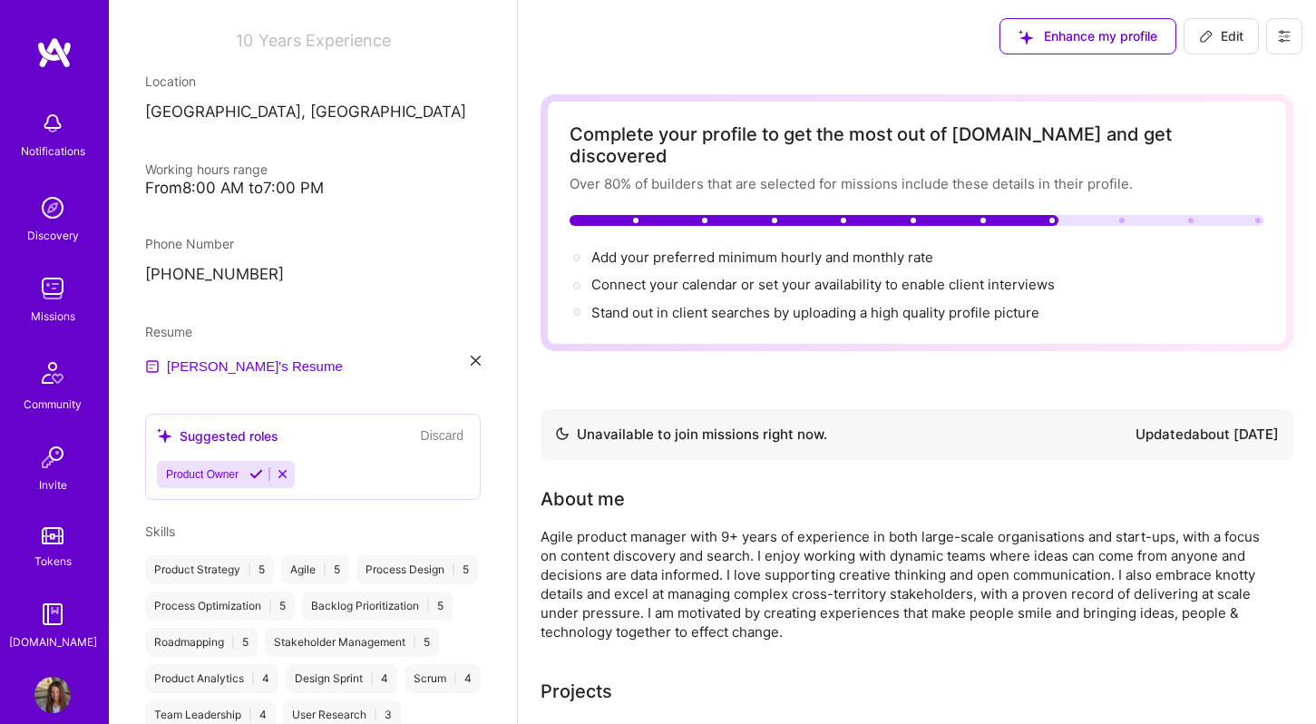
click at [1218, 36] on span "Edit" at bounding box center [1221, 36] width 44 height 18
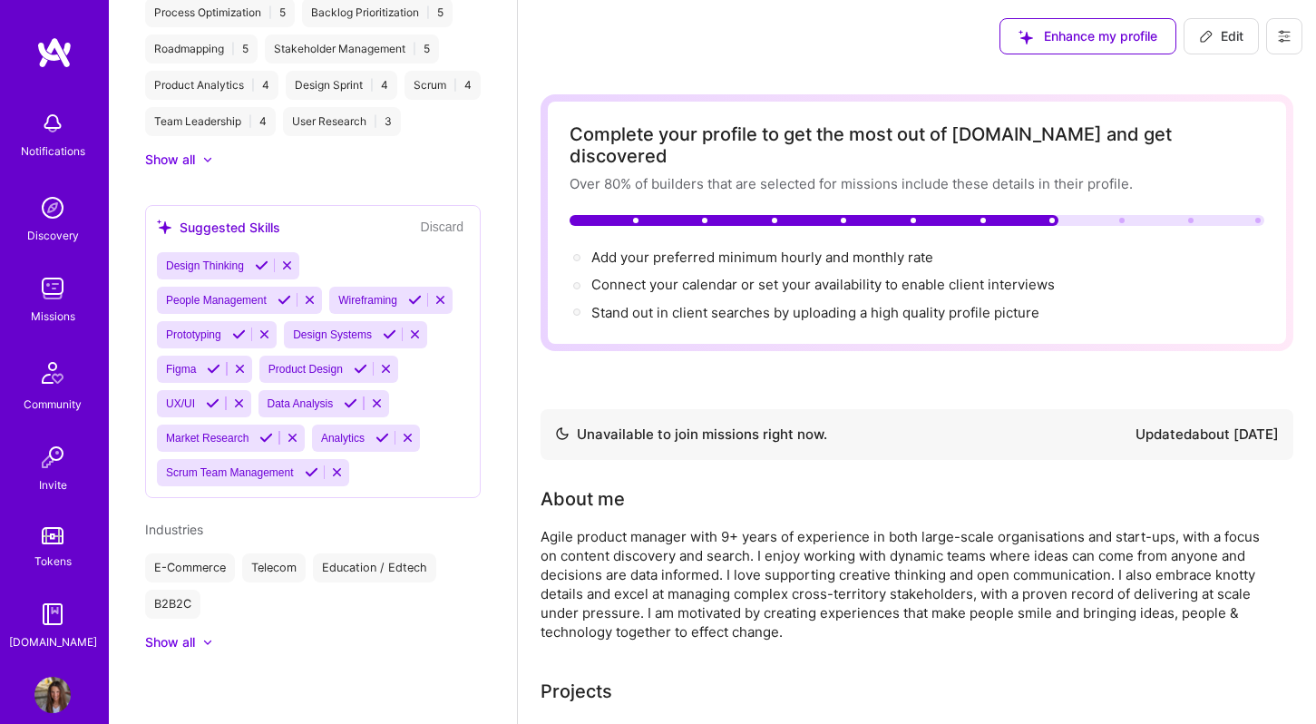
select select "GB"
select select "Not Available"
select select "1 Month"
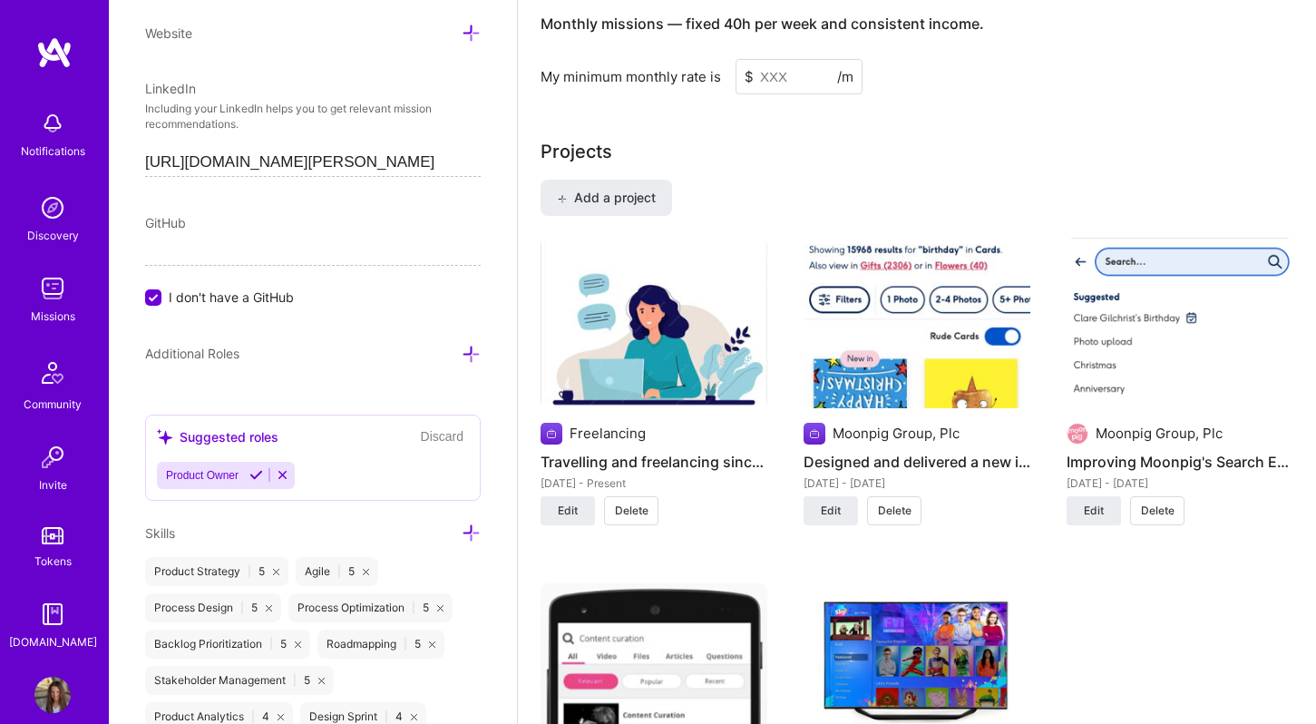
scroll to position [1419, 0]
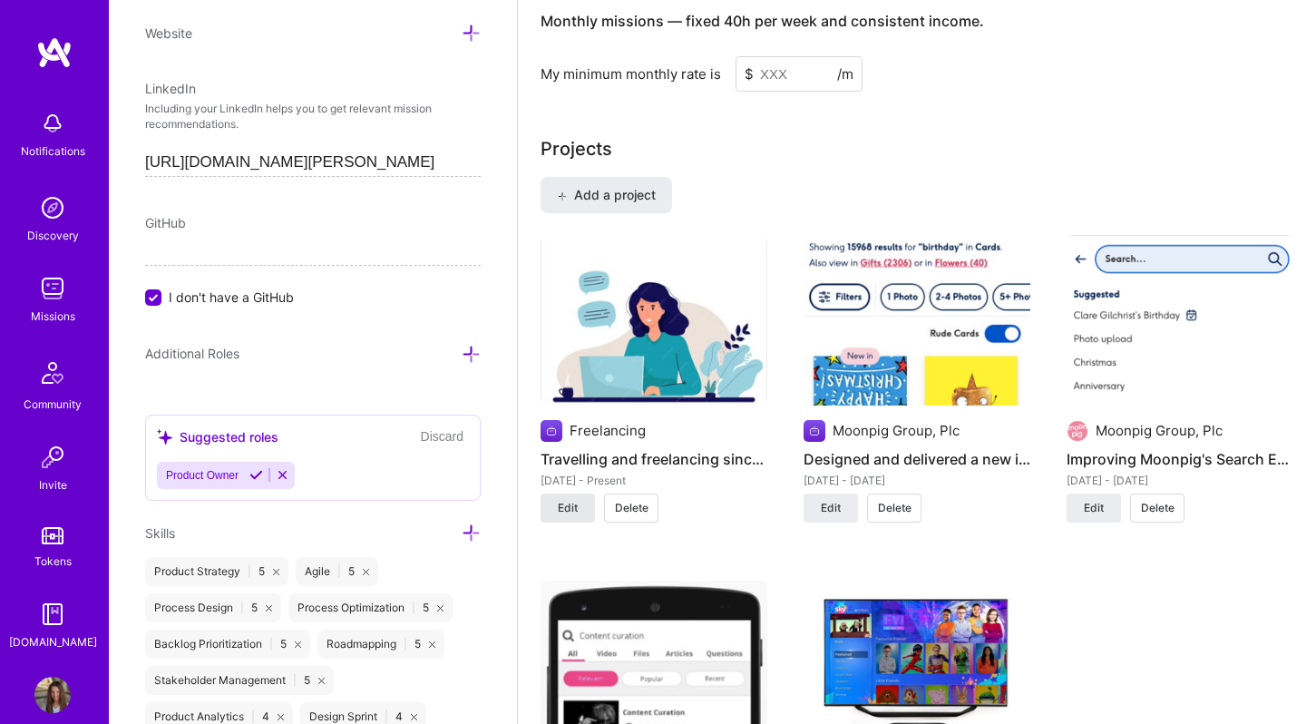
click at [581, 494] on button "Edit" at bounding box center [568, 508] width 54 height 29
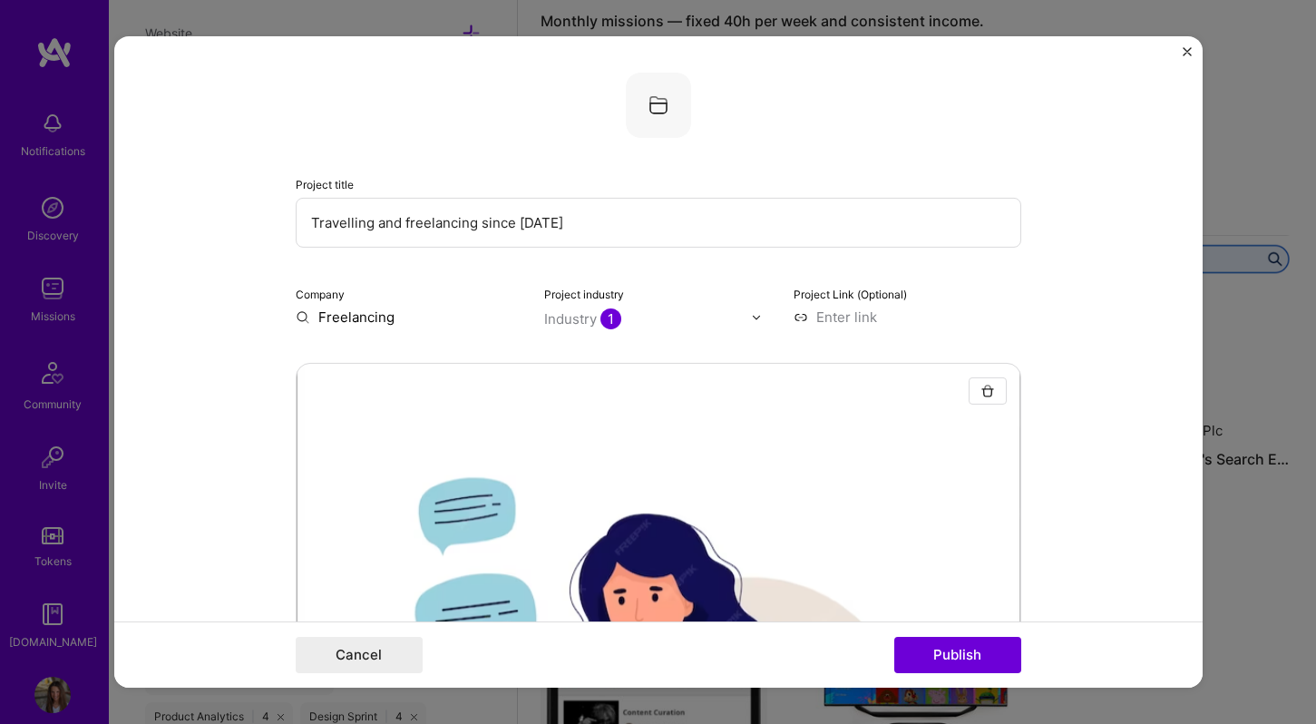
click at [357, 226] on input "Travelling and freelancing since [DATE]" at bounding box center [659, 223] width 726 height 50
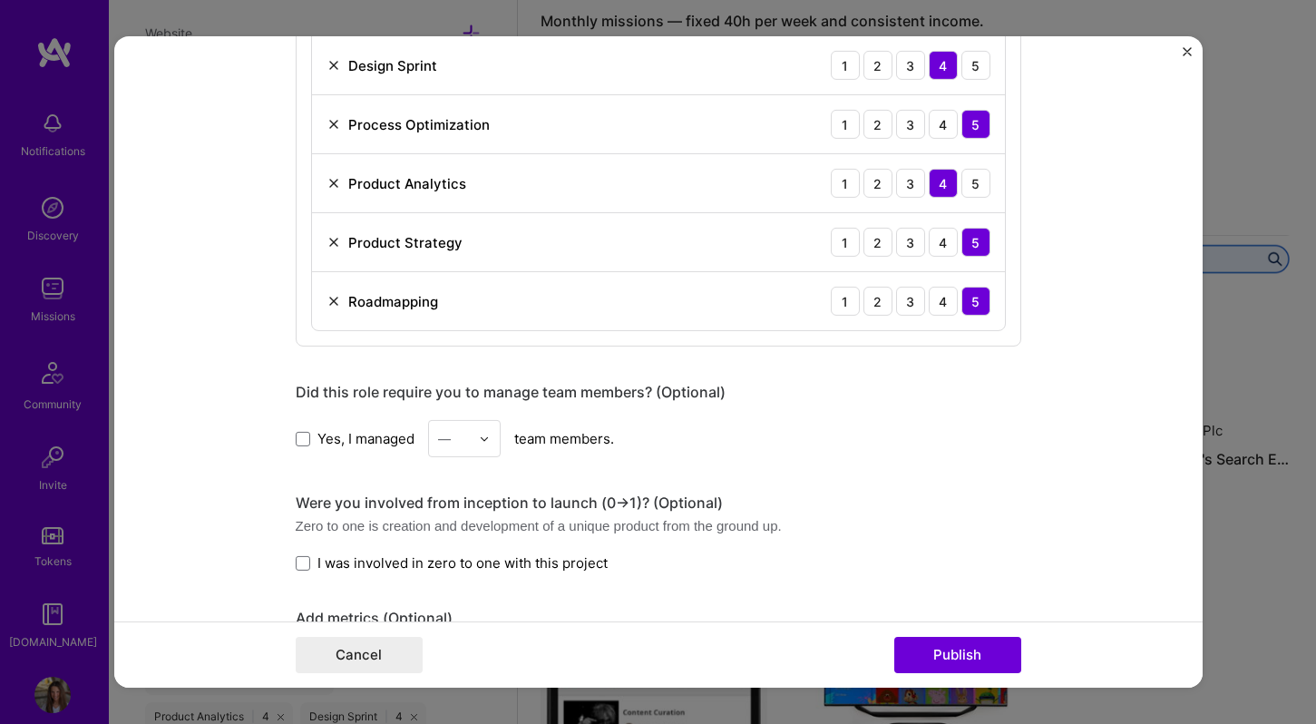
scroll to position [1679, 0]
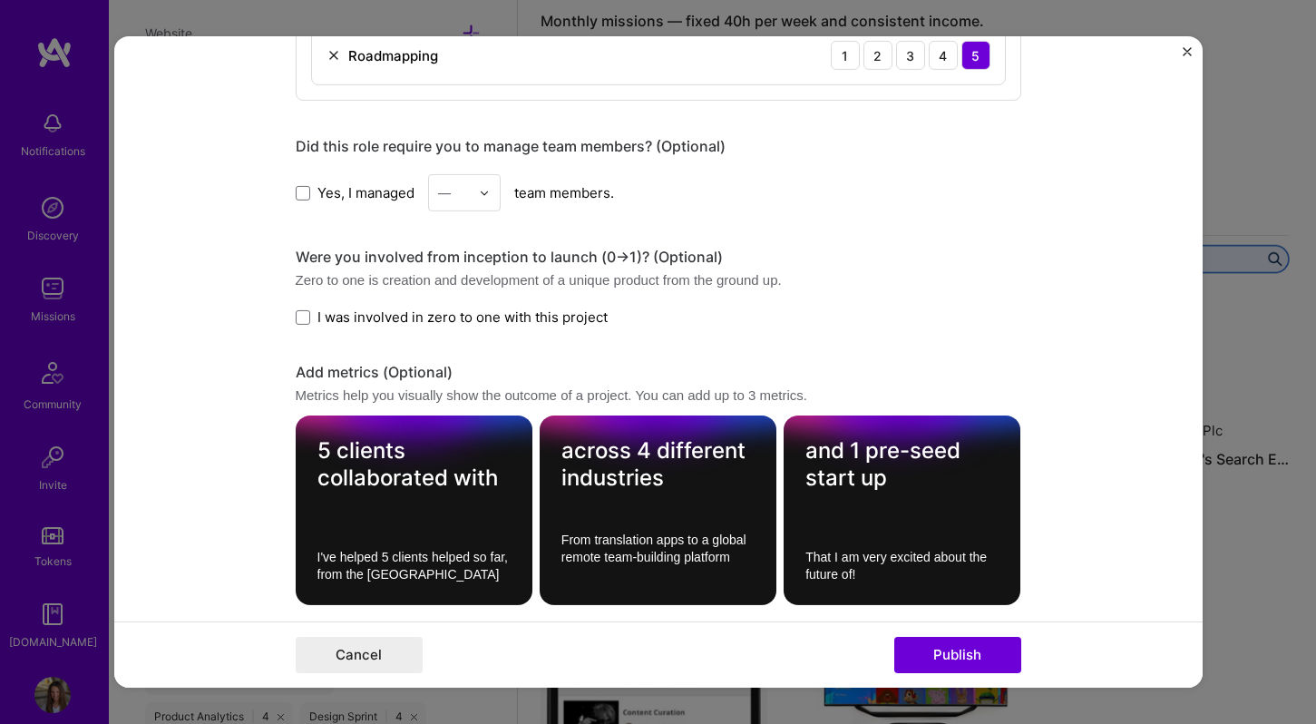
type input "Traveling and freelancing since [DATE]"
click at [365, 633] on div "Cancel Publish" at bounding box center [658, 654] width 1089 height 66
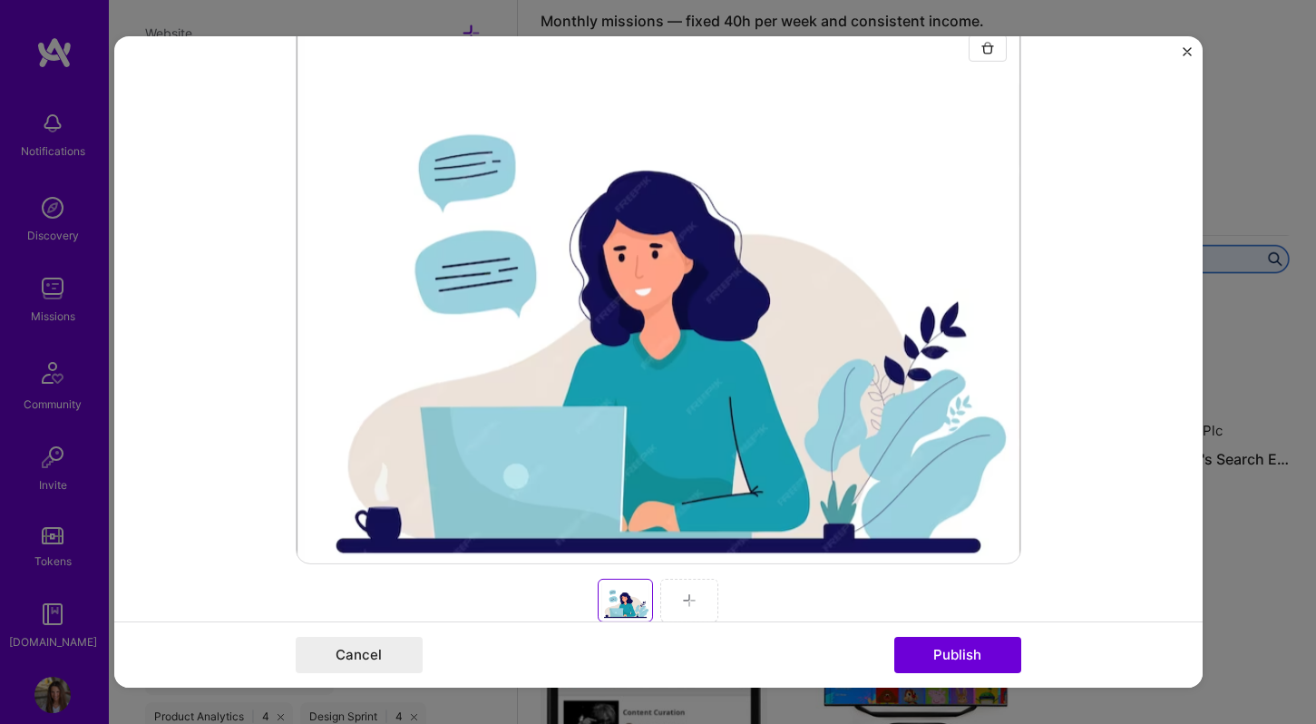
scroll to position [351, 0]
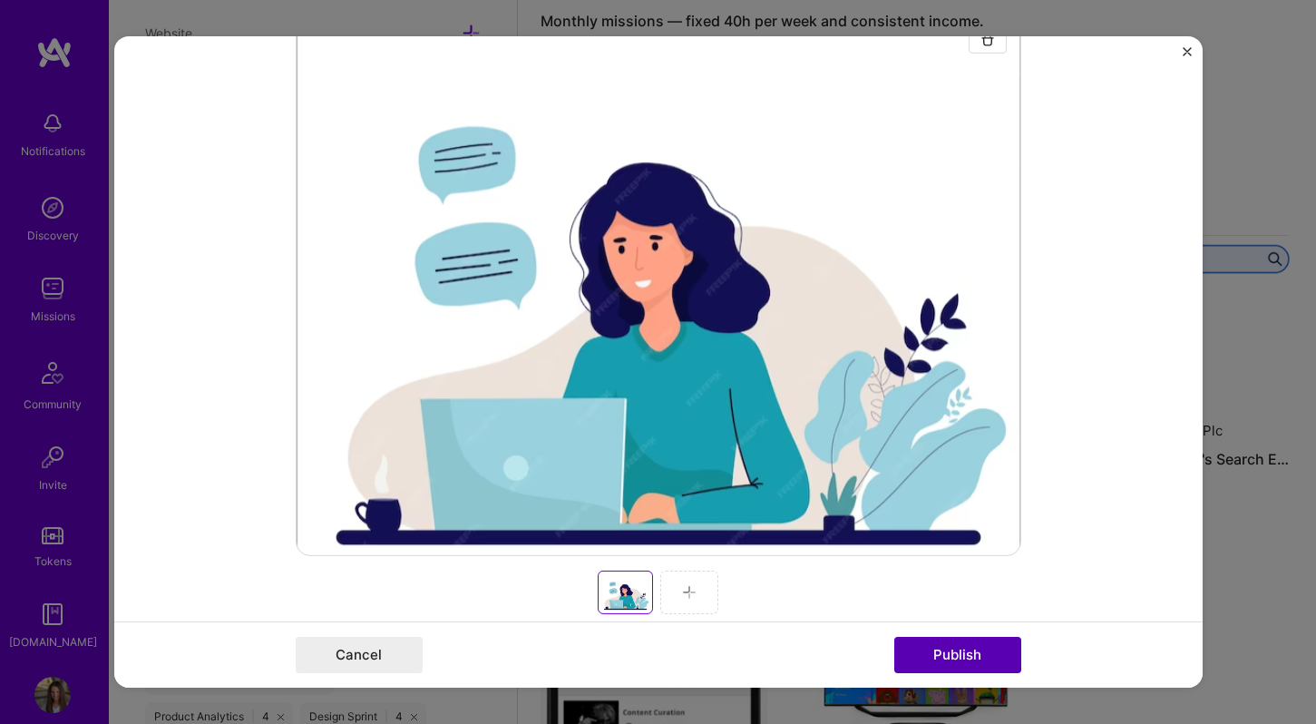
click at [941, 651] on button "Publish" at bounding box center [958, 655] width 127 height 36
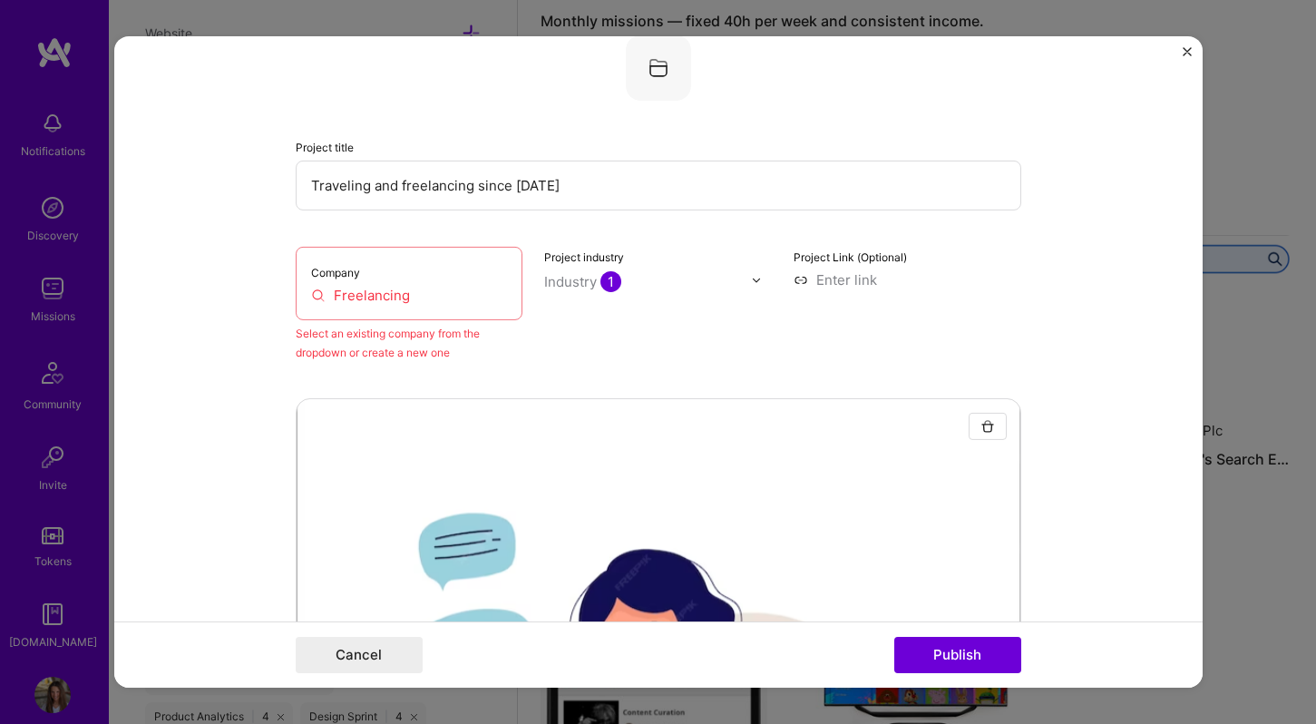
scroll to position [36, 0]
click at [365, 293] on input "Freelancing" at bounding box center [409, 296] width 197 height 19
click at [359, 662] on button "Cancel" at bounding box center [359, 655] width 127 height 36
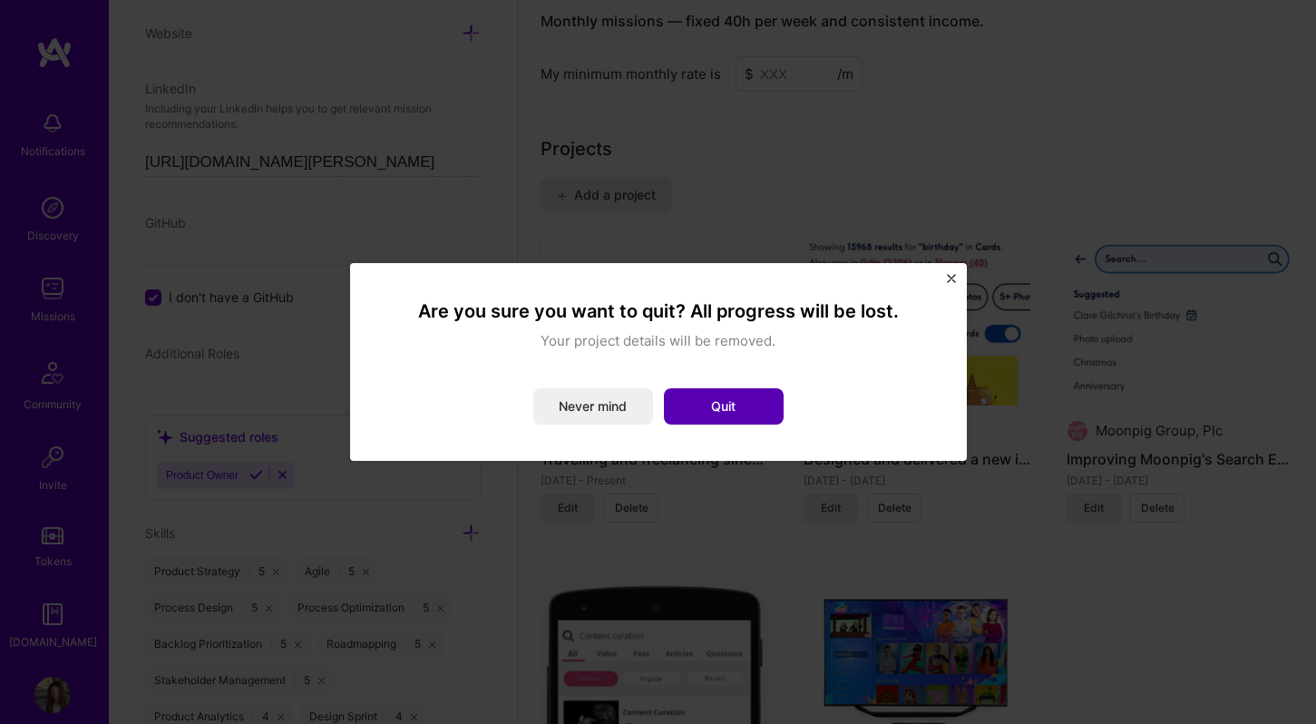
click at [752, 406] on button "Quit" at bounding box center [724, 406] width 120 height 36
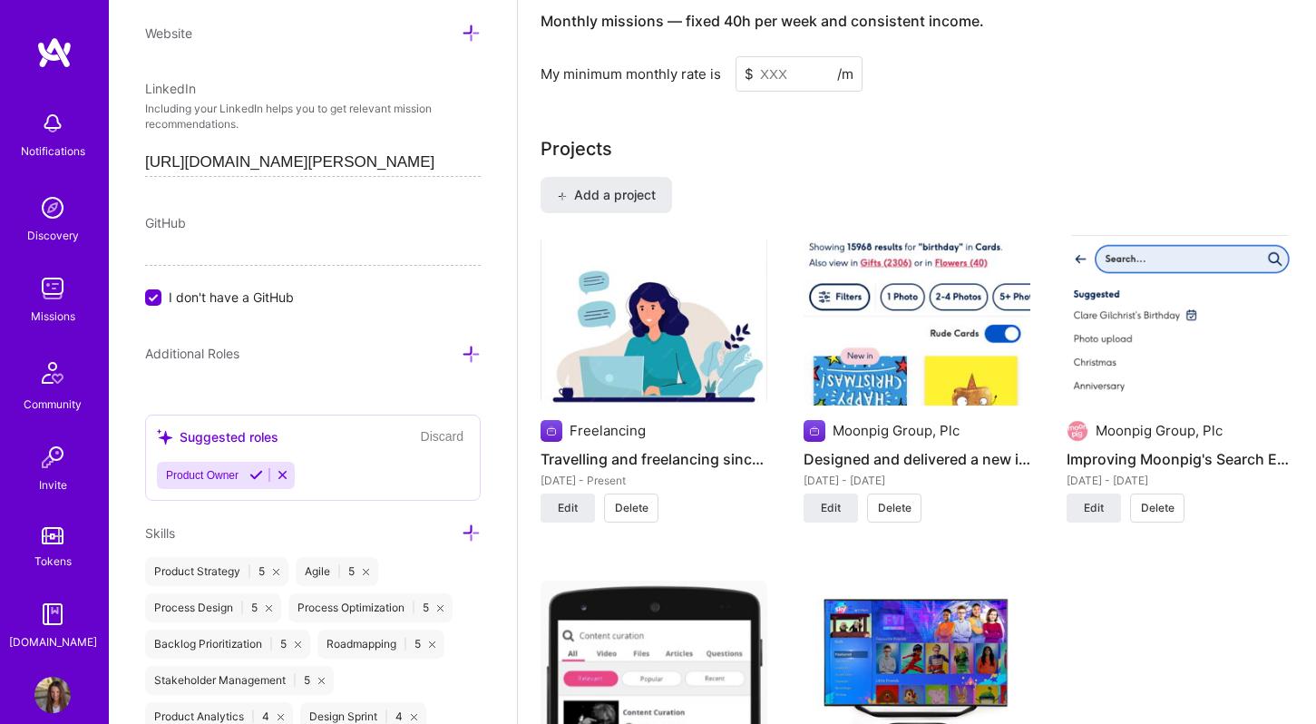
click at [615, 500] on span "Delete" at bounding box center [632, 508] width 34 height 16
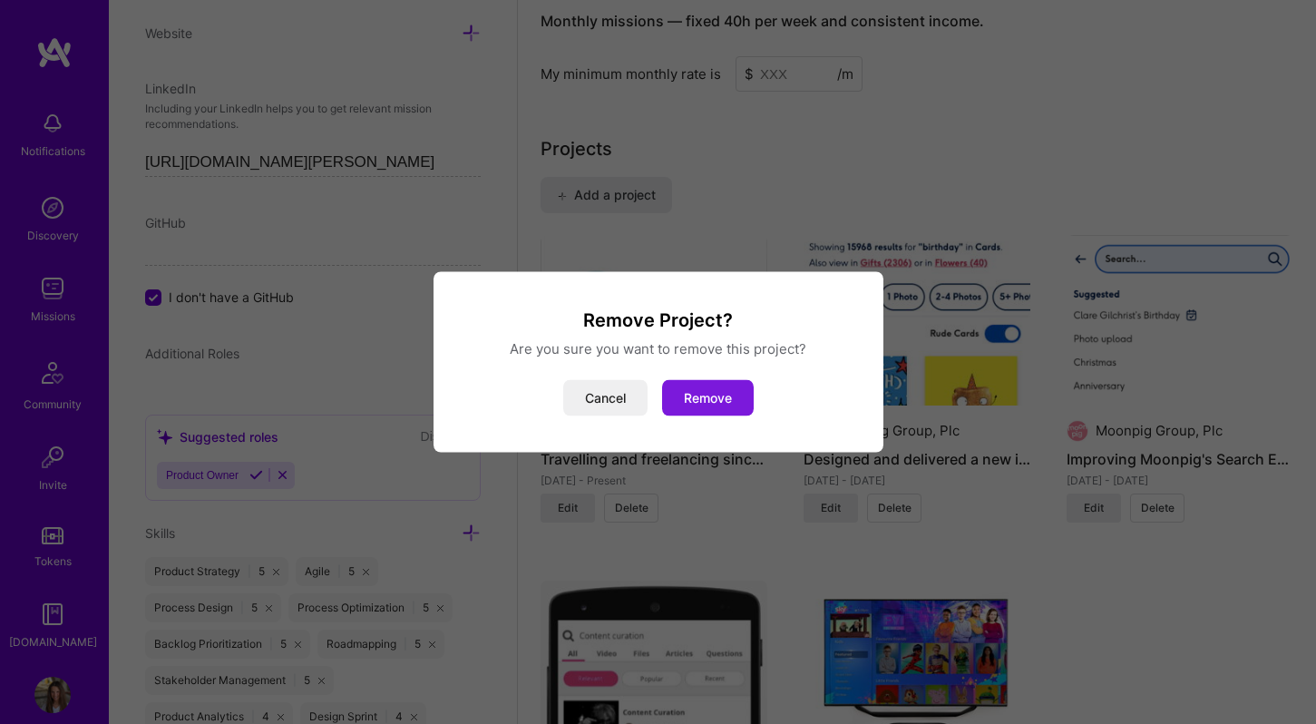
click at [725, 395] on button "Remove" at bounding box center [708, 398] width 92 height 36
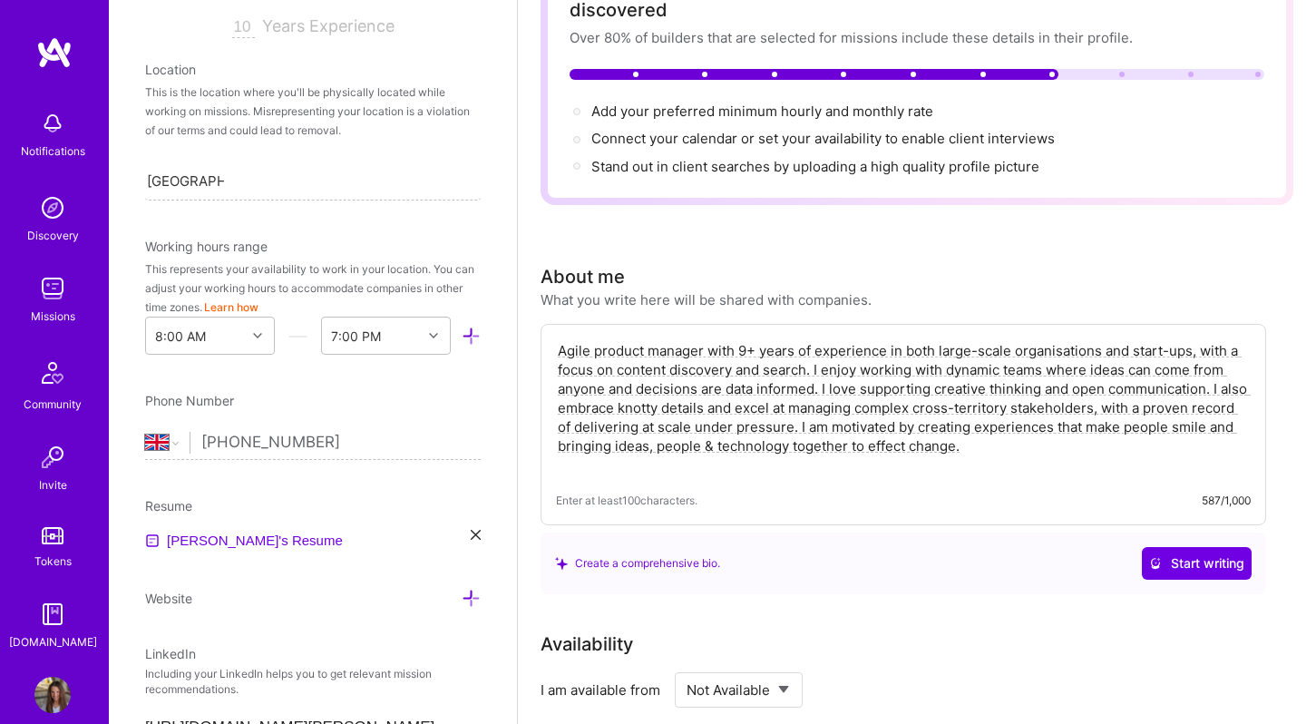
scroll to position [319, 0]
click at [205, 169] on input "[GEOGRAPHIC_DATA], [GEOGRAPHIC_DATA]" at bounding box center [185, 177] width 77 height 19
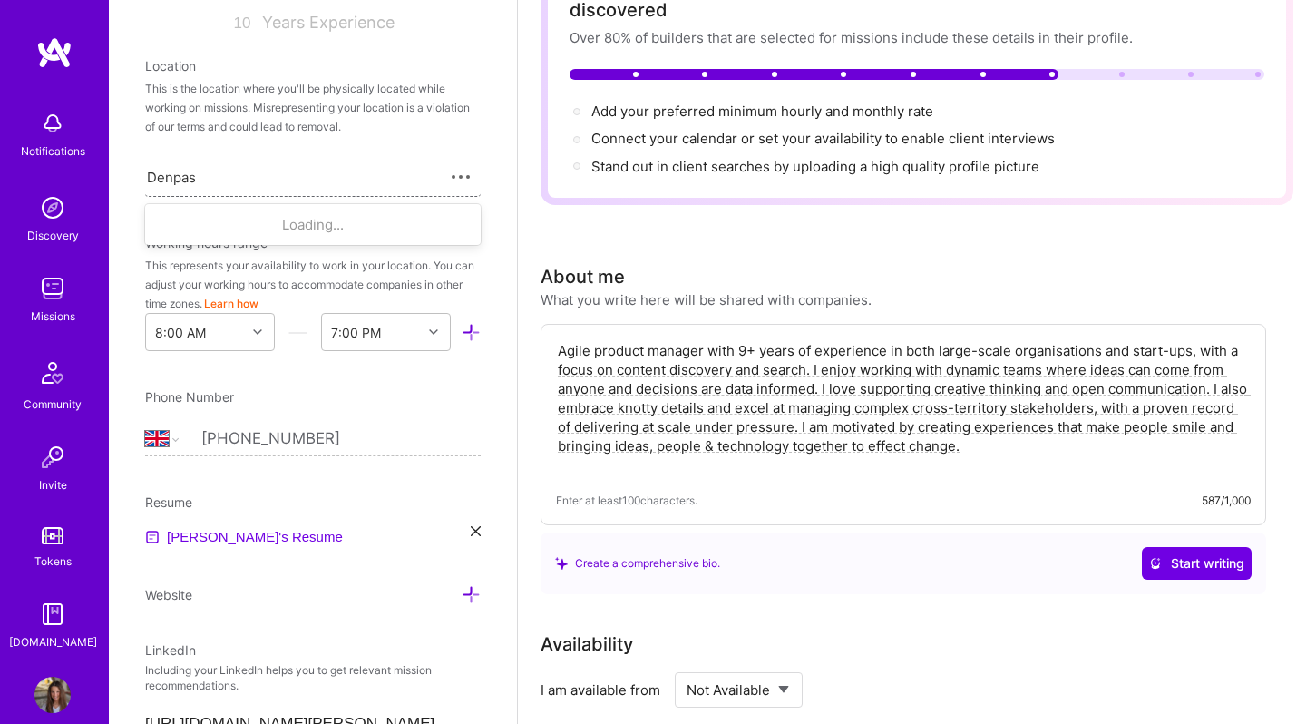
type input "Denpa"
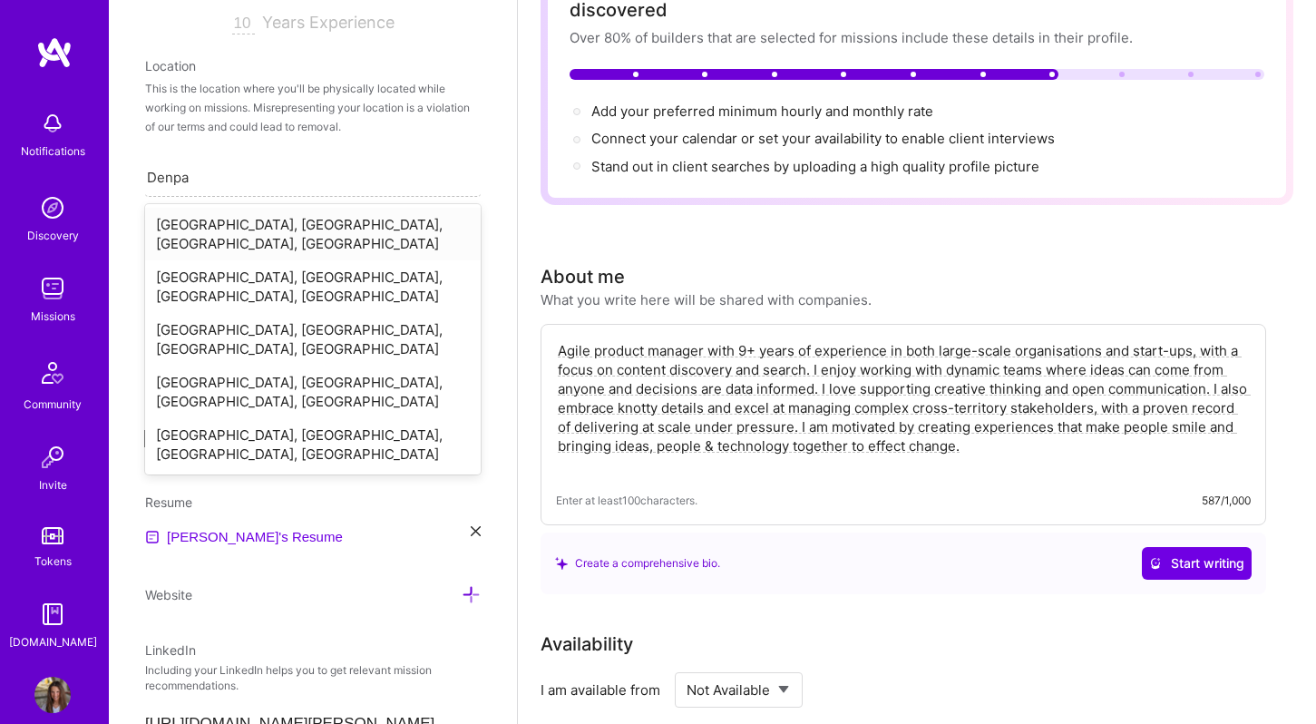
click at [222, 227] on div "[GEOGRAPHIC_DATA], [GEOGRAPHIC_DATA], [GEOGRAPHIC_DATA], [GEOGRAPHIC_DATA]" at bounding box center [313, 234] width 336 height 53
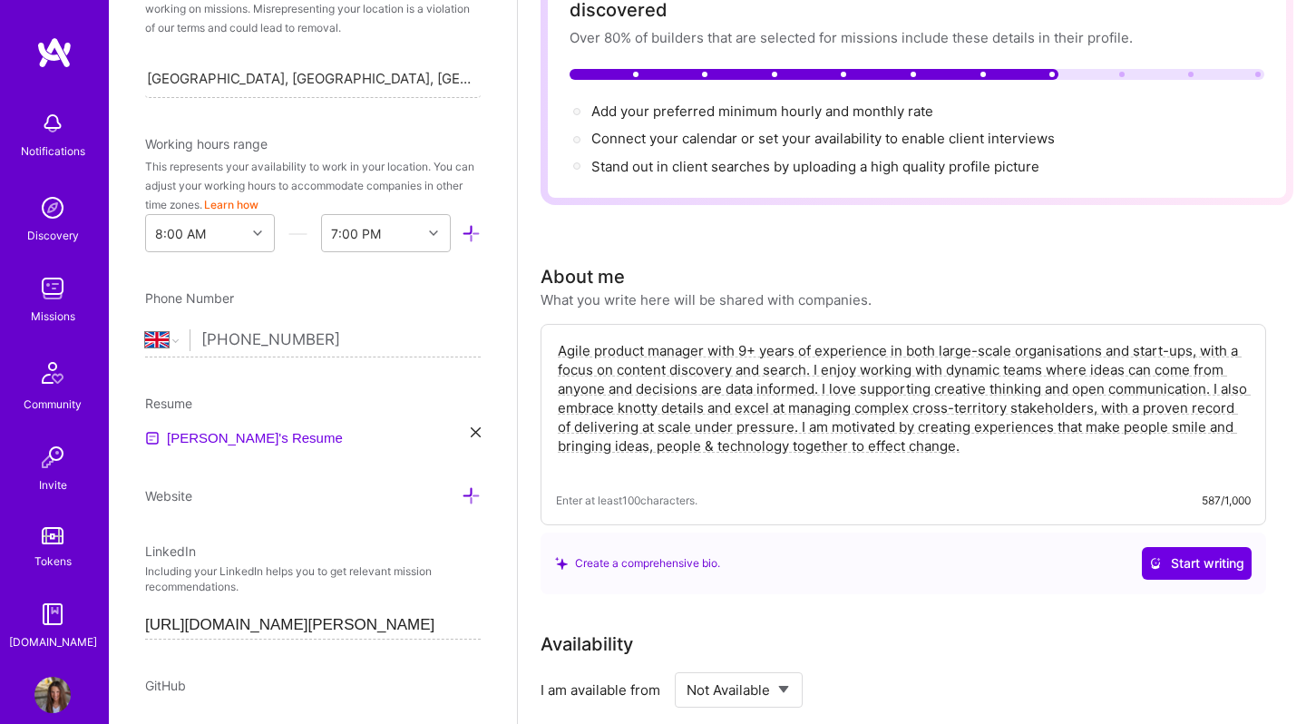
scroll to position [419, 0]
click at [480, 432] on icon at bounding box center [476, 431] width 10 height 10
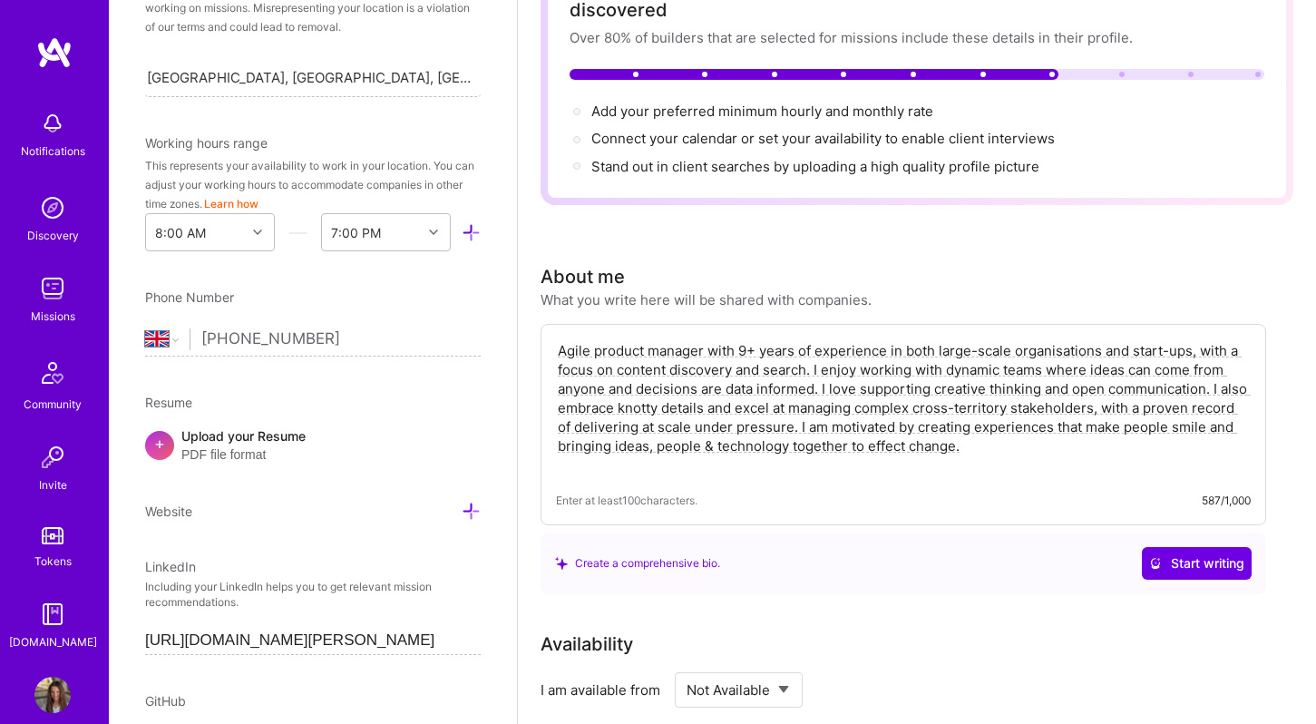
click at [252, 445] on span "PDF file format" at bounding box center [243, 454] width 124 height 19
click at [294, 440] on div "Upload your Resume PDF file format" at bounding box center [243, 445] width 124 height 38
click at [428, 446] on div "+ Upload your Resume PDF file format" at bounding box center [313, 445] width 336 height 38
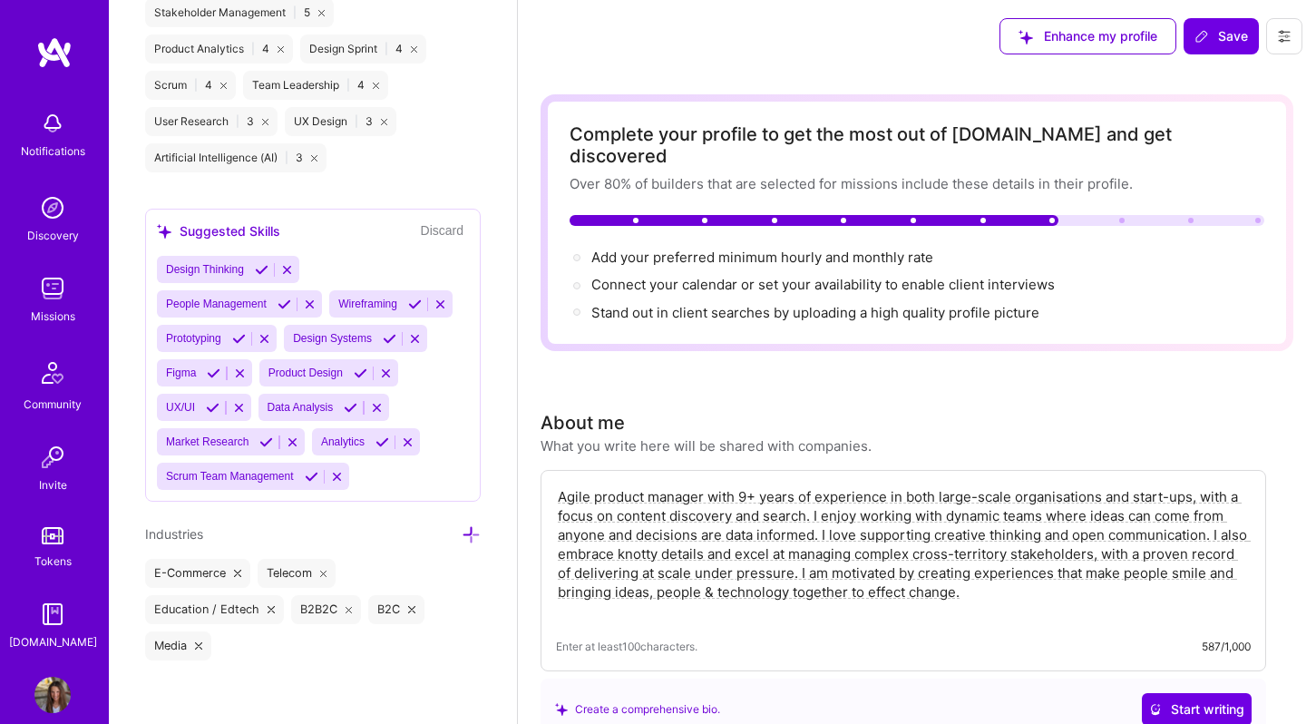
scroll to position [10, 0]
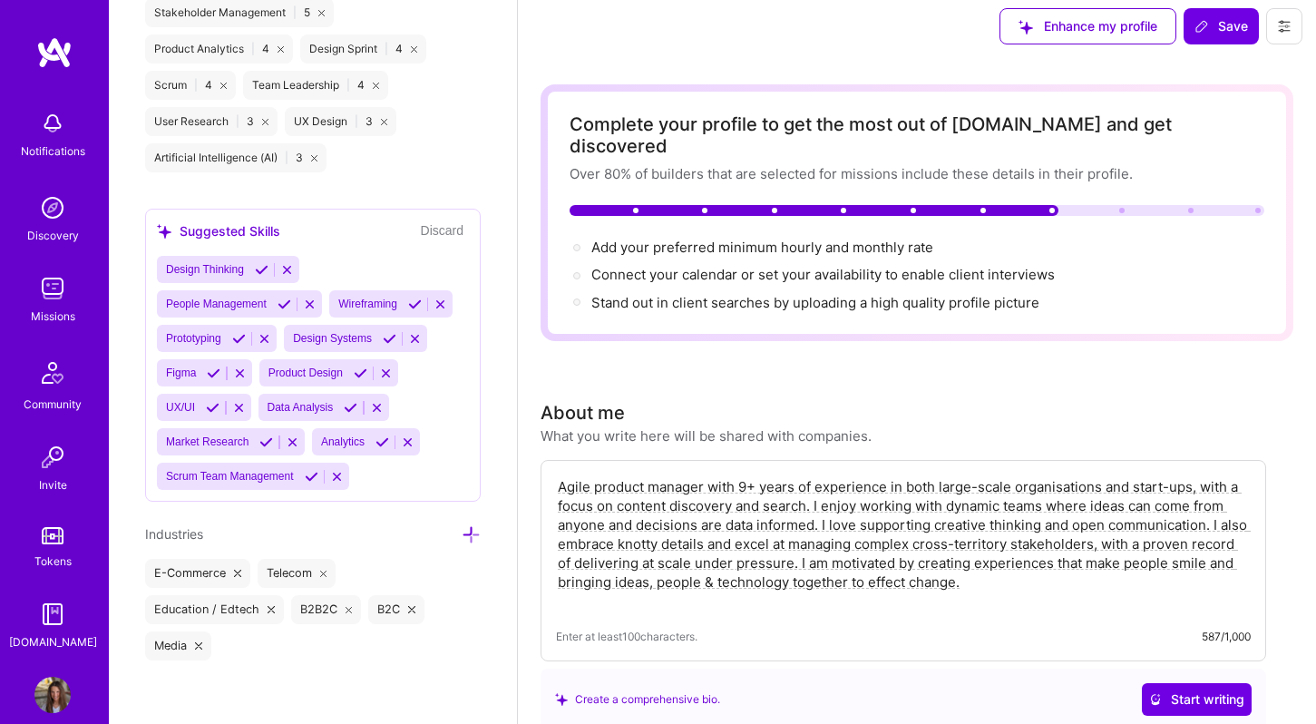
click at [1109, 26] on span "Enhance my profile" at bounding box center [1088, 26] width 139 height 18
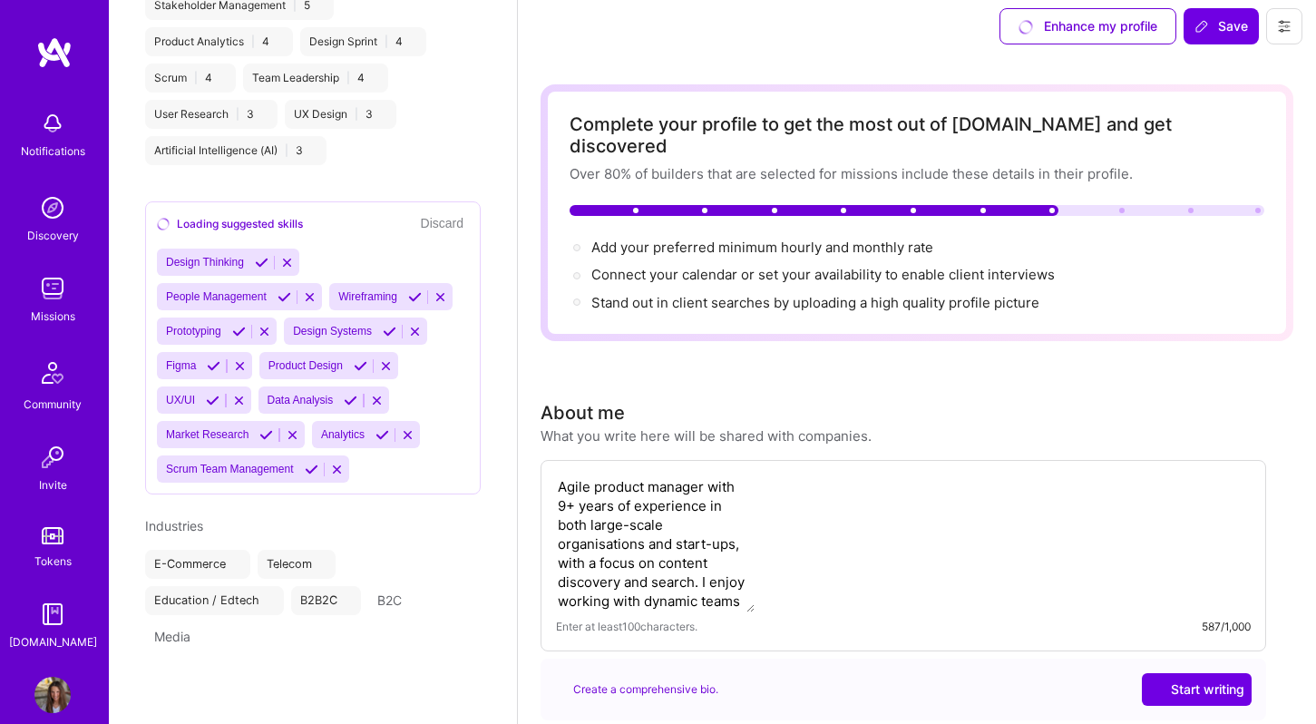
select select "GB"
select select "Not Available"
select select "1 Month"
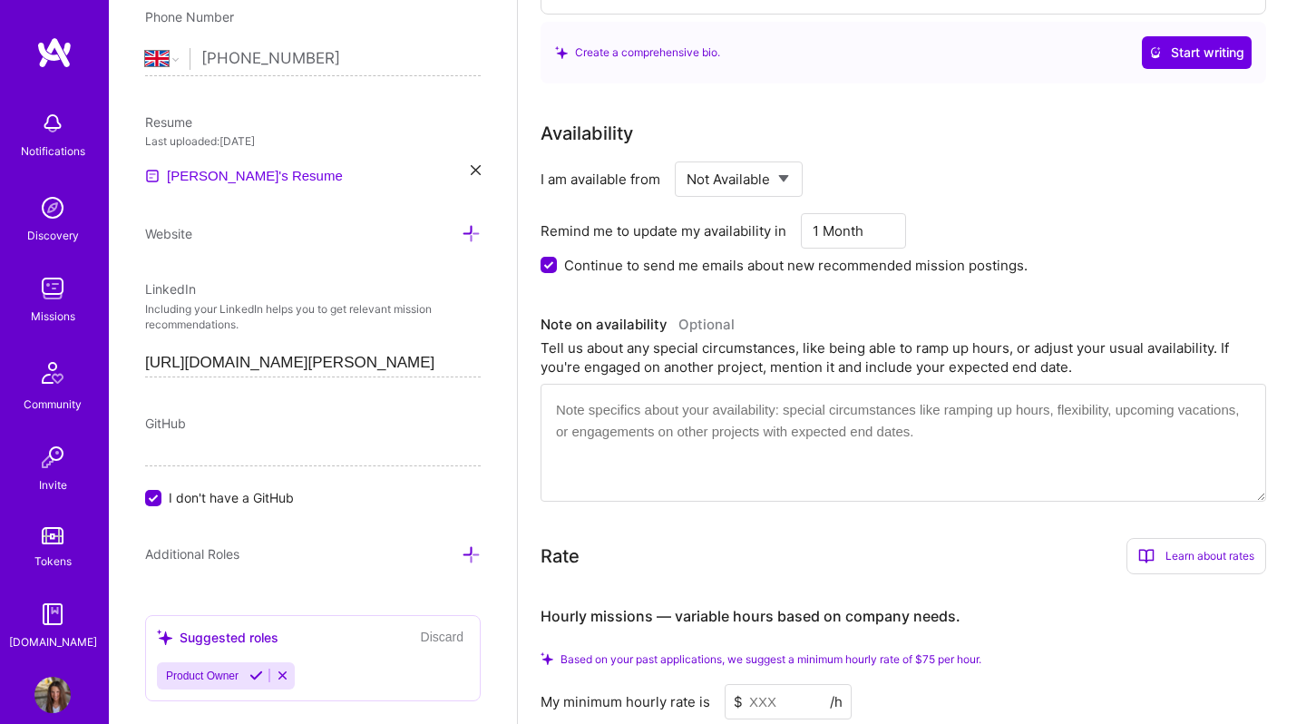
scroll to position [0, 0]
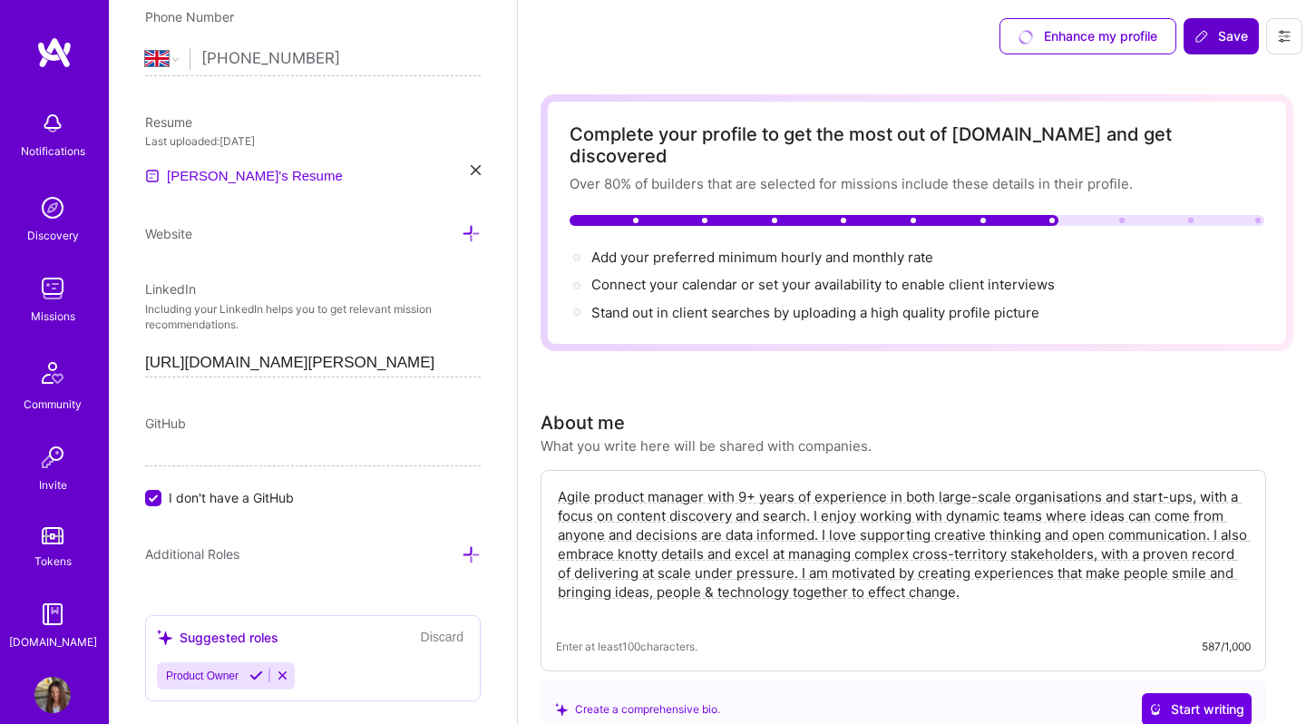
click at [1213, 36] on span "Save" at bounding box center [1222, 36] width 54 height 18
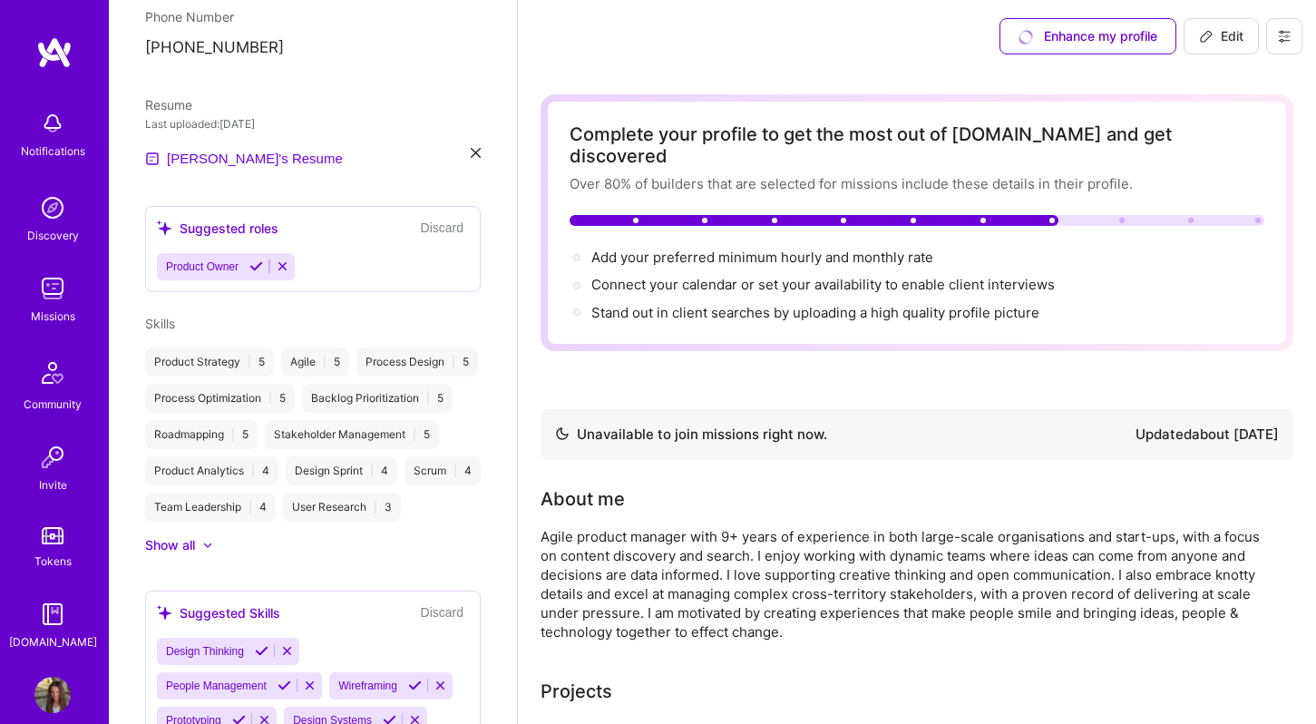
click at [831, 424] on div "Unavailable to join missions right now. Updated about [DATE]" at bounding box center [917, 435] width 724 height 22
click at [757, 424] on div "Unavailable to join missions right now." at bounding box center [691, 435] width 272 height 22
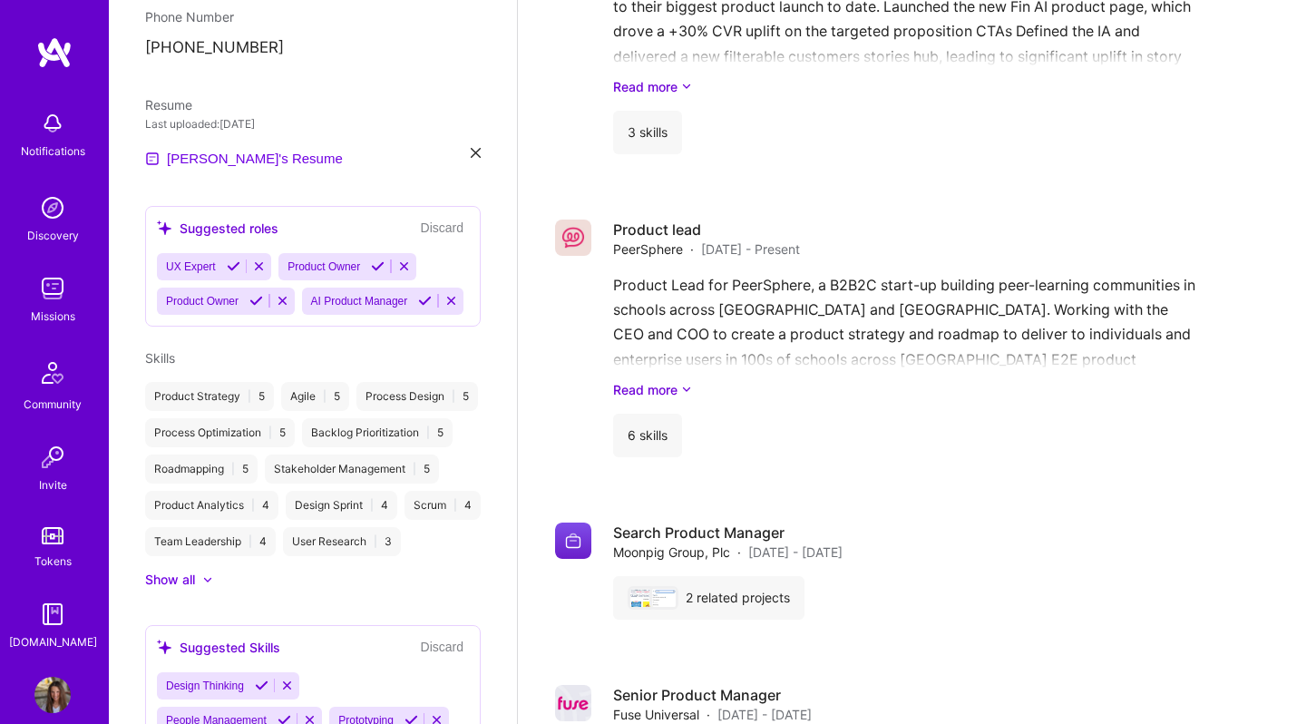
scroll to position [3648, 0]
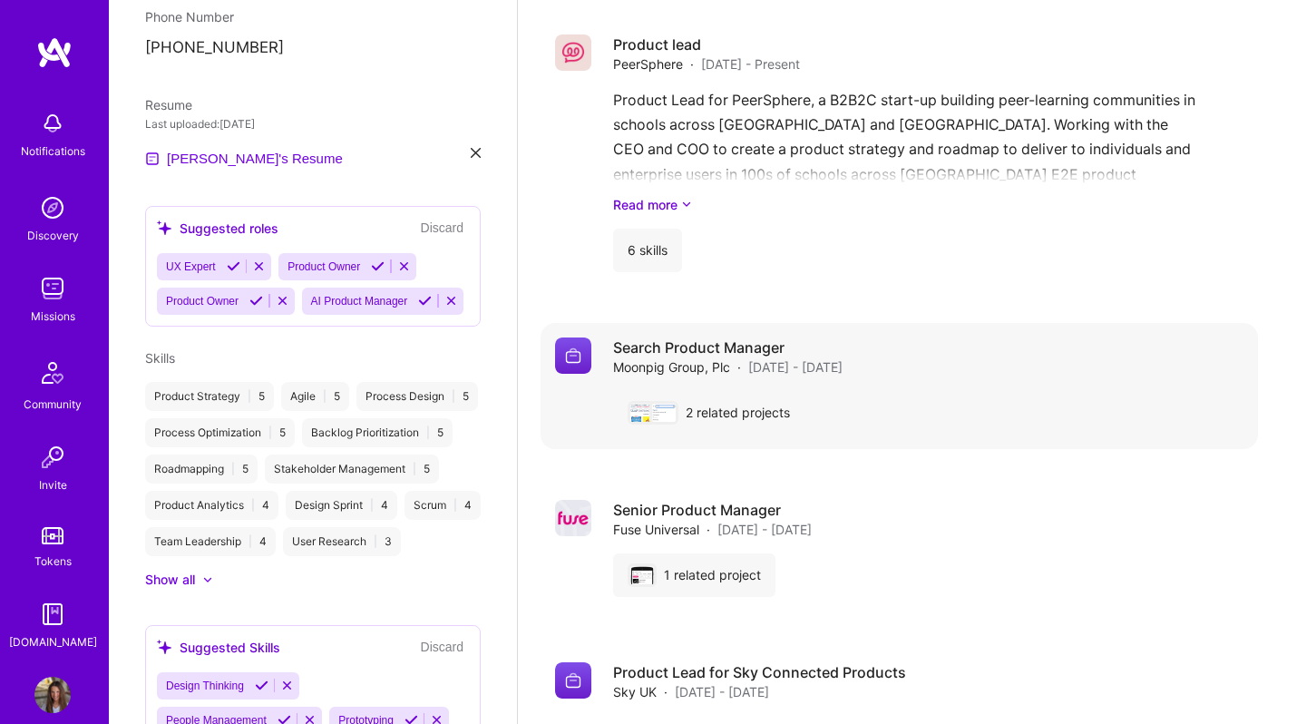
click at [900, 337] on div "Search Product Manager Moonpig Group, Plc · [DATE] - [DATE]" at bounding box center [928, 356] width 631 height 39
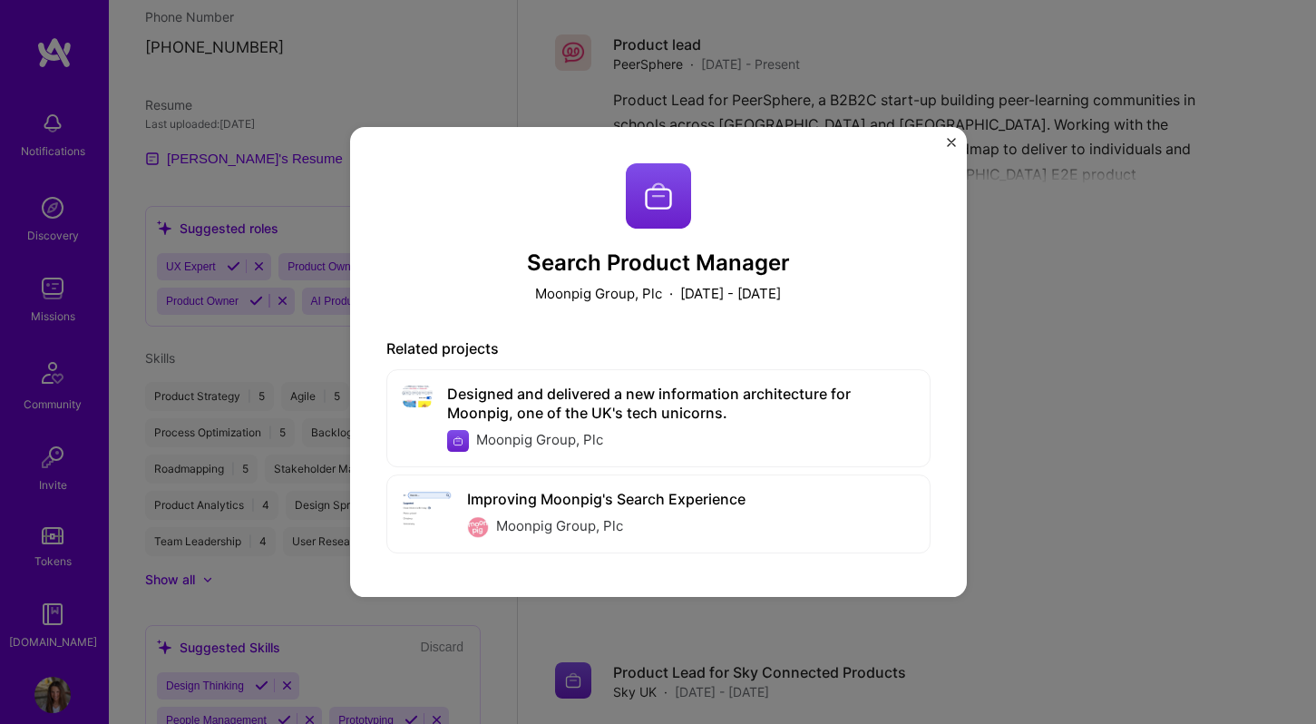
click at [945, 143] on div "Search Product Manager Moonpig Group, Plc · [DATE] - [DATE] Related projects De…" at bounding box center [658, 362] width 617 height 470
click at [947, 142] on img "Close" at bounding box center [951, 142] width 9 height 9
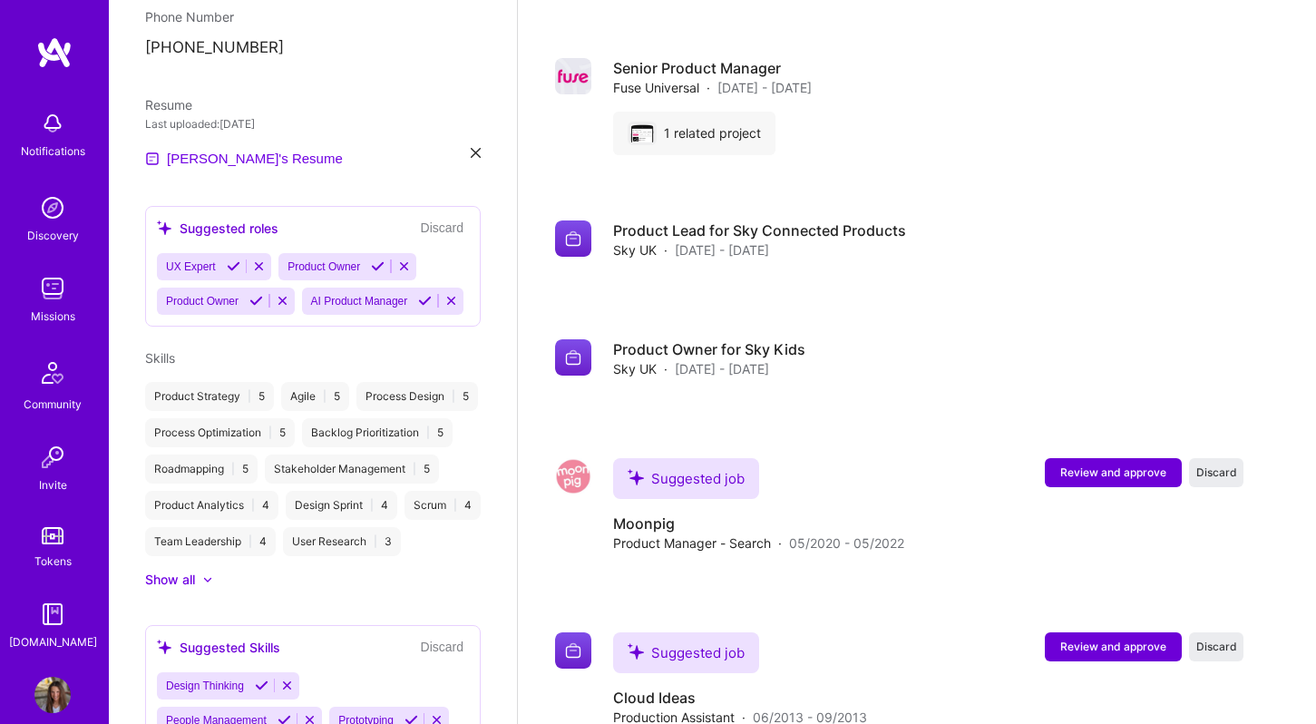
scroll to position [4263, 0]
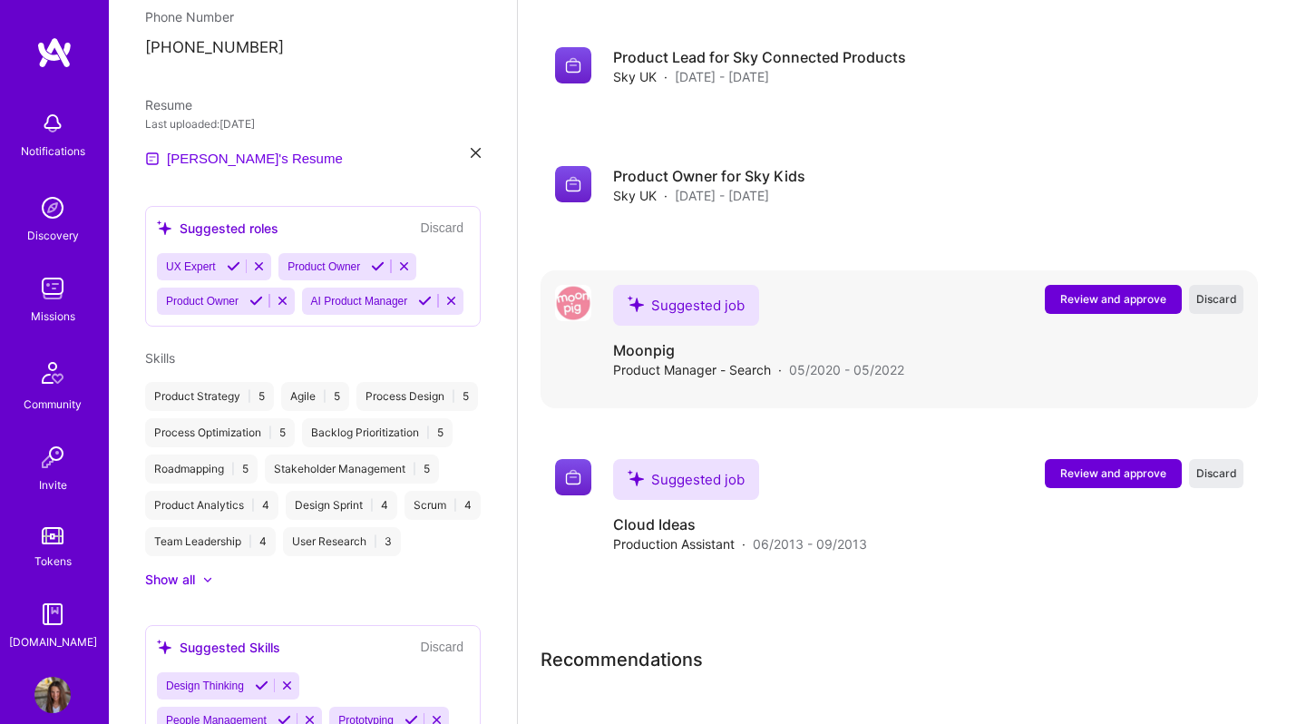
click at [1208, 291] on span "Discard" at bounding box center [1217, 298] width 41 height 15
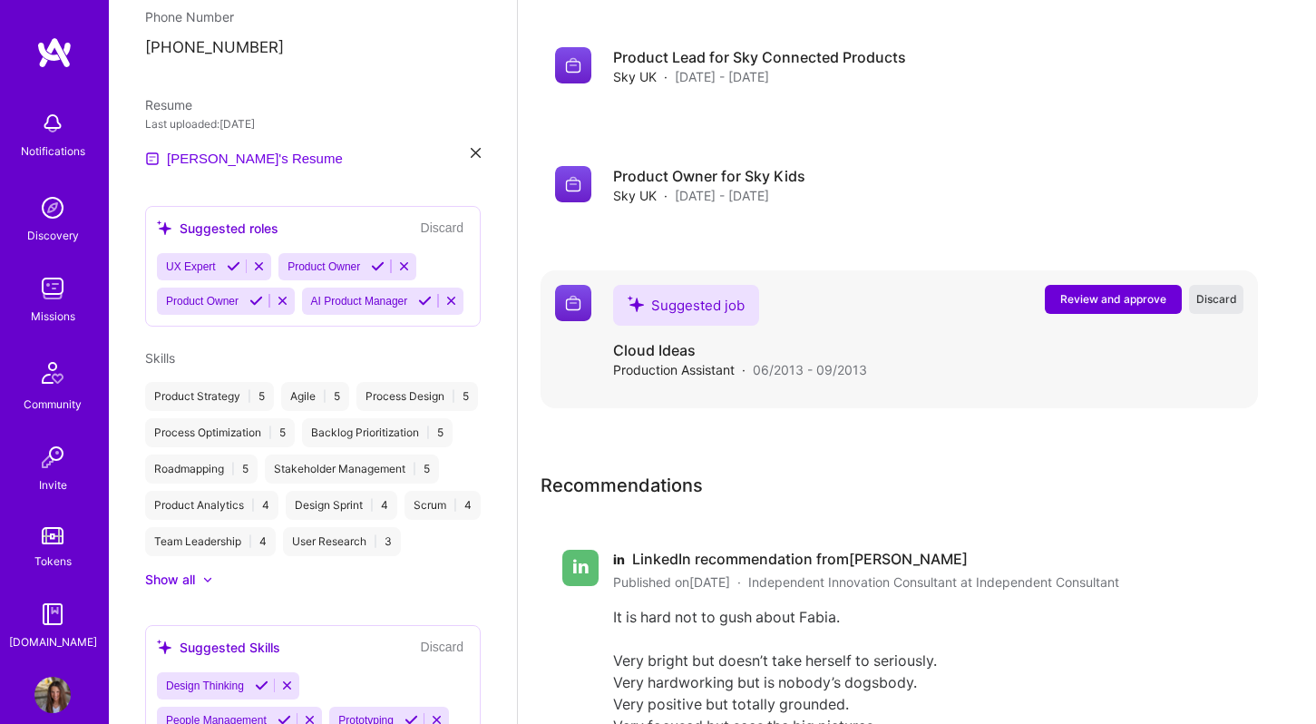
click at [1208, 291] on span "Discard" at bounding box center [1217, 298] width 41 height 15
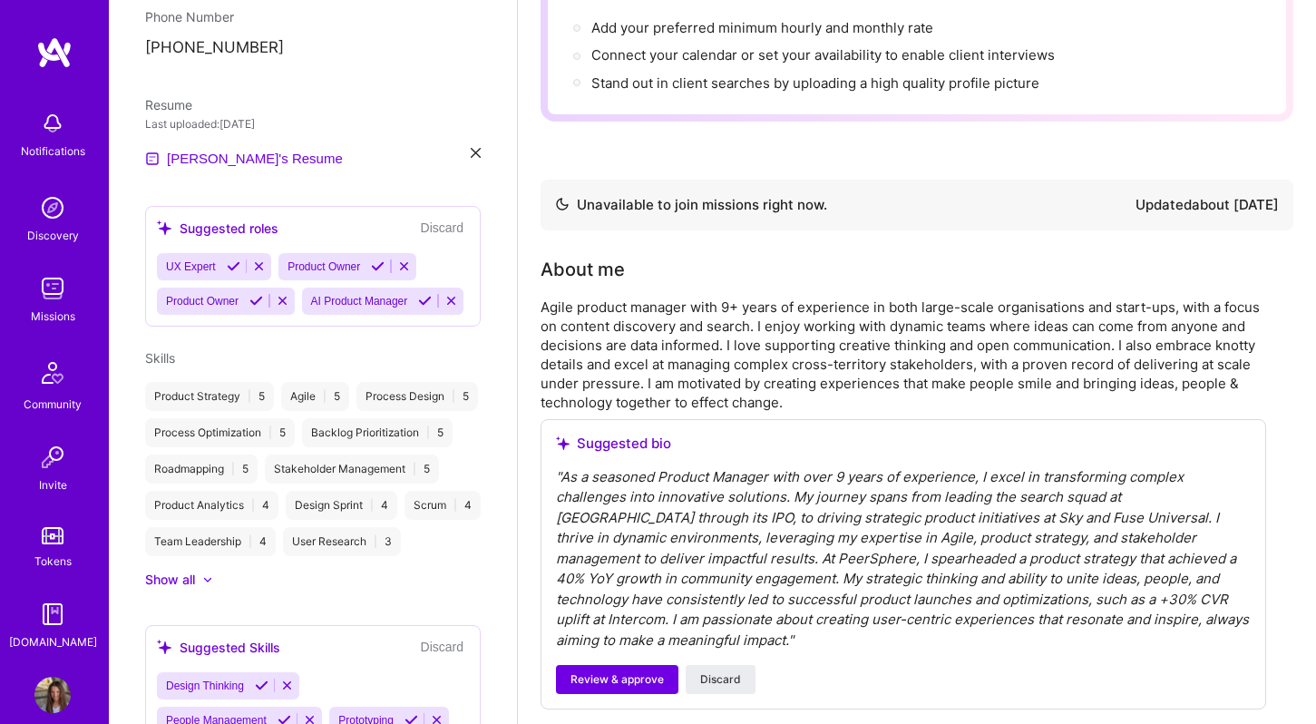
scroll to position [0, 0]
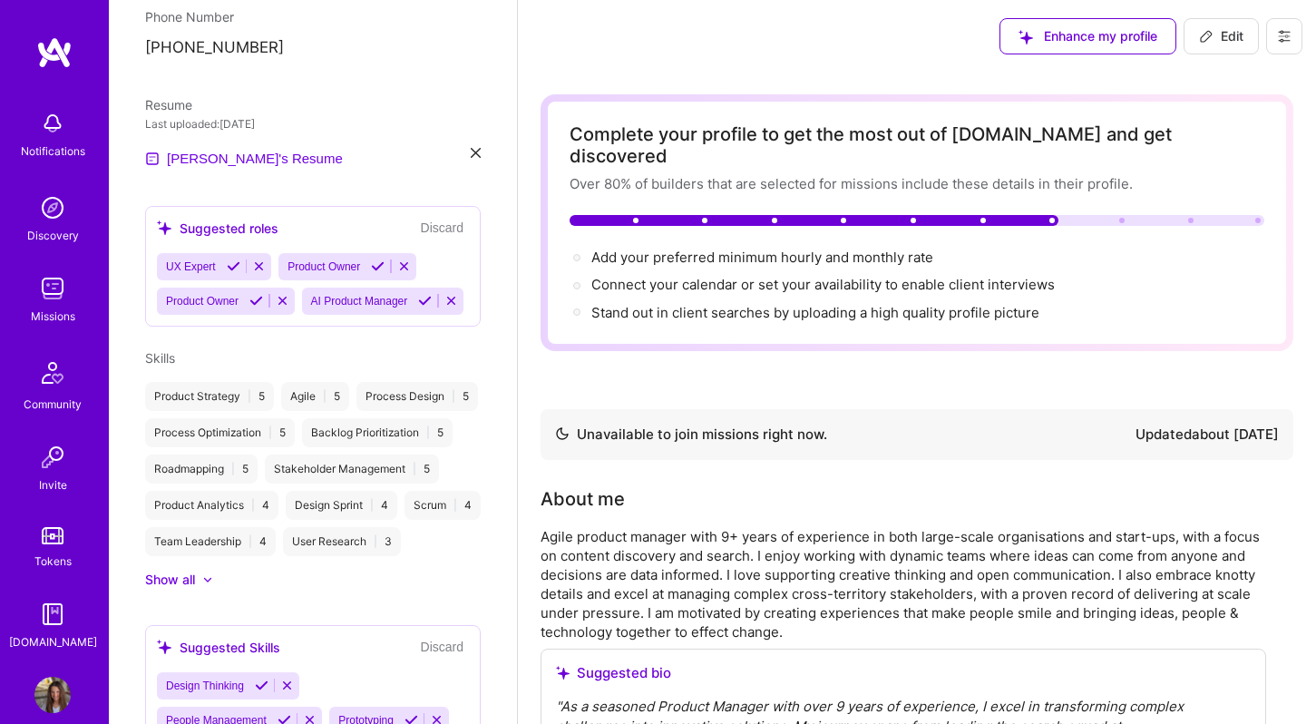
click at [1202, 29] on icon at bounding box center [1206, 36] width 15 height 15
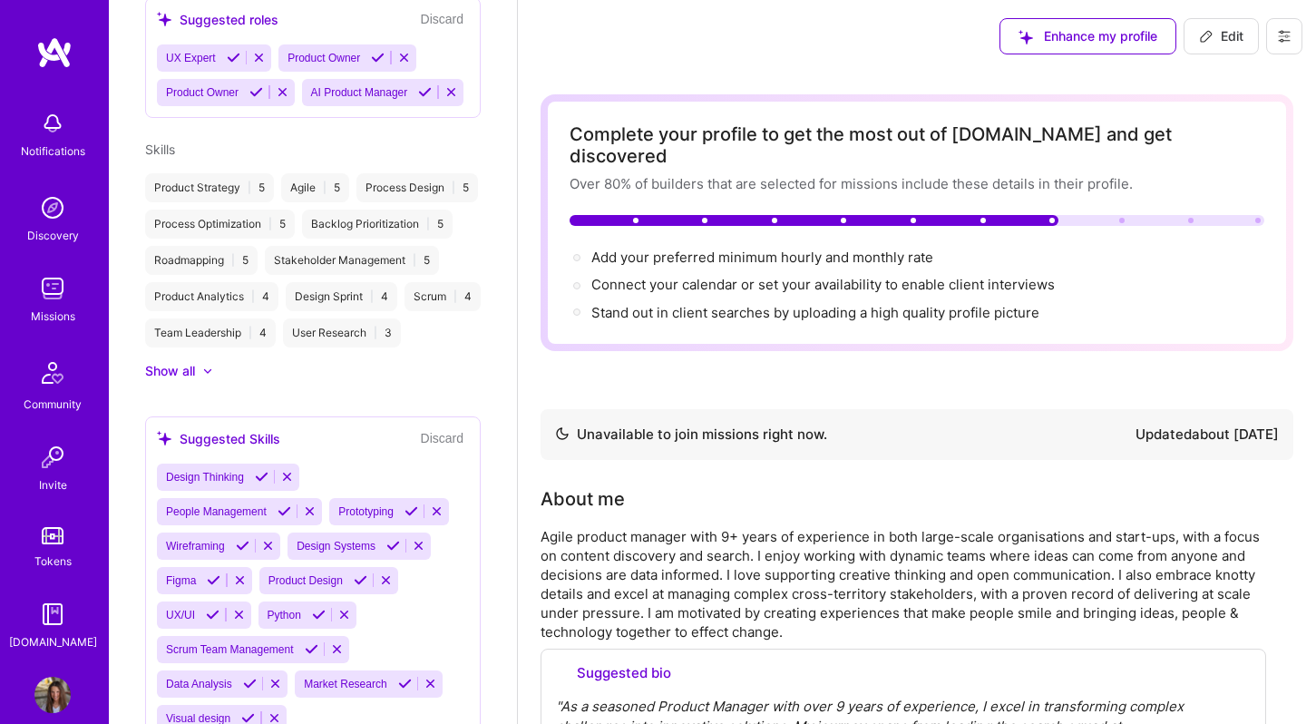
select select "GB"
select select "Not Available"
select select "1 Month"
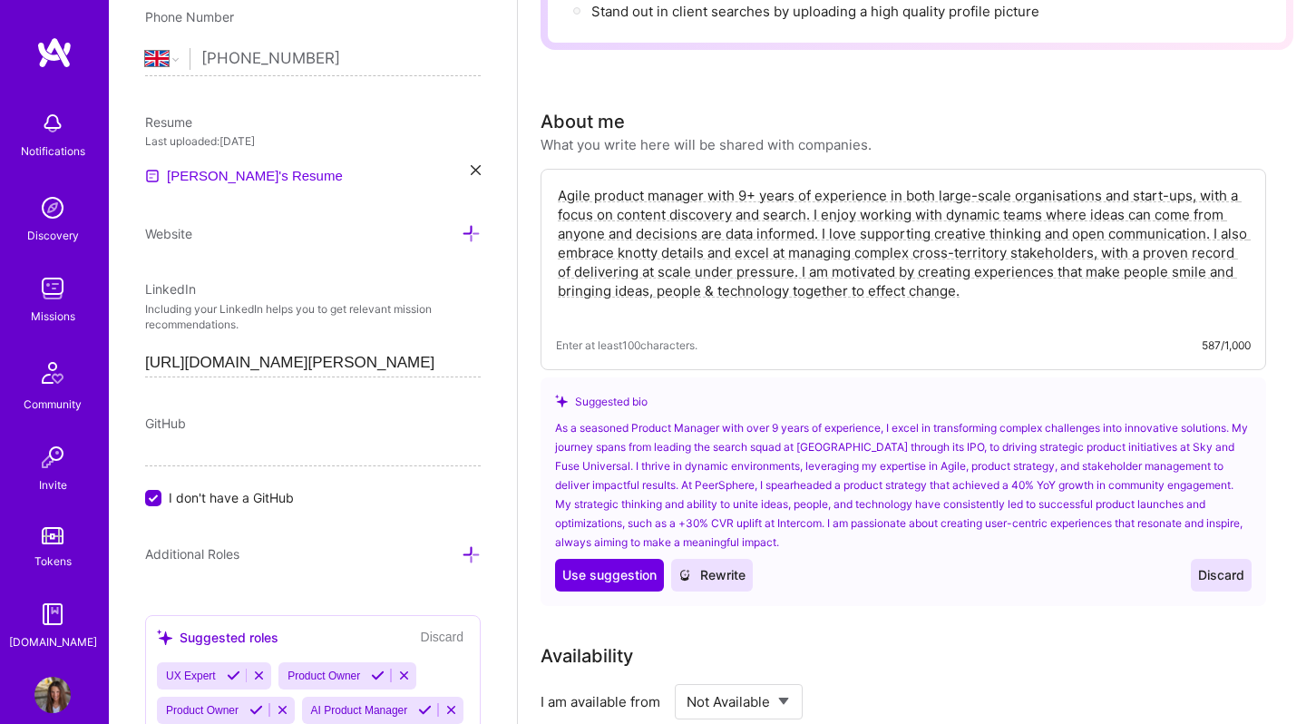
scroll to position [227, 0]
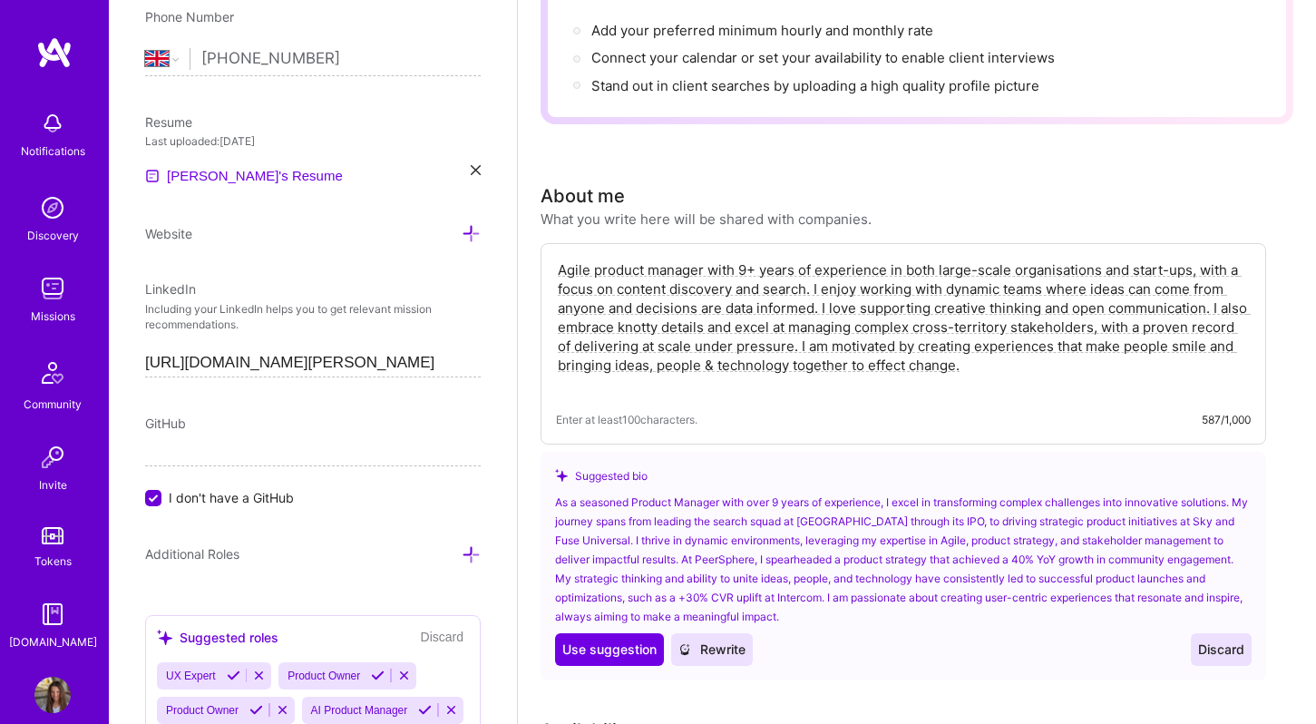
click at [921, 300] on textarea "Agile product manager with 9+ years of experience in both large-scale organisat…" at bounding box center [903, 327] width 695 height 137
paste textarea "People-oriented product leader with 10+ years of experience spanning startups, …"
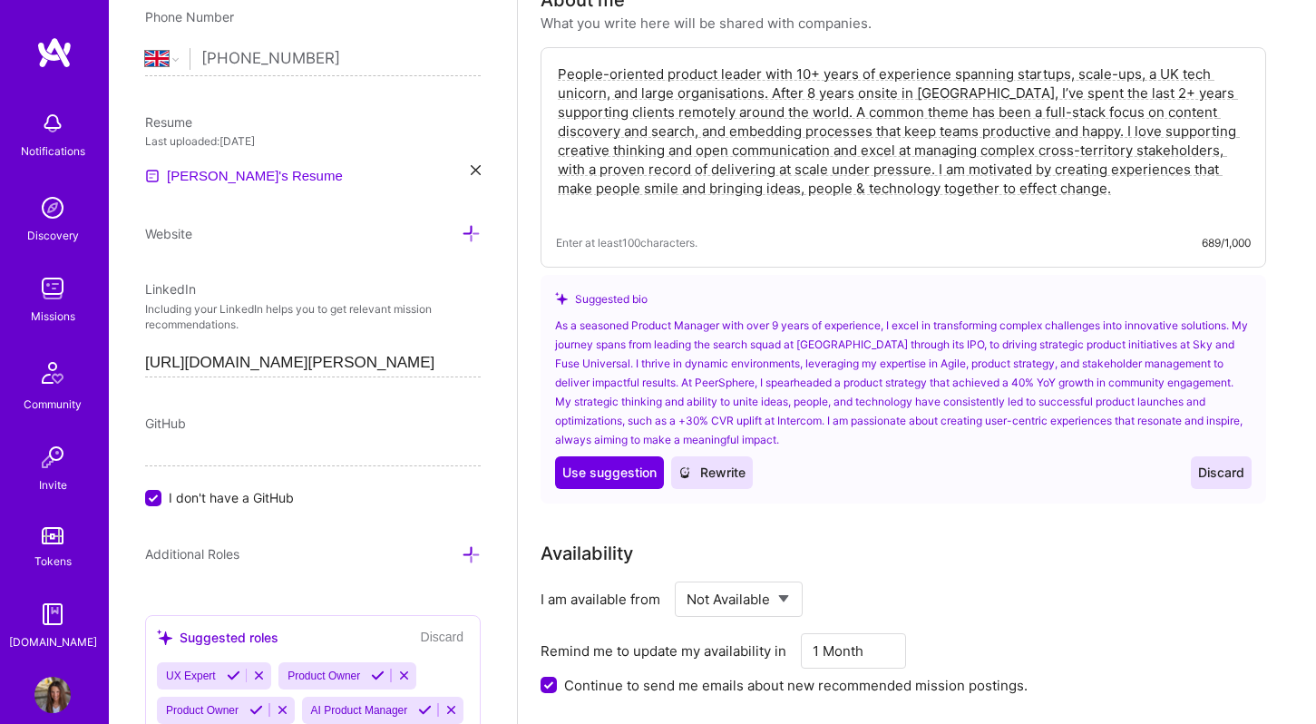
scroll to position [425, 0]
type textarea "People-oriented product leader with 10+ years of experience spanning startups, …"
click at [1204, 462] on span "Discard" at bounding box center [1221, 471] width 46 height 18
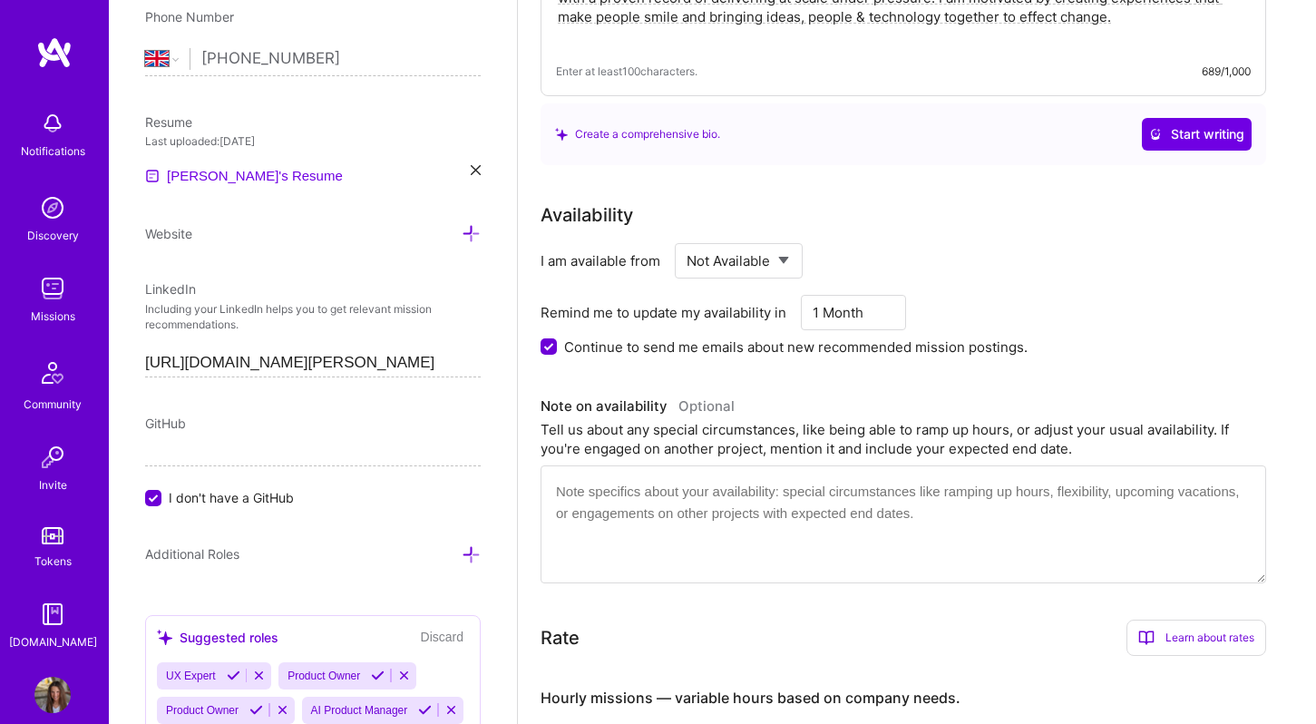
scroll to position [651, 0]
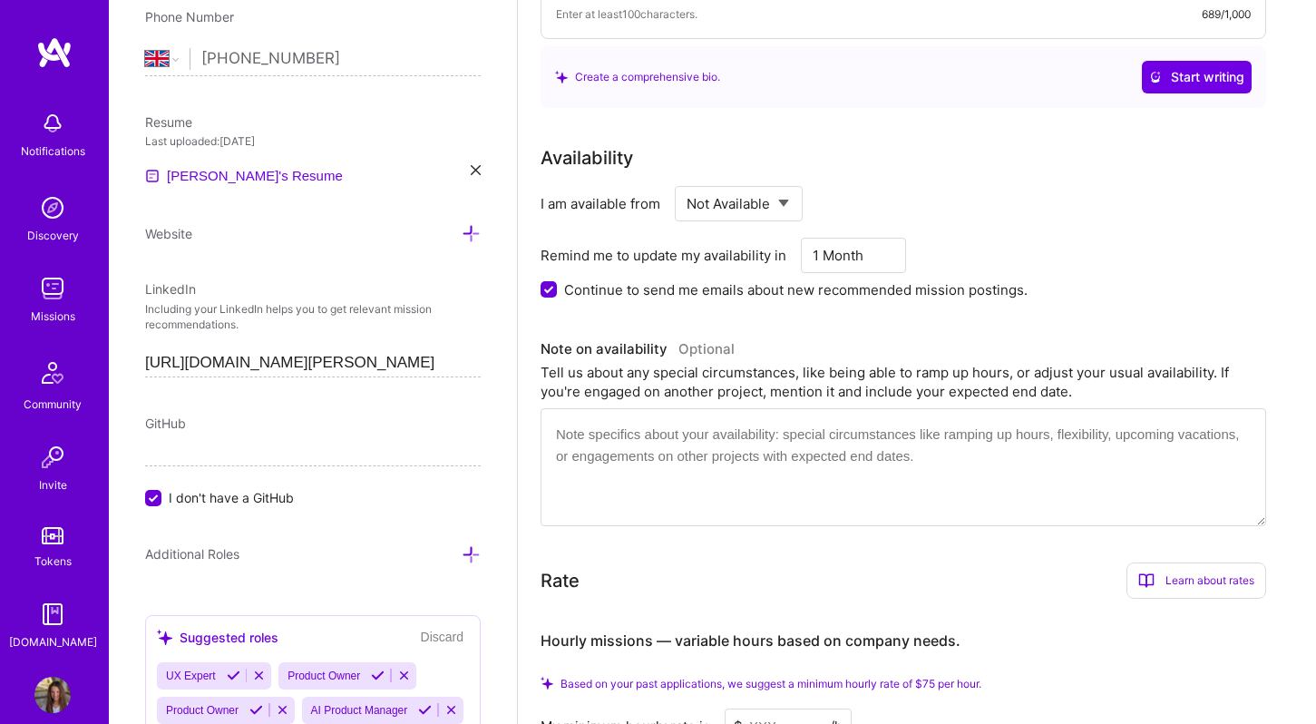
click at [720, 185] on select "Select... Right Now Future Date Not Available" at bounding box center [739, 204] width 104 height 46
select select "Right Now"
click at [687, 181] on select "Select... Right Now Future Date Not Available" at bounding box center [739, 204] width 104 height 46
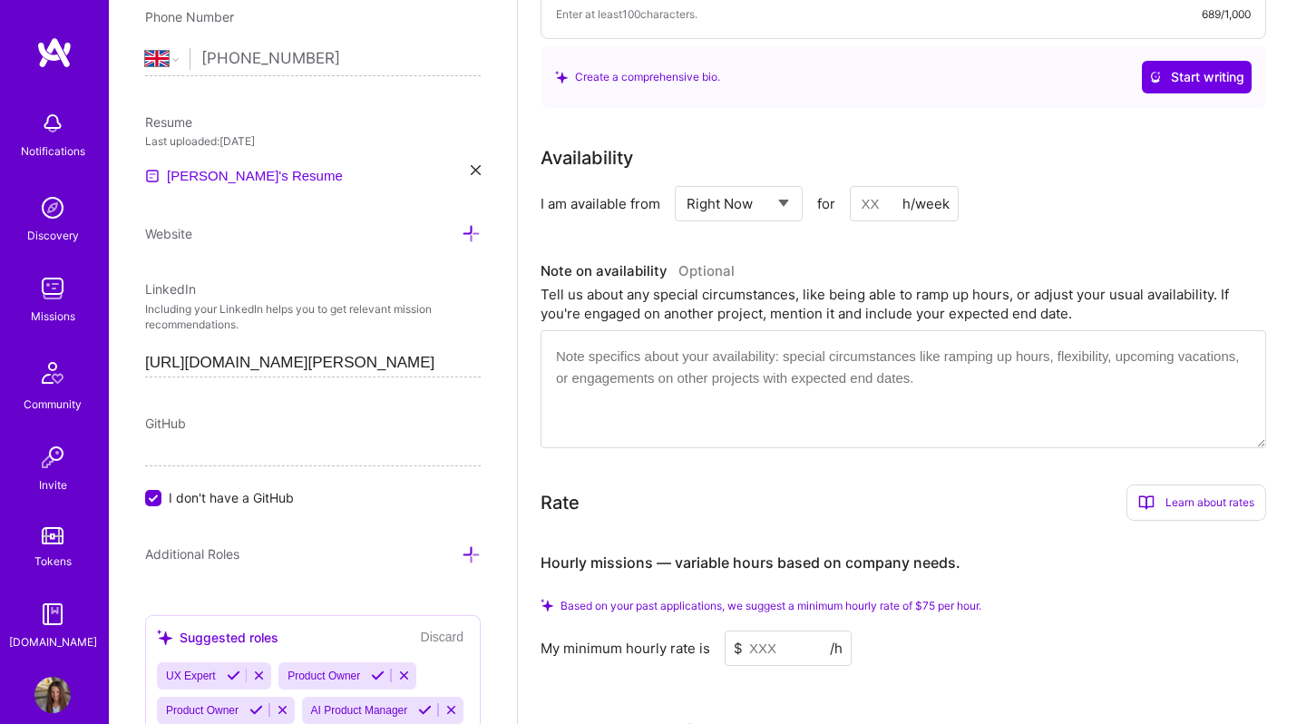
click at [877, 186] on input at bounding box center [904, 203] width 109 height 35
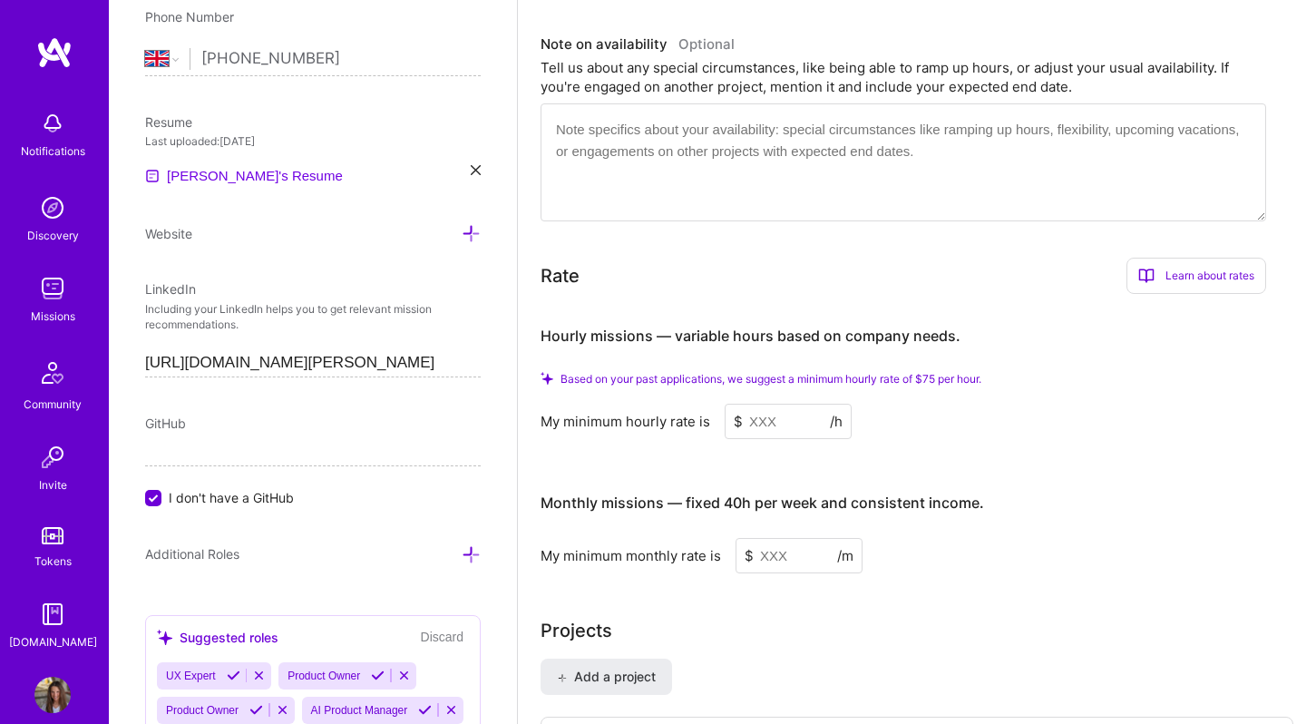
scroll to position [954, 0]
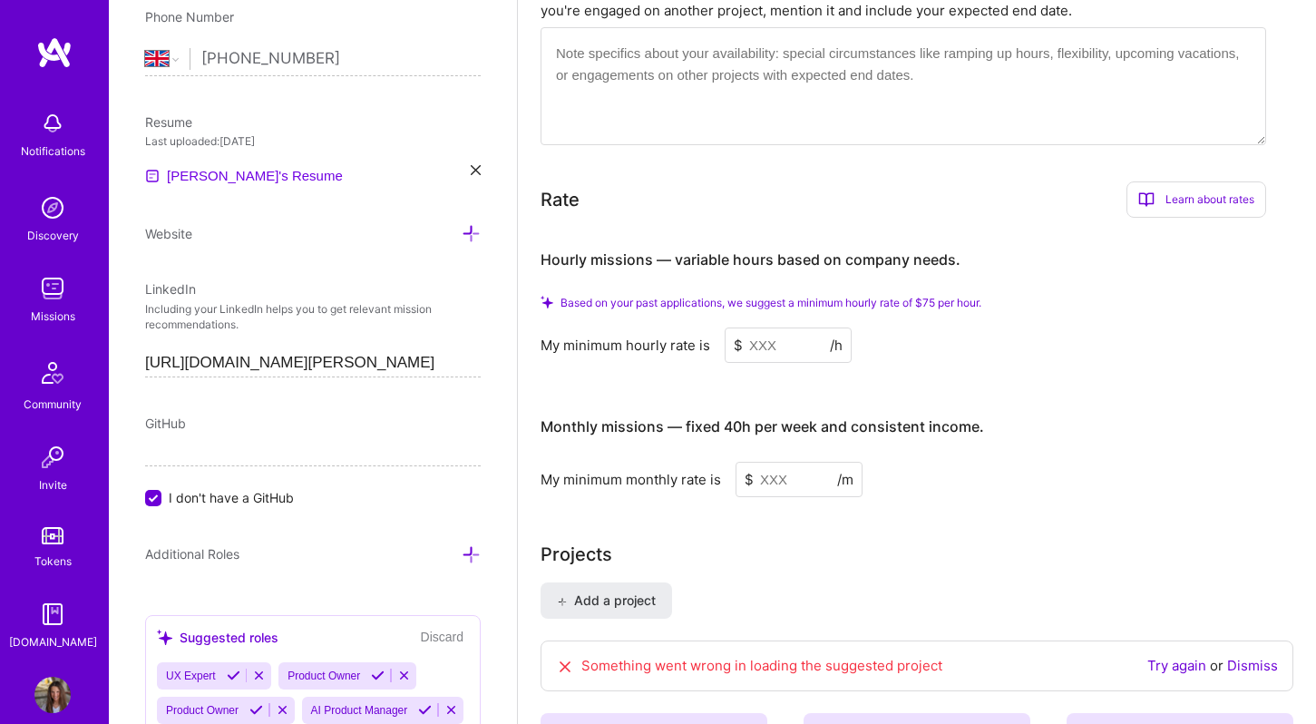
type input "20"
click at [778, 328] on input at bounding box center [788, 345] width 127 height 35
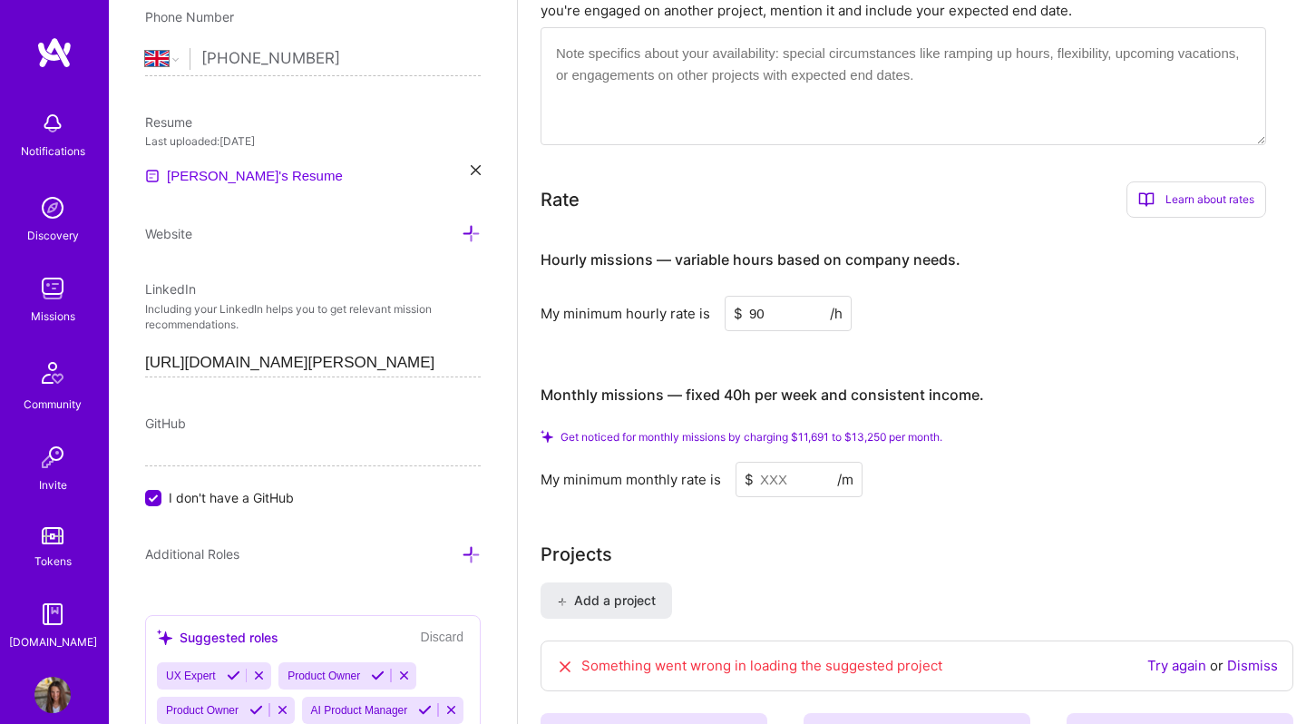
type input "90"
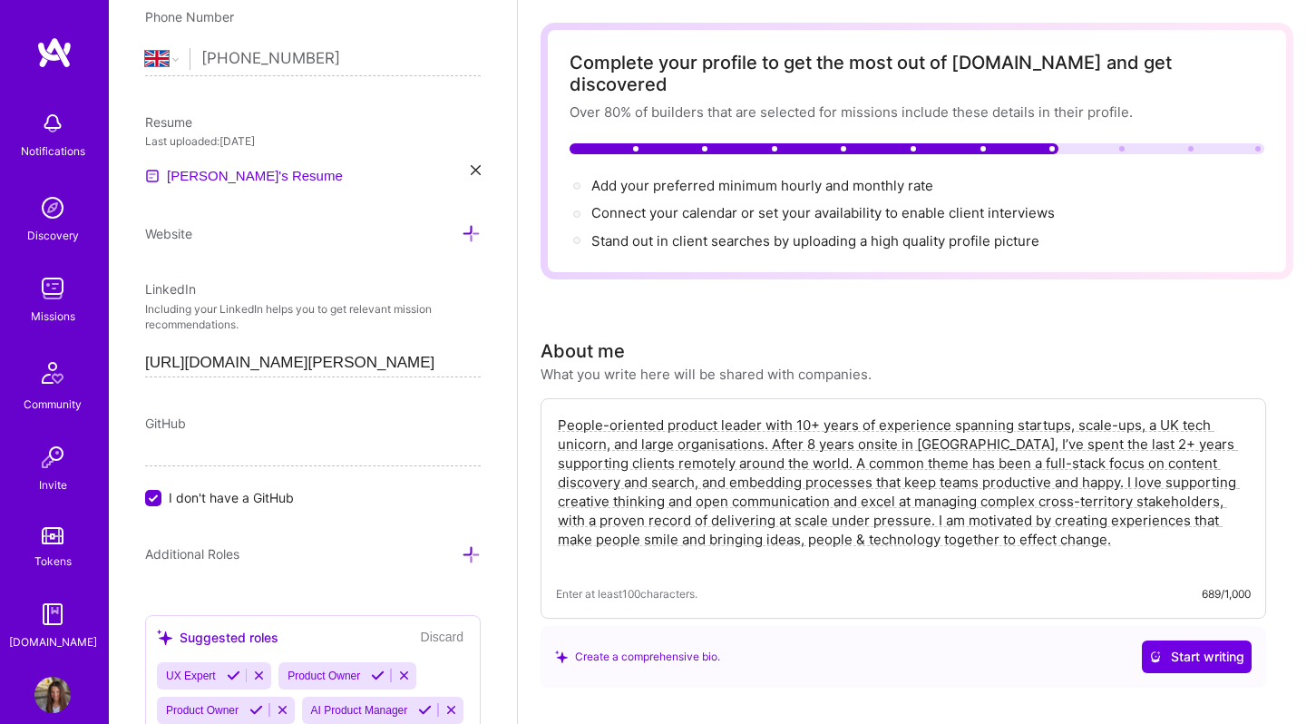
scroll to position [0, 0]
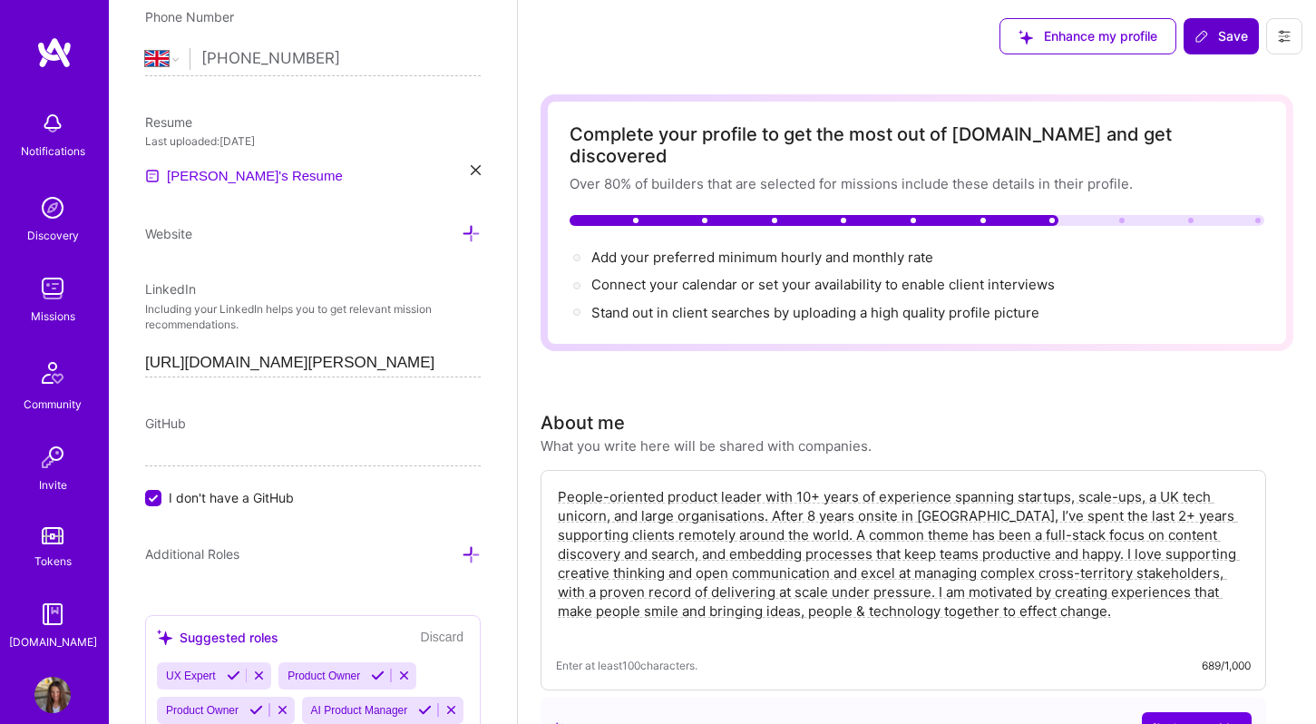
click at [1225, 42] on span "Save" at bounding box center [1222, 36] width 54 height 18
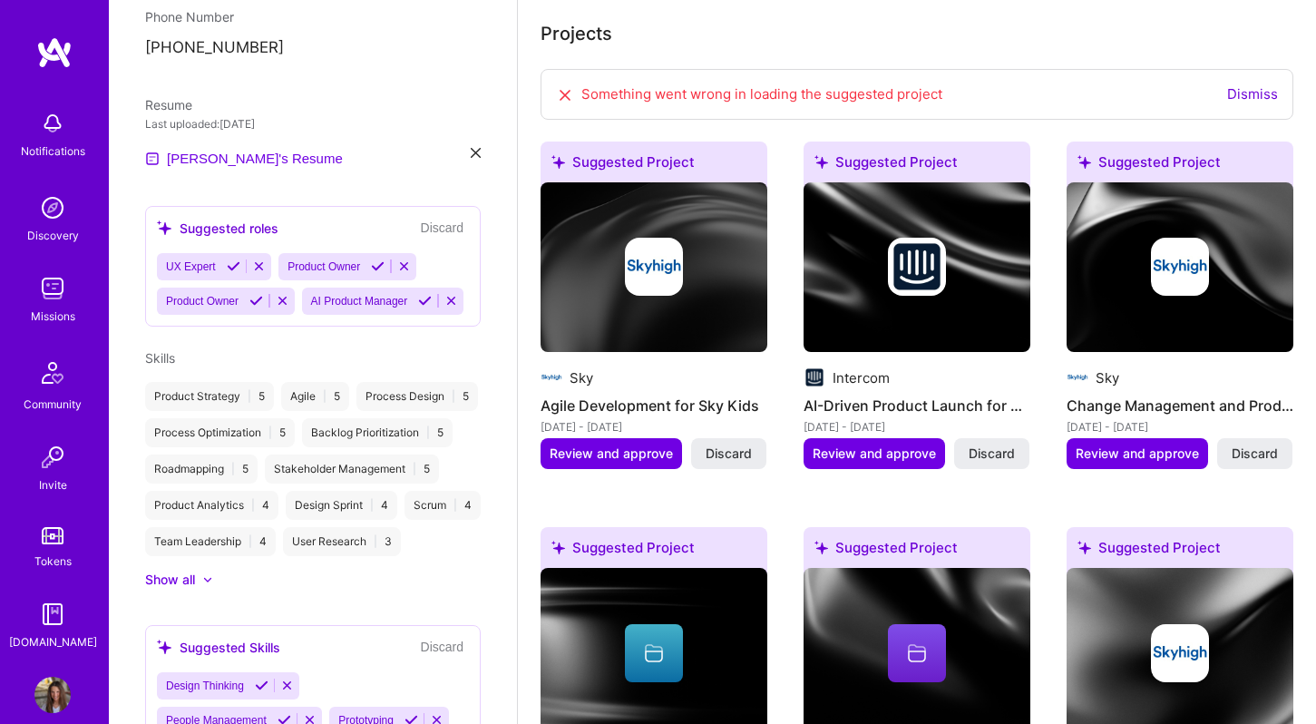
scroll to position [678, 0]
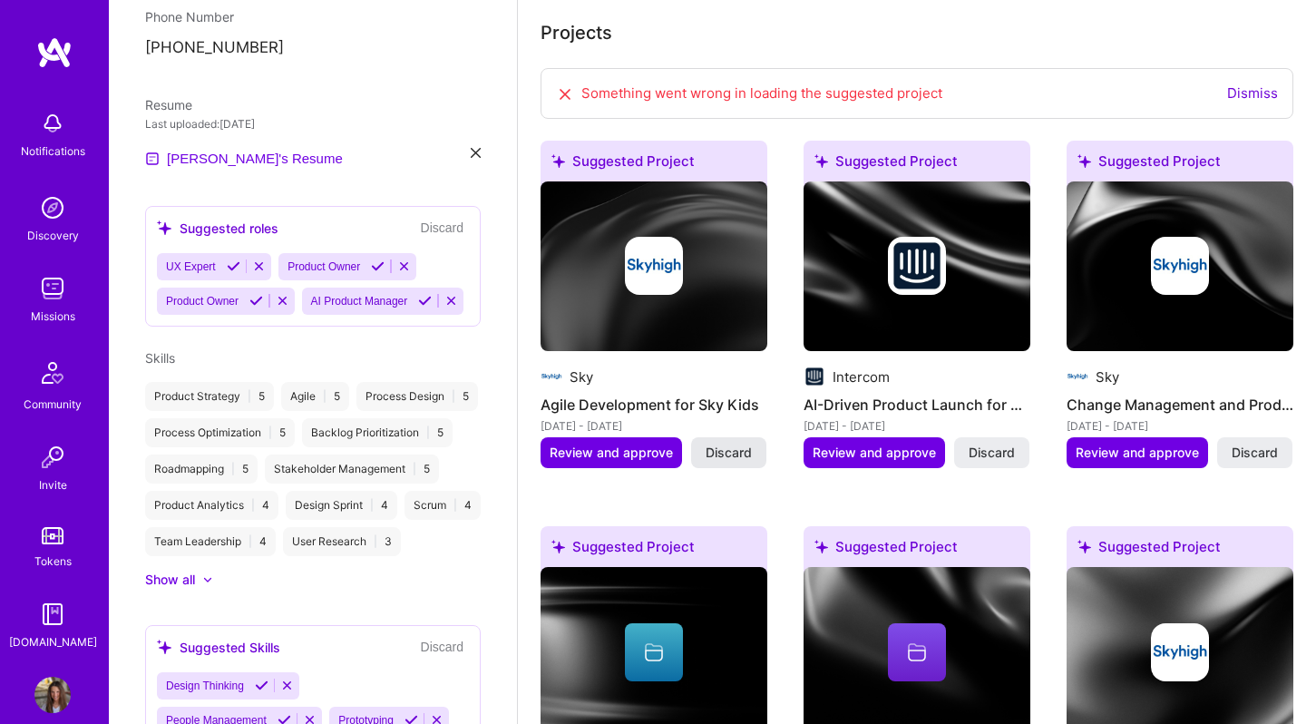
click at [748, 444] on span "Discard" at bounding box center [729, 453] width 46 height 18
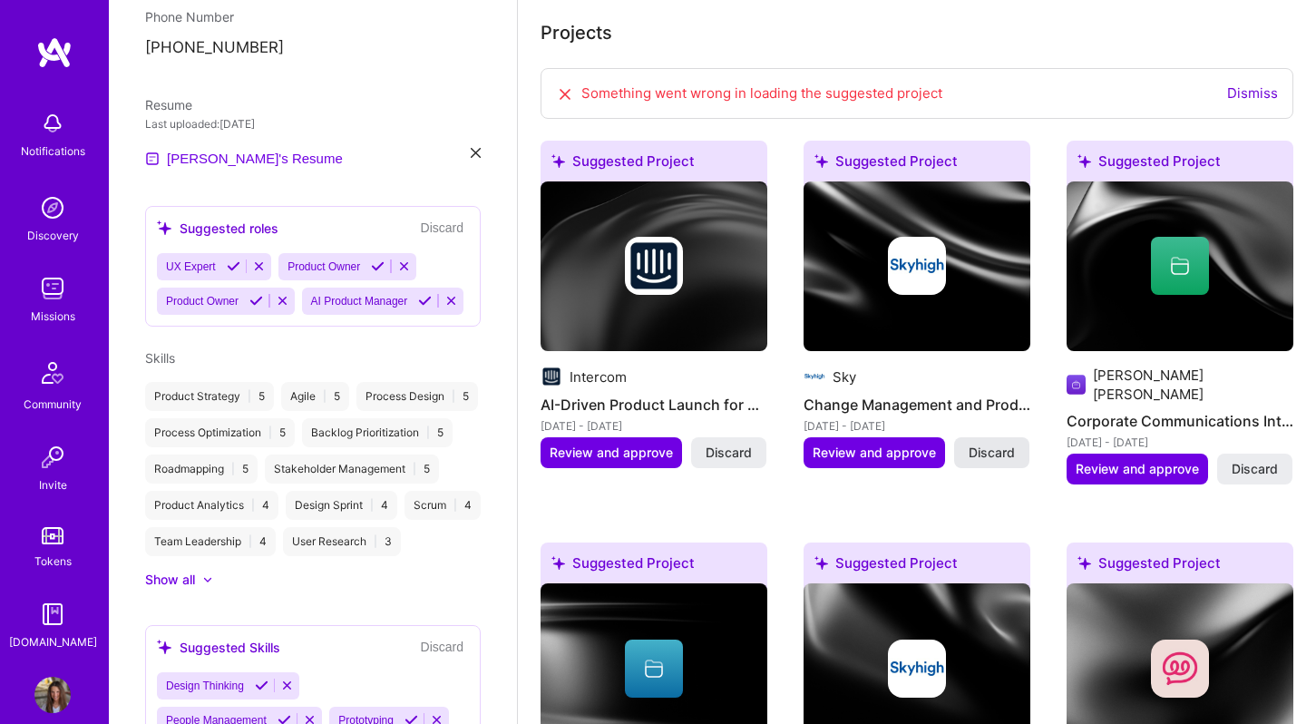
click at [997, 444] on span "Discard" at bounding box center [992, 453] width 46 height 18
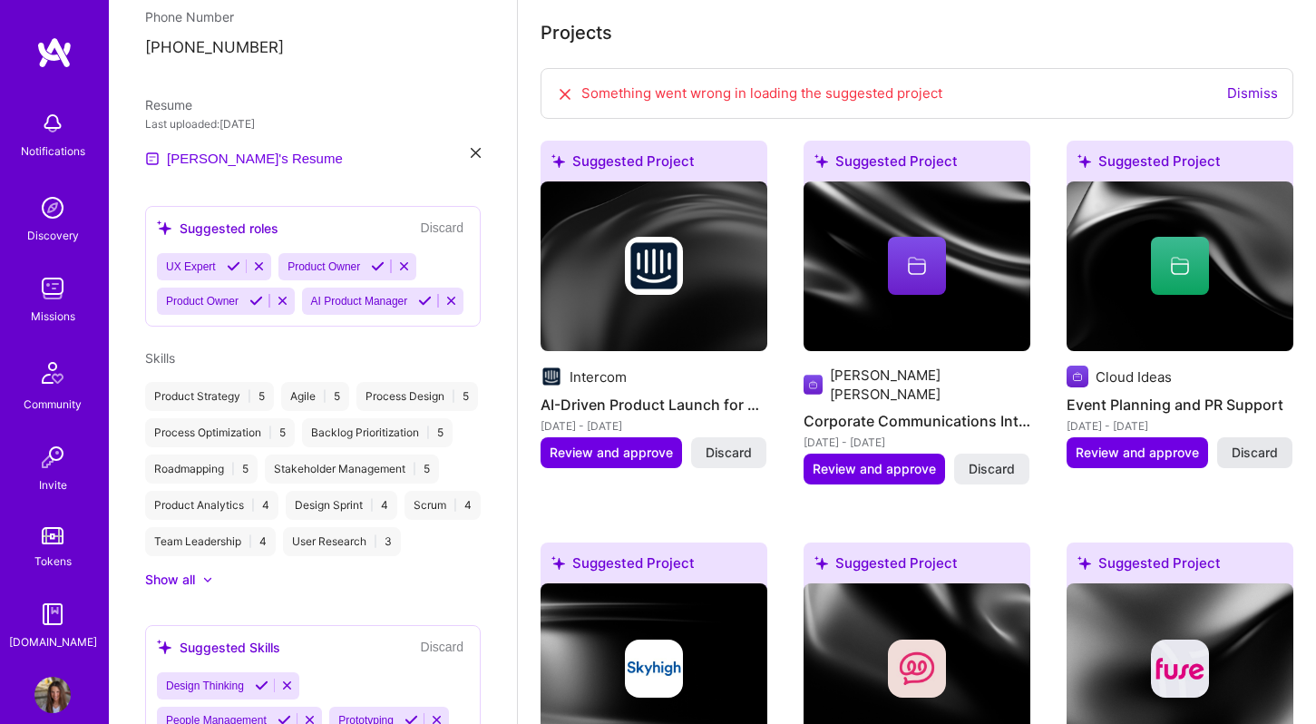
click at [1253, 437] on button "Discard" at bounding box center [1255, 452] width 75 height 31
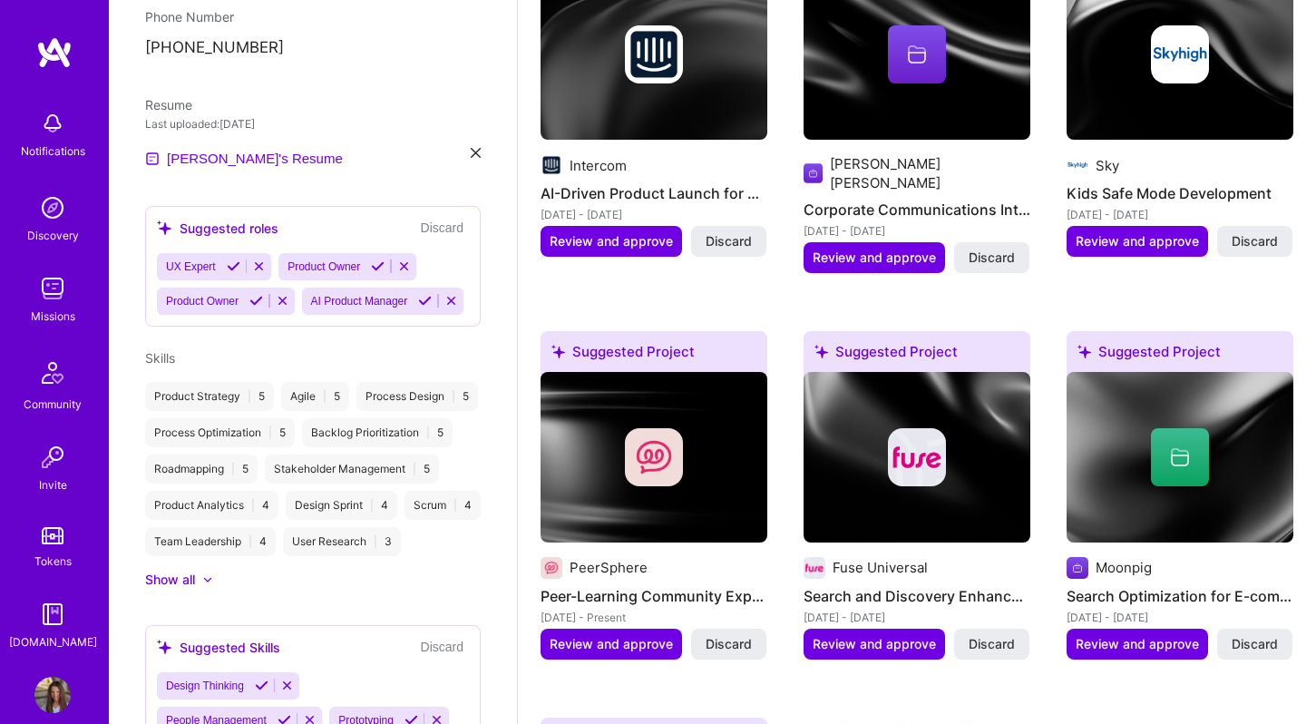
scroll to position [891, 0]
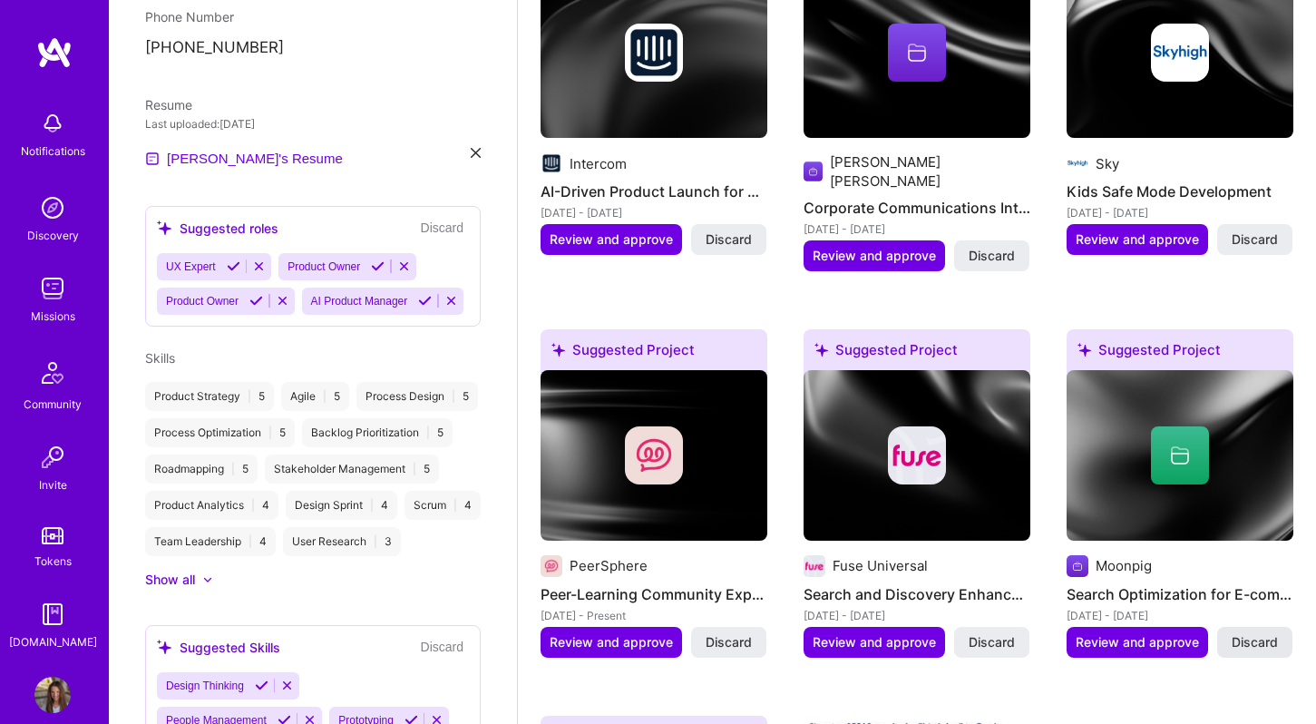
click at [1264, 633] on span "Discard" at bounding box center [1255, 642] width 46 height 18
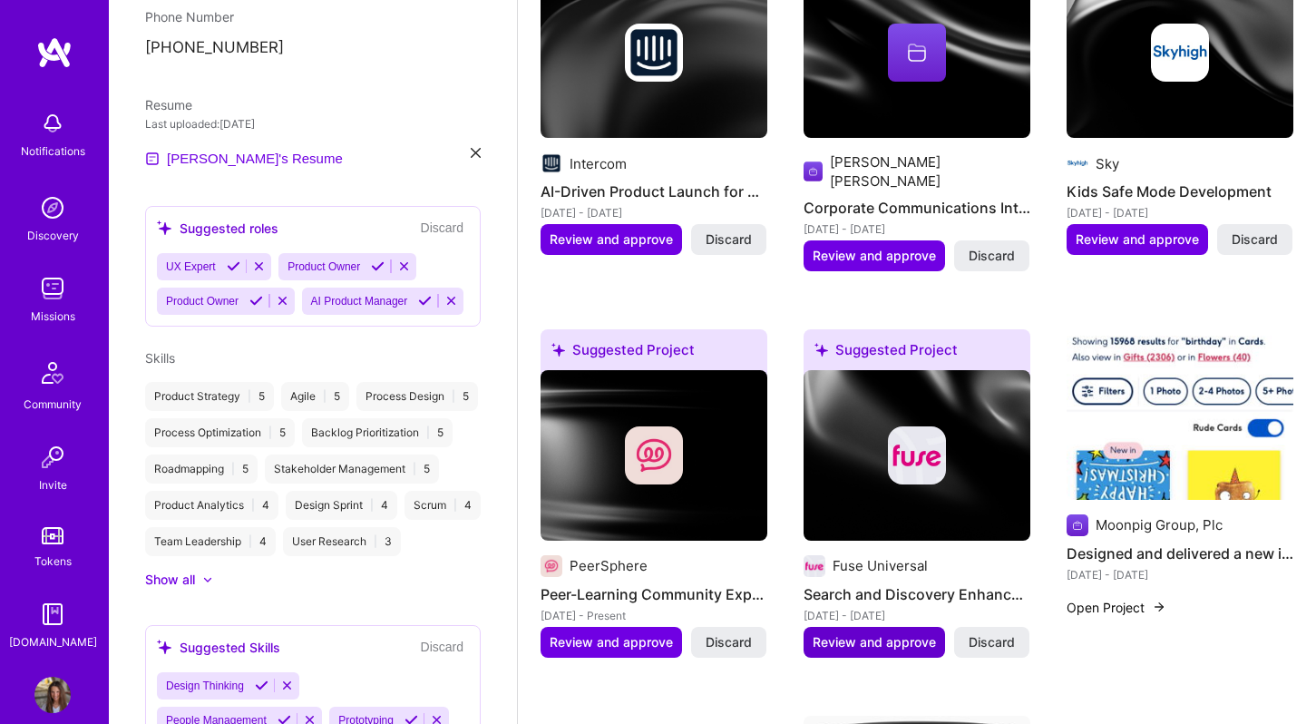
click at [890, 633] on span "Review and approve" at bounding box center [874, 642] width 123 height 18
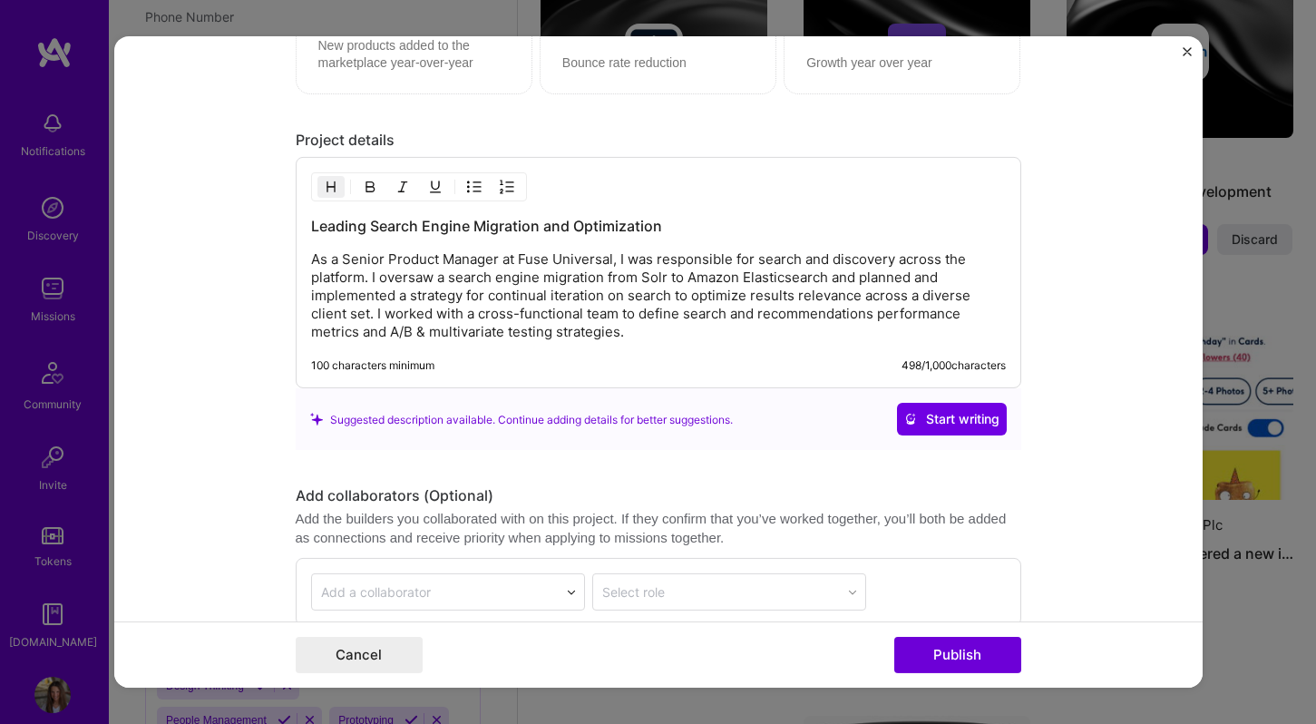
scroll to position [2081, 0]
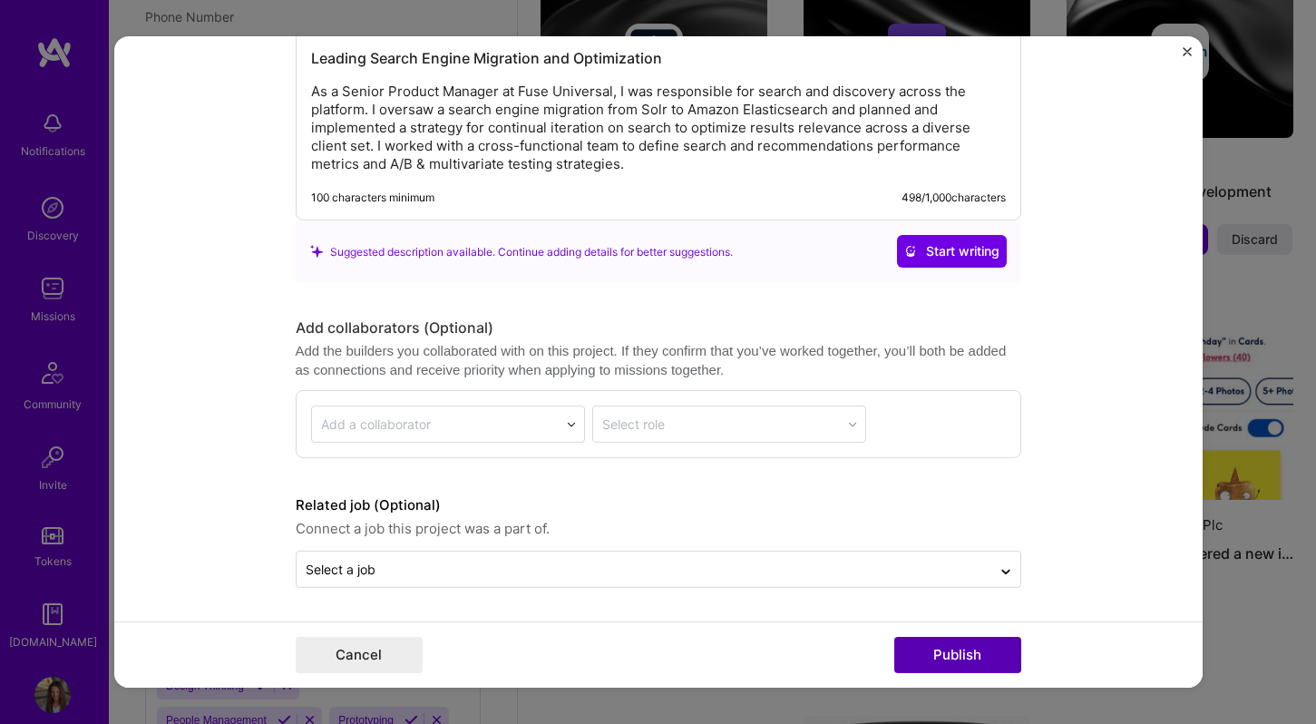
click at [982, 651] on button "Publish" at bounding box center [958, 655] width 127 height 36
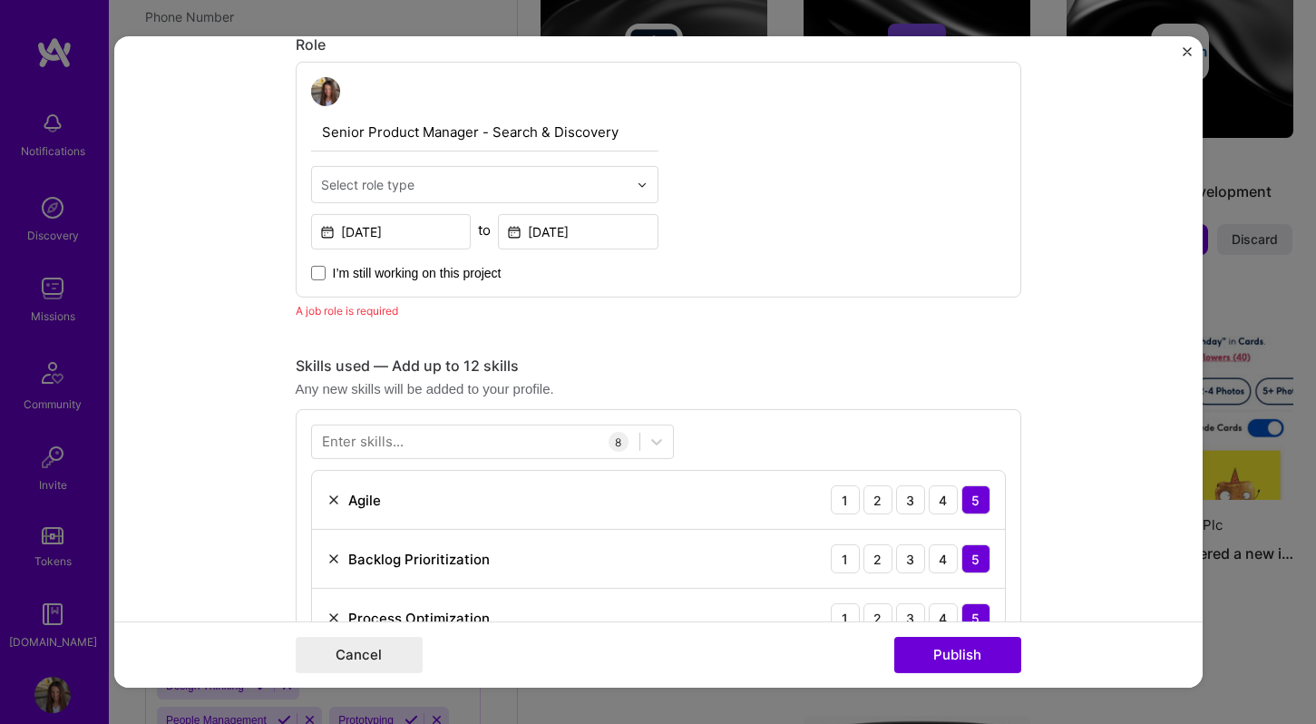
scroll to position [610, 0]
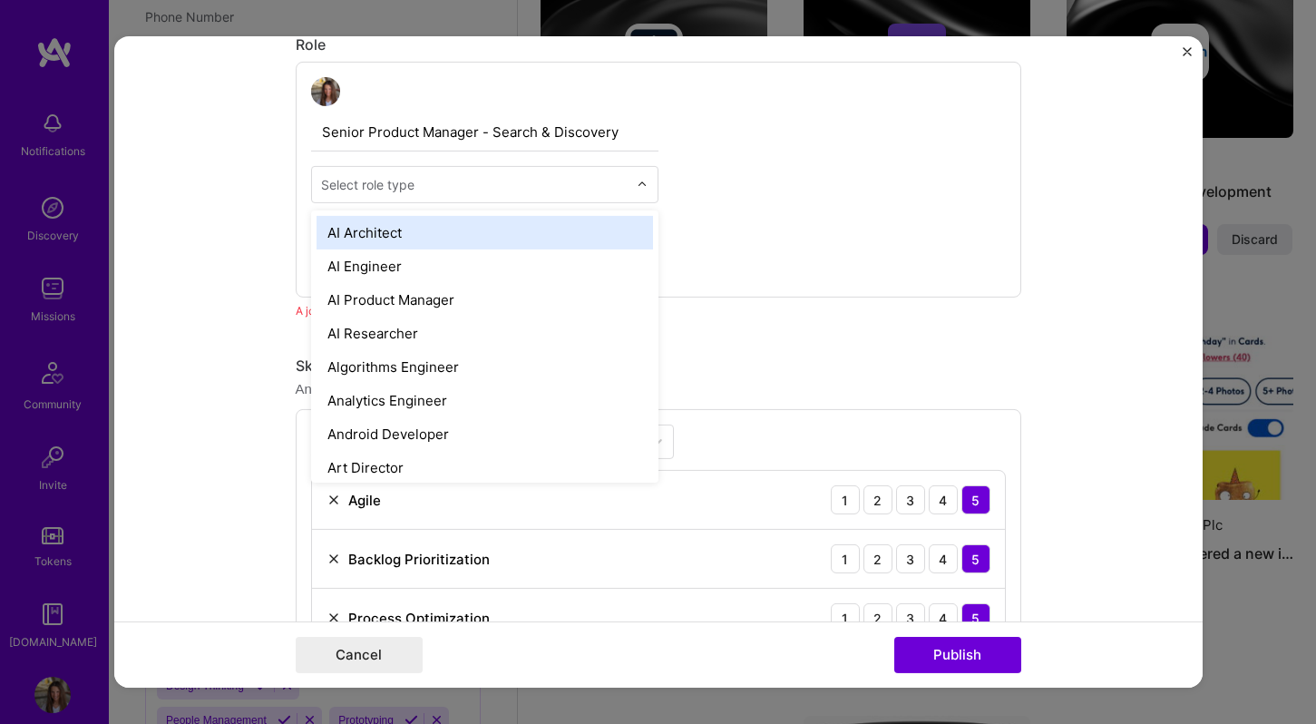
click at [414, 182] on div "Select role type" at bounding box center [367, 184] width 93 height 19
type input "prod"
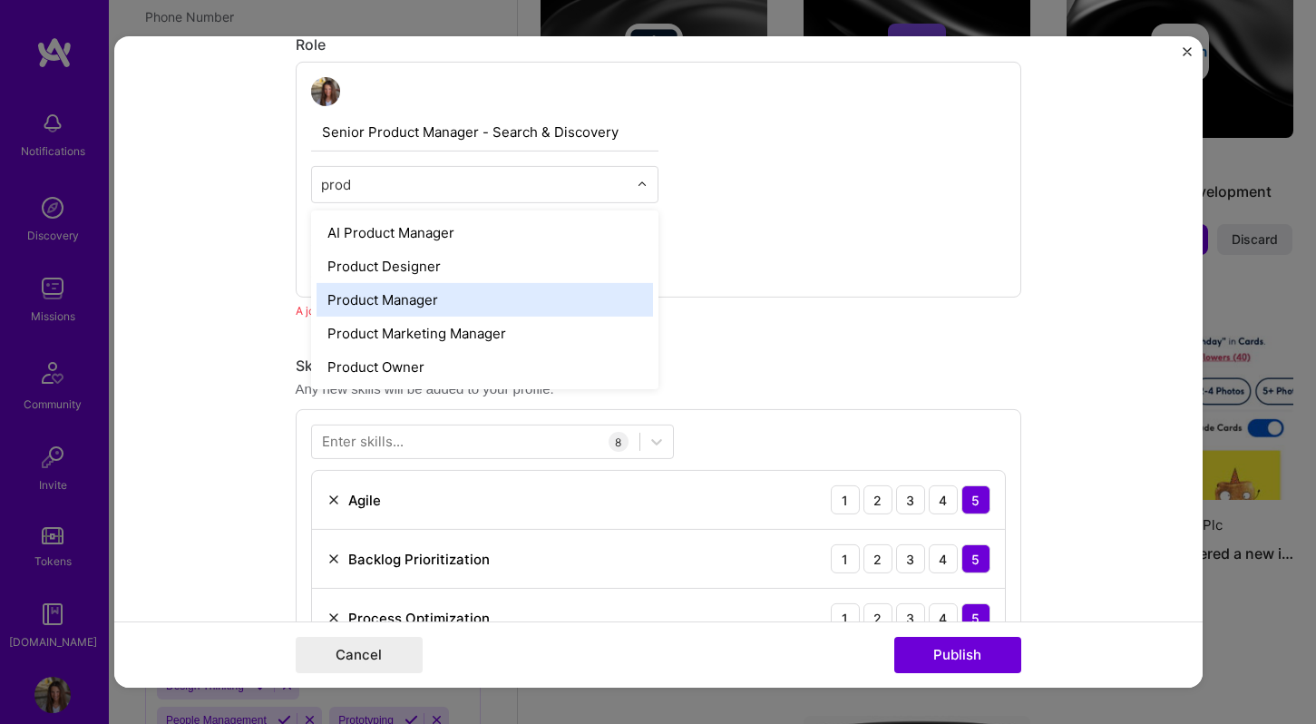
click at [442, 286] on div "Product Manager" at bounding box center [485, 300] width 337 height 34
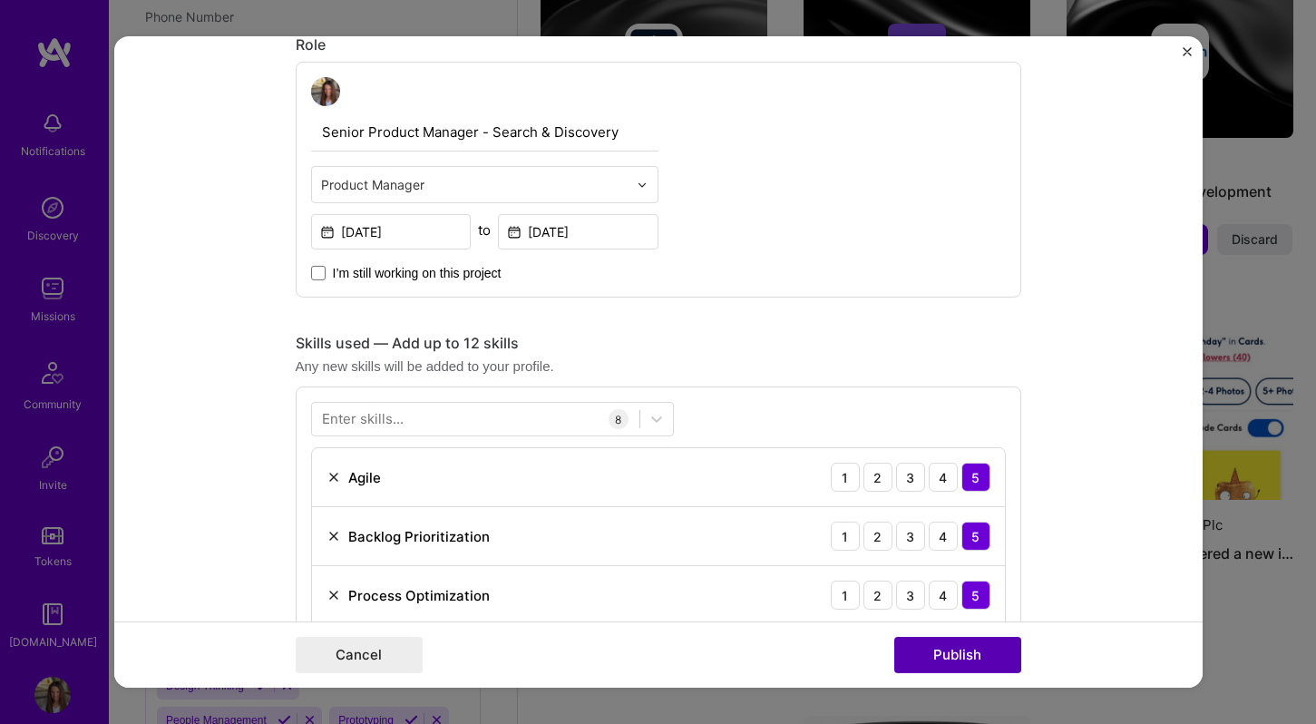
click at [951, 660] on button "Publish" at bounding box center [958, 655] width 127 height 36
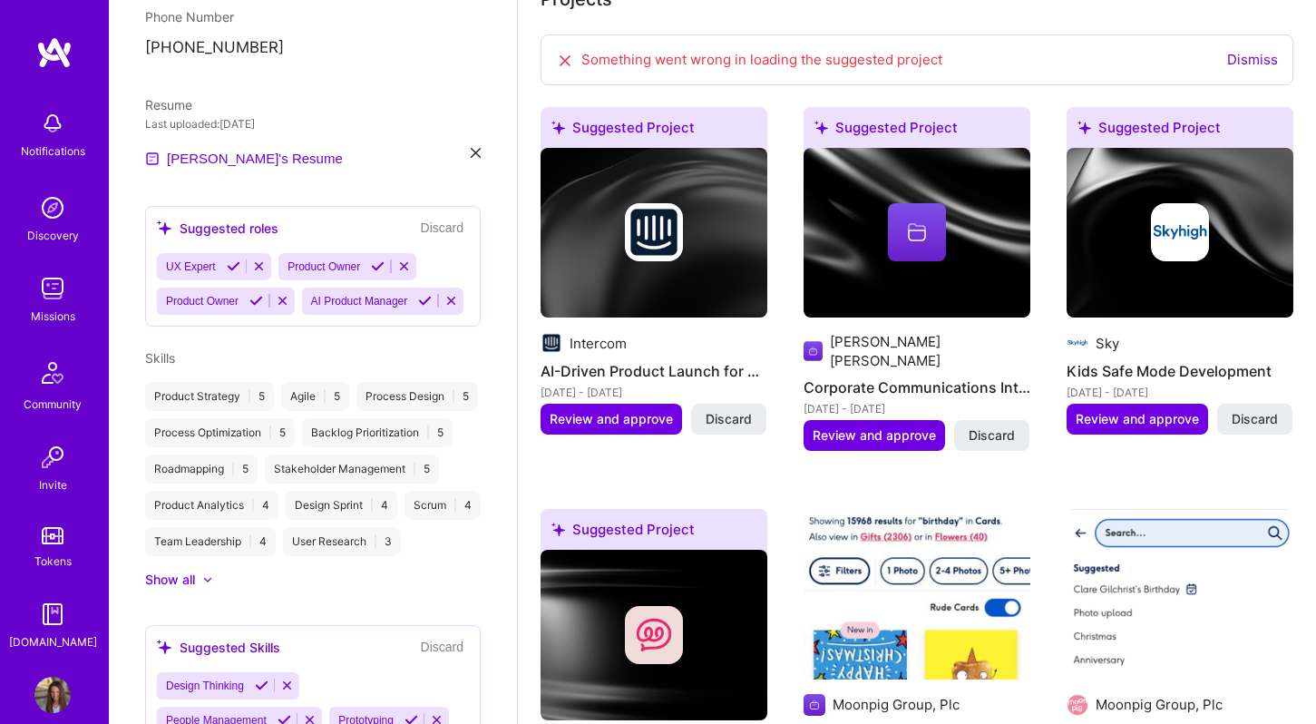
scroll to position [691, 0]
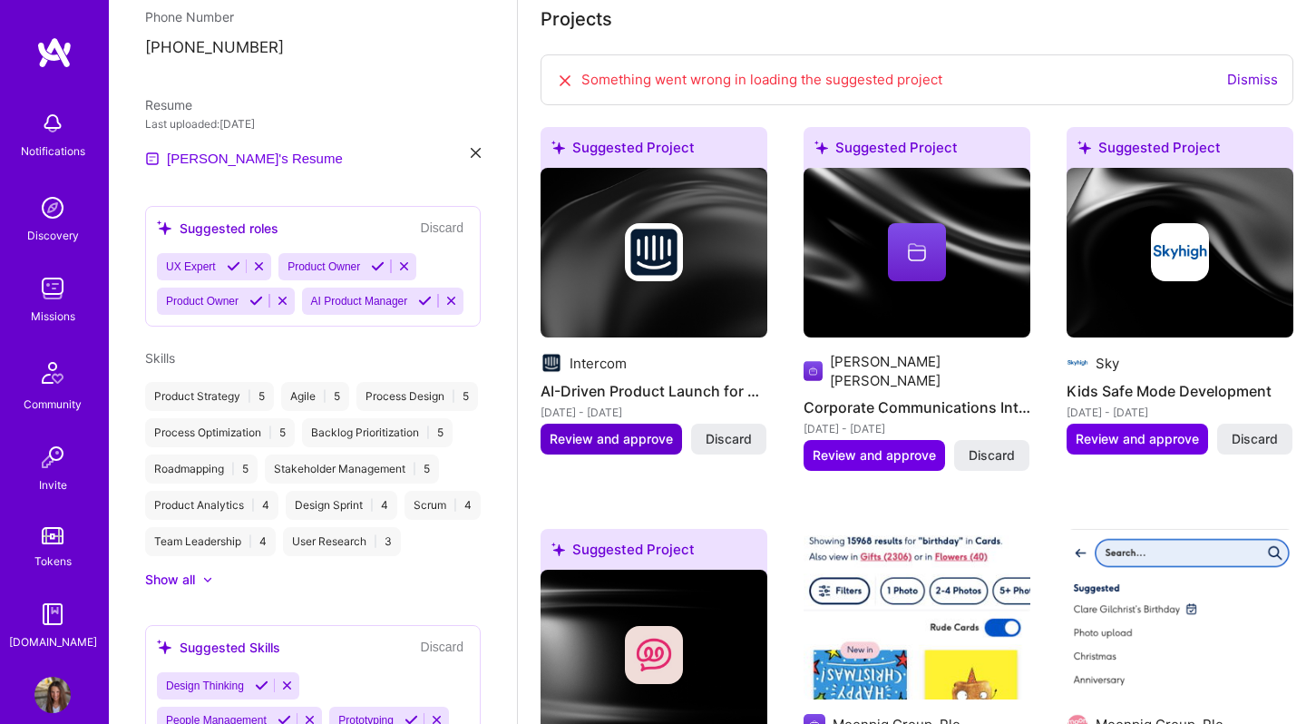
click at [639, 430] on span "Review and approve" at bounding box center [611, 439] width 123 height 18
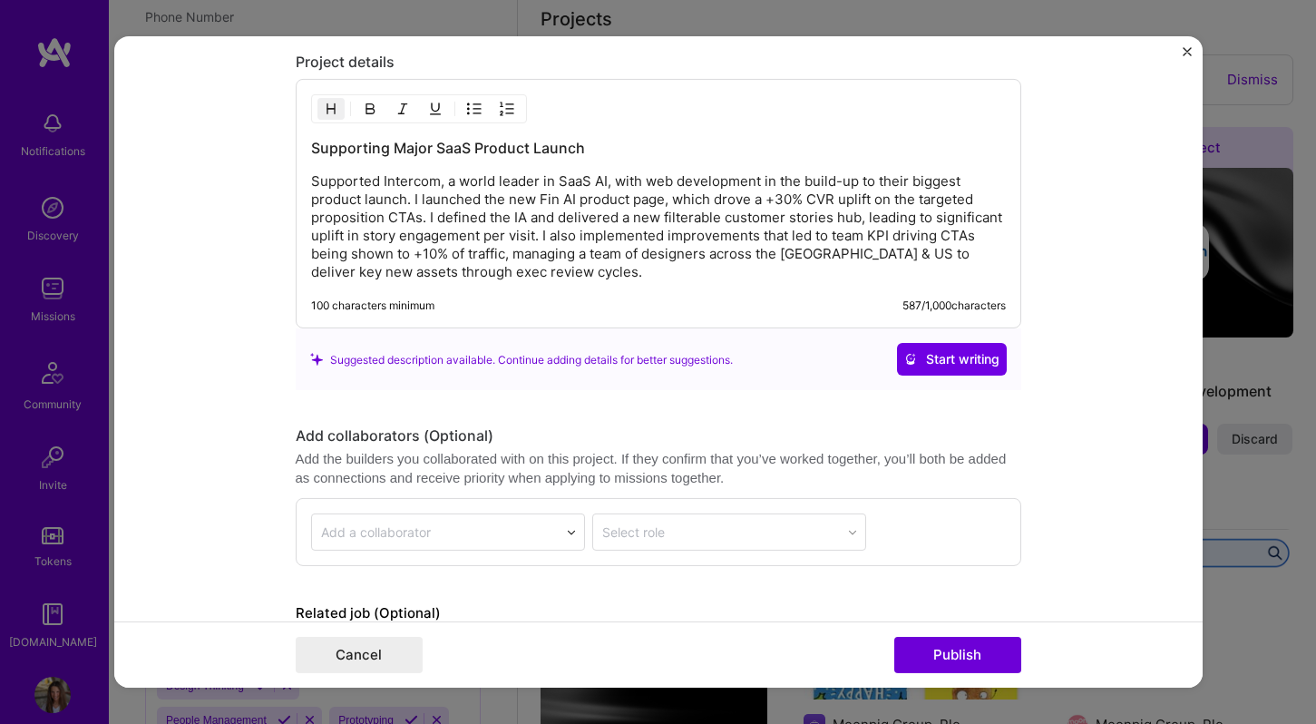
scroll to position [1860, 0]
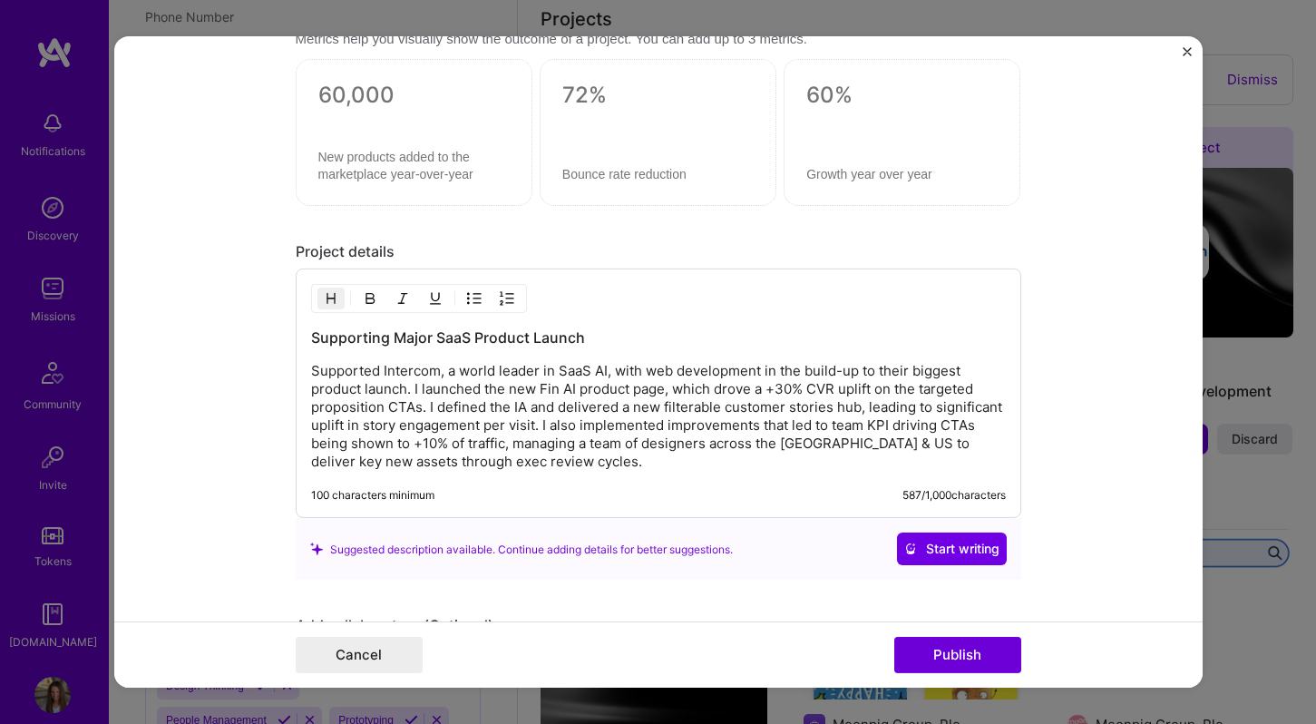
click at [533, 337] on h3 "Supporting Major SaaS Product Launch" at bounding box center [658, 338] width 695 height 20
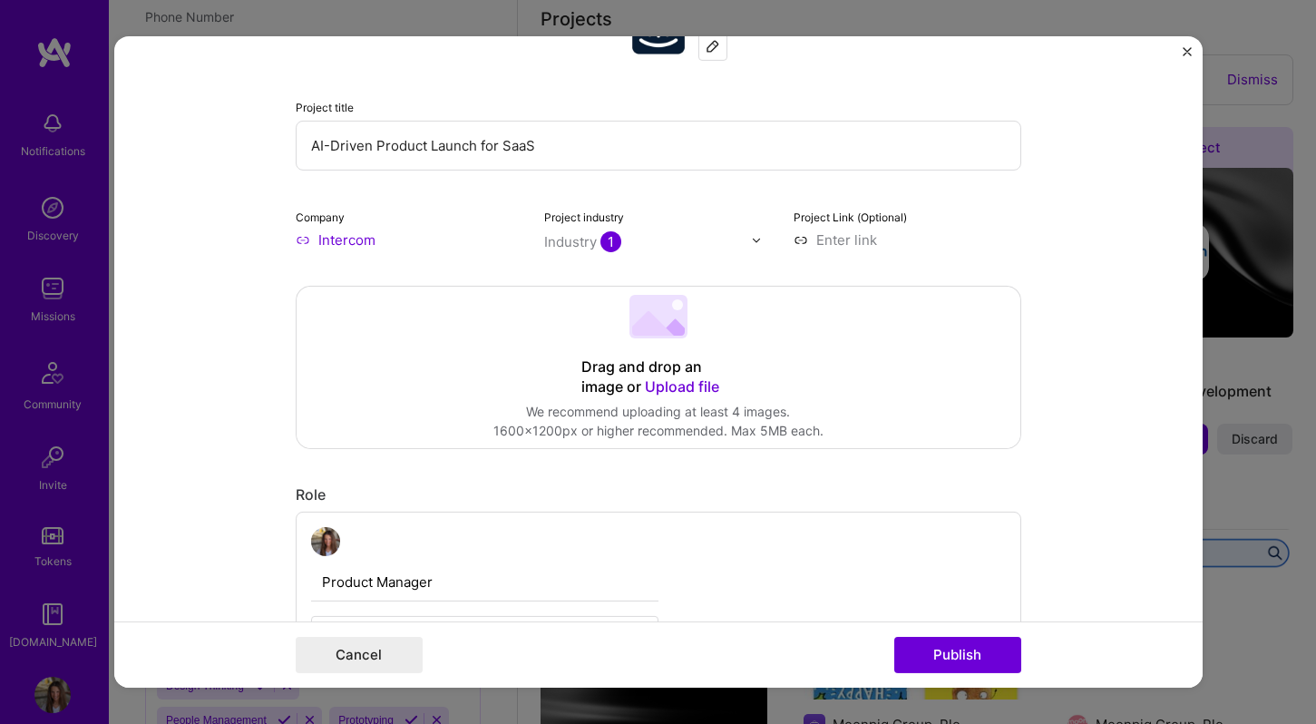
scroll to position [0, 0]
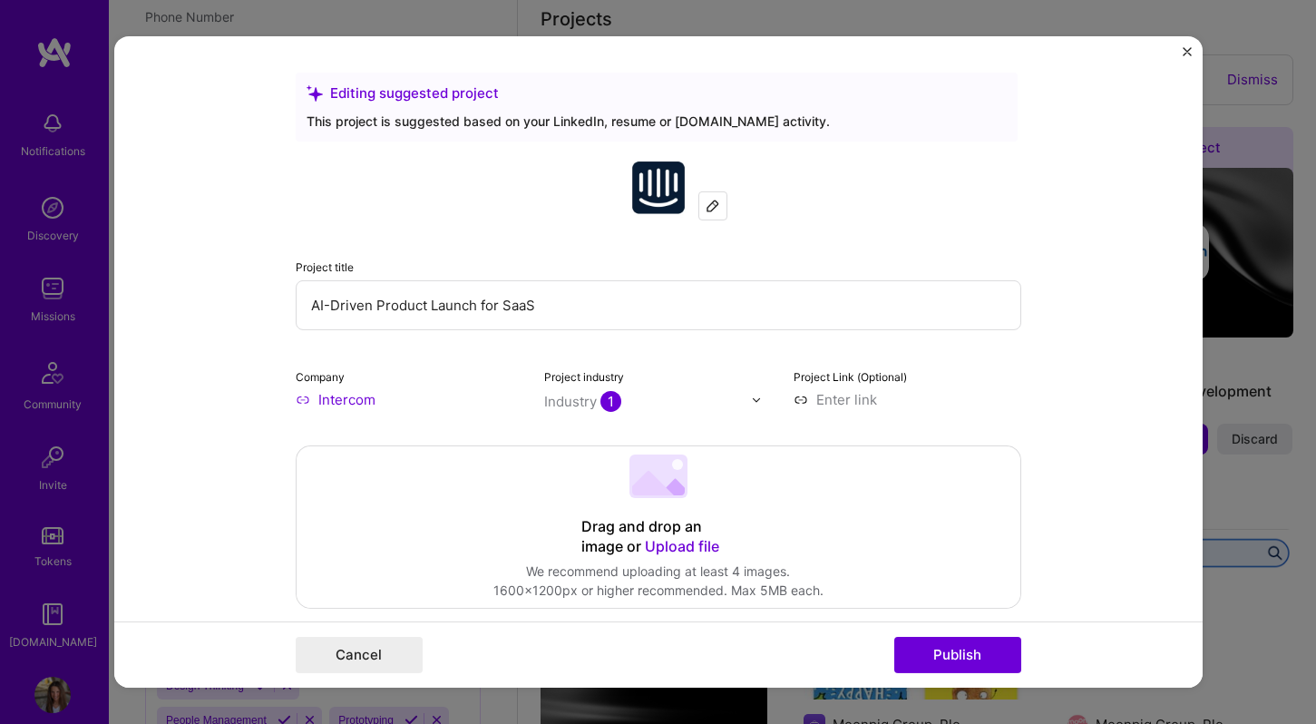
click at [349, 302] on input "AI-Driven Product Launch for SaaS" at bounding box center [659, 305] width 726 height 50
click at [578, 301] on input "Product Launch for SaaS" at bounding box center [659, 305] width 726 height 50
click at [311, 307] on input "Product Launch for SaaS AI" at bounding box center [659, 305] width 726 height 50
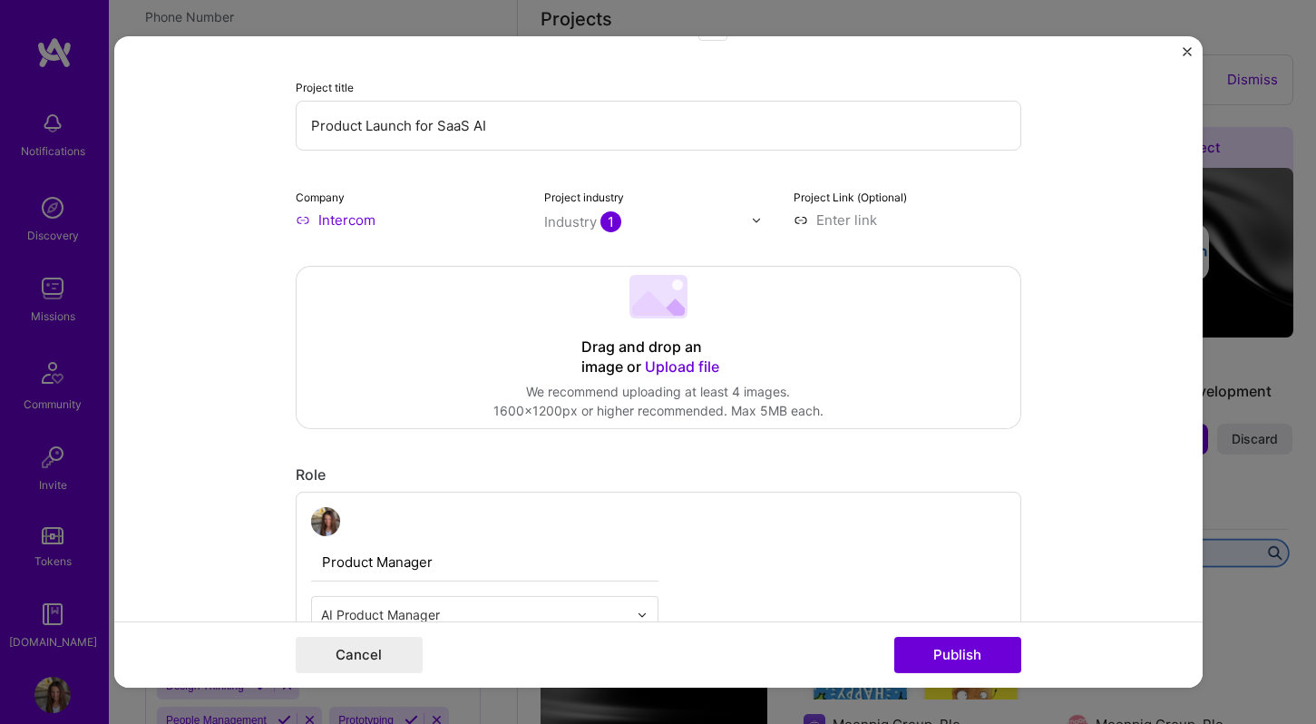
scroll to position [220, 0]
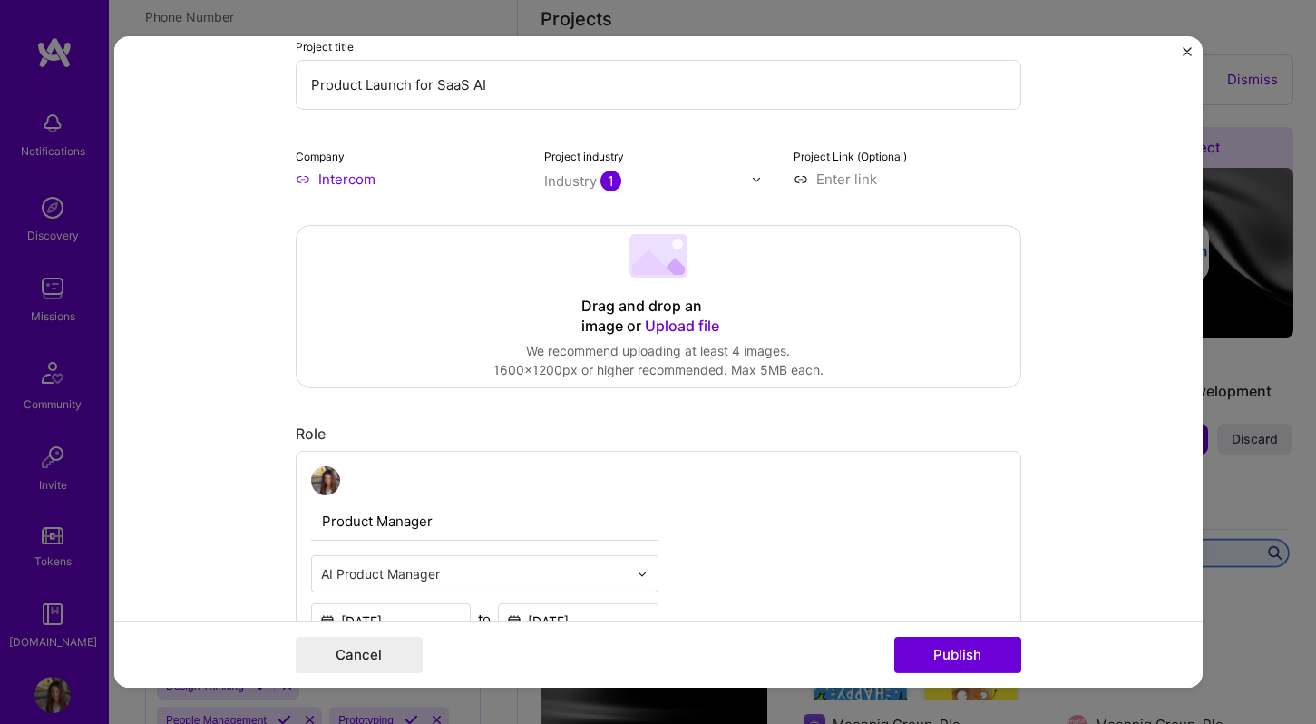
type input "Product Launch for SaaS AI"
click at [684, 320] on span "Upload file" at bounding box center [682, 326] width 74 height 18
click at [669, 322] on span "Upload file" at bounding box center [682, 326] width 74 height 18
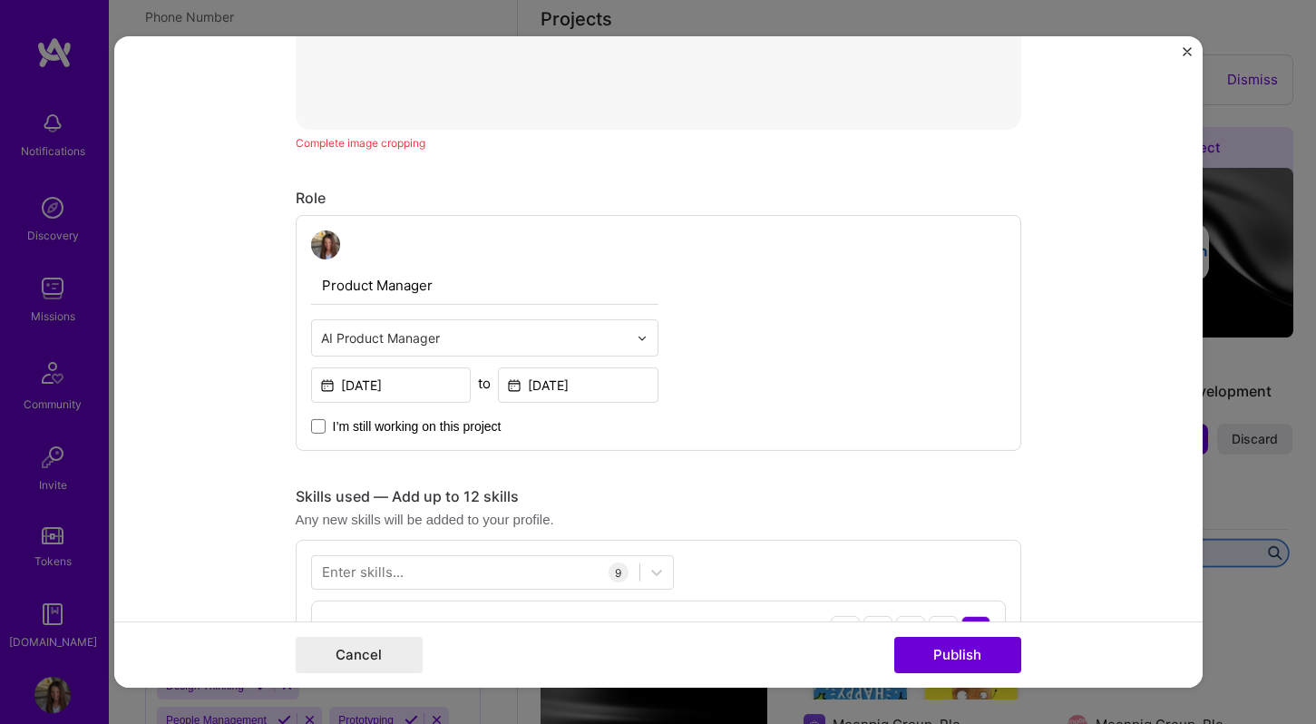
scroll to position [998, 0]
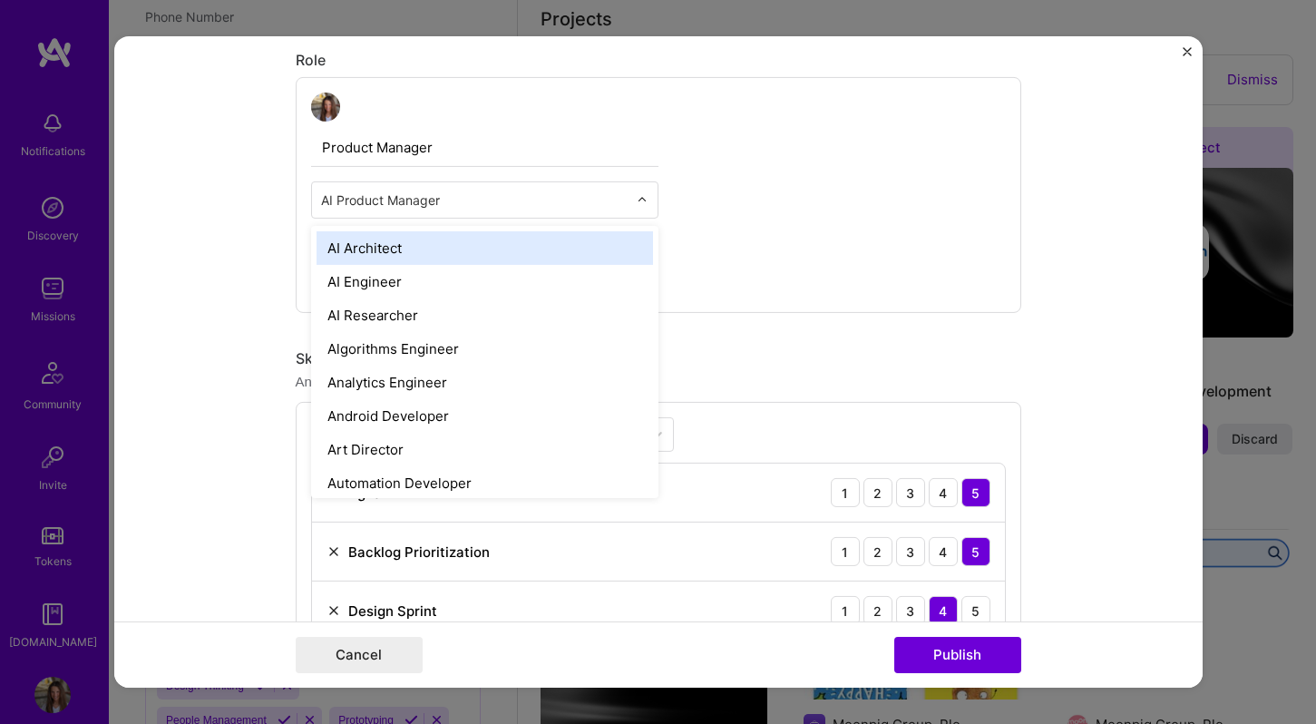
click at [445, 211] on div at bounding box center [474, 200] width 307 height 23
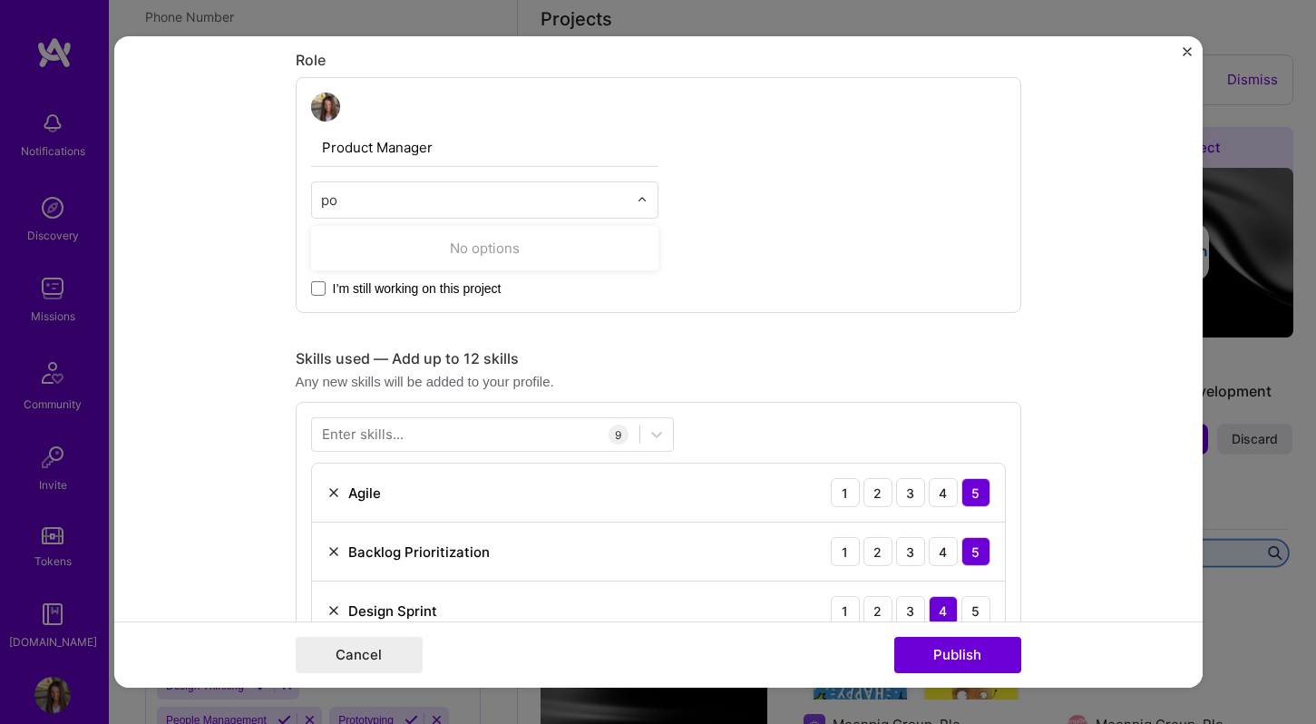
scroll to position [0, 0]
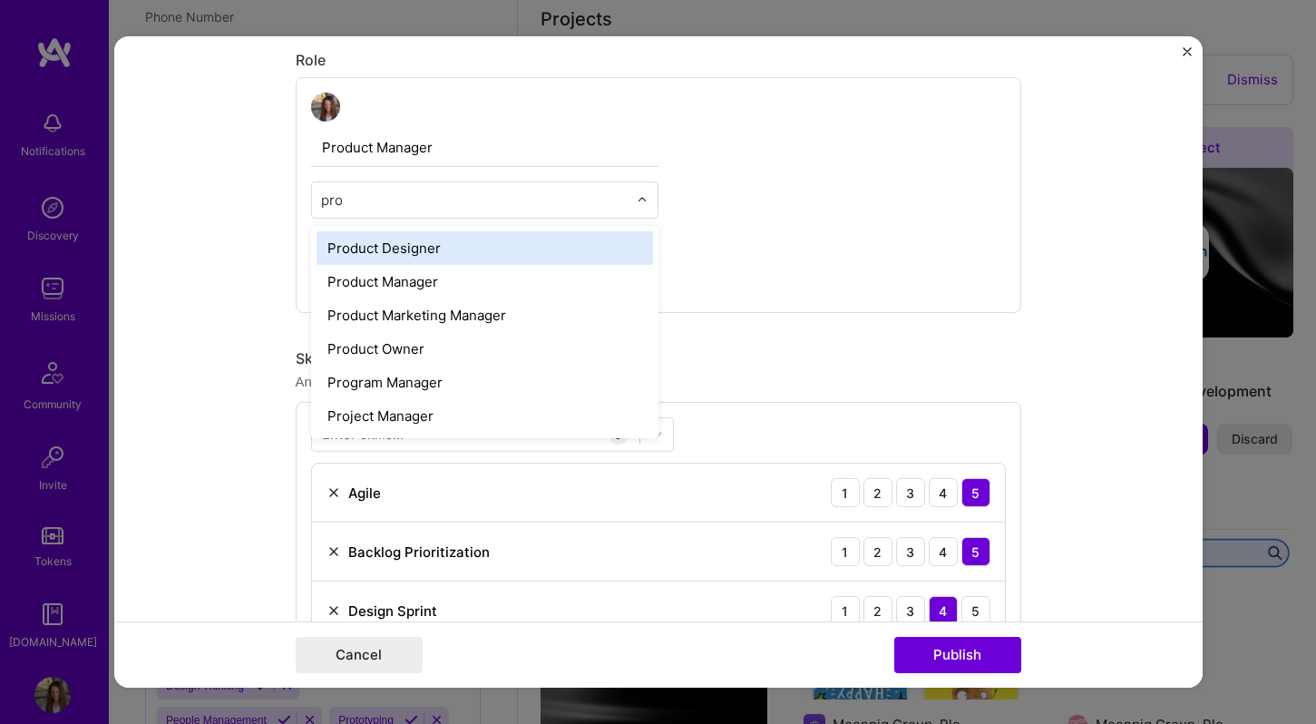
type input "prod"
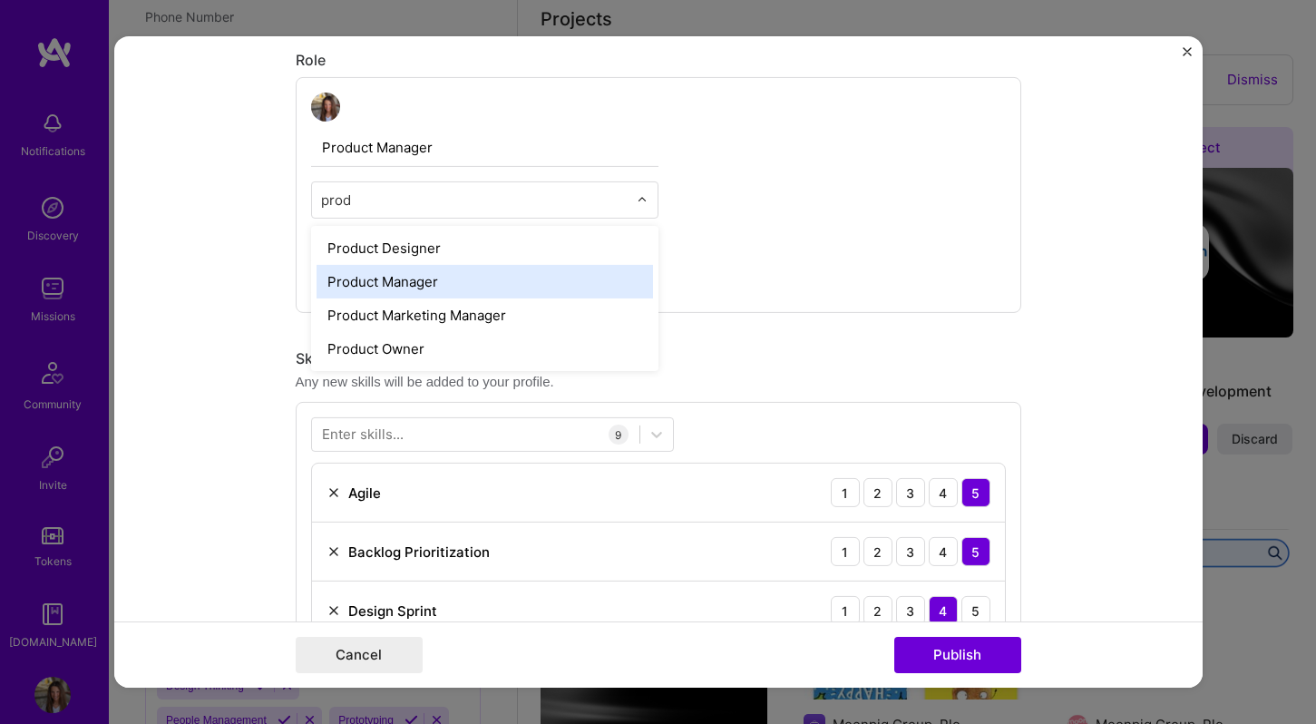
click at [477, 293] on div "Product Manager" at bounding box center [485, 282] width 337 height 34
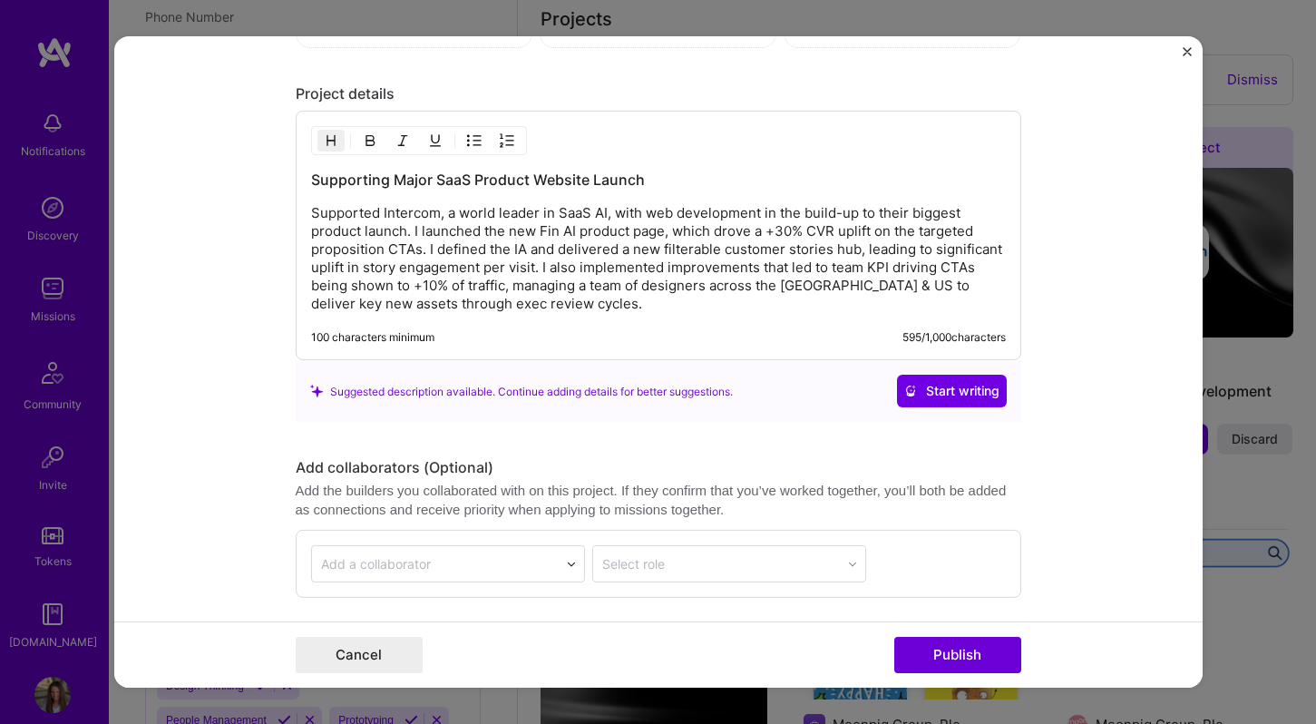
scroll to position [2411, 0]
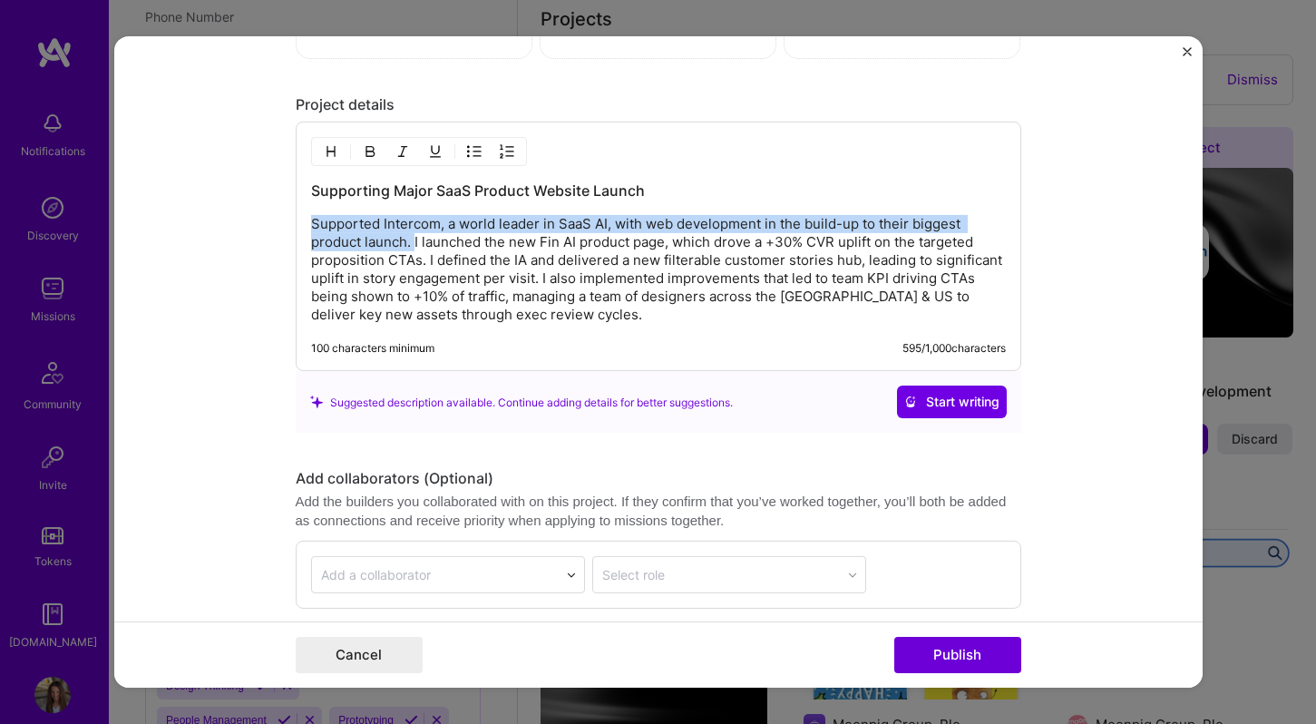
drag, startPoint x: 415, startPoint y: 245, endPoint x: 302, endPoint y: 219, distance: 115.5
click at [302, 219] on div "Supporting Major SaaS Product Website Launch Supported Intercom, a world leader…" at bounding box center [659, 246] width 726 height 249
copy p "Supported Intercom, a world leader in SaaS AI, with web development in the buil…"
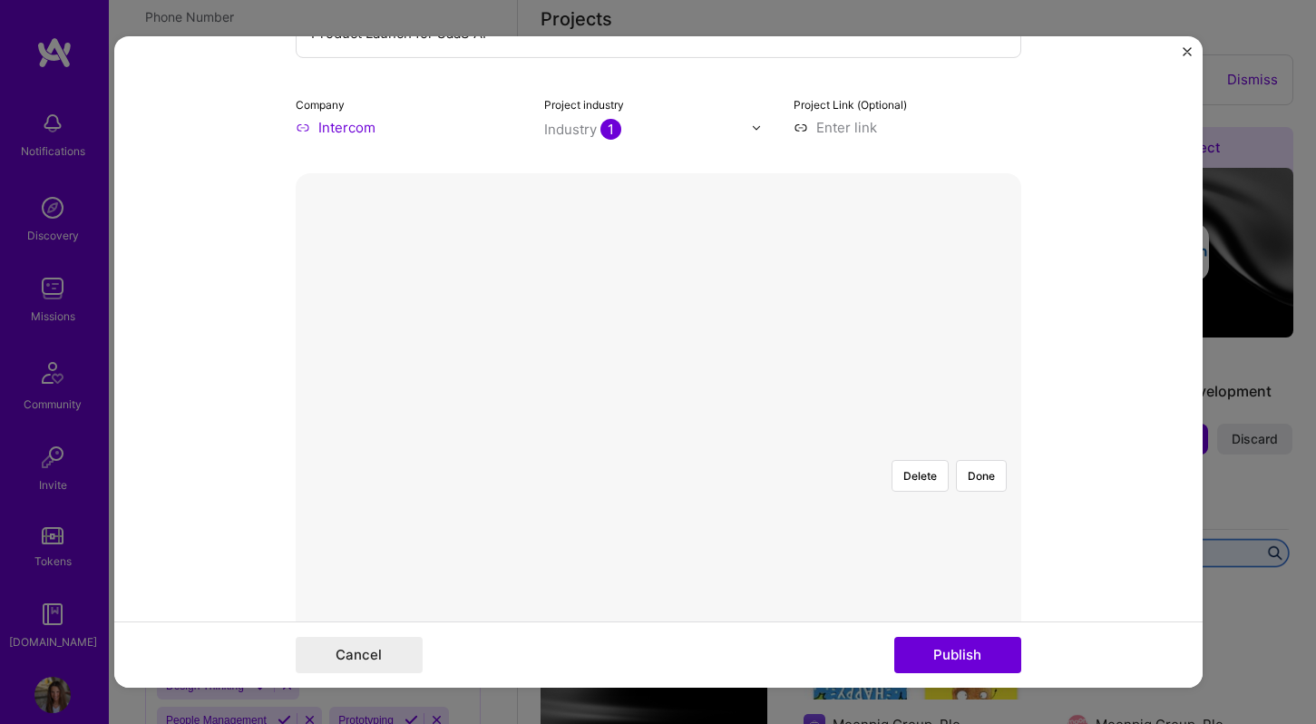
scroll to position [0, 0]
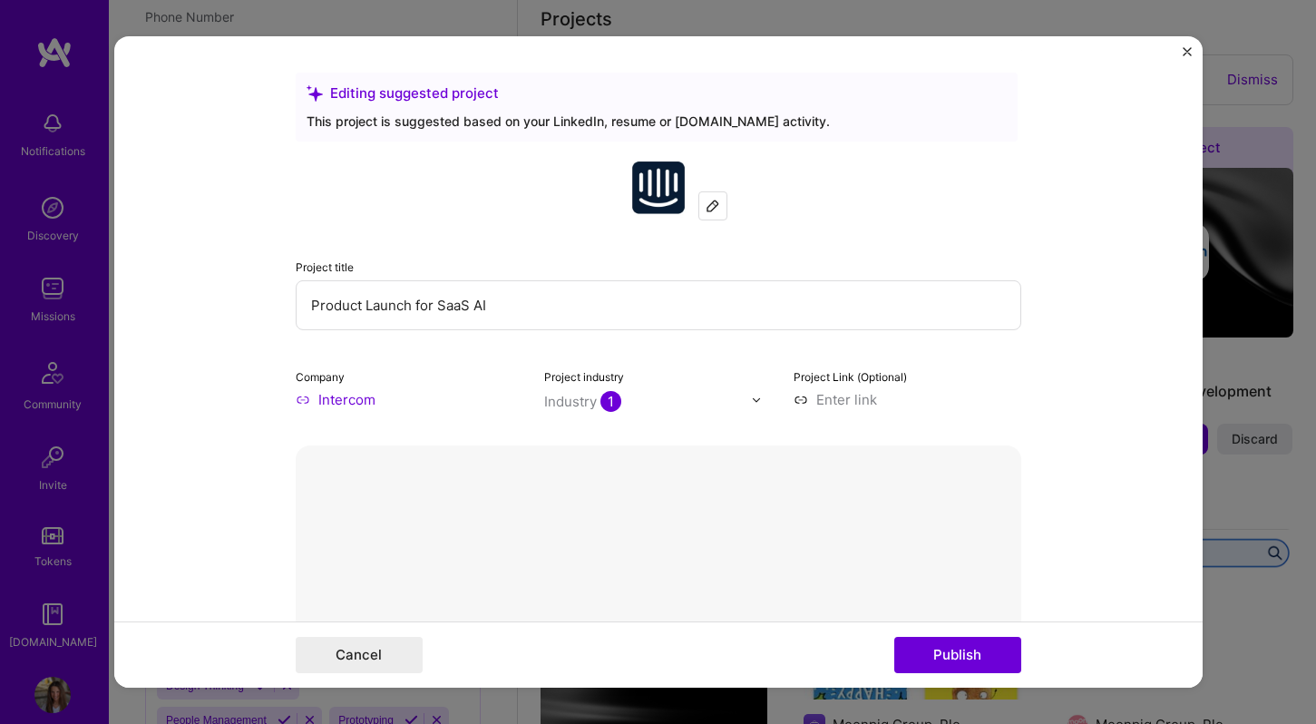
click at [367, 303] on input "Product Launch for SaaS AI" at bounding box center [659, 305] width 726 height 50
paste input "Supported Intercom, a world leader in SaaS AI, with web development in the buil…"
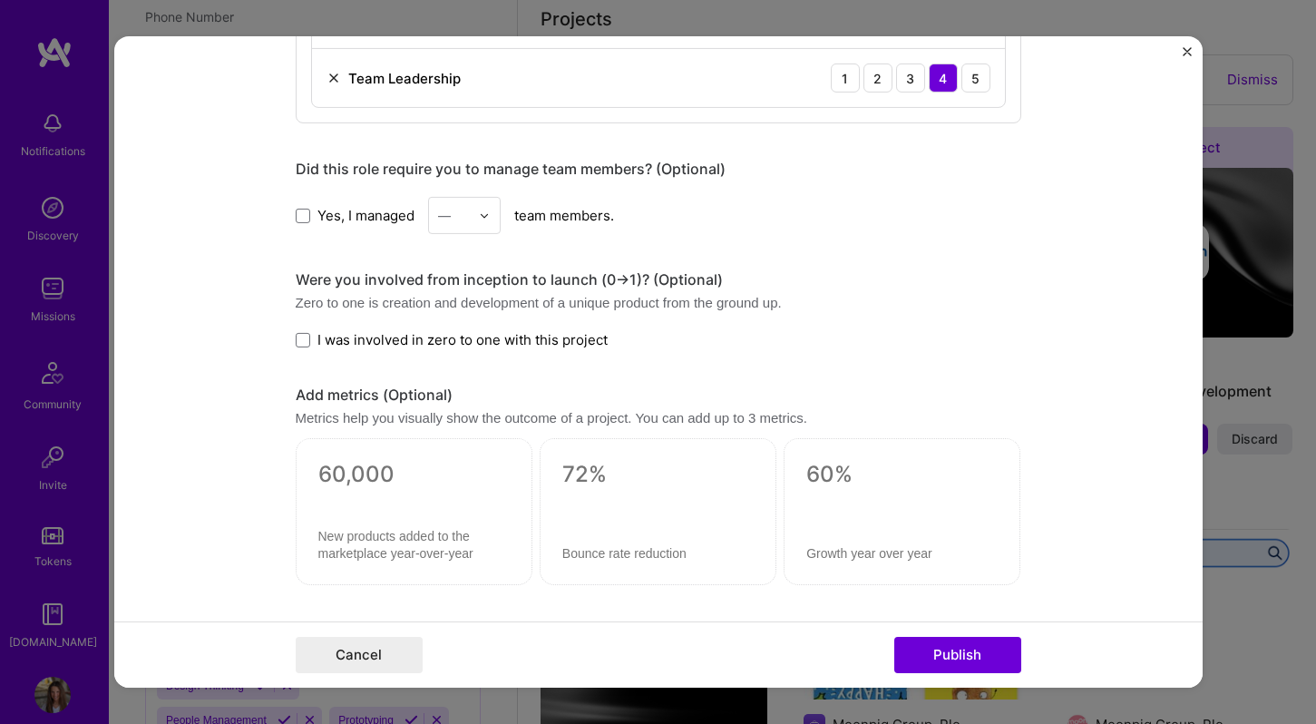
scroll to position [2209, 0]
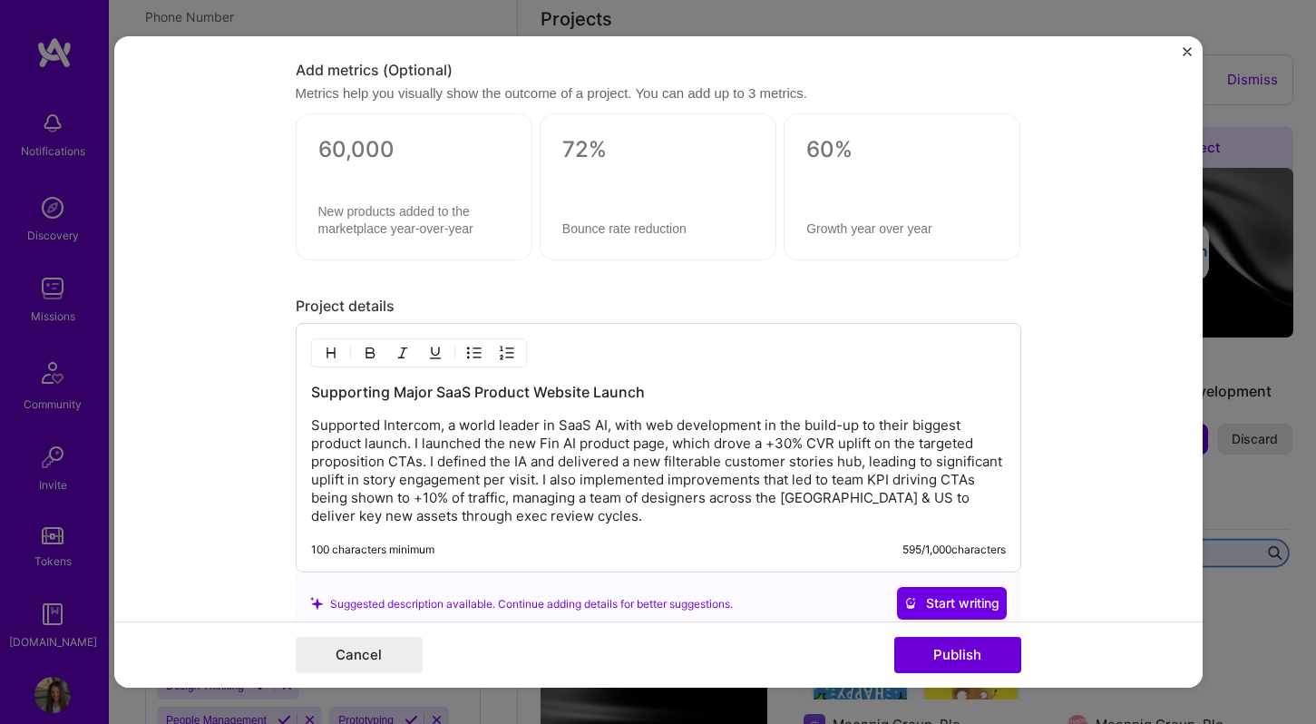
type input "Supported Intercom, a world leader in SaaS AI, with web development in the buil…"
click at [650, 167] on div at bounding box center [658, 186] width 237 height 147
click at [590, 137] on textarea at bounding box center [657, 149] width 191 height 27
click at [366, 142] on textarea at bounding box center [413, 149] width 191 height 27
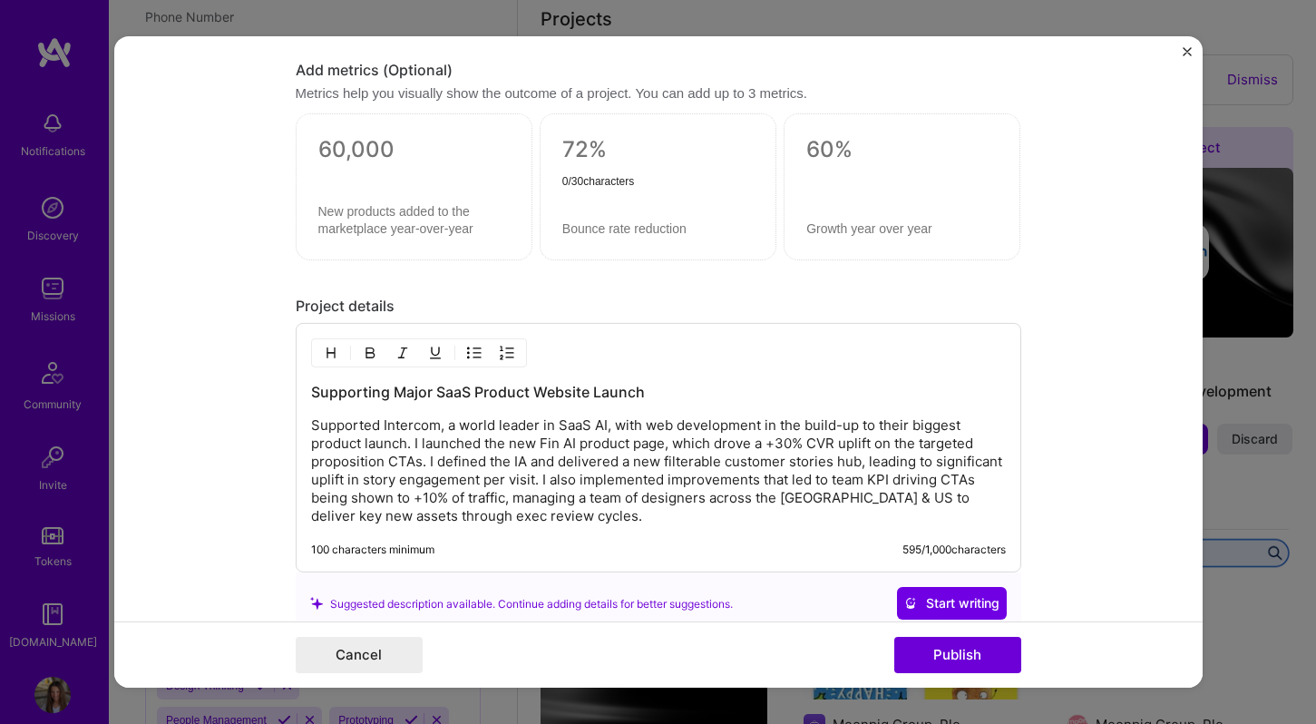
click at [366, 142] on textarea at bounding box center [413, 149] width 191 height 27
click at [577, 148] on textarea at bounding box center [657, 149] width 191 height 27
type textarea "0"
type textarea "30%"
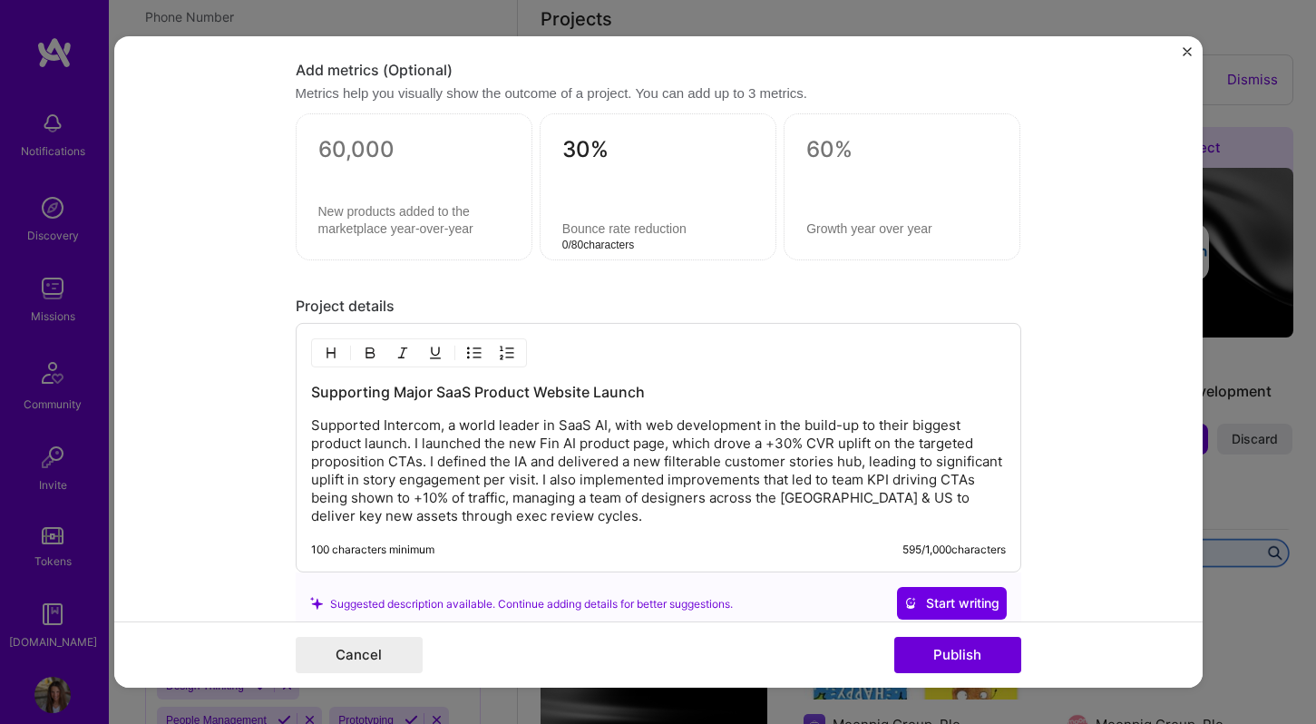
click at [594, 230] on textarea at bounding box center [657, 228] width 191 height 17
type textarea "U"
type textarea "CVR uplift on CTAs"
click at [843, 156] on textarea at bounding box center [902, 149] width 191 height 27
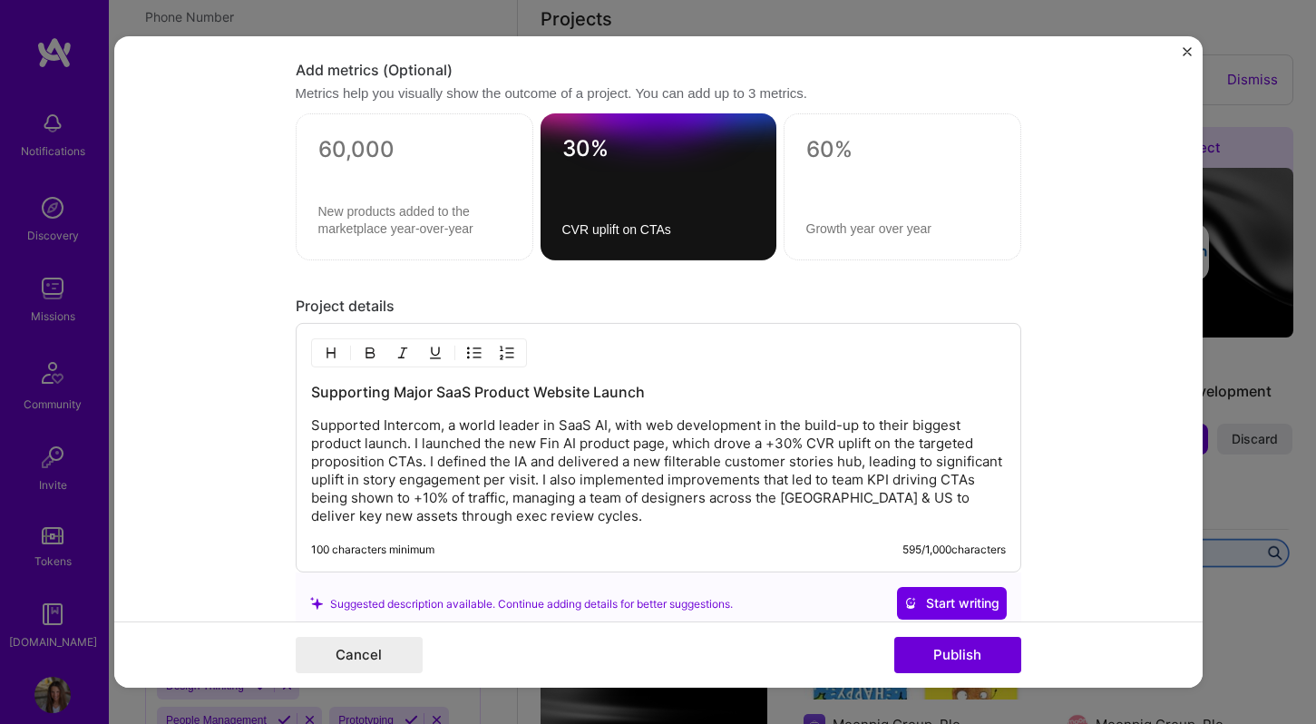
click at [514, 502] on p "Supported Intercom, a world leader in SaaS AI, with web development in the buil…" at bounding box center [658, 470] width 695 height 109
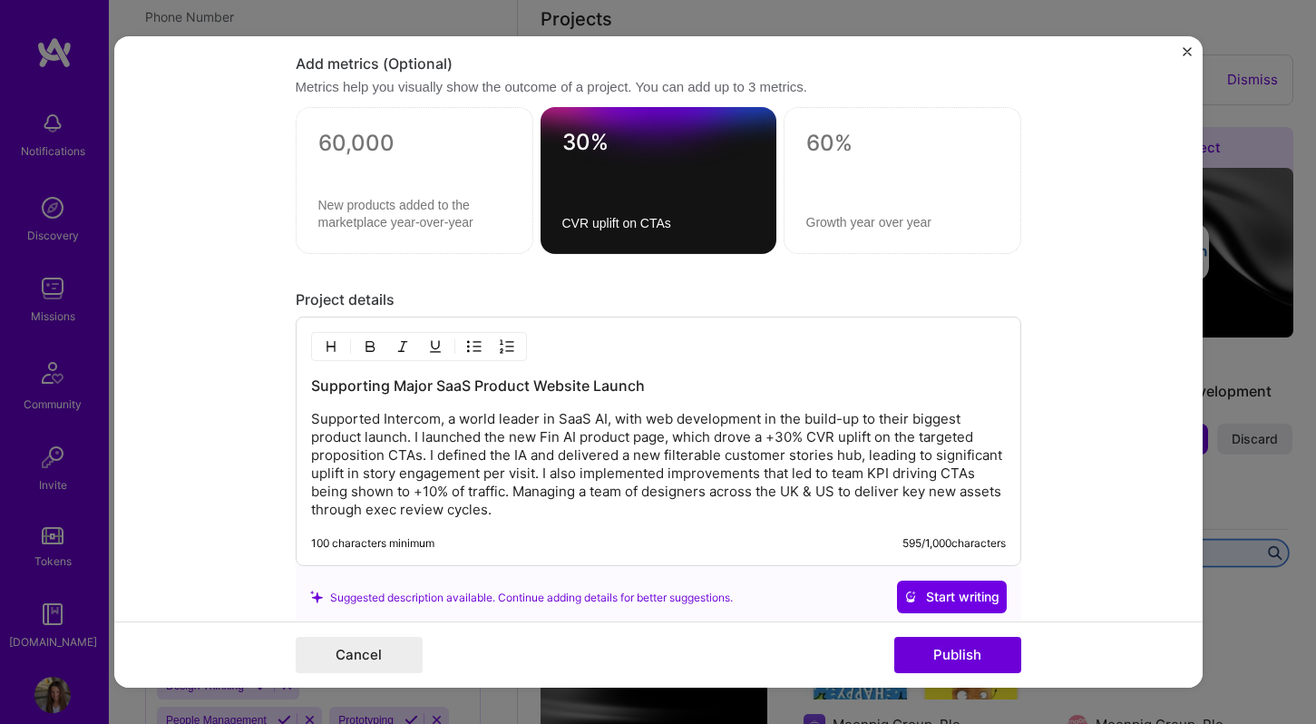
scroll to position [2200, 0]
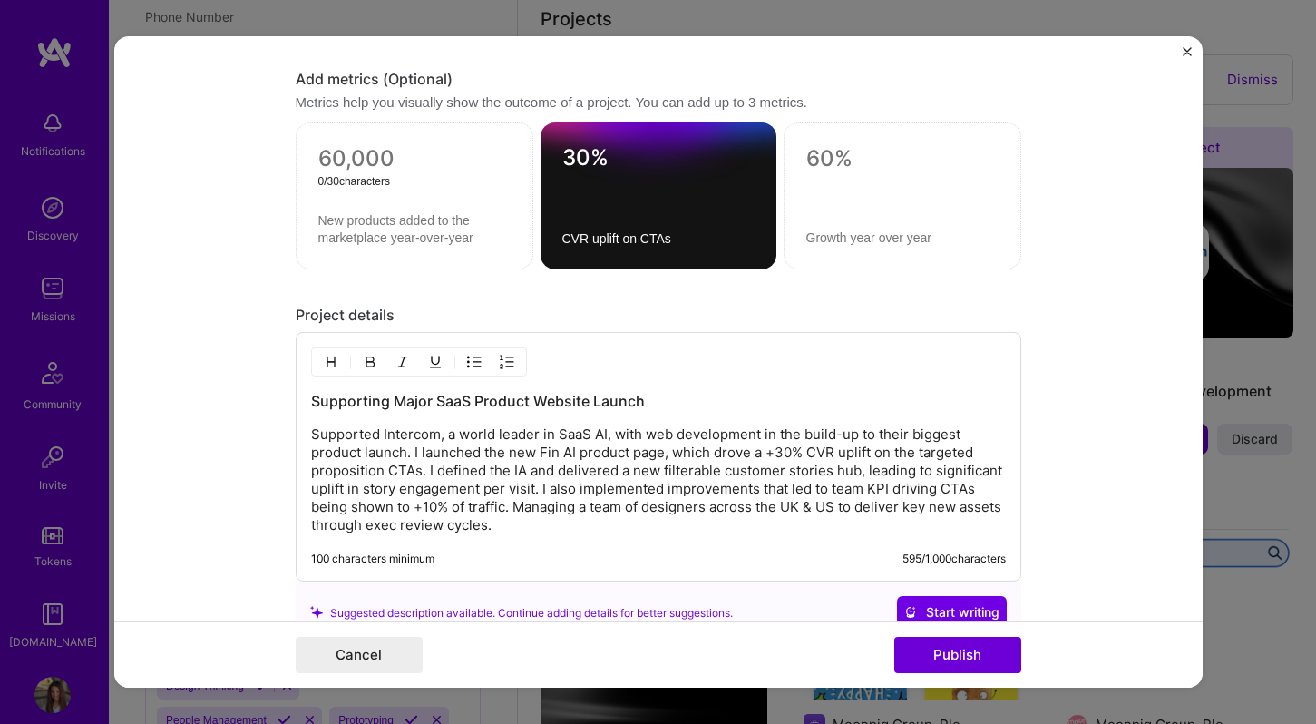
click at [344, 158] on textarea at bounding box center [414, 158] width 192 height 27
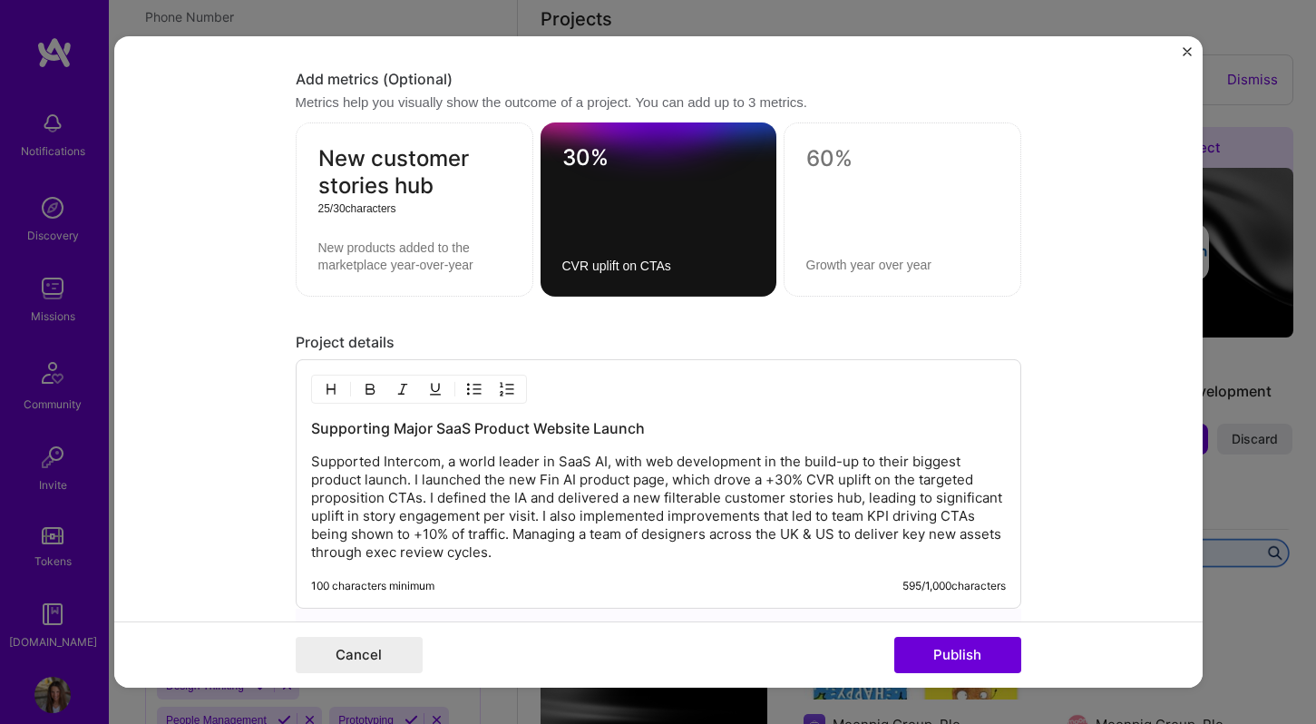
type textarea "New customer stories hub"
click at [374, 264] on textarea at bounding box center [414, 257] width 192 height 34
click at [357, 271] on textarea "Significant uplift in story engagmement per visit" at bounding box center [414, 257] width 192 height 34
type textarea "Significant uplift in story engagement per visit"
click at [599, 262] on textarea "CVR uplift on CTAs" at bounding box center [658, 266] width 192 height 17
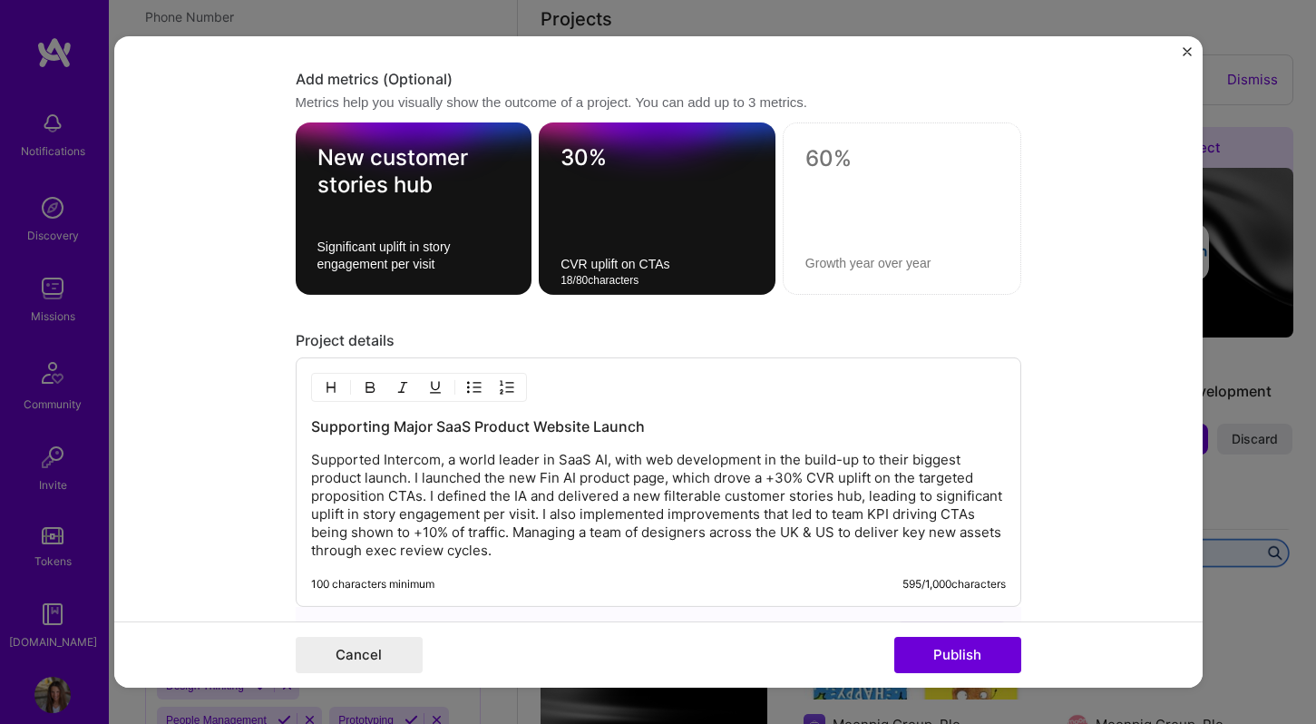
click at [679, 268] on textarea "CVR uplift on CTAs" at bounding box center [657, 264] width 193 height 17
click at [322, 165] on textarea "New customer stories hub" at bounding box center [414, 171] width 193 height 54
type textarea "1 New customer stories hub"
click at [574, 152] on textarea "30%" at bounding box center [657, 161] width 193 height 35
click at [565, 154] on textarea "30%" at bounding box center [657, 161] width 193 height 35
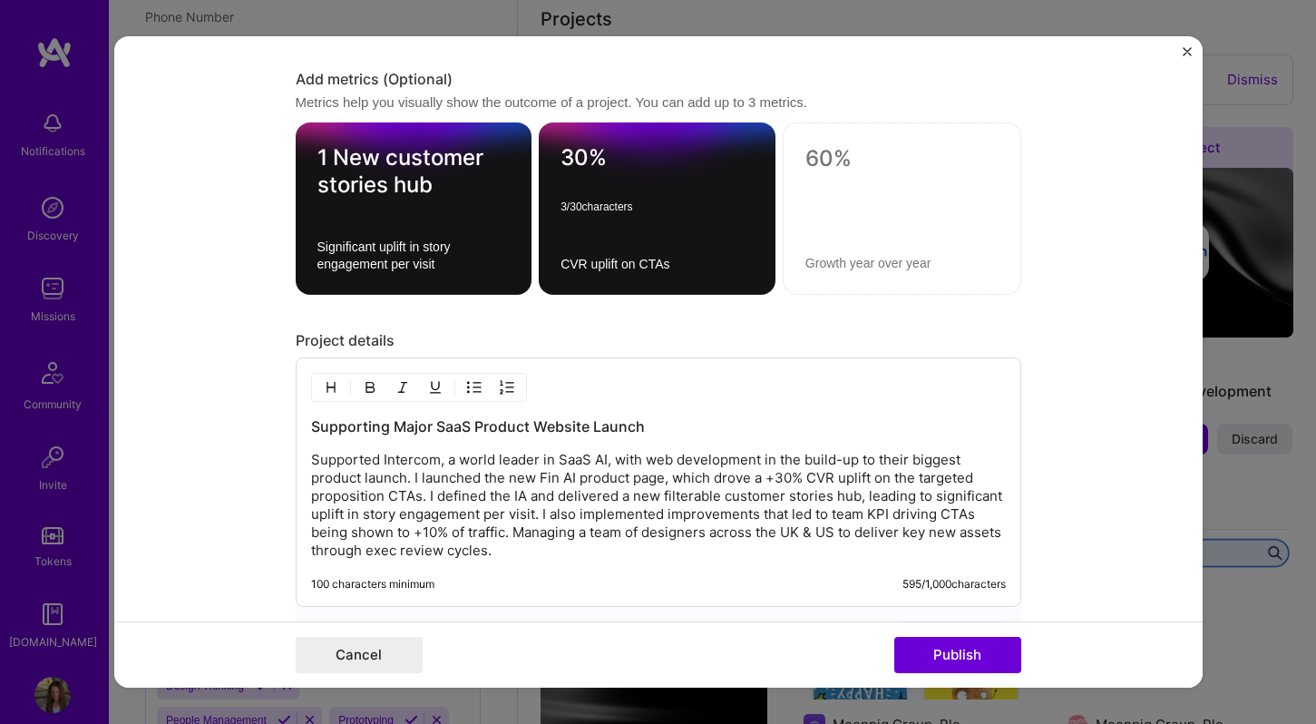
click at [634, 158] on textarea "30%" at bounding box center [657, 161] width 193 height 35
type textarea "30% CVR uplift"
click at [683, 272] on textarea "CVR uplift on CTAs" at bounding box center [657, 264] width 193 height 17
click at [565, 266] on textarea "CVR uplift on CTAs" at bounding box center [657, 264] width 193 height 17
type textarea "New FIN AI product page drove a 30% CVR uplift on CTAs"
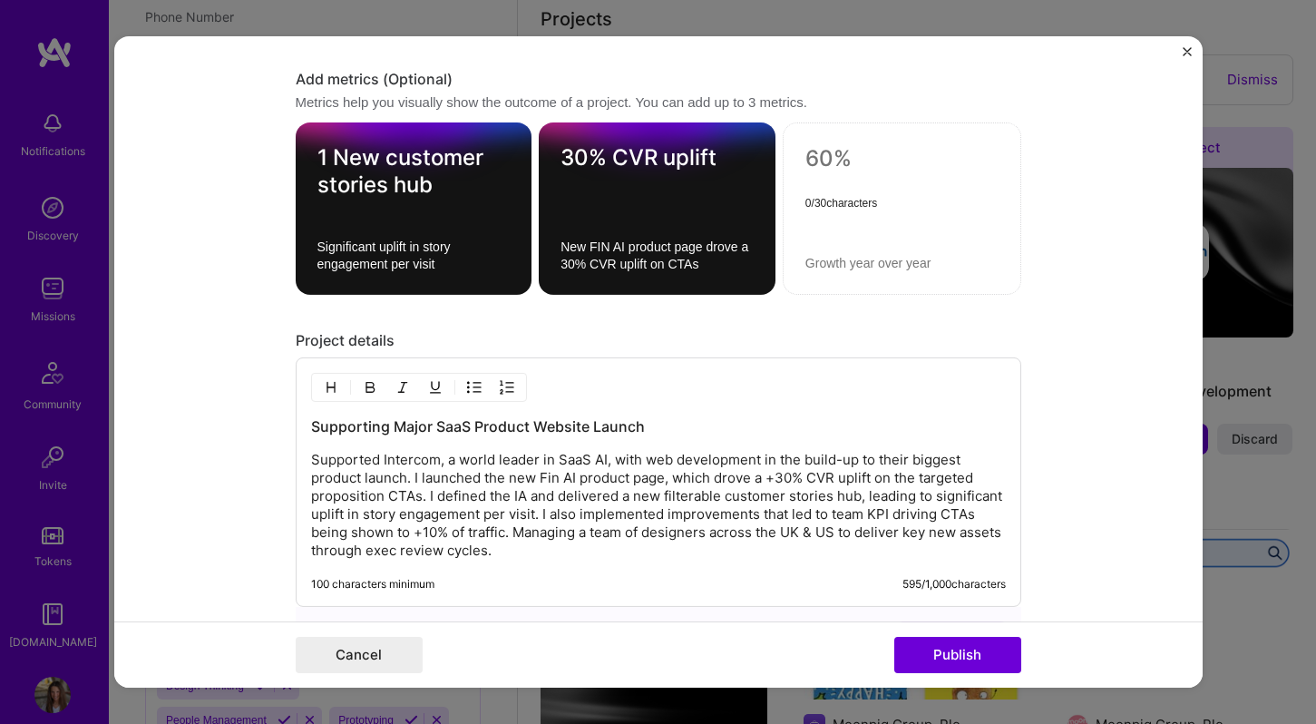
click at [825, 162] on textarea at bounding box center [902, 158] width 193 height 27
type textarea "S"
type textarea "+10% traffic to trial CTAs"
click at [1104, 257] on form "Editing suggested project This project is suggested based on your LinkedIn, res…" at bounding box center [658, 361] width 1089 height 651
click at [884, 259] on textarea at bounding box center [902, 263] width 193 height 17
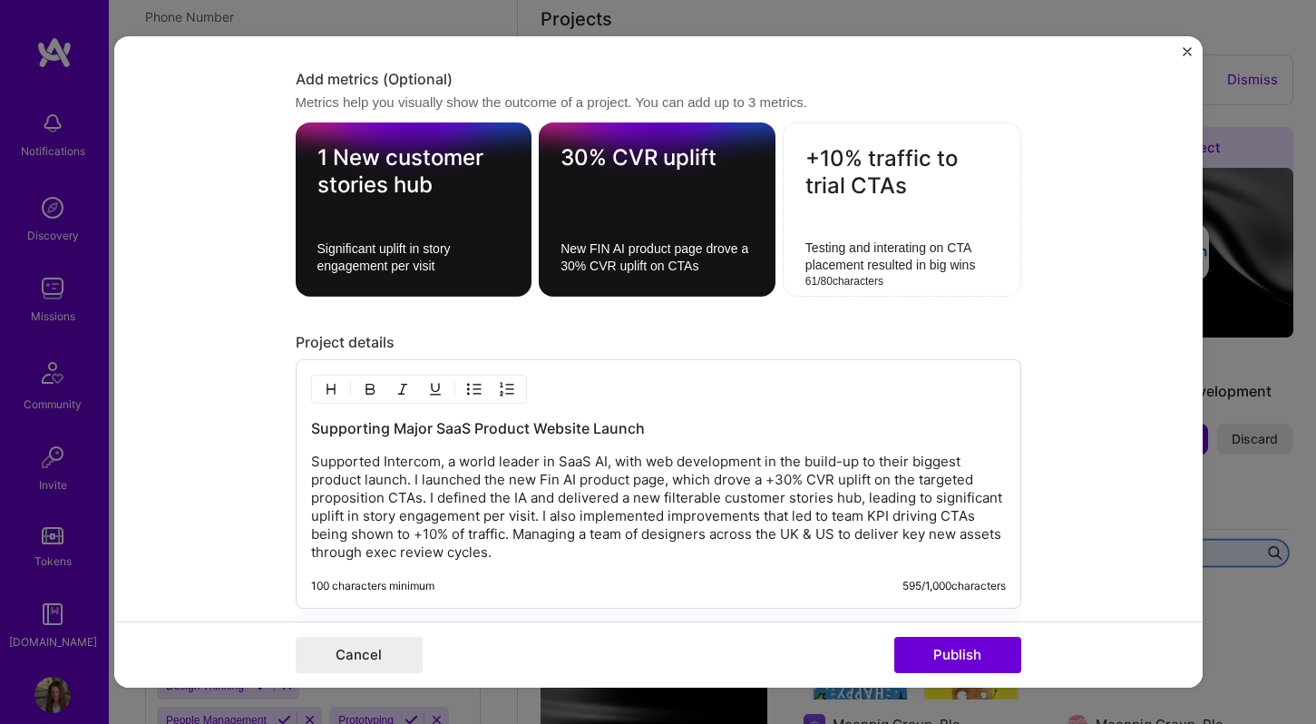
click at [912, 247] on textarea "Testing and interating on CTA placement resulted in big wins" at bounding box center [902, 257] width 193 height 34
type textarea "Testing and iterating on CTA placement resulted in big wins"
click at [961, 648] on button "Publish" at bounding box center [958, 655] width 127 height 36
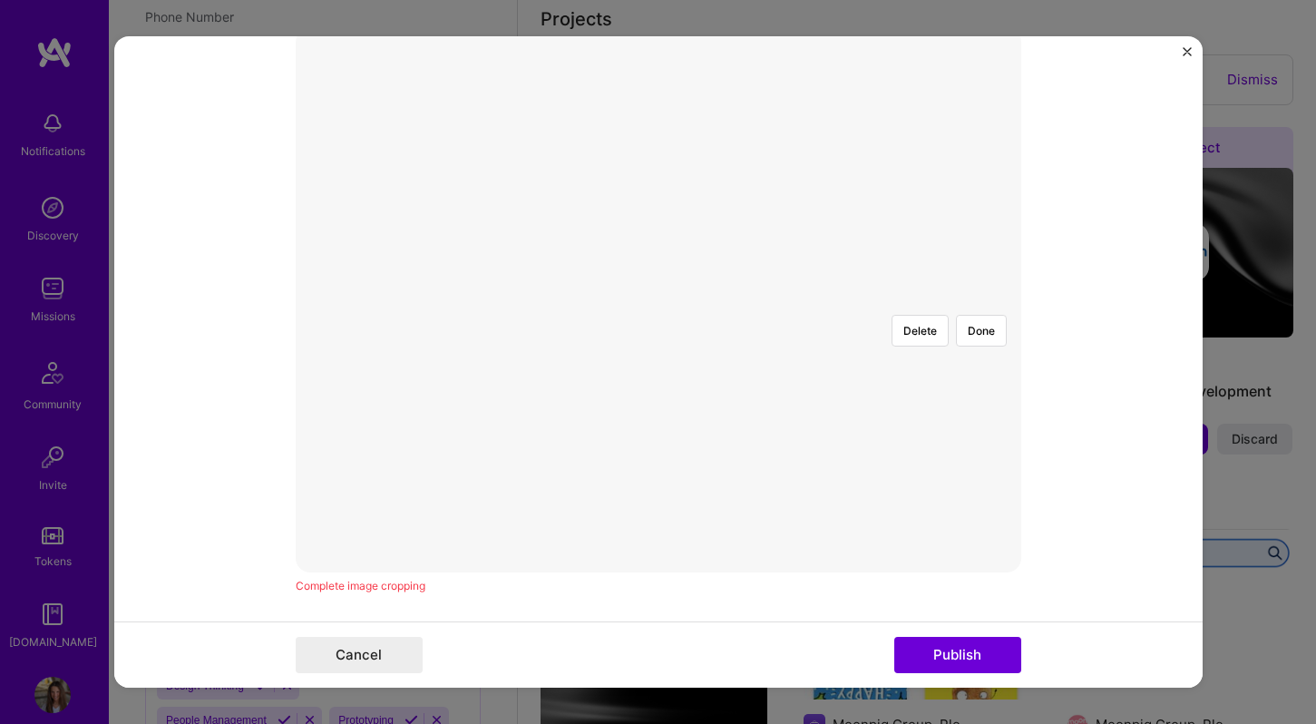
scroll to position [410, 0]
click at [659, 308] on div at bounding box center [659, 308] width 0 height 0
click at [988, 322] on button "Done" at bounding box center [981, 338] width 51 height 32
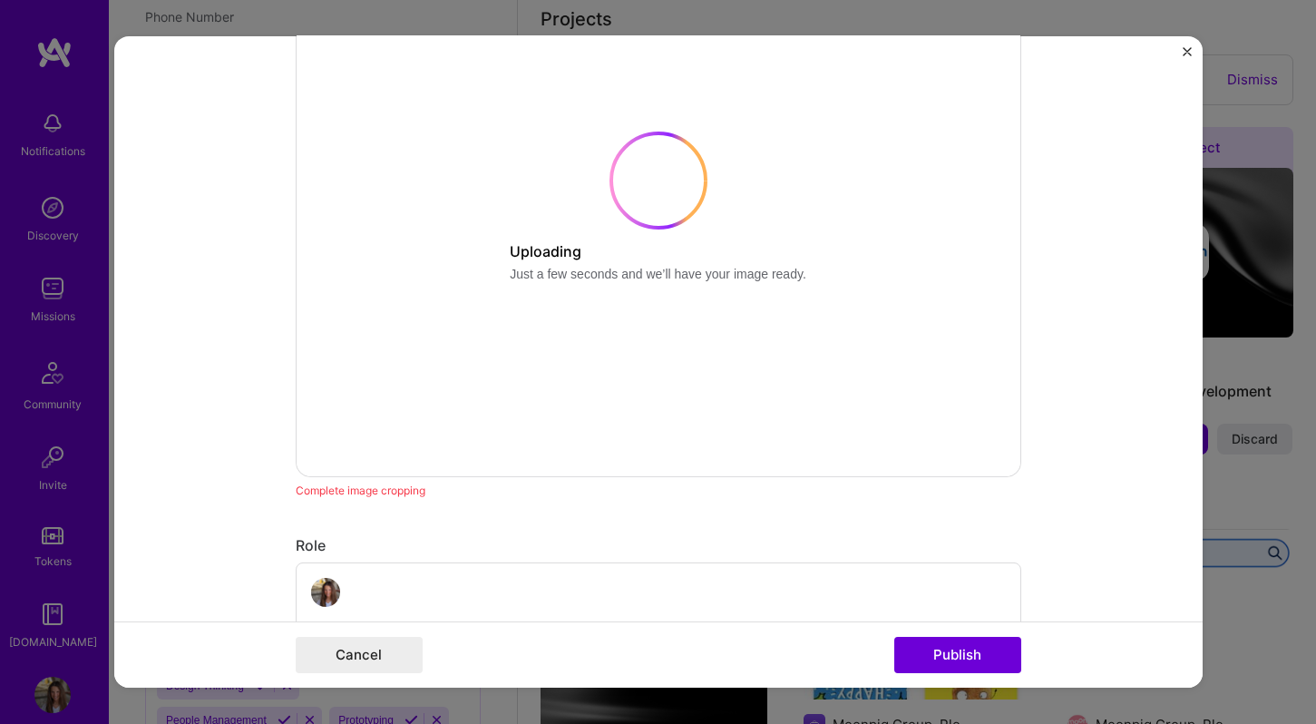
scroll to position [518, 0]
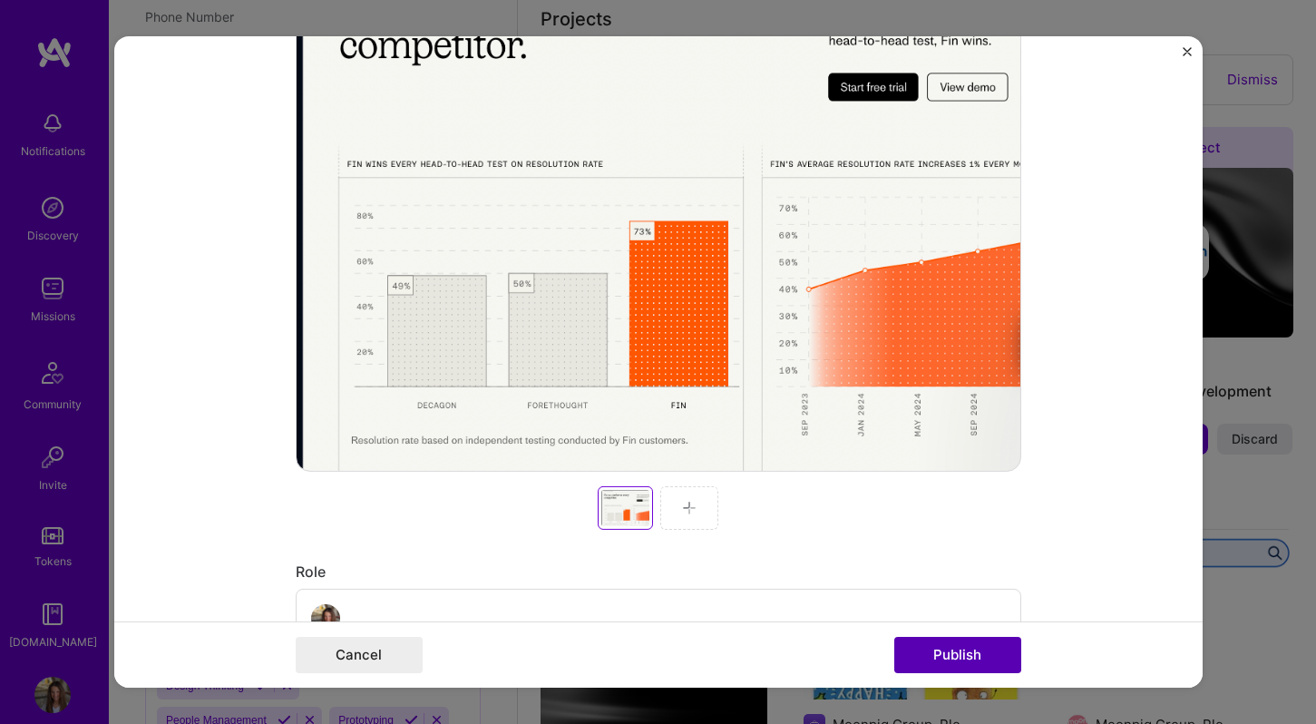
click at [958, 639] on button "Publish" at bounding box center [958, 655] width 127 height 36
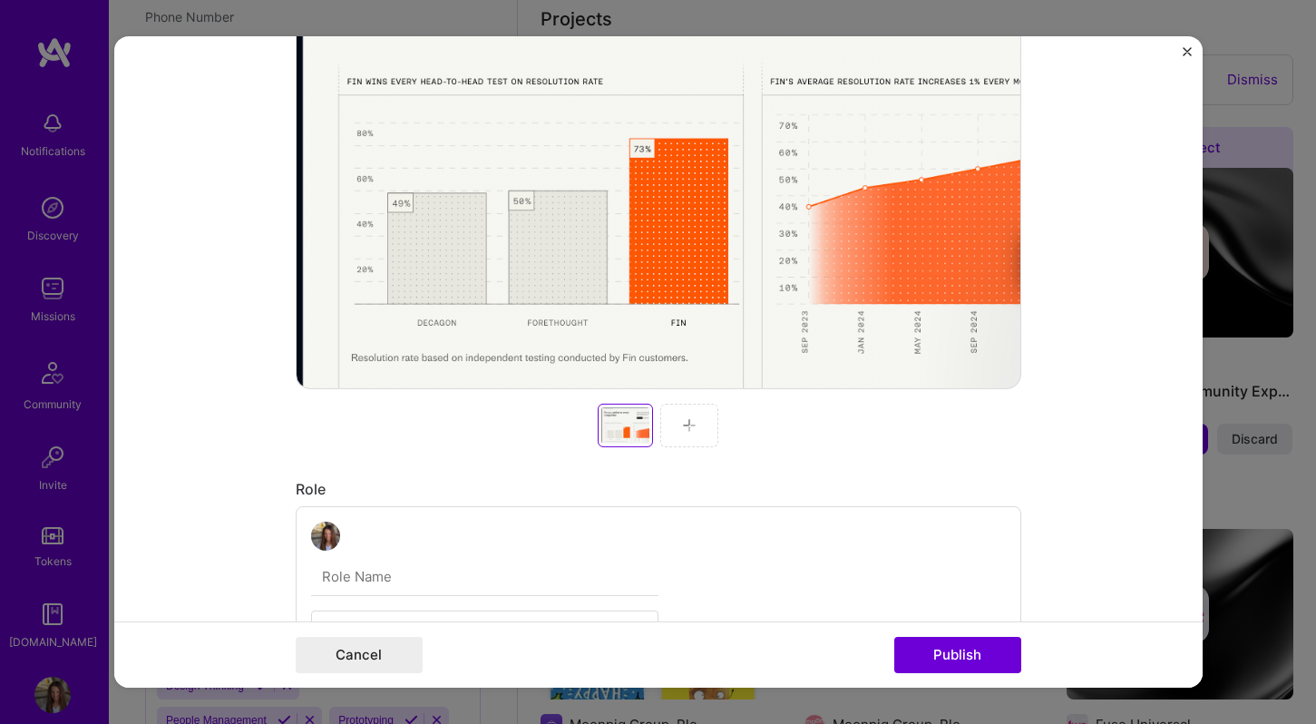
scroll to position [435, 0]
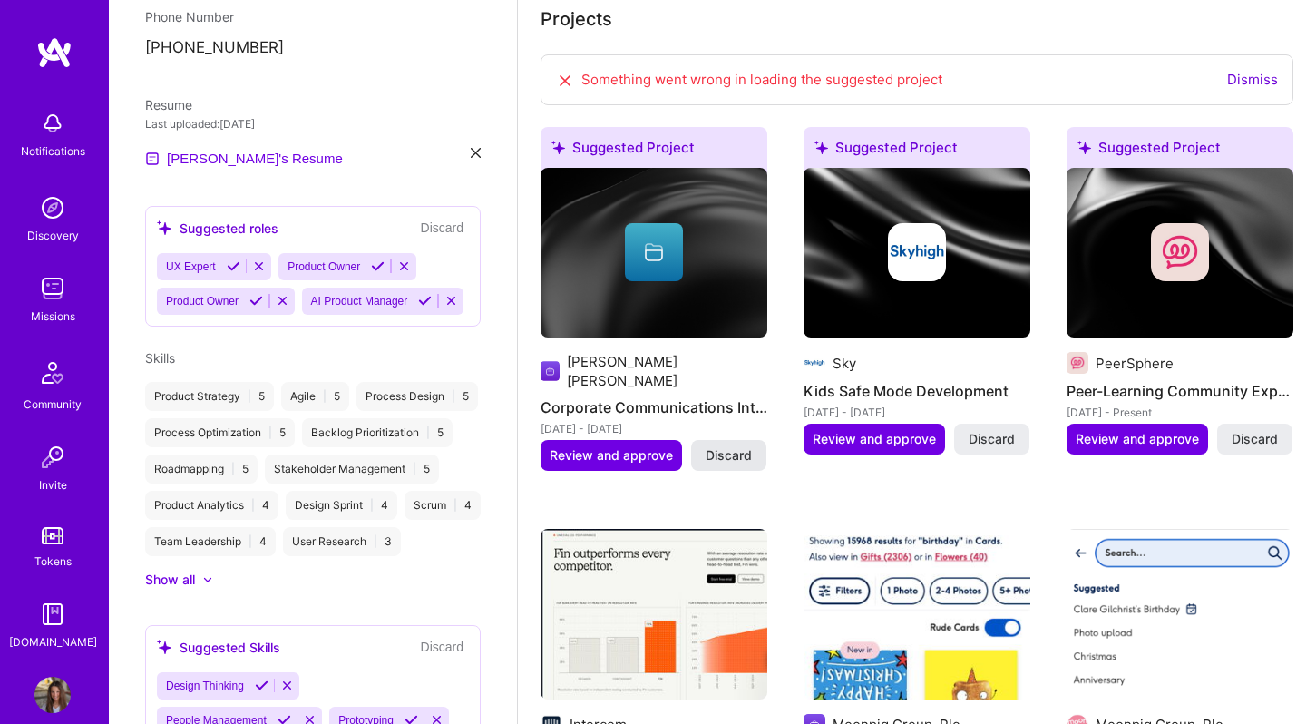
click at [728, 446] on span "Discard" at bounding box center [729, 455] width 46 height 18
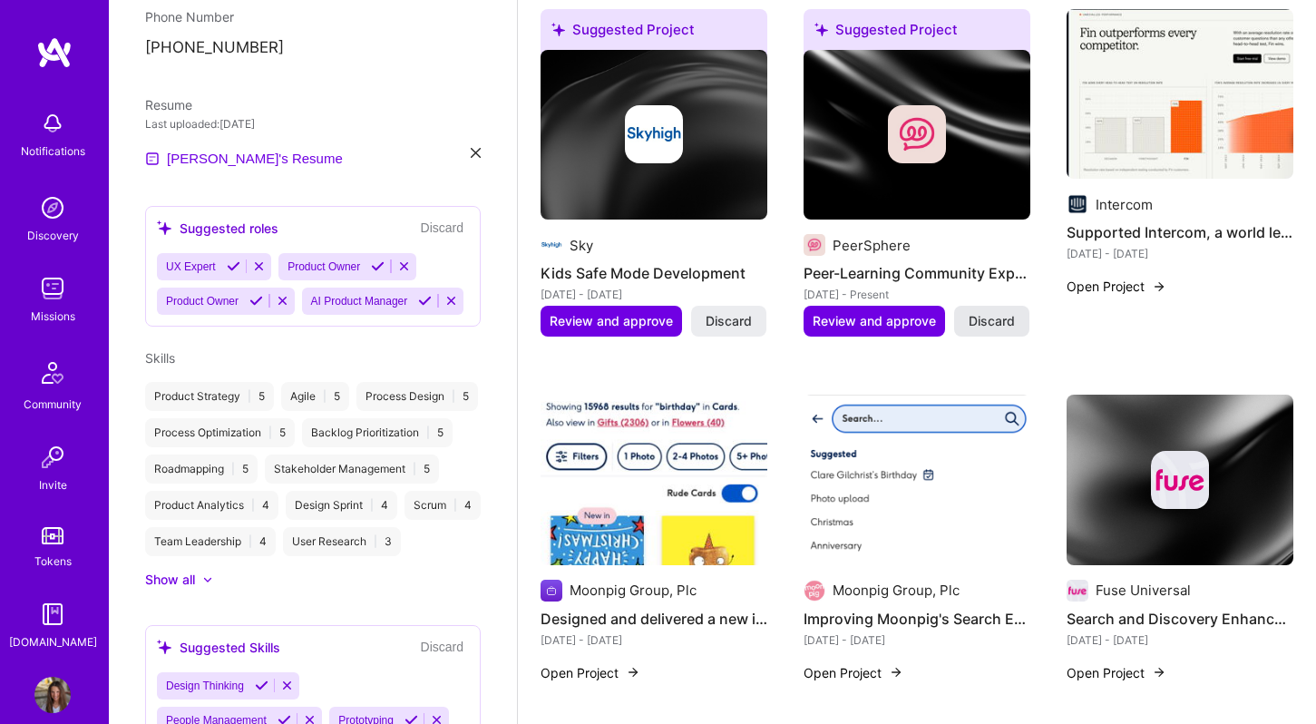
scroll to position [664, 0]
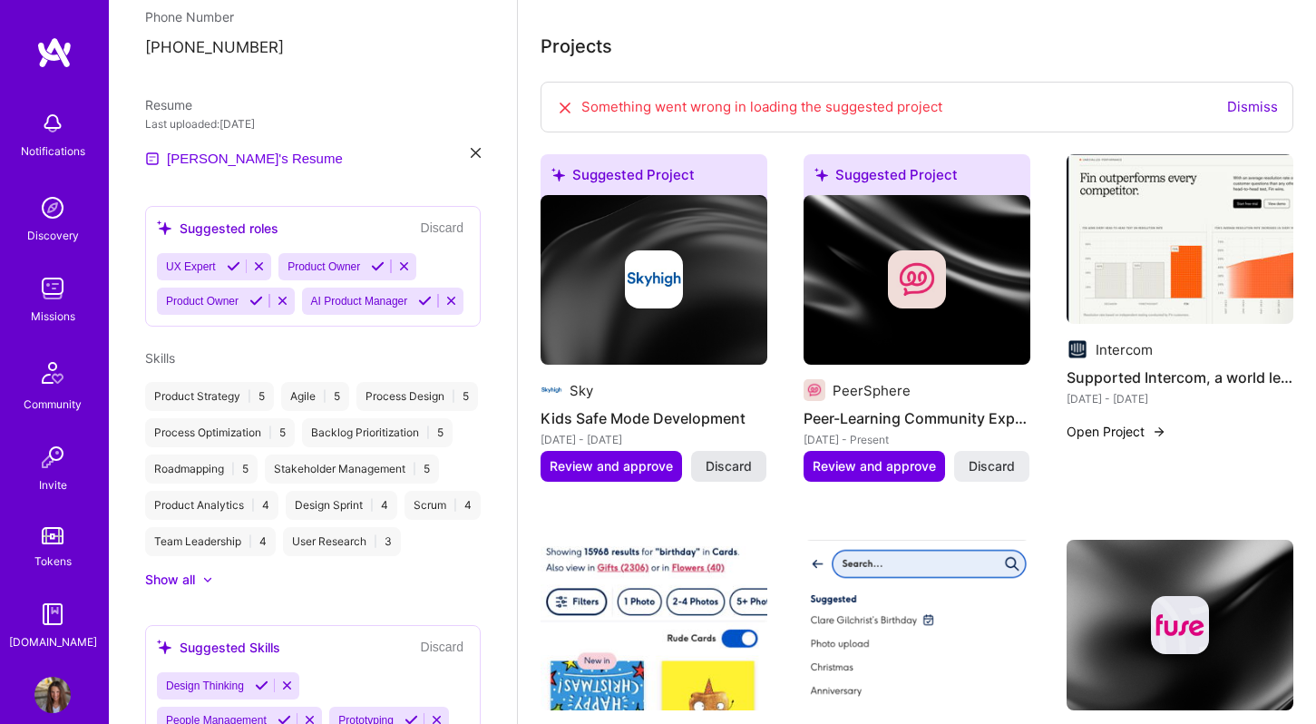
click at [747, 455] on button "Discard" at bounding box center [728, 466] width 75 height 31
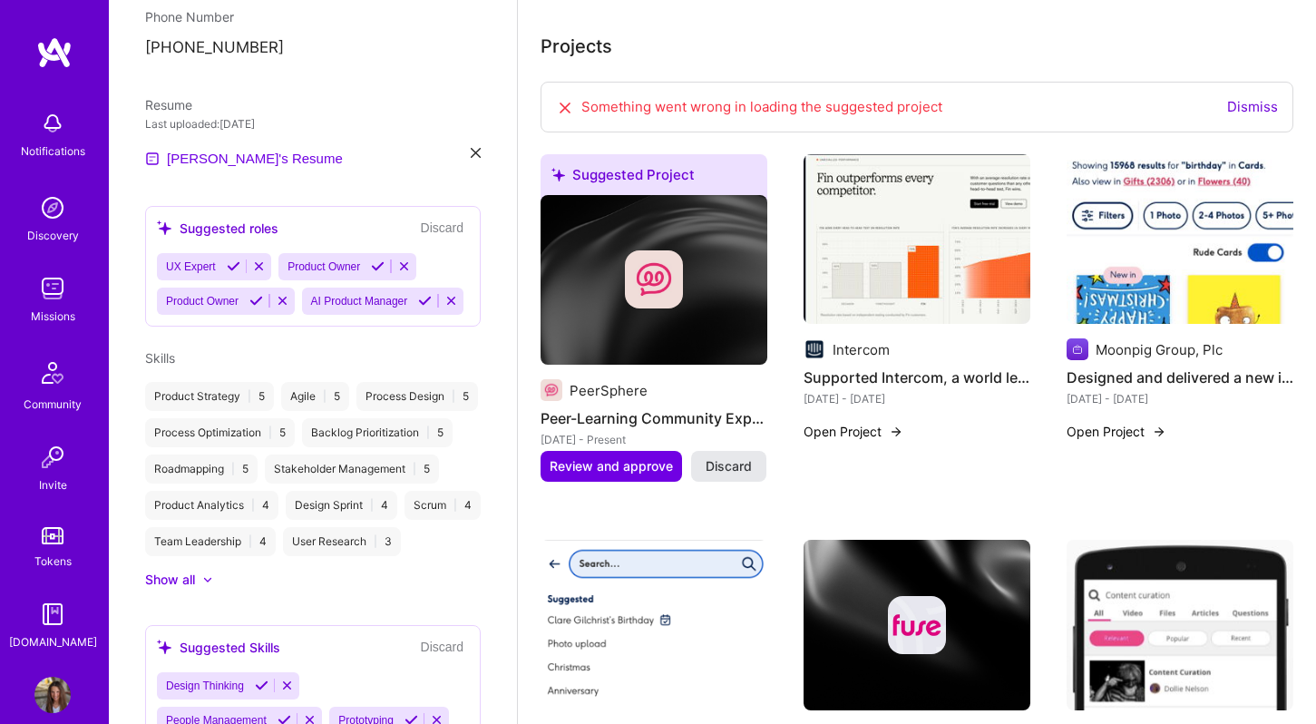
click at [726, 457] on span "Discard" at bounding box center [729, 466] width 46 height 18
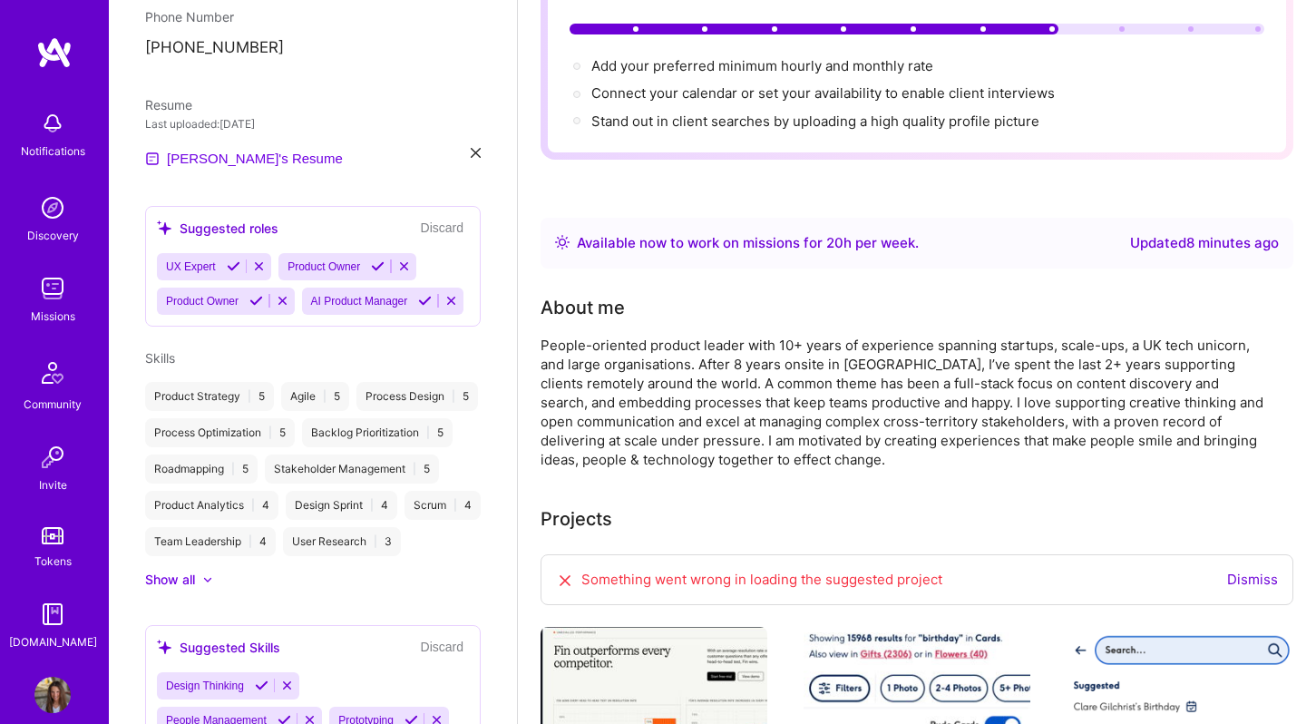
scroll to position [0, 0]
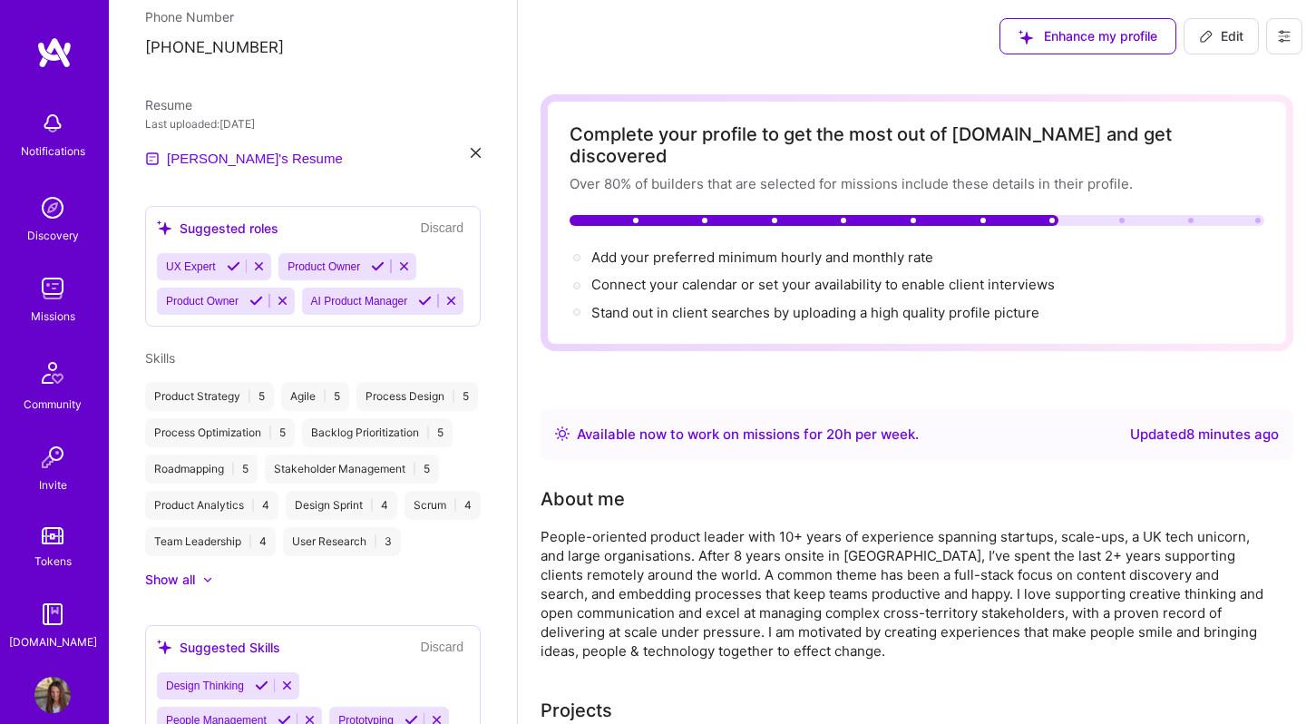
click at [44, 301] on img at bounding box center [52, 288] width 36 height 36
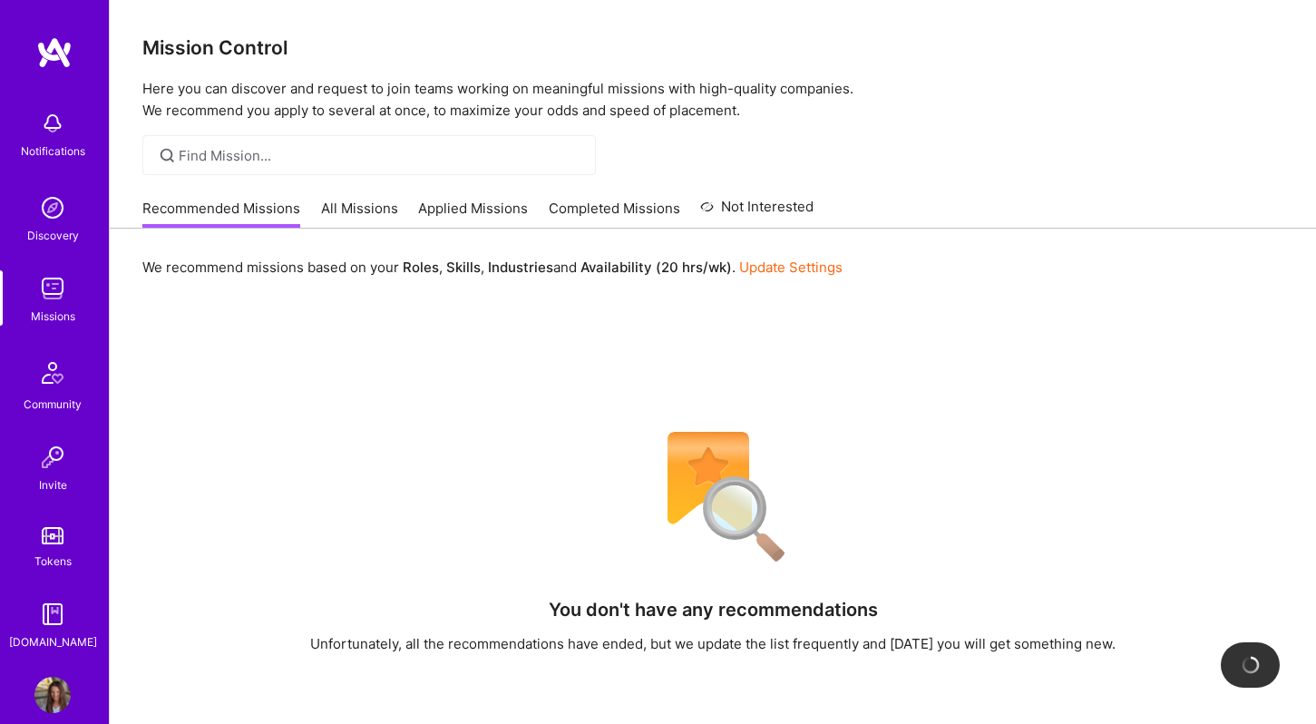
click at [333, 202] on link "All Missions" at bounding box center [359, 214] width 77 height 30
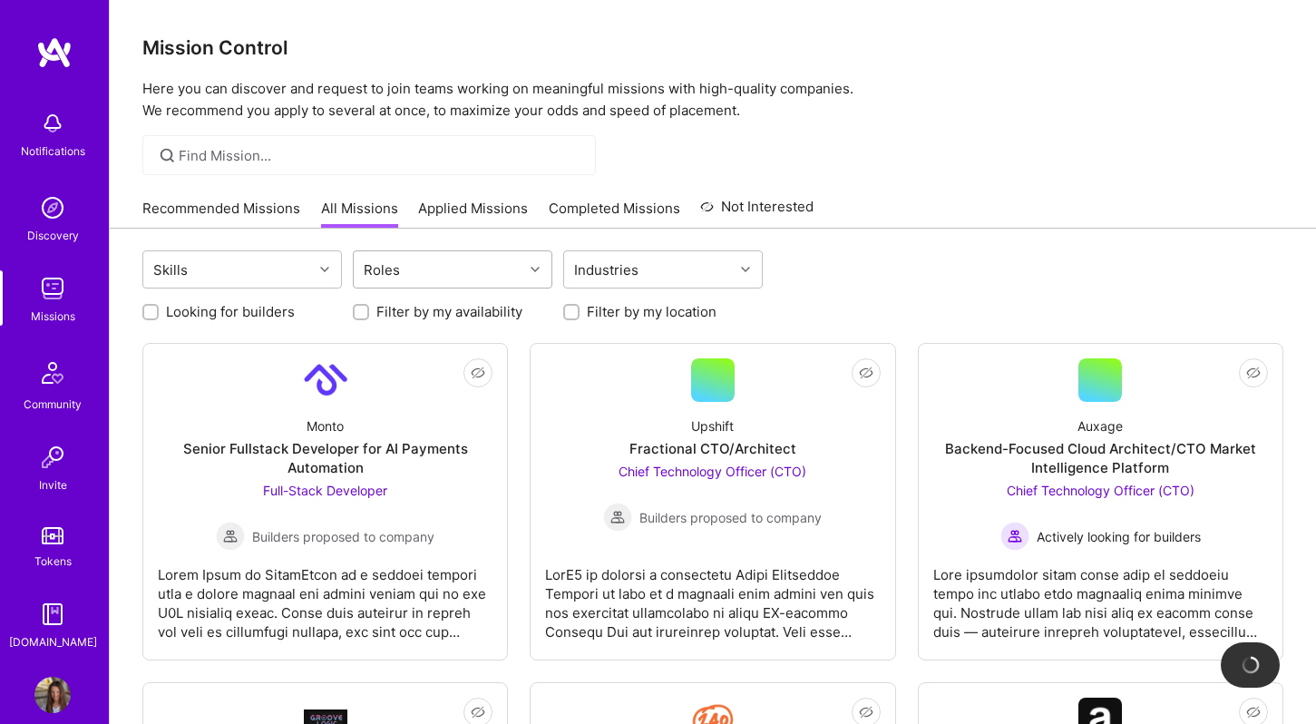
click at [396, 250] on div "Roles" at bounding box center [453, 269] width 200 height 38
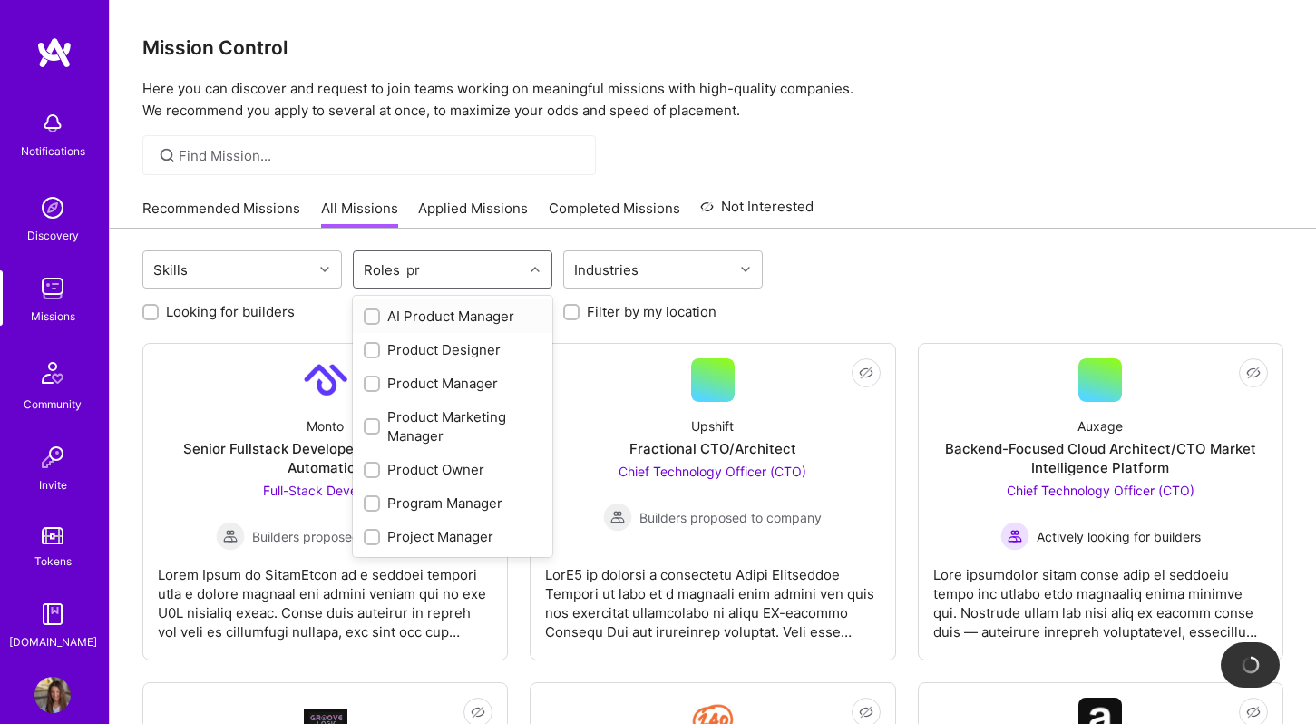
type input "pro"
click at [406, 386] on div "Product Manager" at bounding box center [453, 383] width 178 height 19
checkbox input "true"
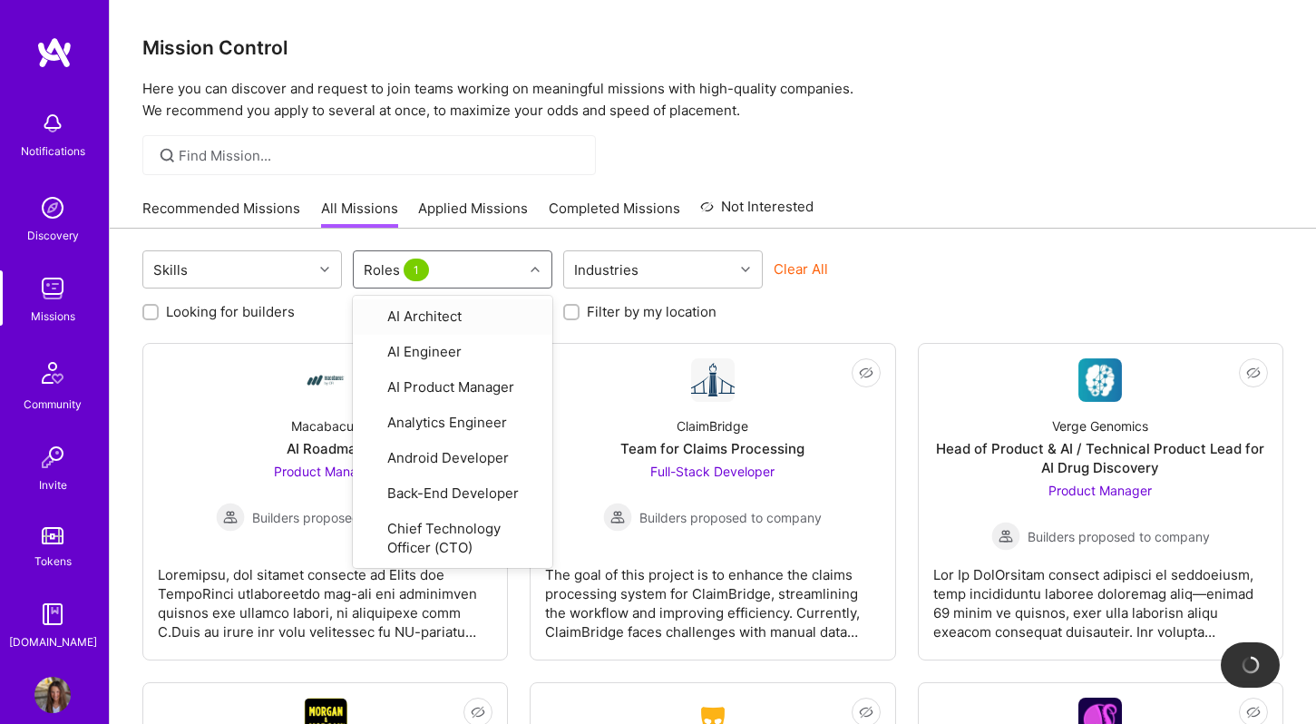
click at [951, 254] on div "Skills option Product Manager, selected. option AI Architect focused, 1 of 33. …" at bounding box center [712, 271] width 1141 height 43
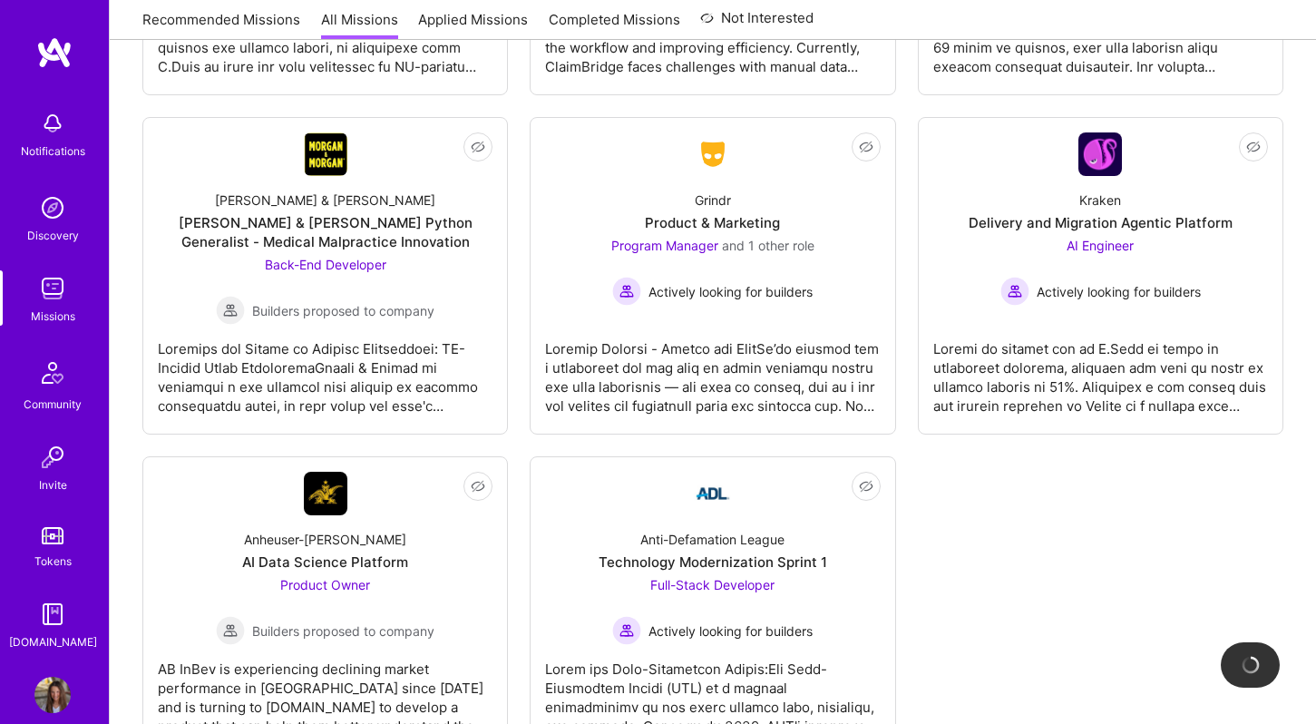
scroll to position [640, 0]
